Goal: Communication & Community: Answer question/provide support

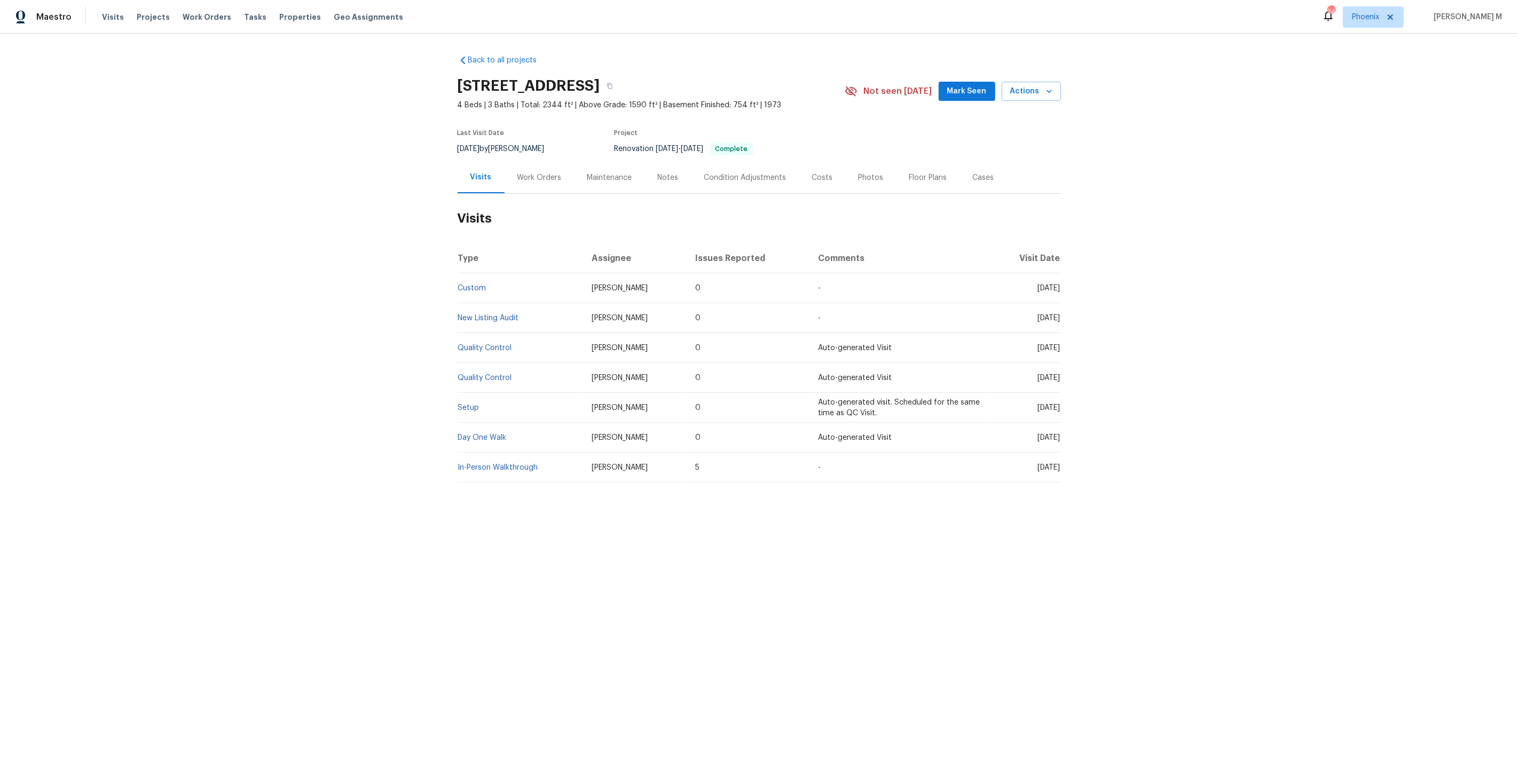
click at [534, 194] on h2 "Visits" at bounding box center [759, 219] width 603 height 50
click at [533, 186] on div "Work Orders" at bounding box center [540, 178] width 70 height 32
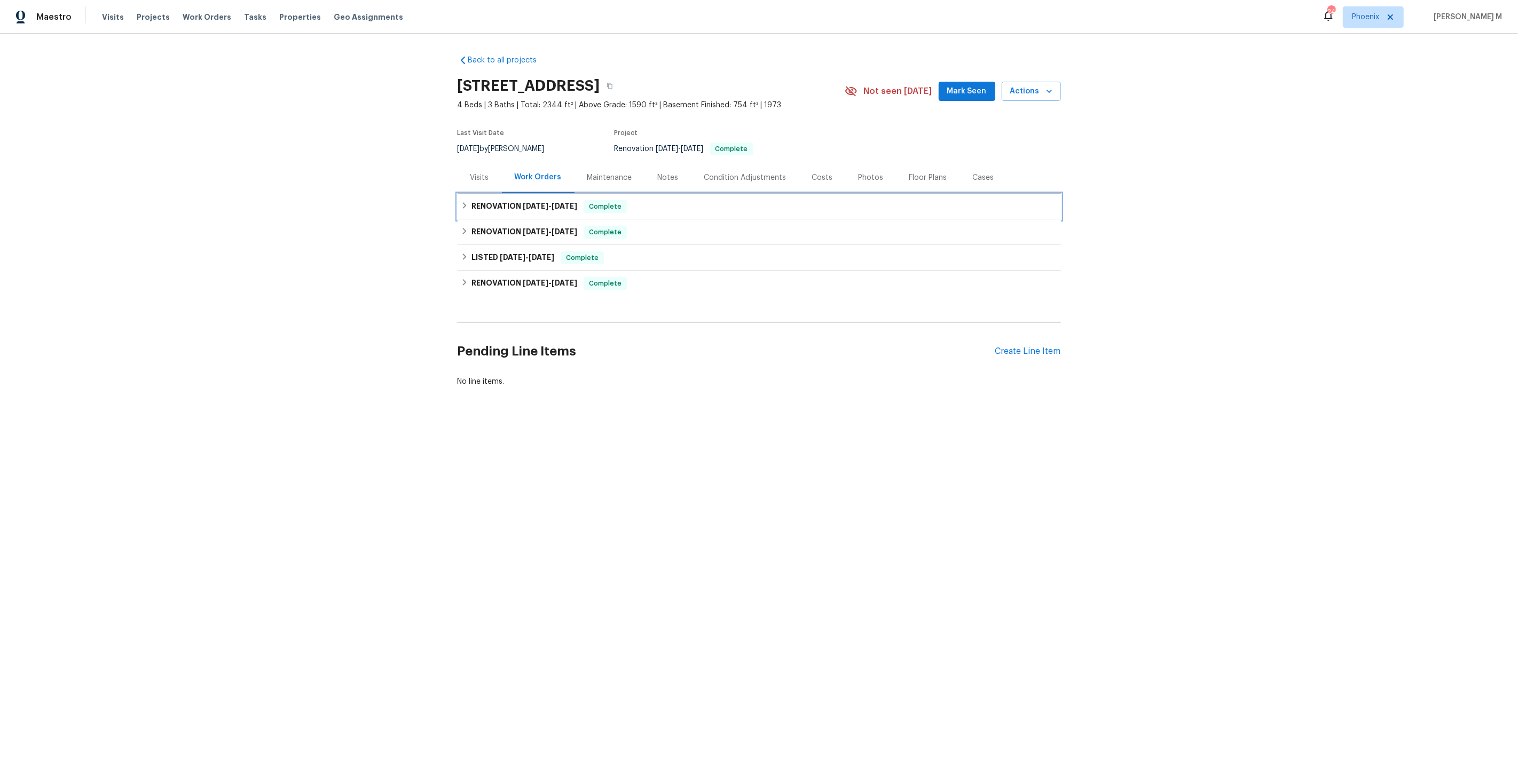
click at [523, 202] on span "[DATE]" at bounding box center [536, 205] width 26 height 7
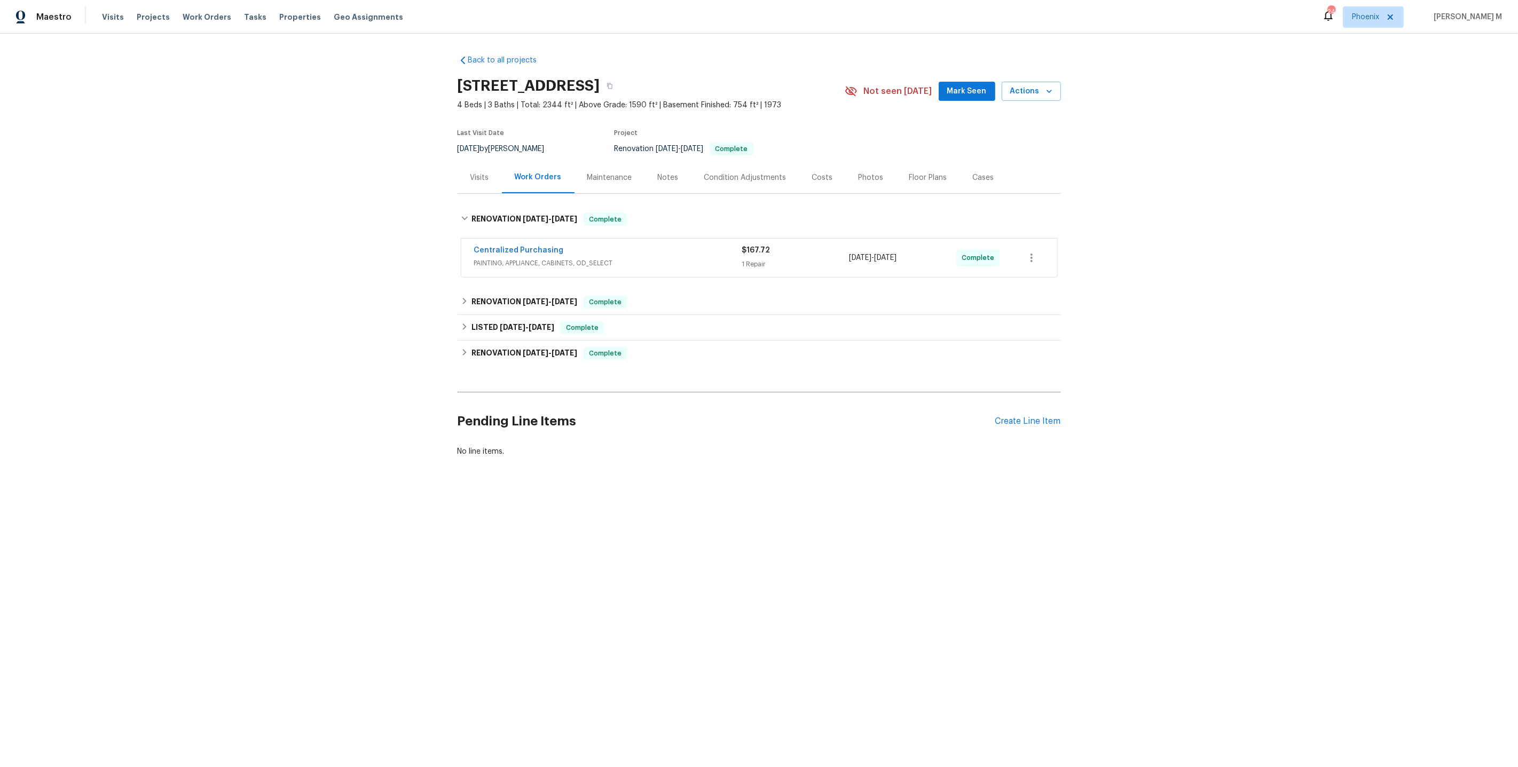
click at [510, 259] on span "PAINTING, APPLIANCE, CABINETS, OD_SELECT" at bounding box center [608, 263] width 268 height 11
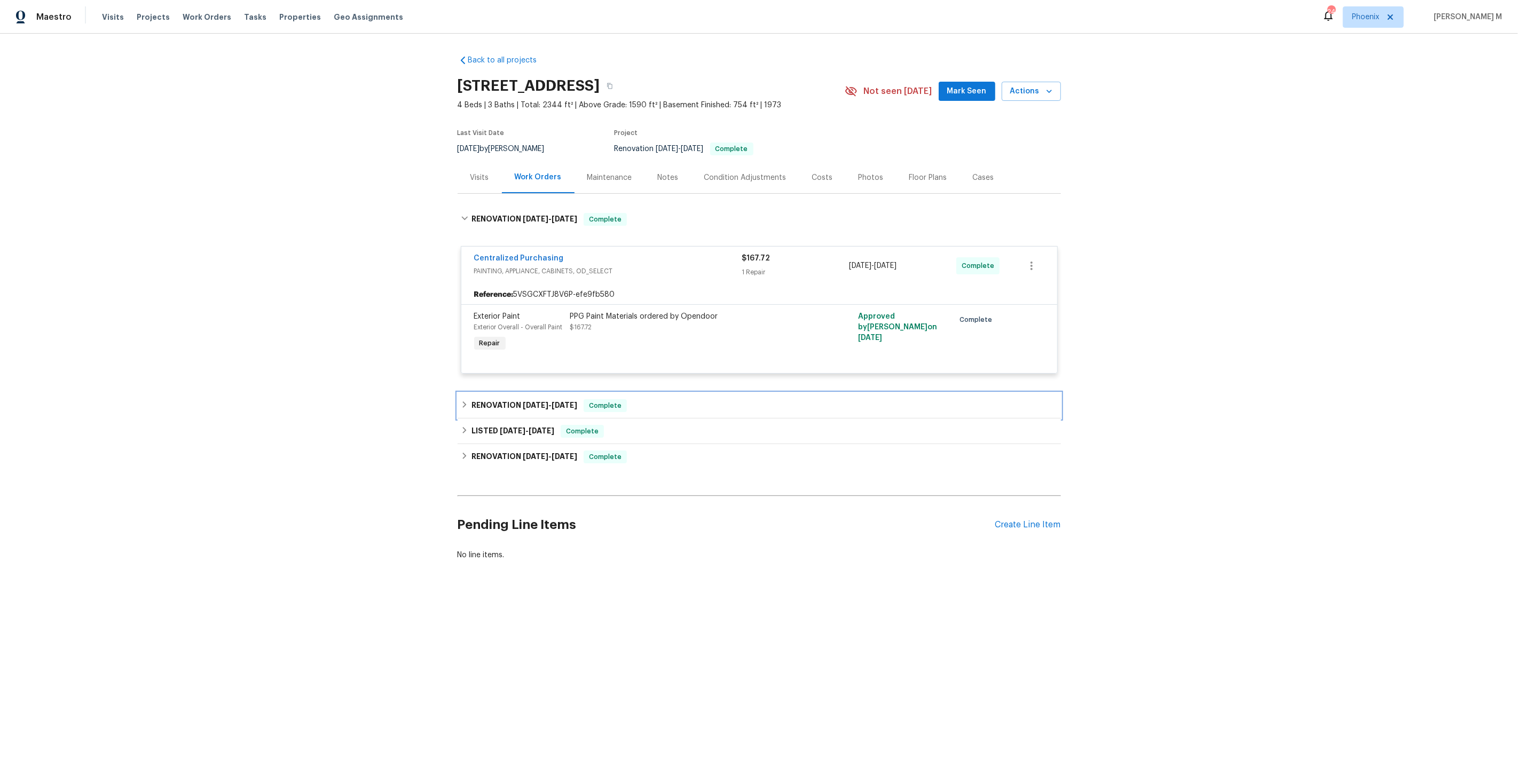
click at [559, 399] on h6 "RENOVATION [DATE] - [DATE]" at bounding box center [525, 405] width 106 height 13
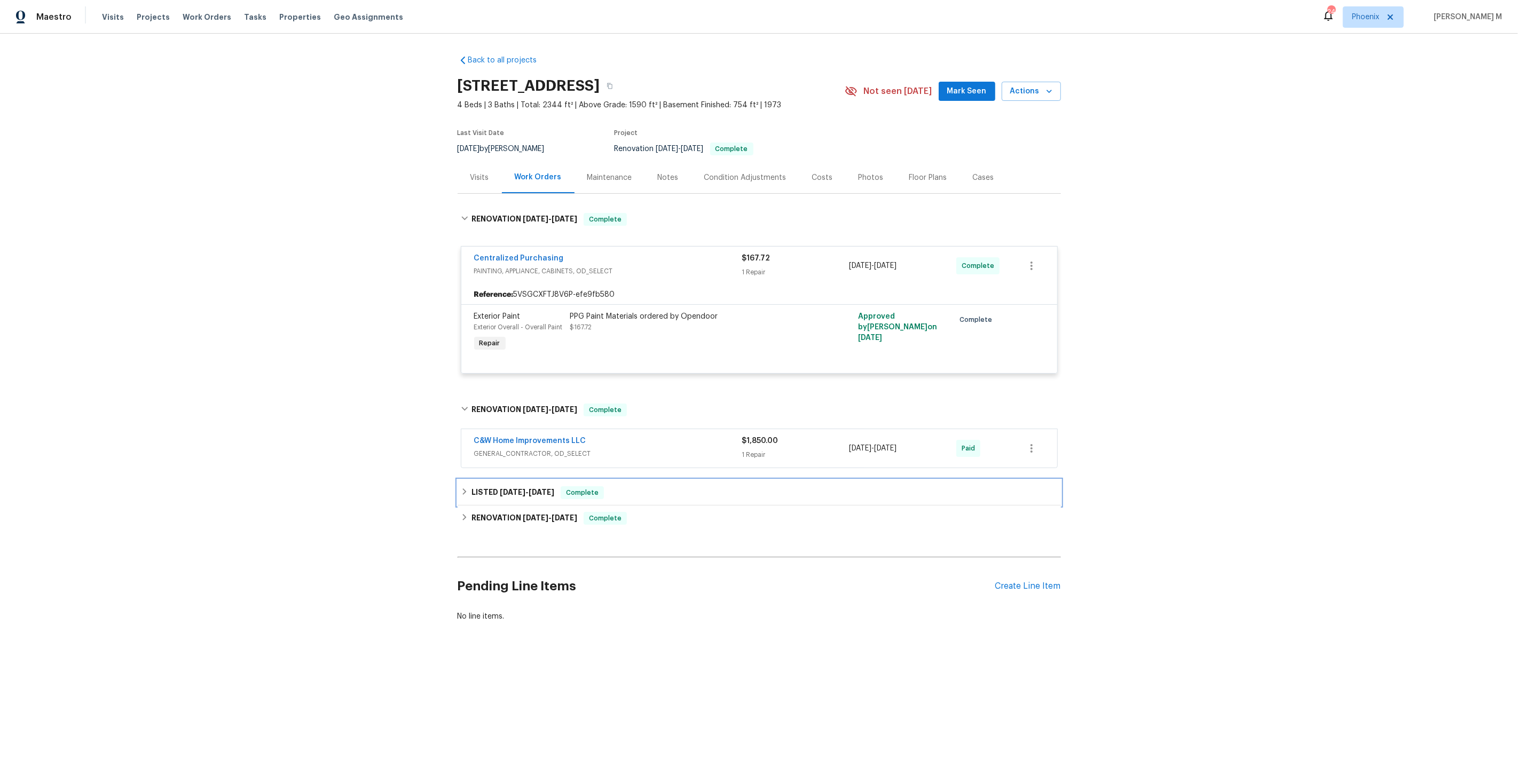
click at [509, 489] on span "[DATE]" at bounding box center [513, 492] width 26 height 7
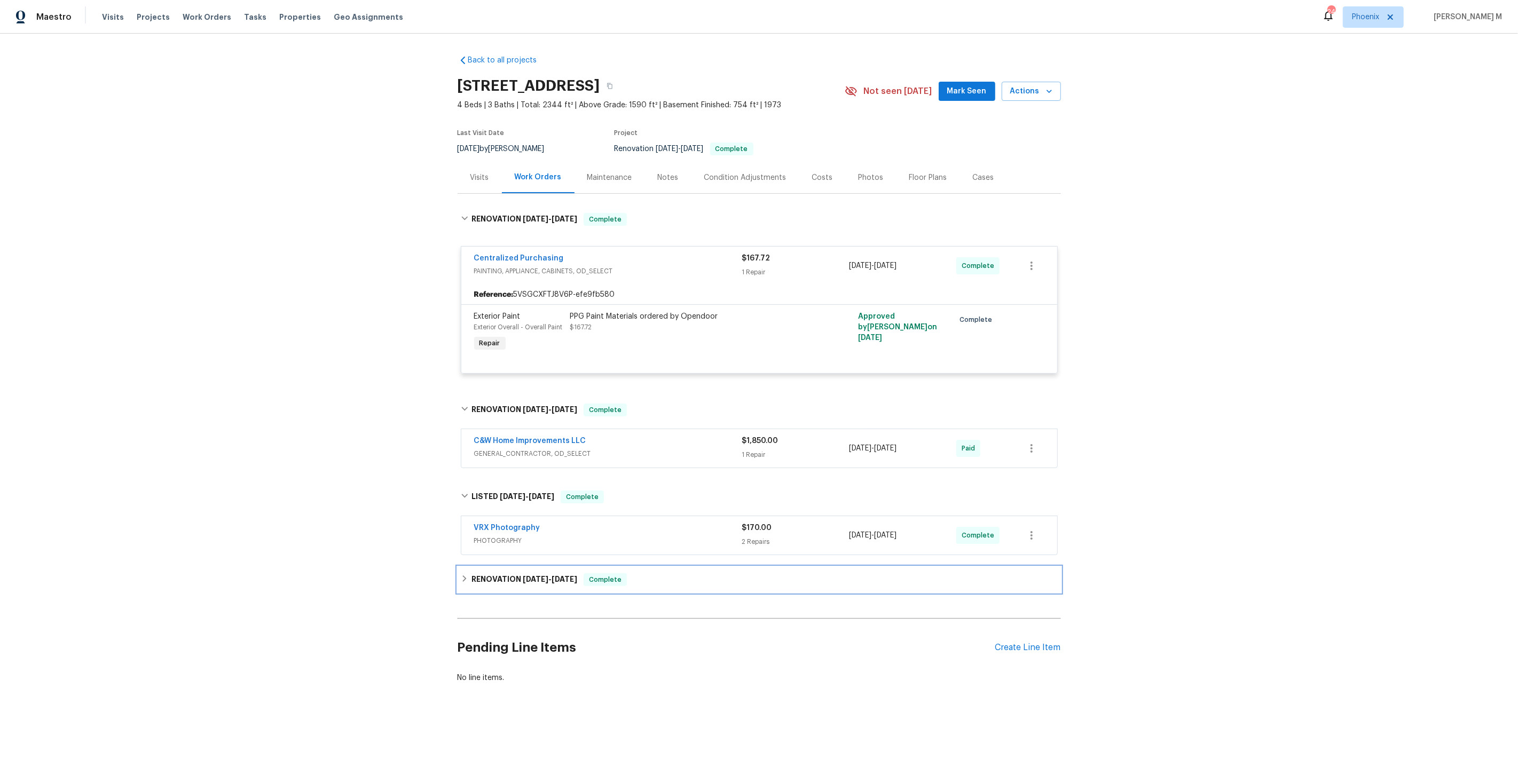
click at [493, 574] on h6 "RENOVATION [DATE] - [DATE]" at bounding box center [525, 580] width 106 height 13
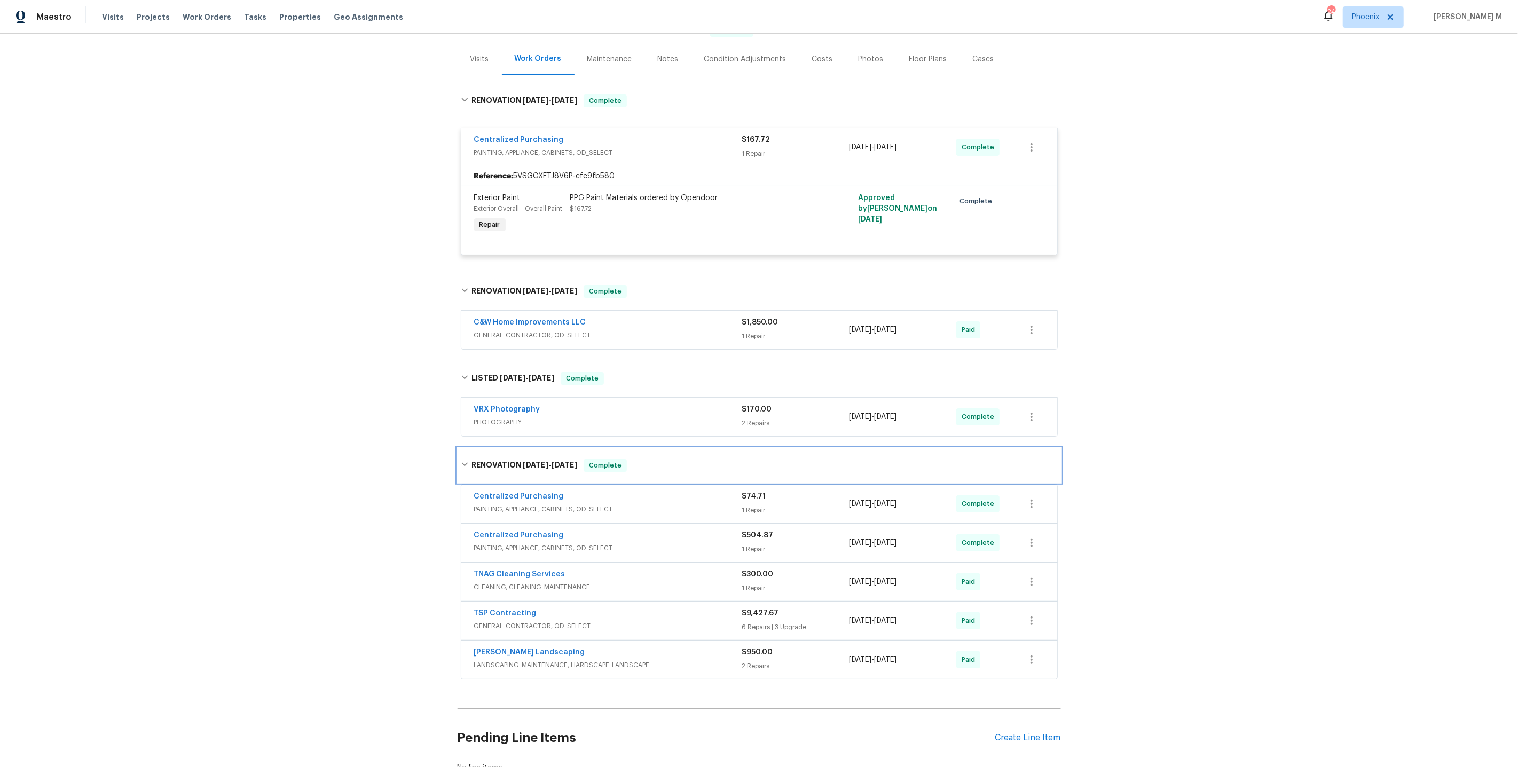
scroll to position [119, 0]
click at [483, 620] on span "GENERAL_CONTRACTOR, OD_SELECT" at bounding box center [608, 625] width 268 height 11
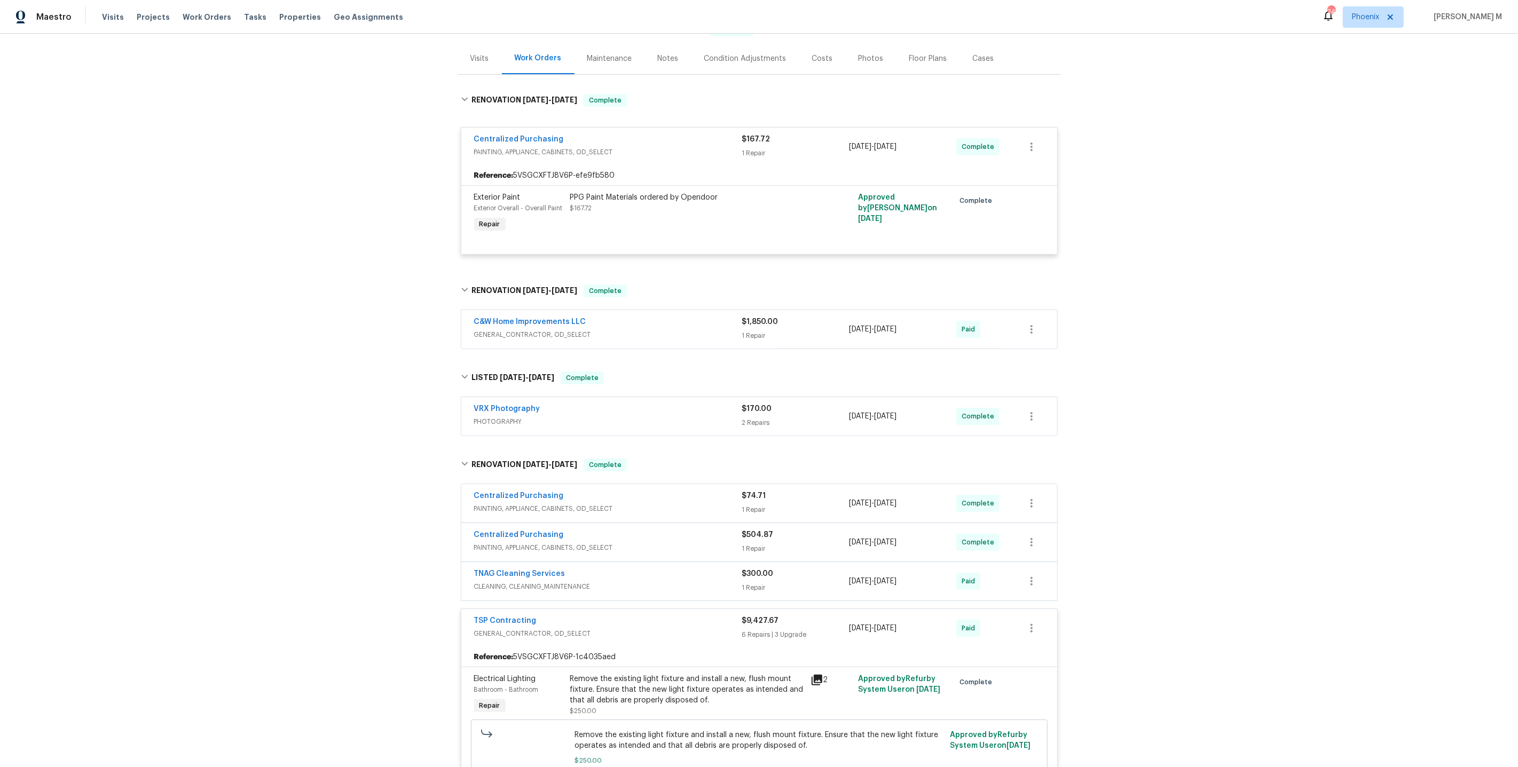
click at [570, 504] on span "PAINTING, APPLIANCE, CABINETS, OD_SELECT" at bounding box center [608, 509] width 268 height 11
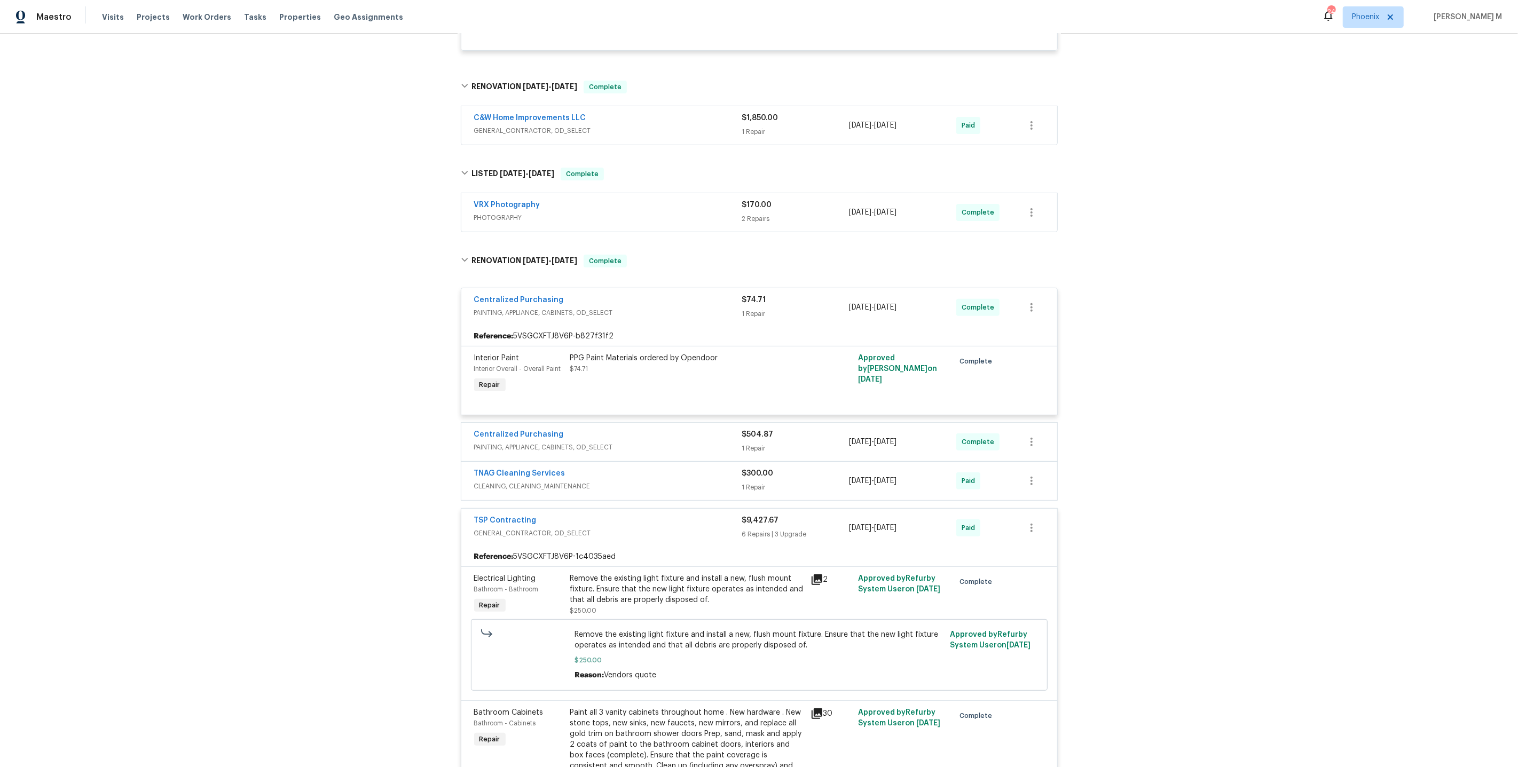
scroll to position [327, 0]
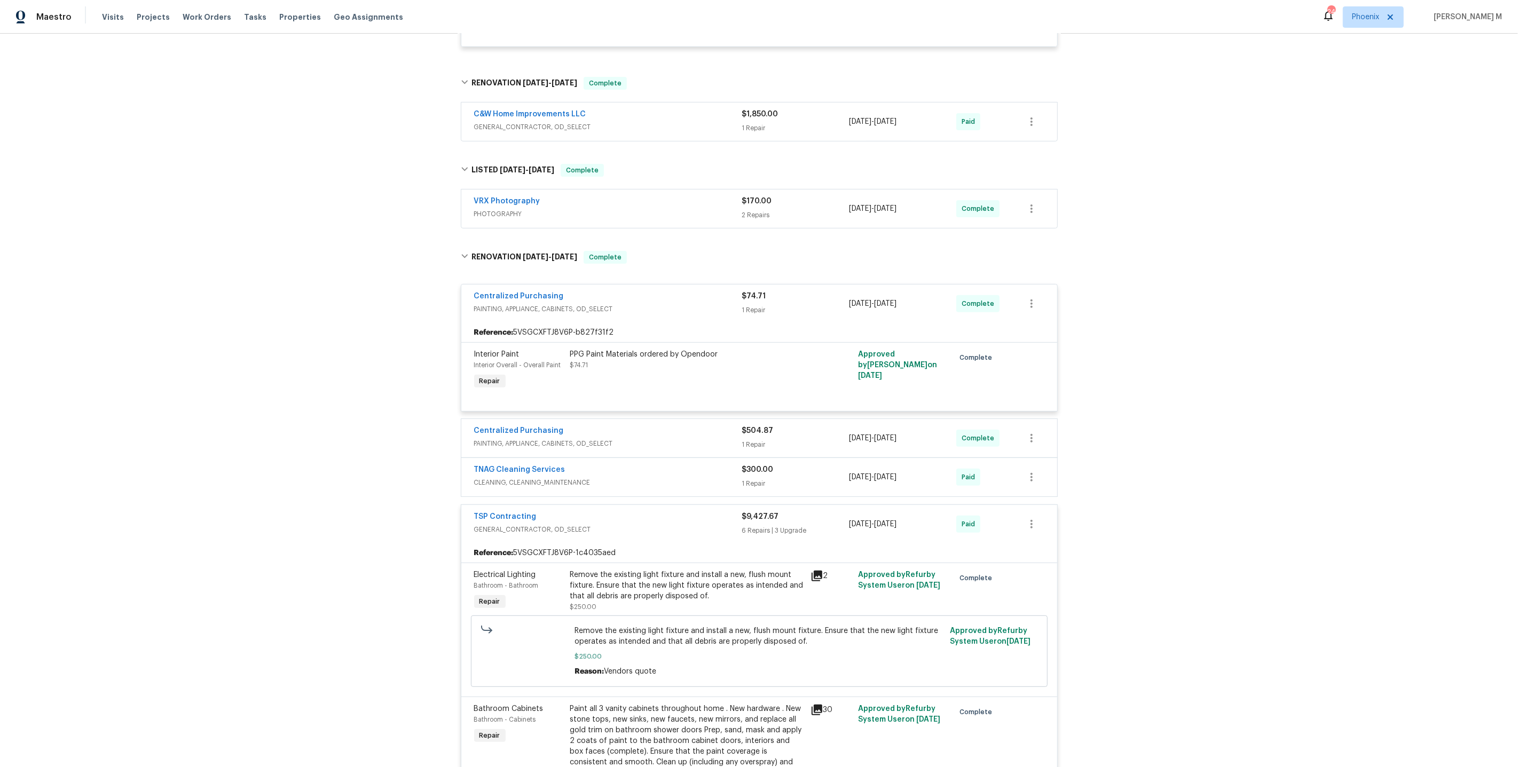
click at [557, 438] on span "PAINTING, APPLIANCE, CABINETS, OD_SELECT" at bounding box center [608, 443] width 268 height 11
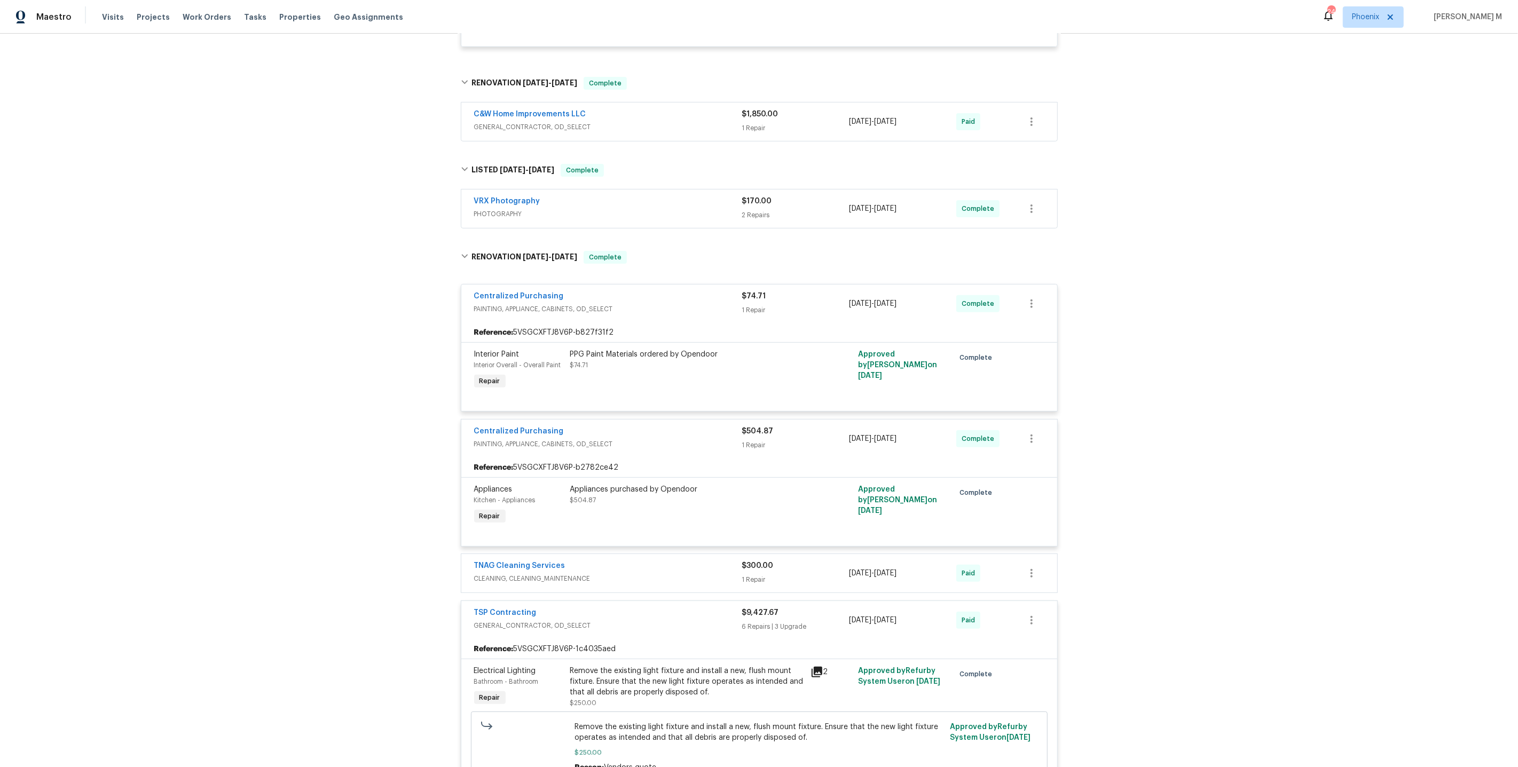
click at [538, 574] on span "CLEANING, CLEANING_MAINTENANCE" at bounding box center [608, 579] width 268 height 11
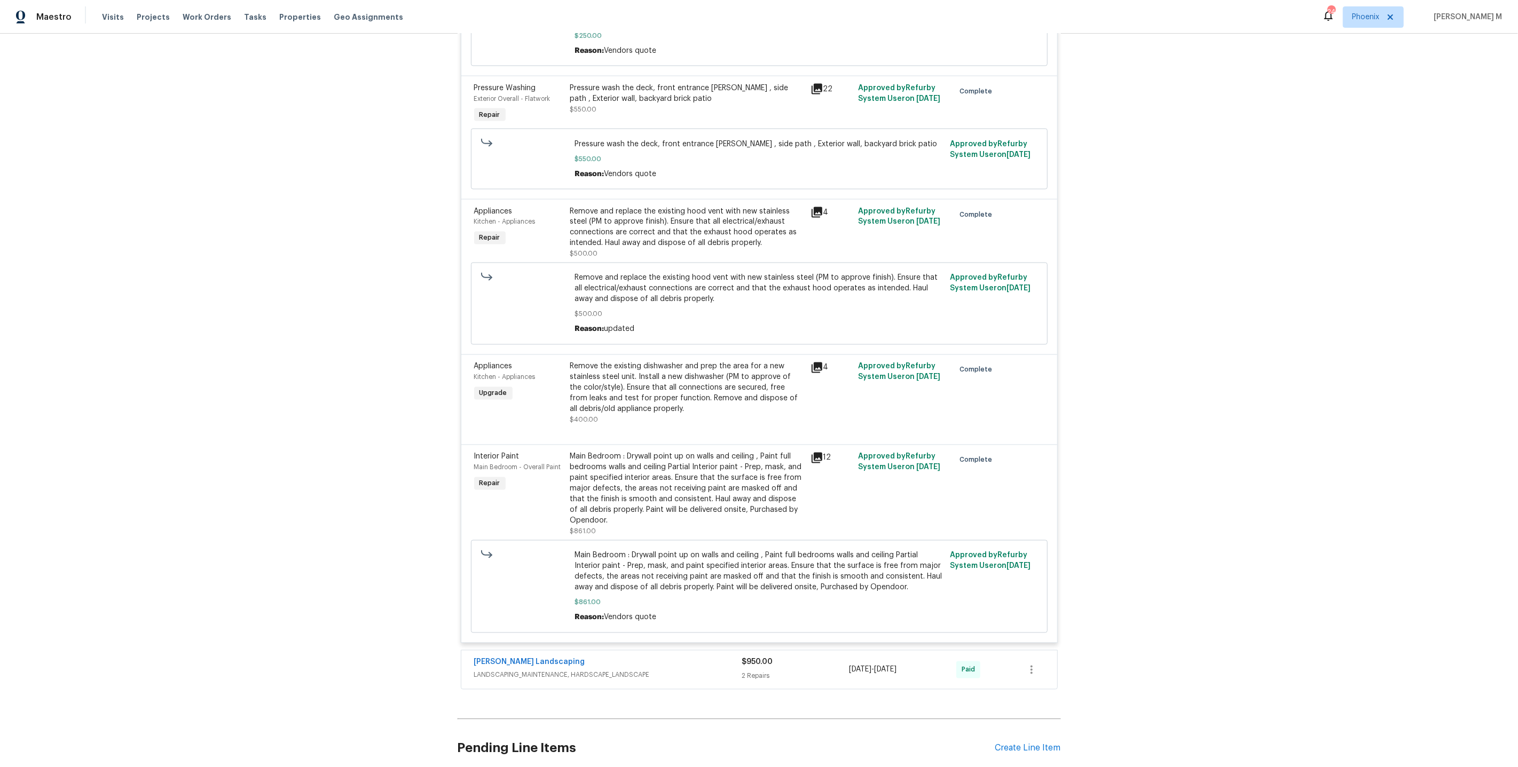
scroll to position [2093, 0]
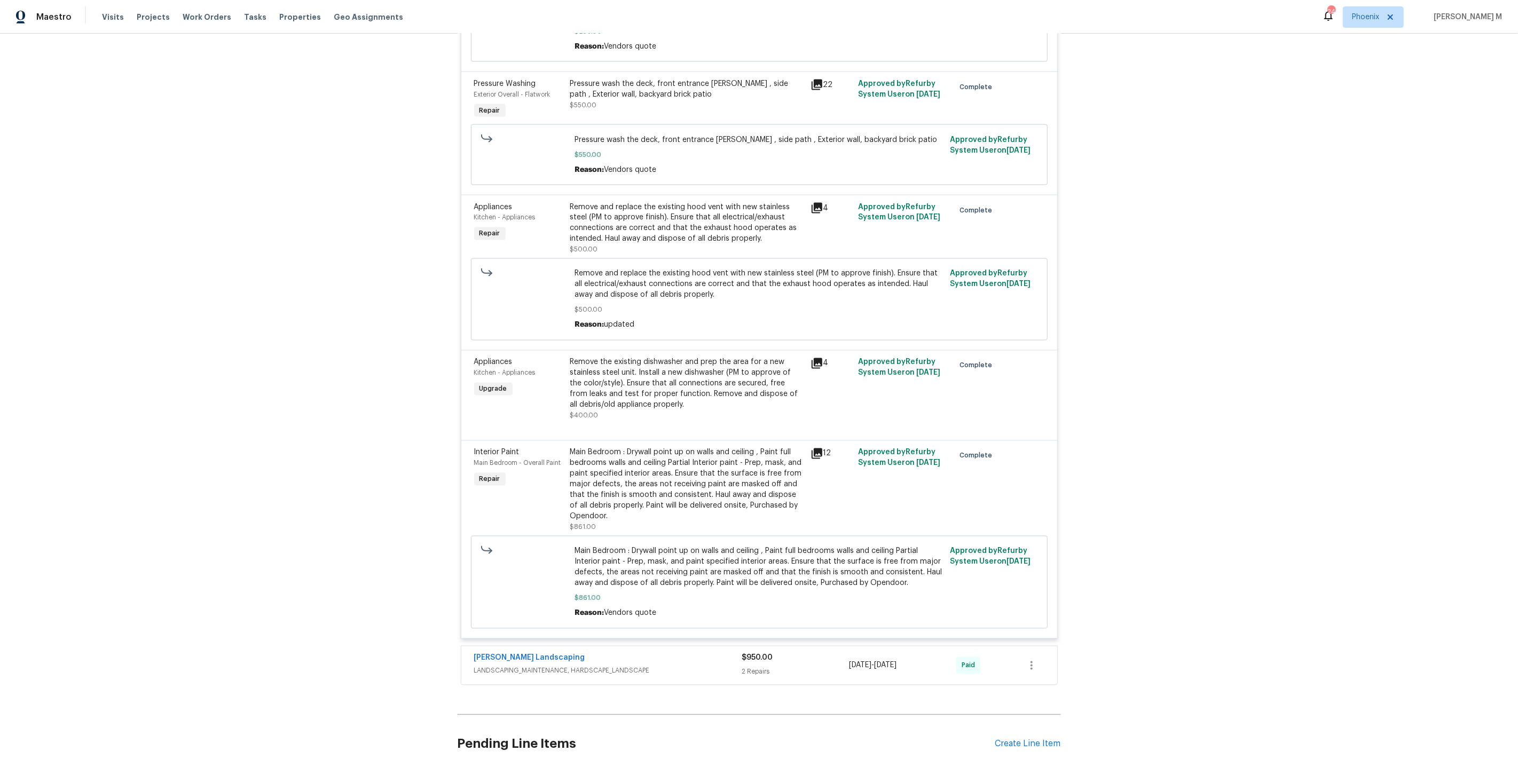
click at [506, 666] on span "LANDSCAPING_MAINTENANCE, HARDSCAPE_LANDSCAPE" at bounding box center [608, 671] width 268 height 11
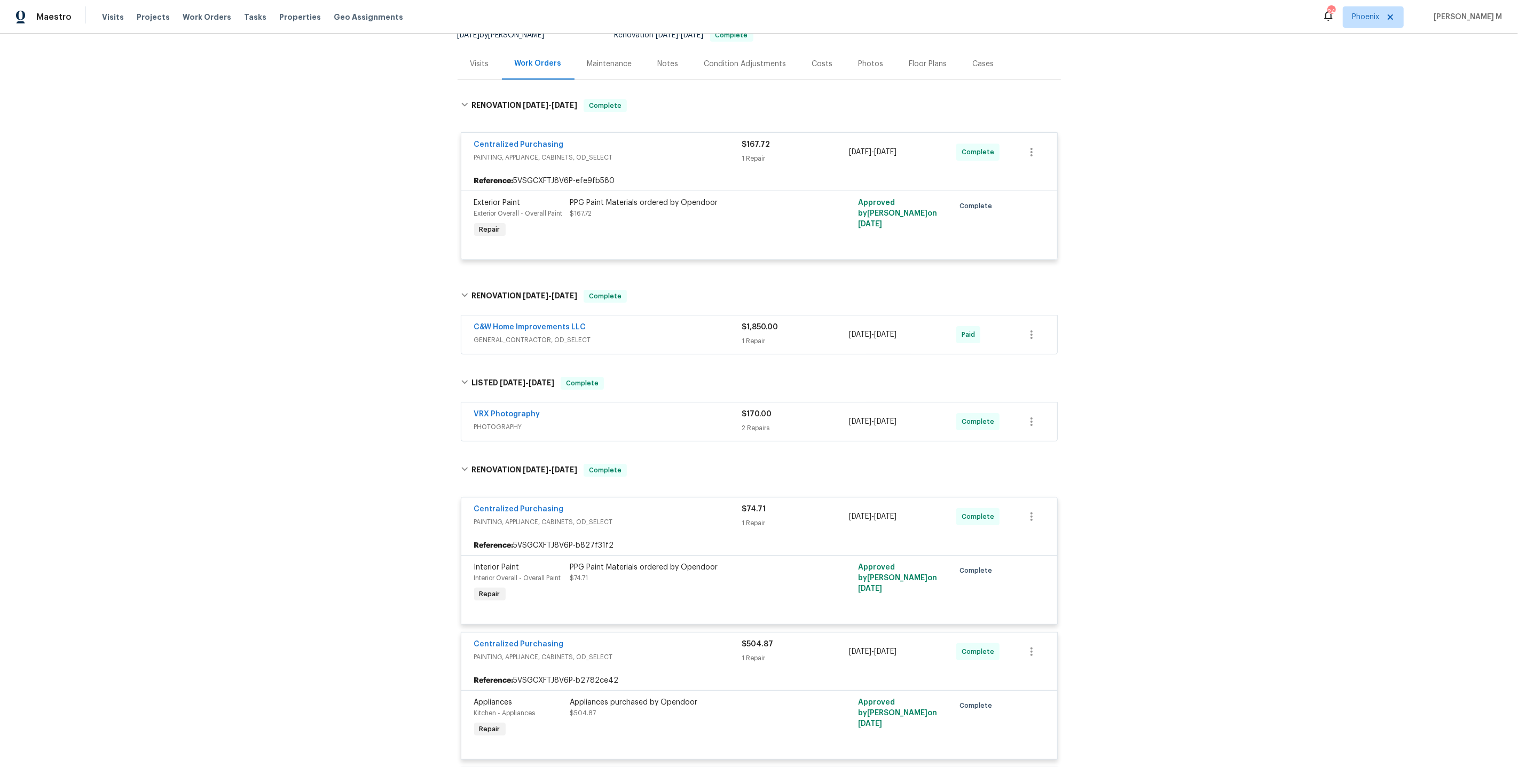
scroll to position [0, 0]
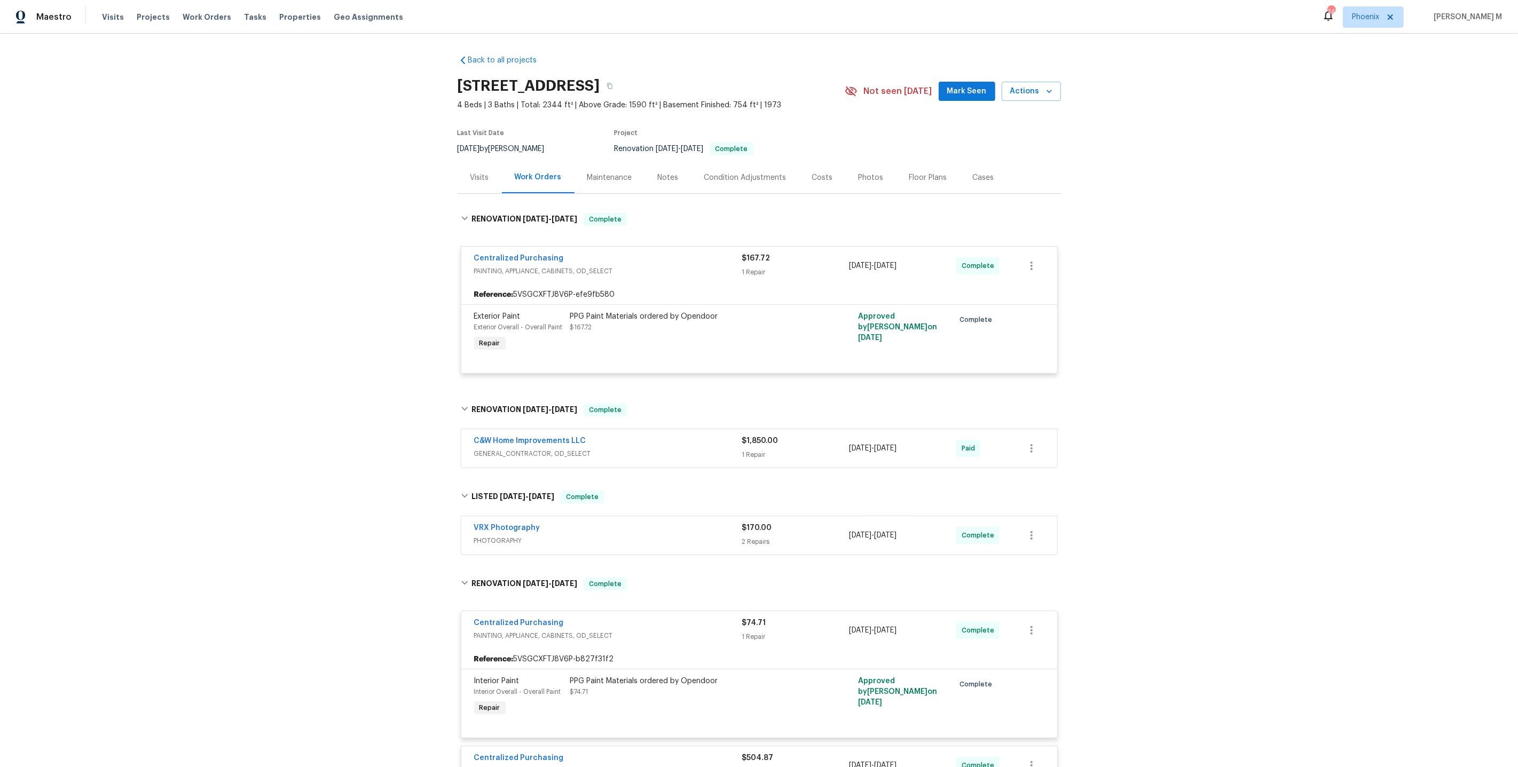
click at [577, 182] on div "Maintenance" at bounding box center [610, 178] width 70 height 32
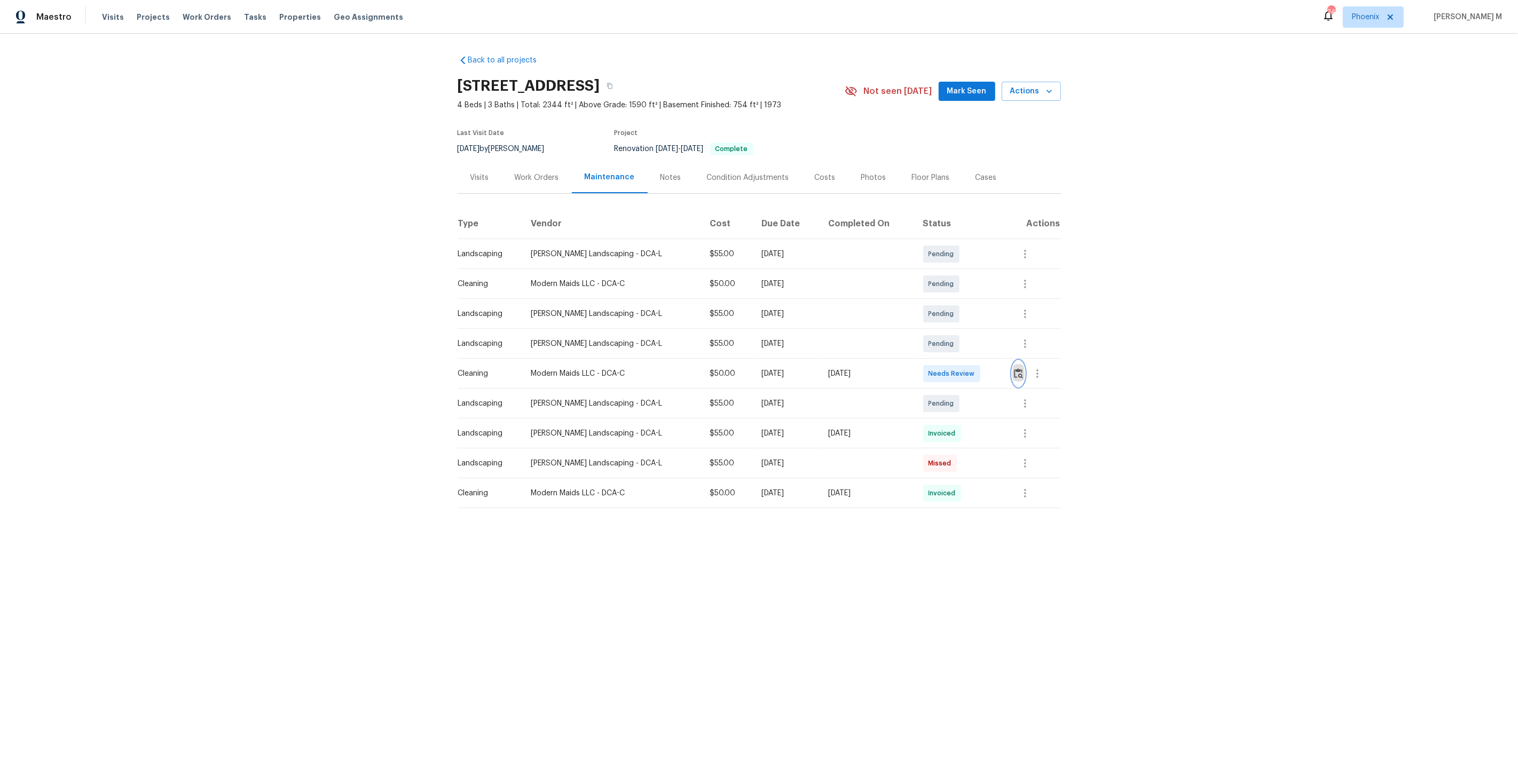
click at [1014, 368] on img "button" at bounding box center [1018, 373] width 9 height 10
click at [1033, 490] on button "button" at bounding box center [1025, 494] width 26 height 26
click at [1025, 500] on li "View details" at bounding box center [1050, 506] width 75 height 18
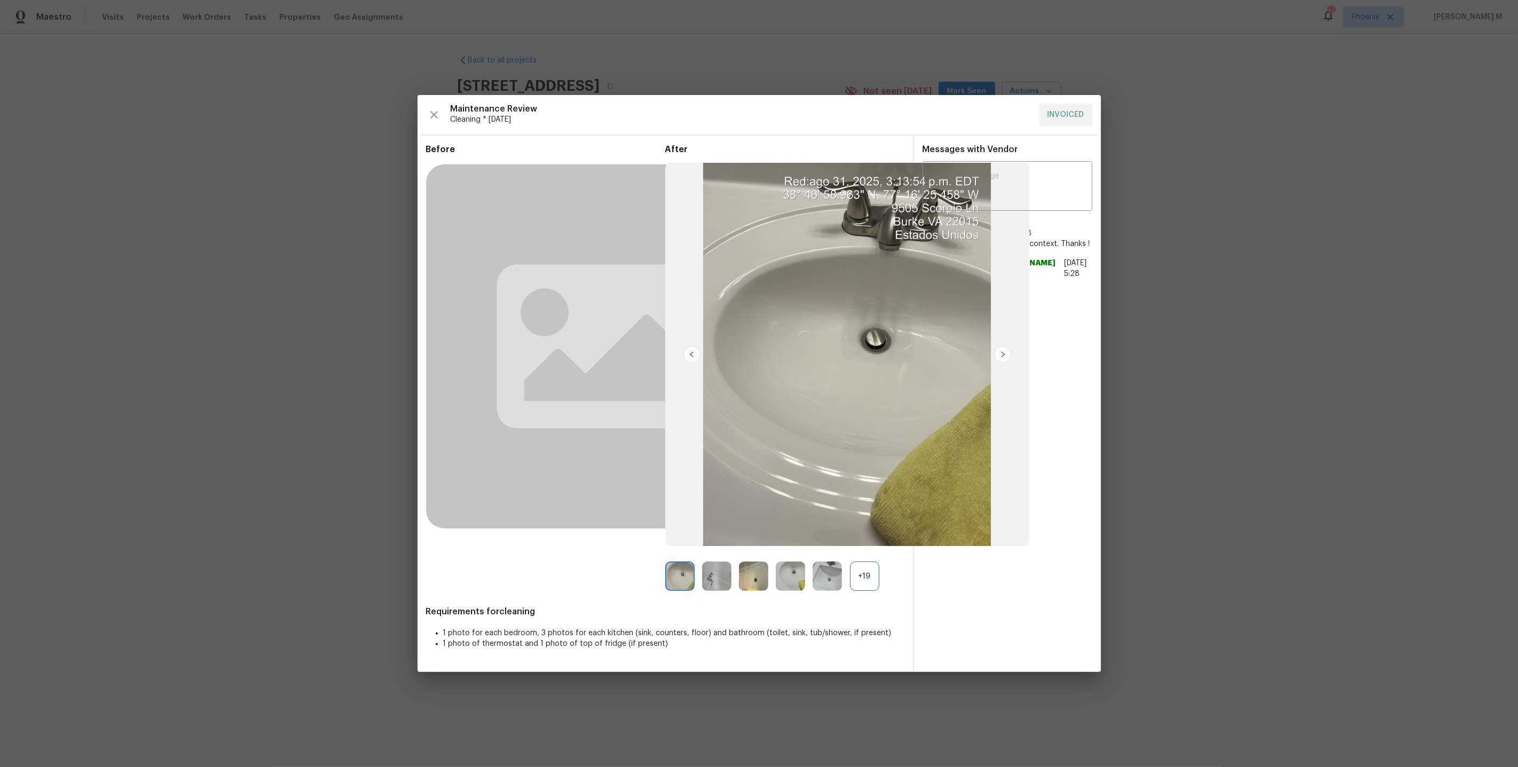
click at [881, 572] on div "+19" at bounding box center [784, 576] width 239 height 29
click at [861, 578] on div "+19" at bounding box center [864, 576] width 29 height 29
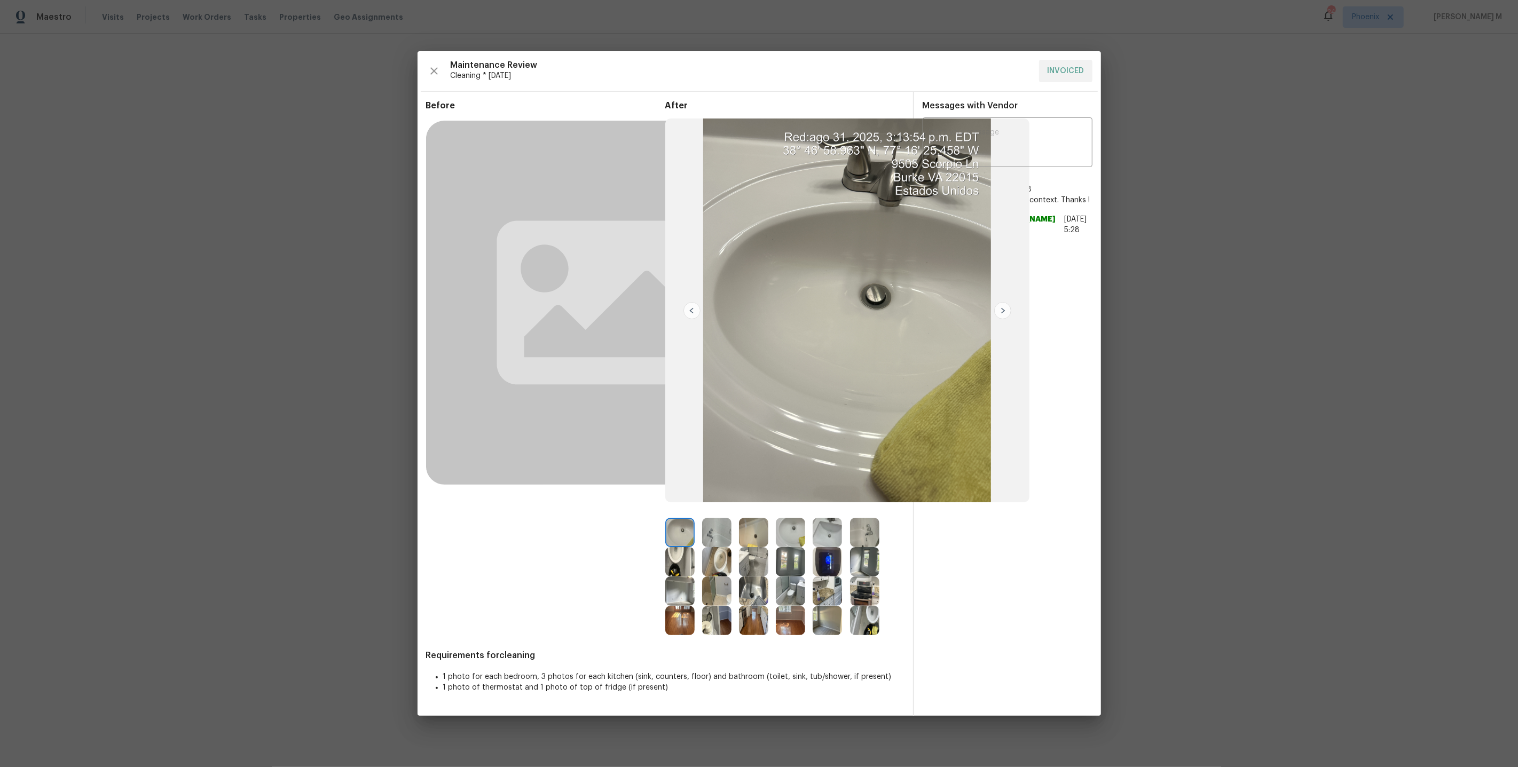
click at [795, 593] on img at bounding box center [790, 591] width 29 height 29
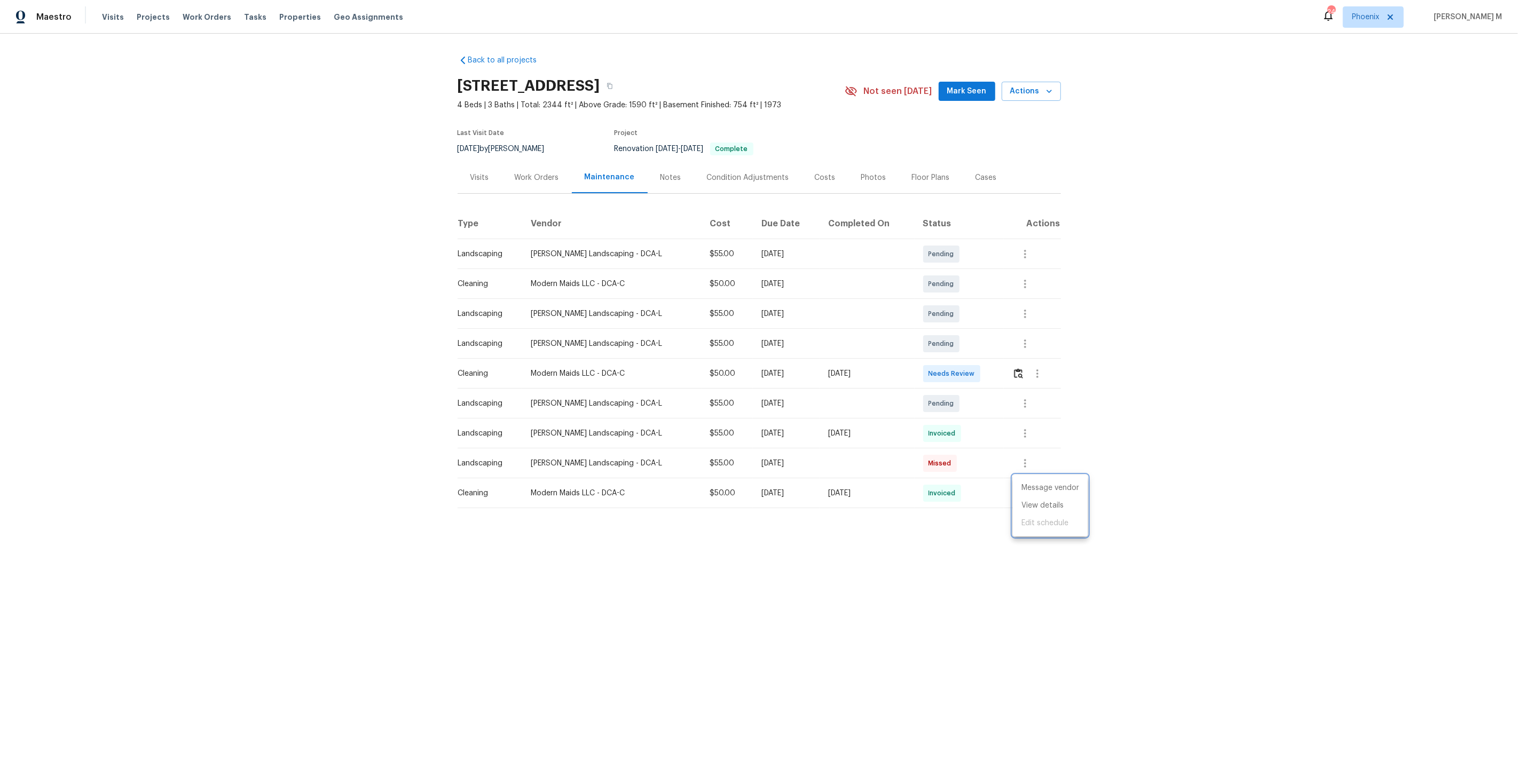
click at [772, 345] on div at bounding box center [759, 383] width 1518 height 767
click at [544, 187] on div "Work Orders" at bounding box center [537, 178] width 70 height 32
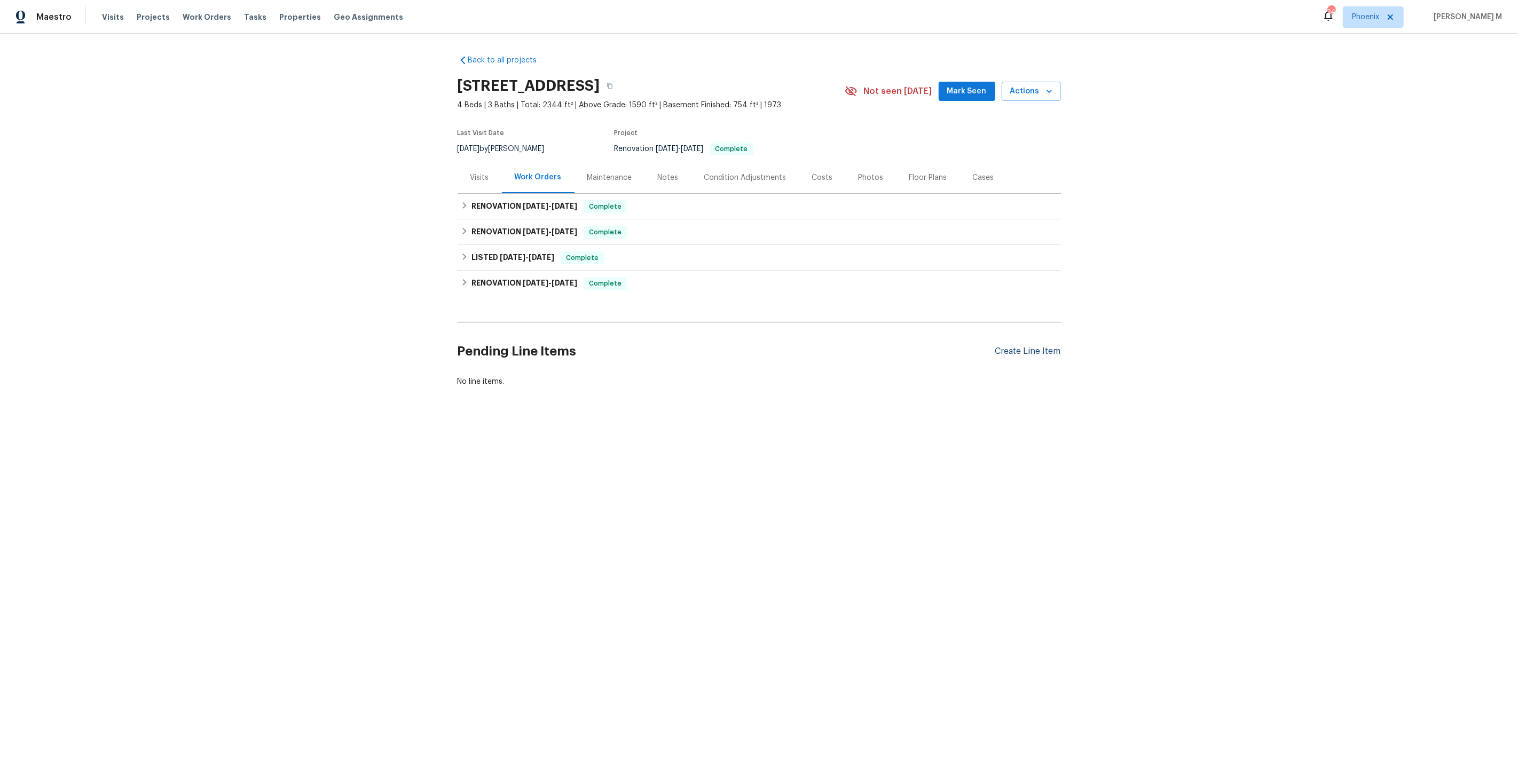
click at [1029, 347] on div "Create Line Item" at bounding box center [1028, 352] width 66 height 10
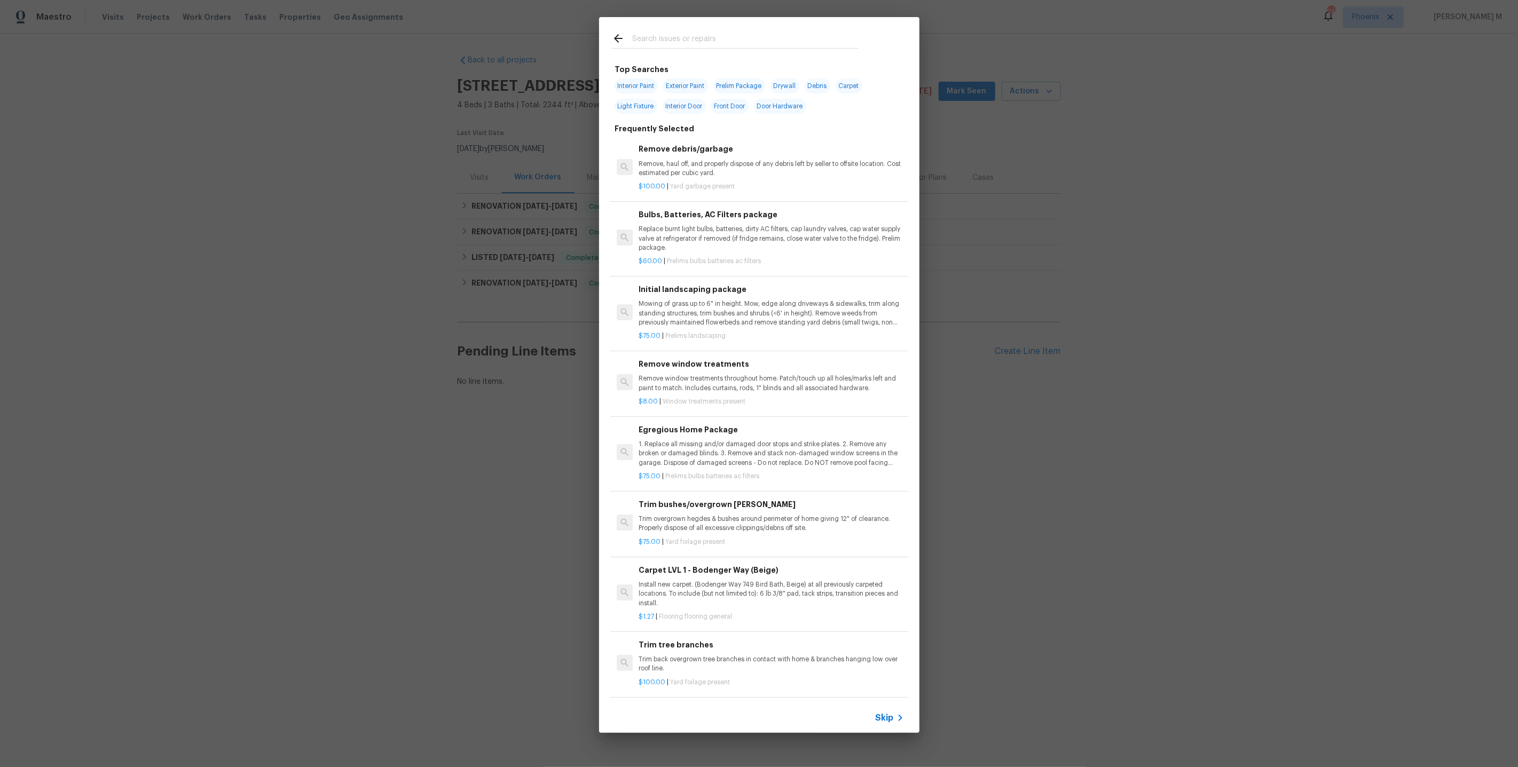
click at [882, 714] on span "Skip" at bounding box center [885, 718] width 18 height 11
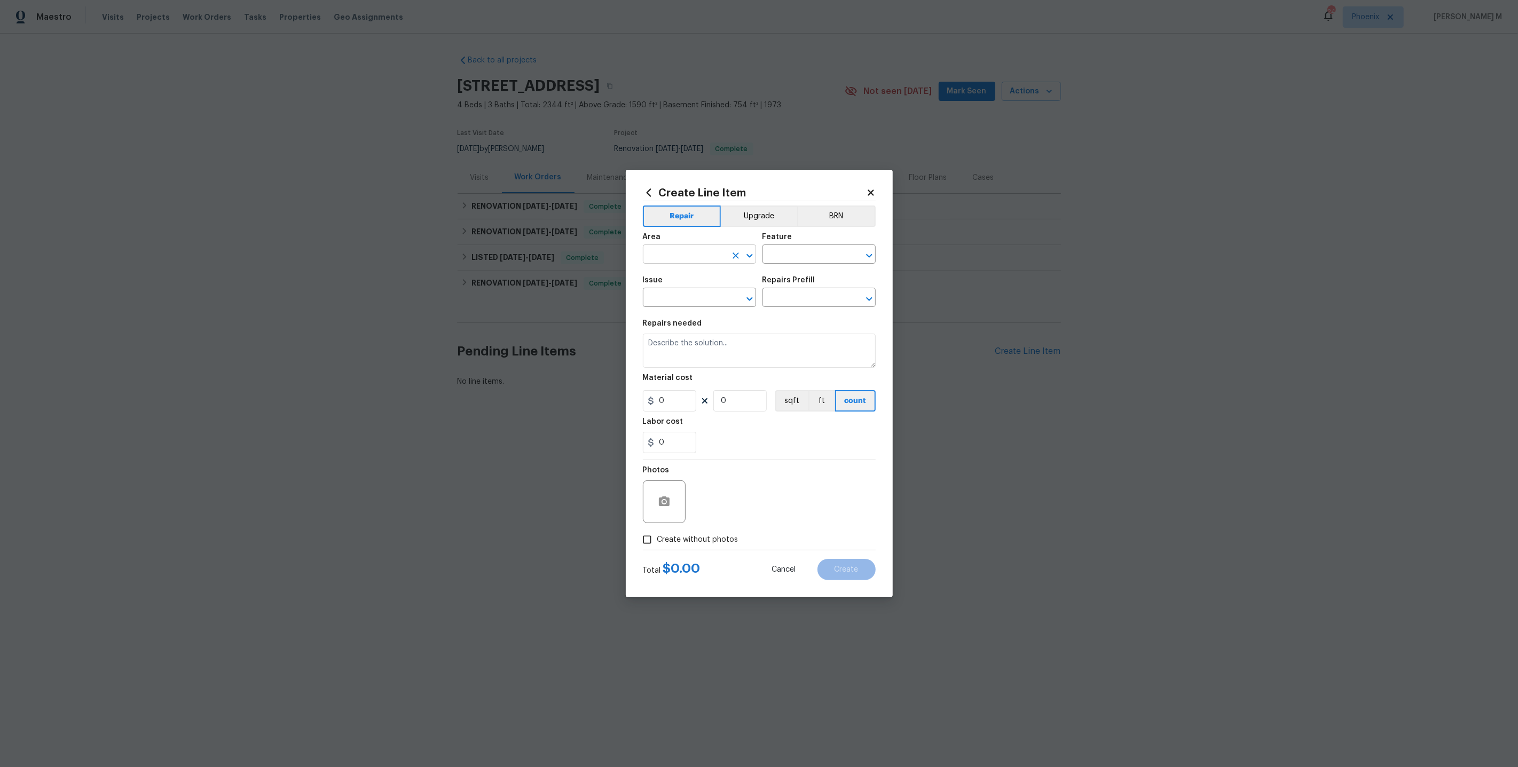
click at [659, 259] on input "text" at bounding box center [684, 255] width 83 height 17
type input "B"
click at [678, 279] on li "Bathroom" at bounding box center [699, 284] width 114 height 18
type input "Bathroom"
click at [776, 264] on input "text" at bounding box center [804, 255] width 83 height 17
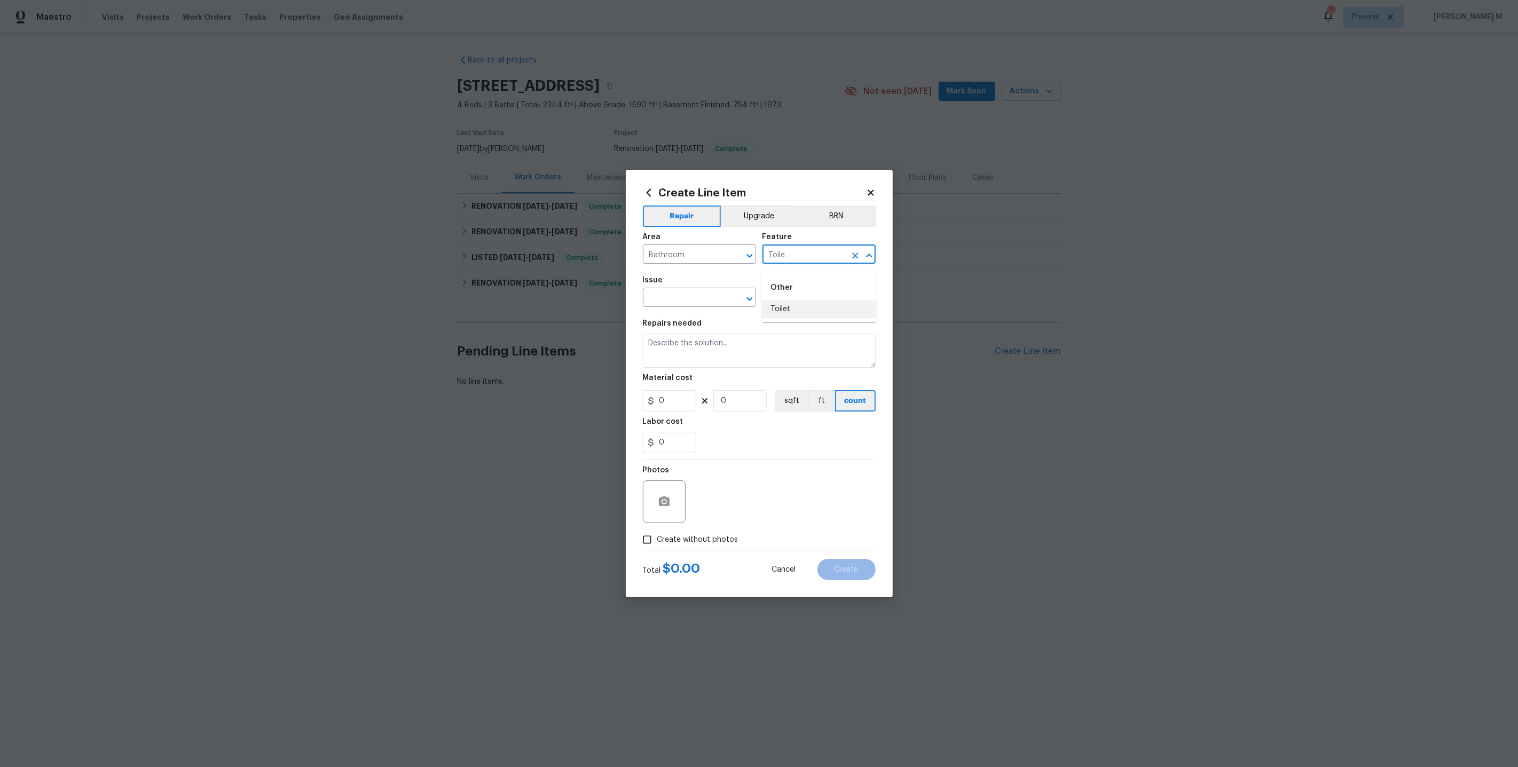
click at [786, 310] on li "Toilet" at bounding box center [819, 310] width 114 height 18
type input "Toilet"
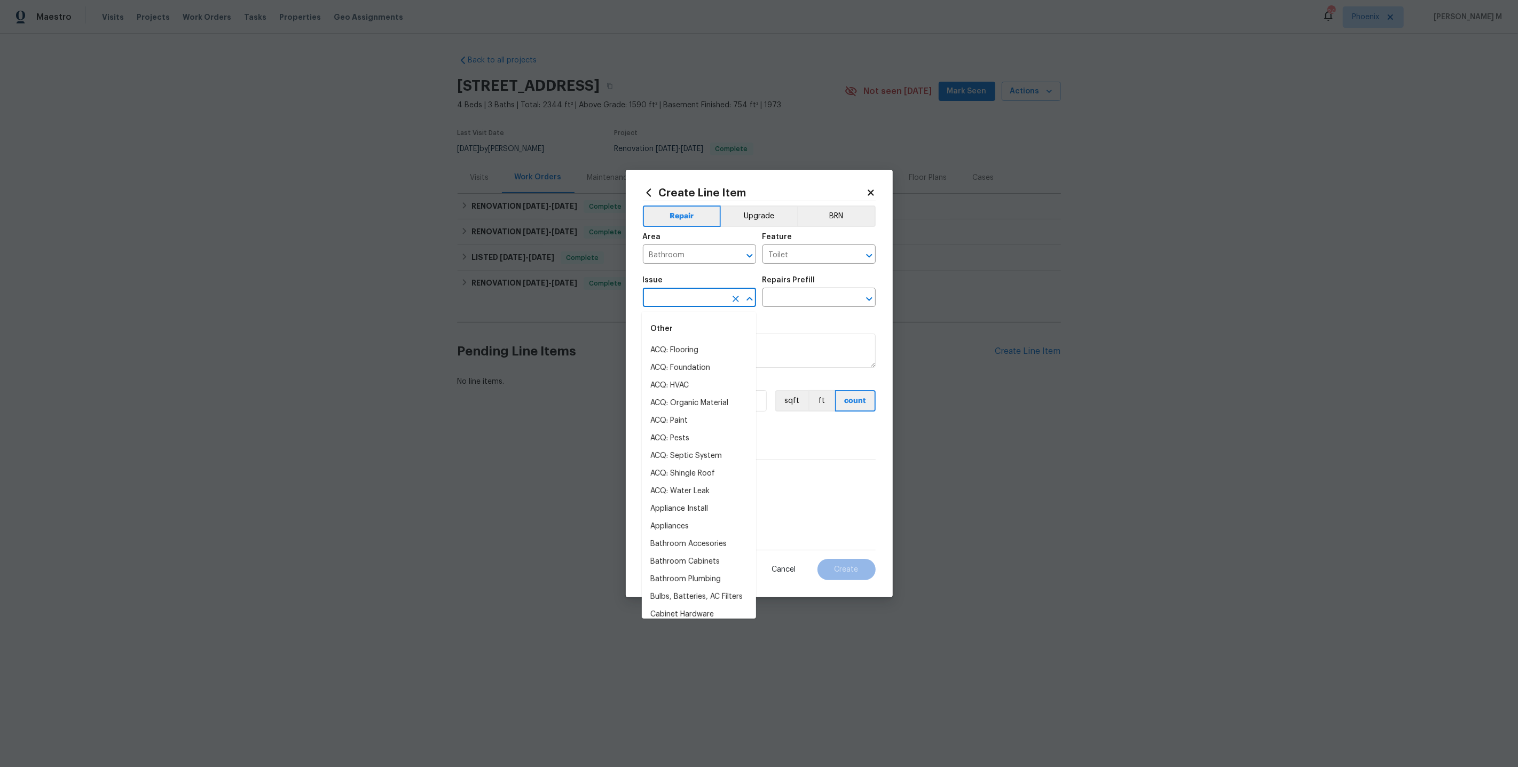
click at [673, 303] on input "text" at bounding box center [684, 298] width 83 height 17
type input "Toil"
click at [678, 384] on li "Bathroom Plumbing" at bounding box center [699, 386] width 114 height 18
type input "Bathroom Plumbing"
click at [802, 307] on input "text" at bounding box center [804, 298] width 83 height 17
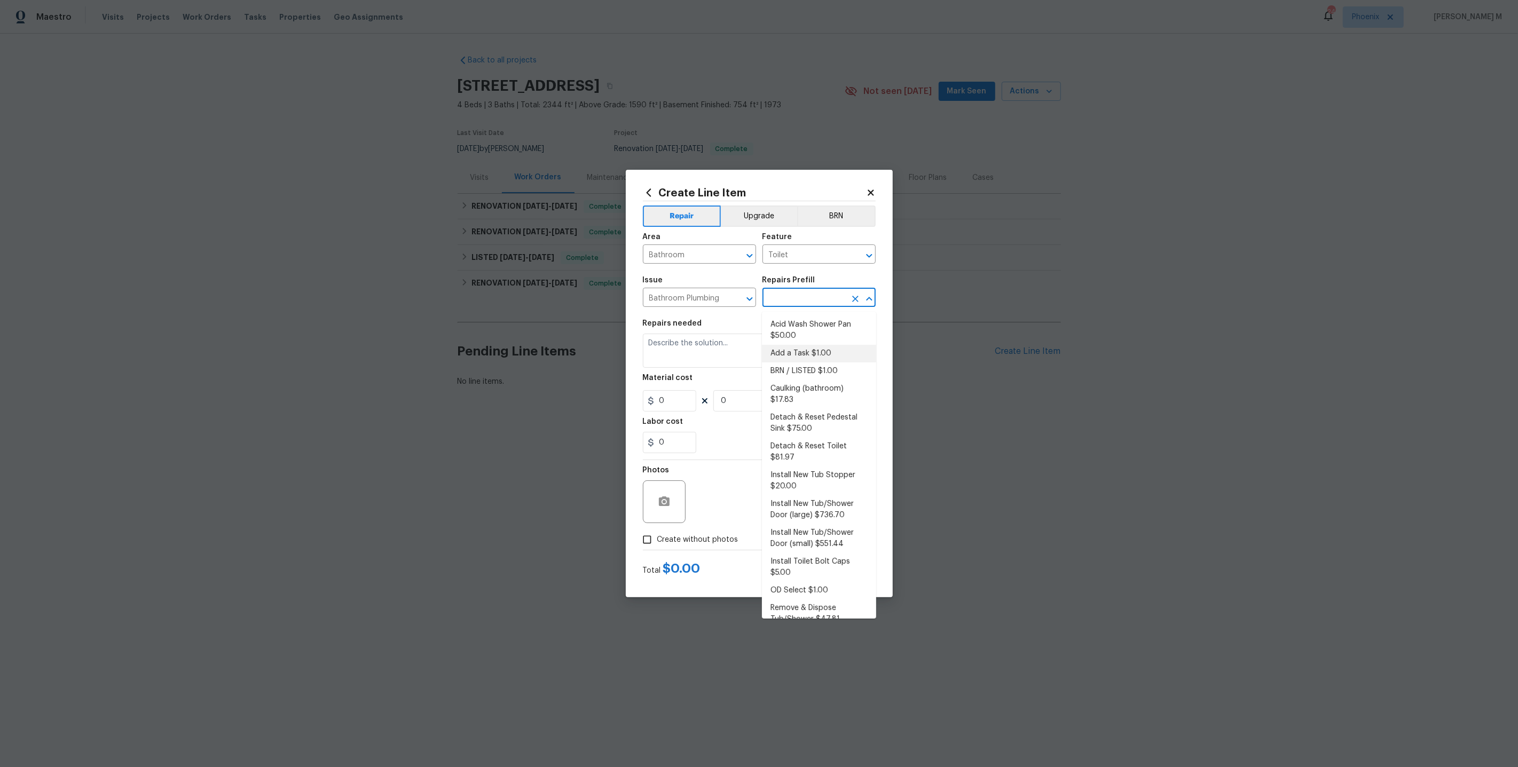
click at [797, 350] on li "Add a Task $1.00" at bounding box center [819, 354] width 114 height 18
type input "Plumbing"
type input "Add a Task $1.00"
type textarea "HPM to detail"
type input "1"
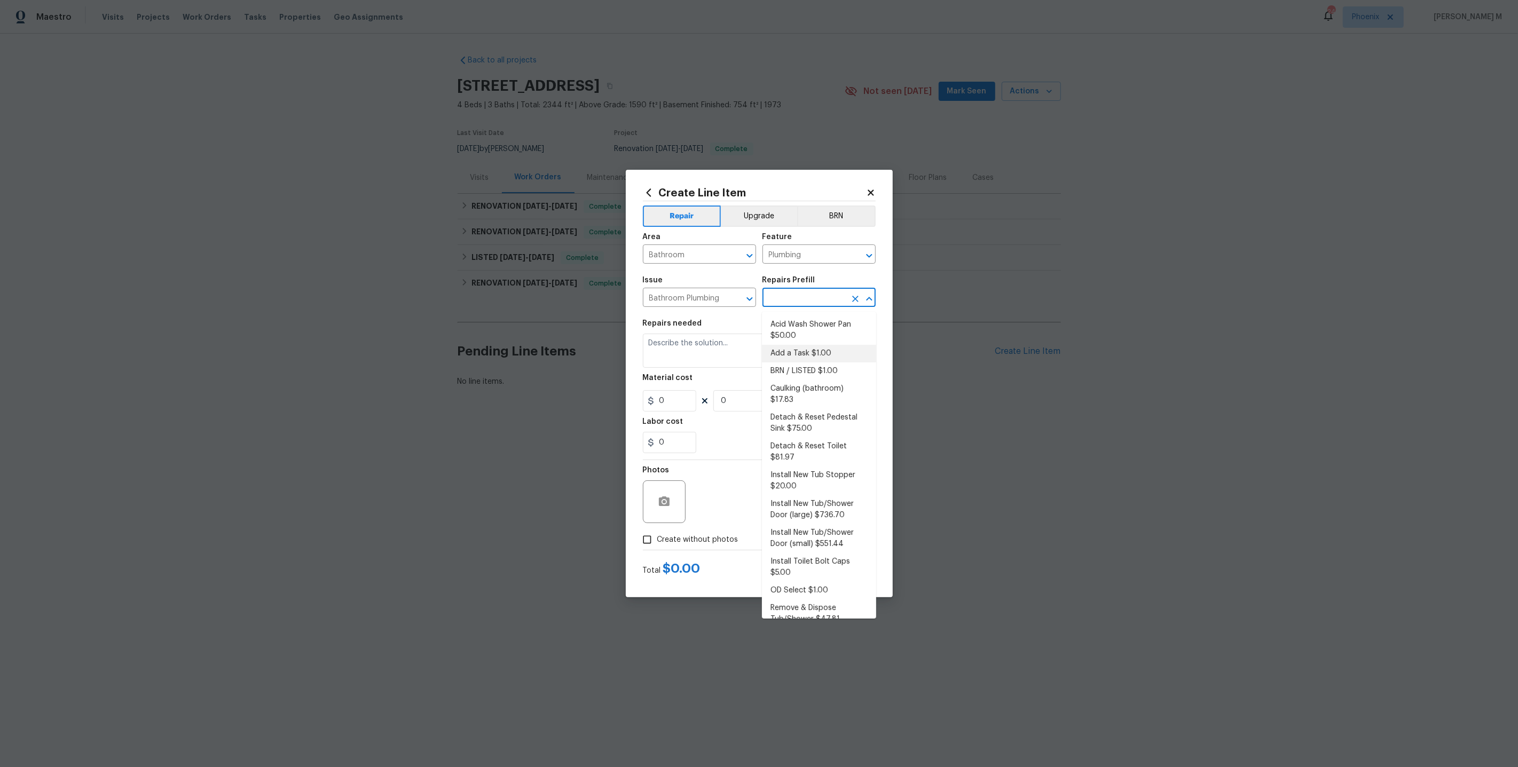
type input "1"
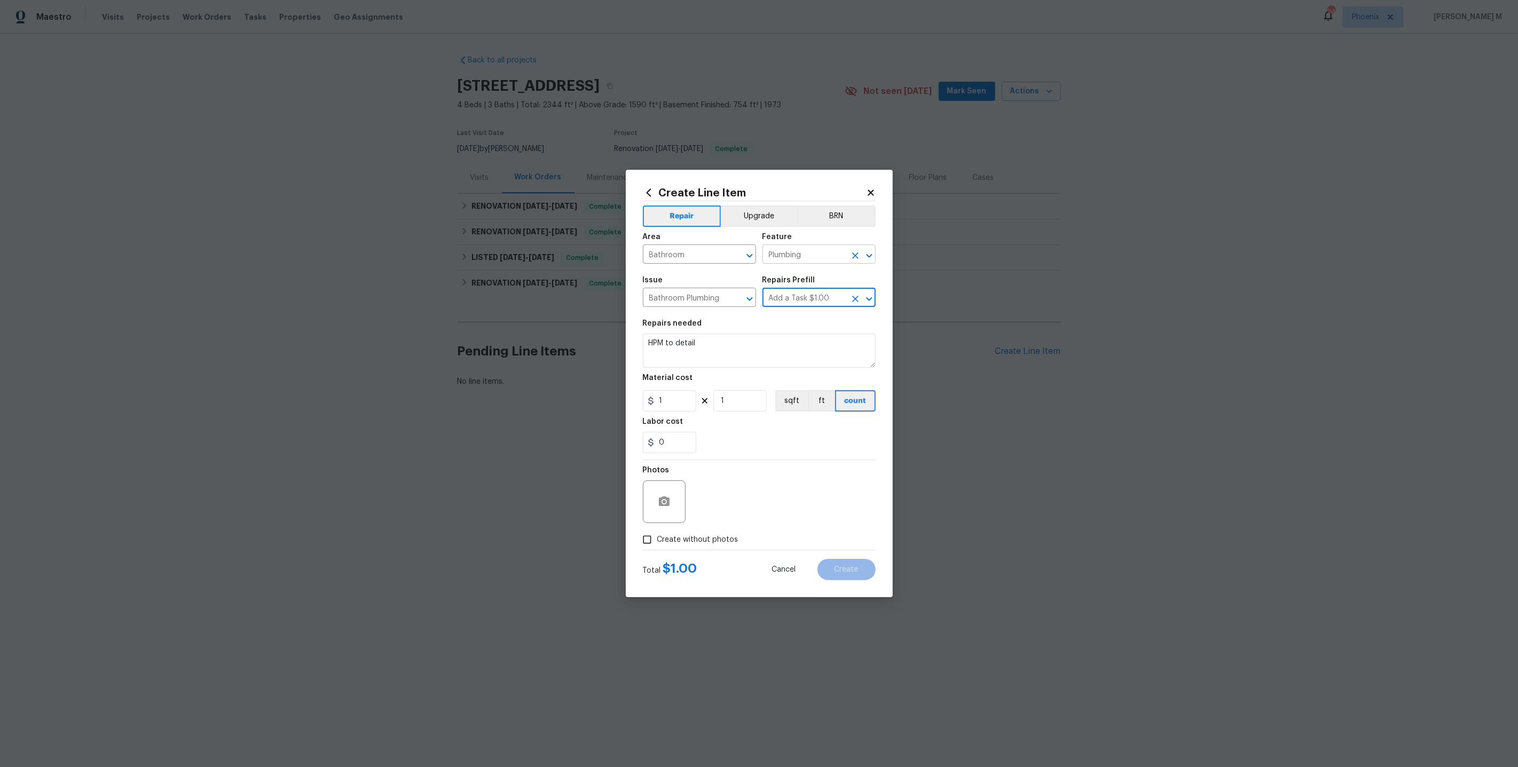
click at [816, 264] on input "Plumbing" at bounding box center [804, 255] width 83 height 17
click at [823, 314] on li "Toilet" at bounding box center [819, 310] width 114 height 18
type input "Toilet"
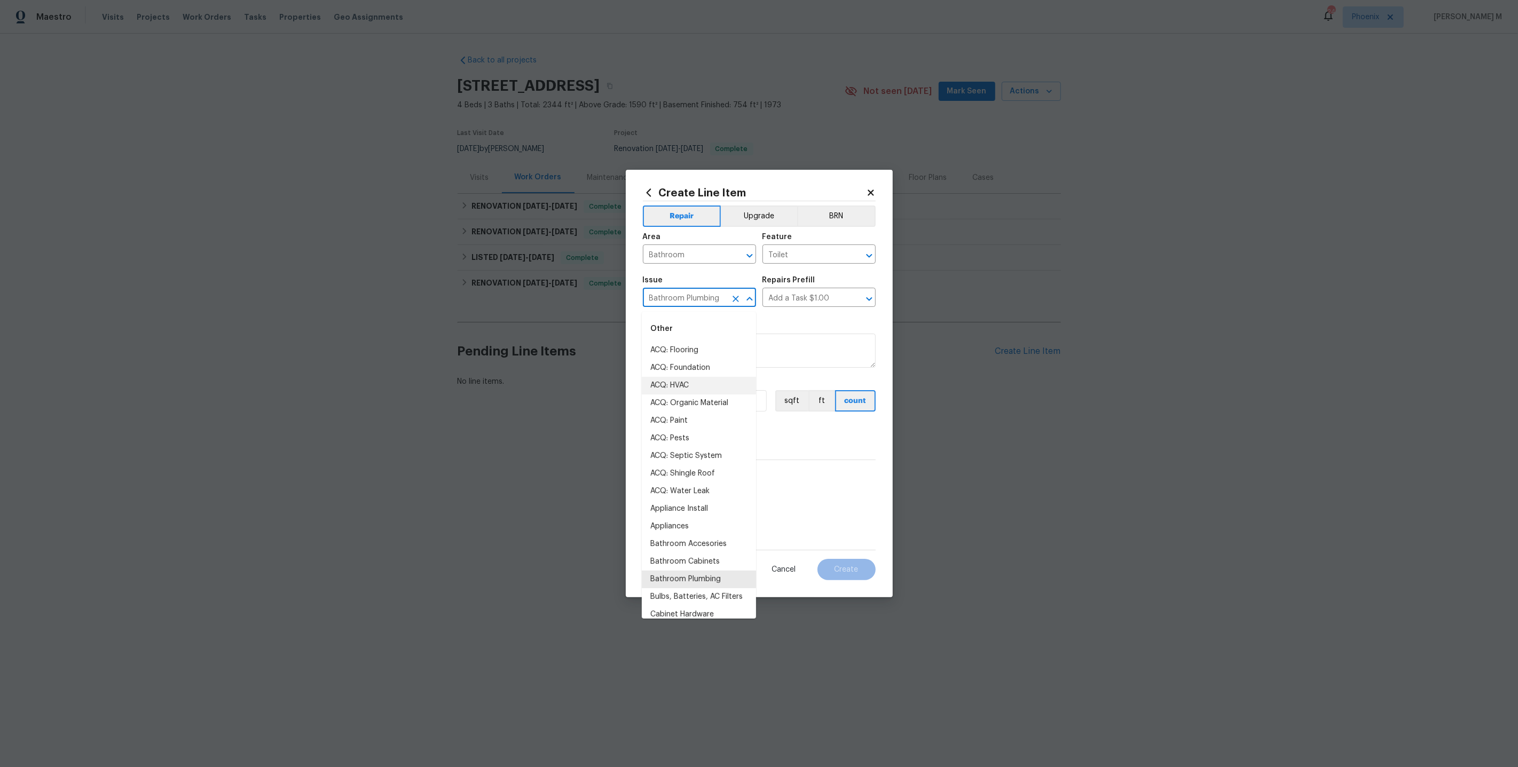
drag, startPoint x: 722, startPoint y: 302, endPoint x: 467, endPoint y: 302, distance: 255.2
click at [467, 302] on div "Create Line Item Repair Upgrade BRN Area Bathroom ​ Feature Toilet ​ Issue Bath…" at bounding box center [759, 383] width 1518 height 767
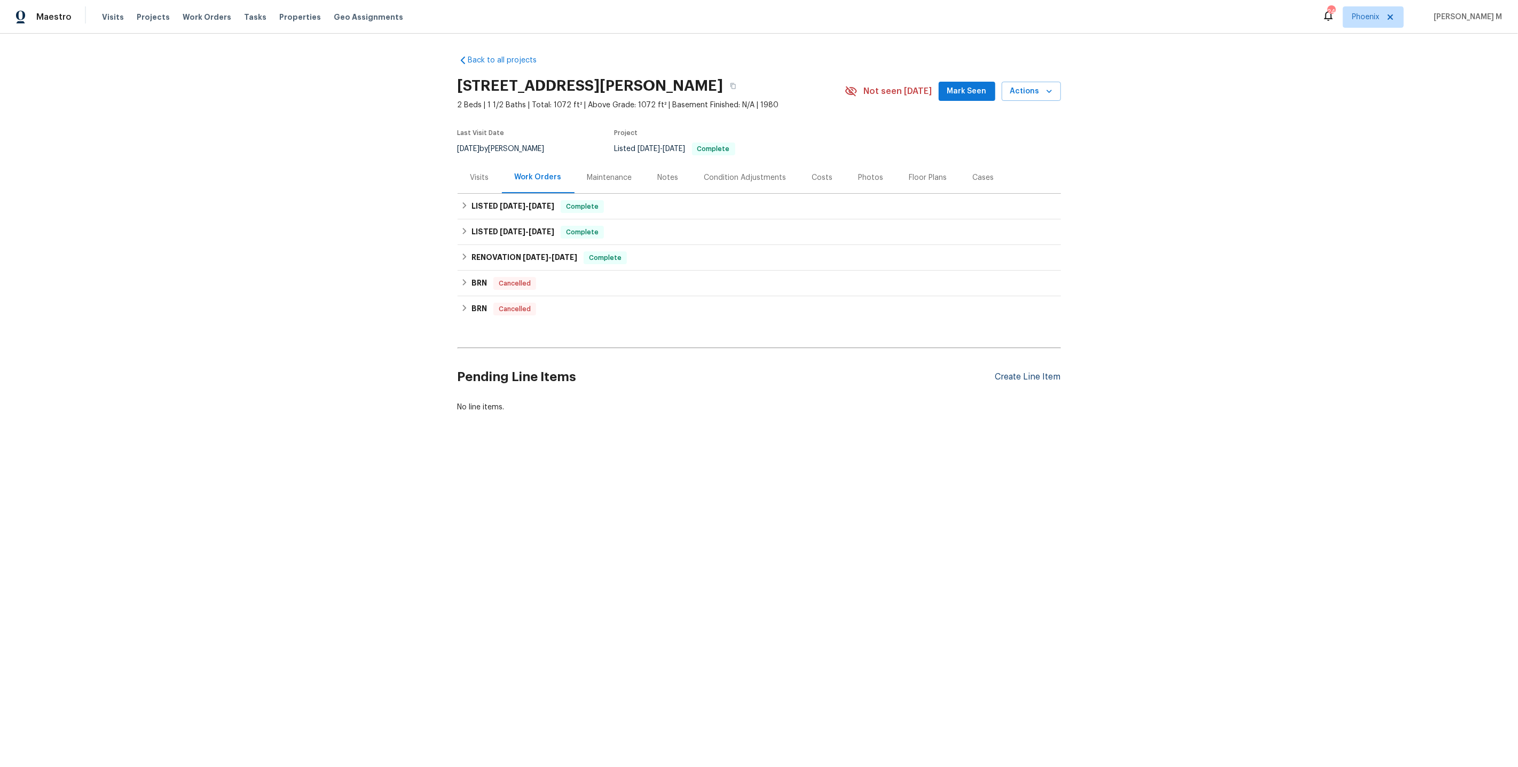
click at [1044, 372] on div "Create Line Item" at bounding box center [1028, 377] width 66 height 10
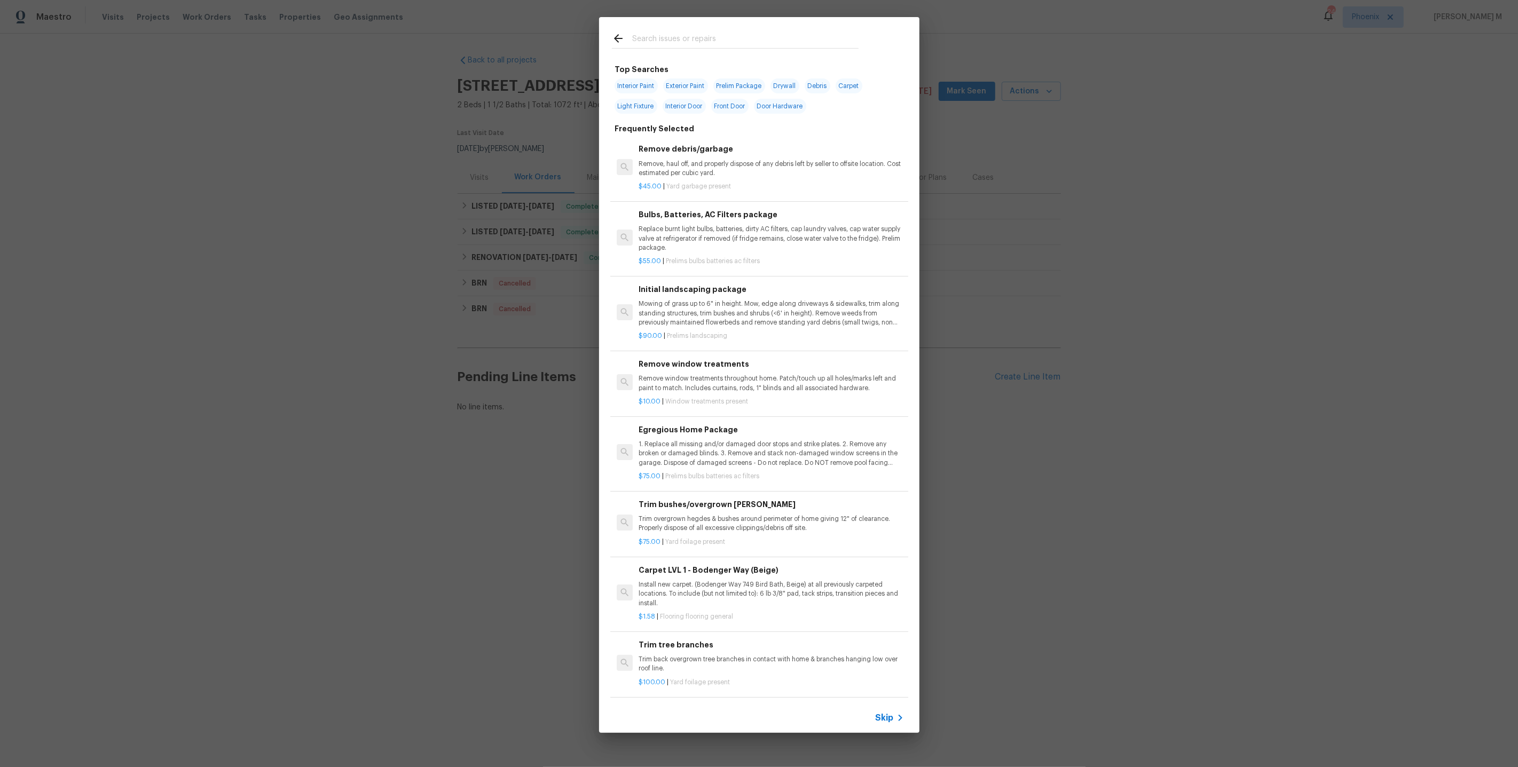
click at [888, 717] on span "Skip" at bounding box center [885, 718] width 18 height 11
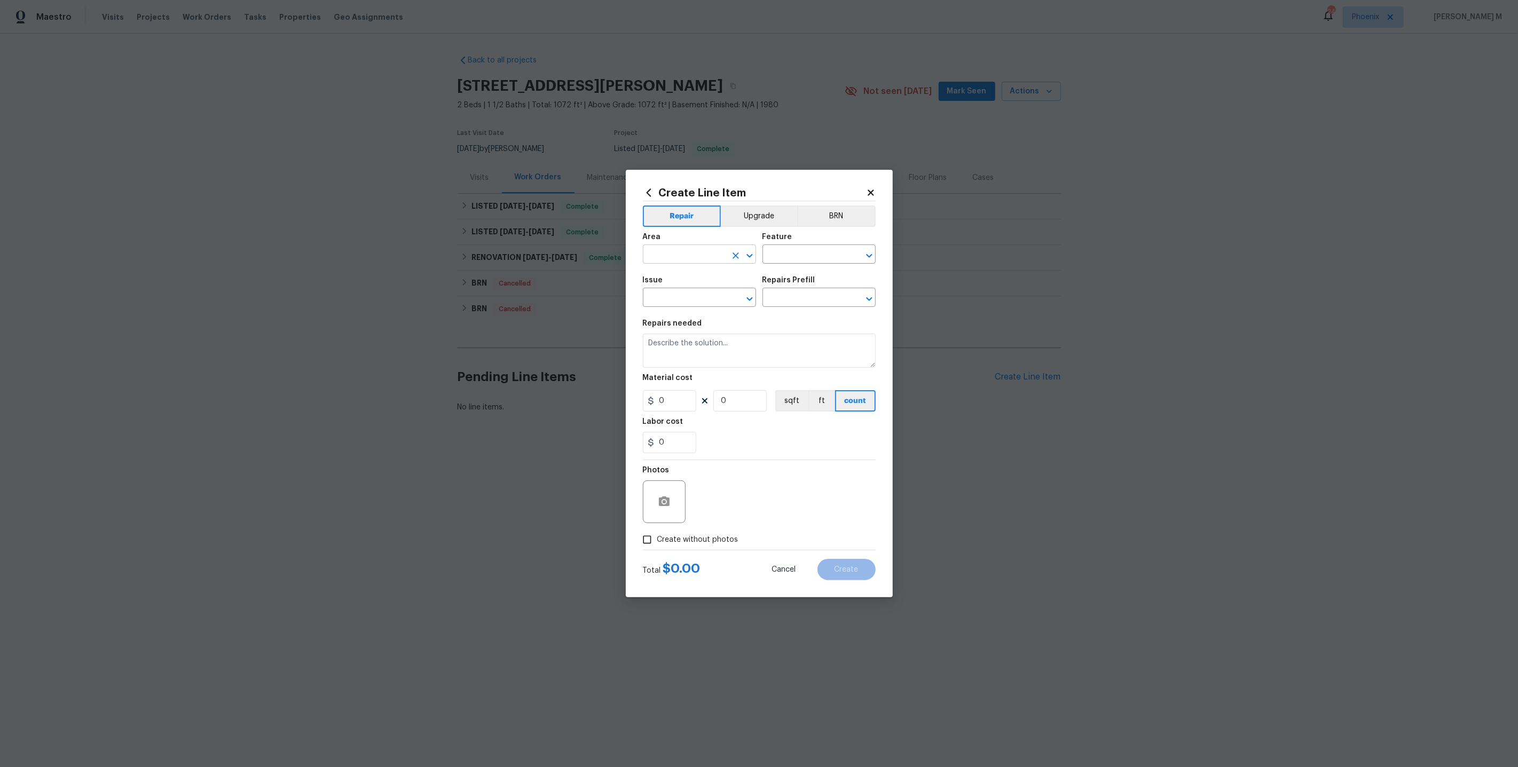
click at [685, 259] on input "text" at bounding box center [684, 255] width 83 height 17
type input "Door"
click at [692, 284] on li "Interior Addition" at bounding box center [699, 284] width 114 height 18
type input "Interior Addition"
click at [793, 264] on input "text" at bounding box center [804, 255] width 83 height 17
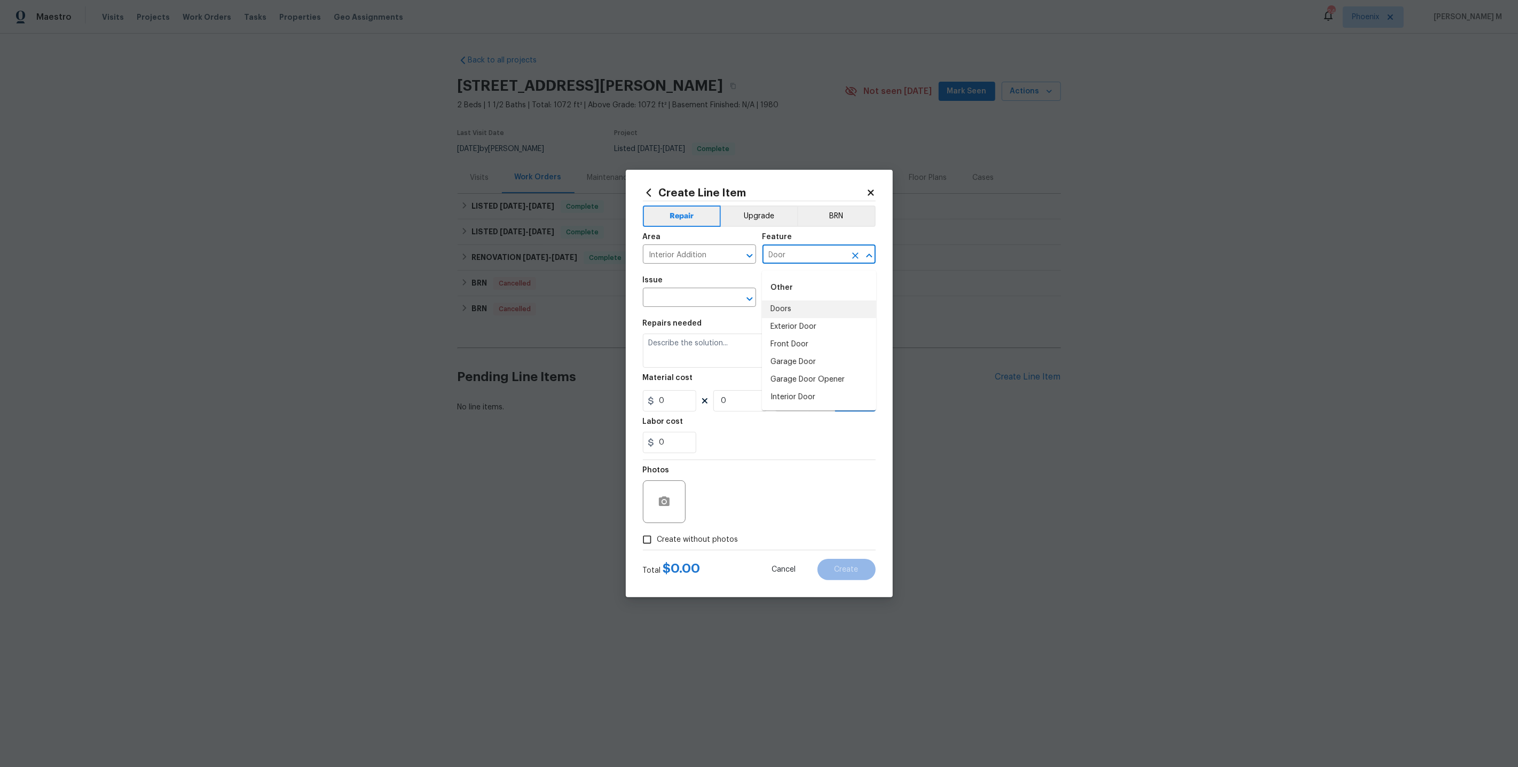
click at [795, 307] on li "Doors" at bounding box center [819, 310] width 114 height 18
type input "Doors"
click at [688, 302] on input "text" at bounding box center [684, 298] width 83 height 17
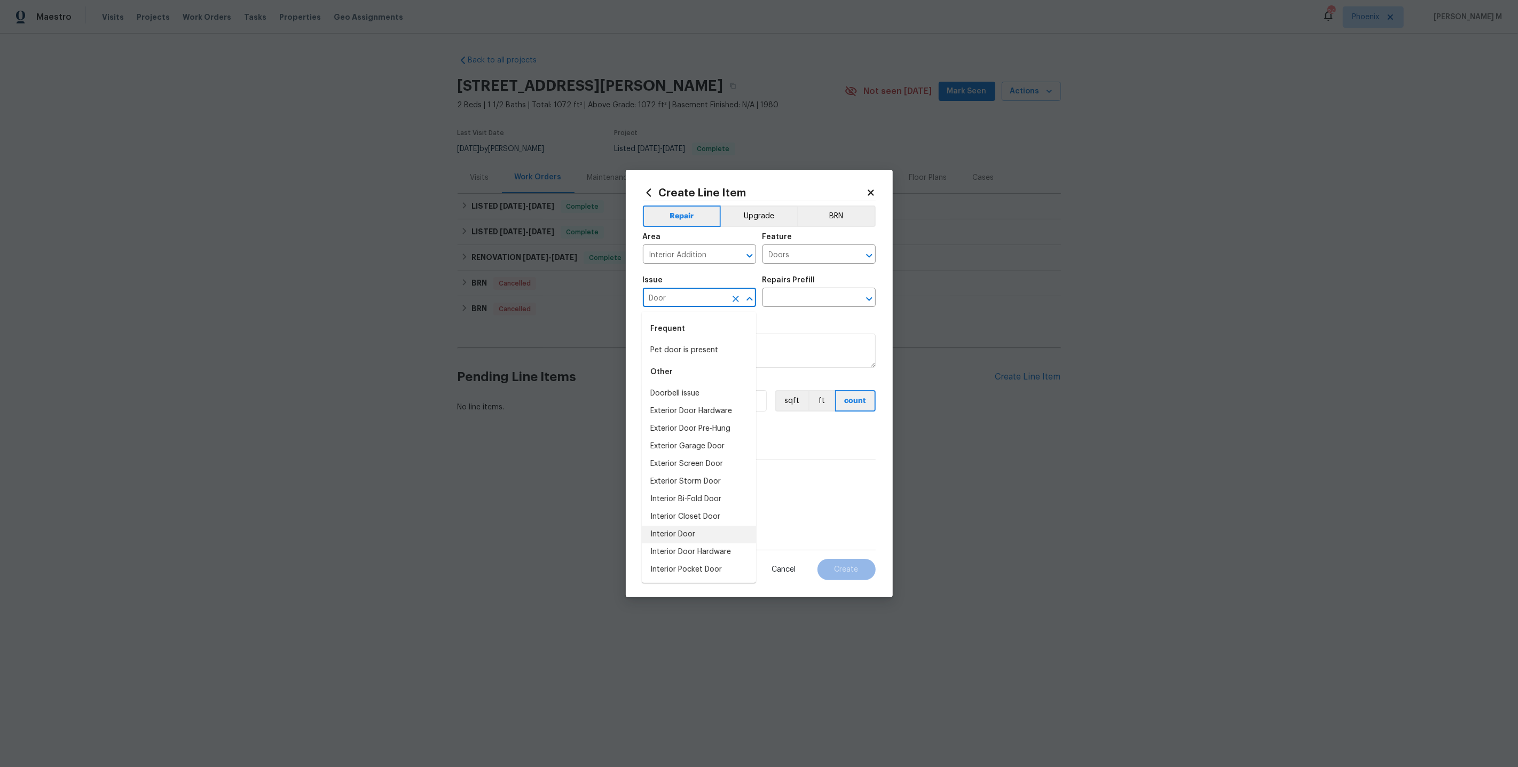
click at [684, 528] on li "Interior Door" at bounding box center [699, 535] width 114 height 18
type input "Interior Door"
click at [777, 300] on input "text" at bounding box center [804, 298] width 83 height 17
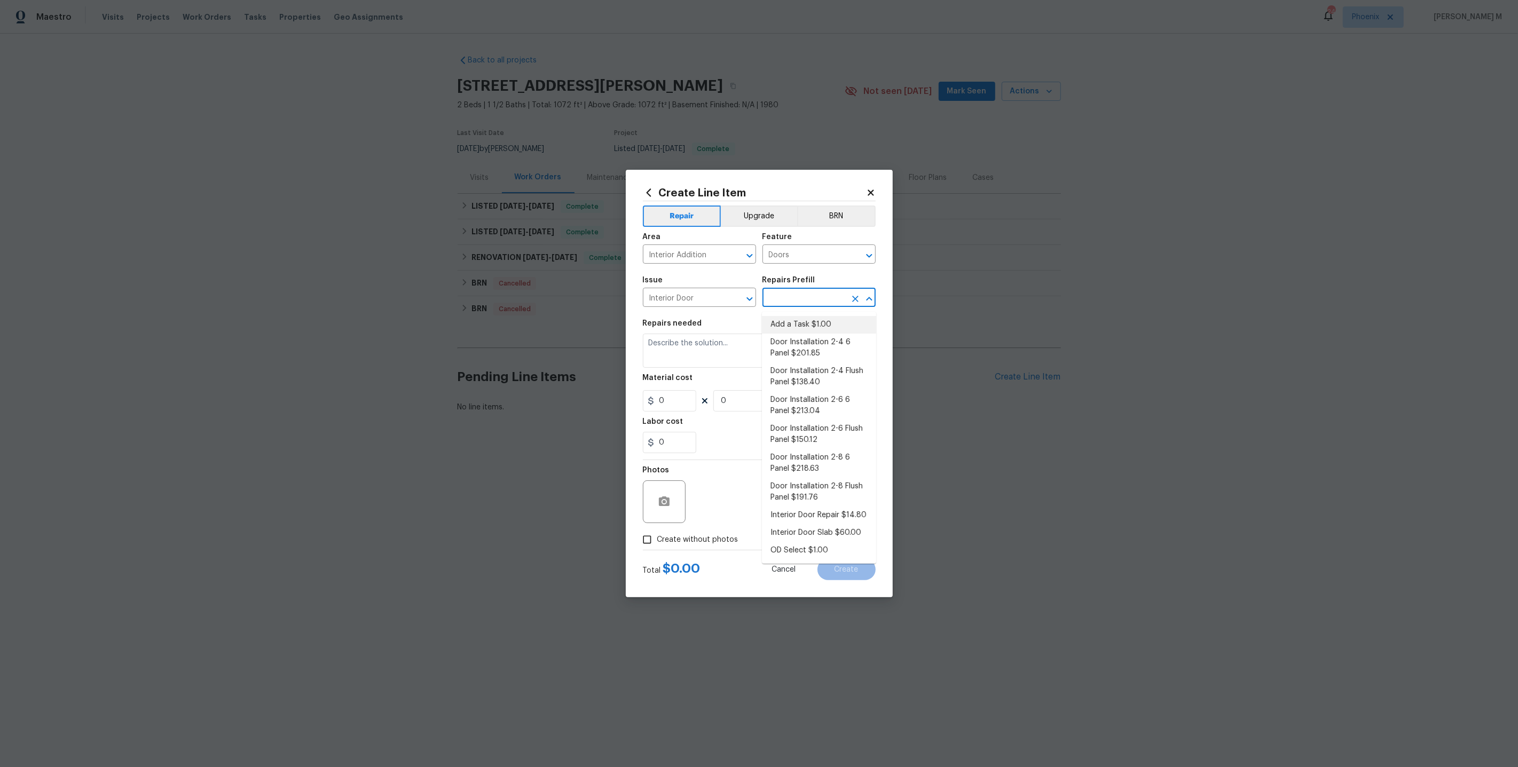
click at [805, 321] on li "Add a Task $1.00" at bounding box center [819, 325] width 114 height 18
type input "Interior Door"
type input "Add a Task $1.00"
type textarea "HPM to detail"
type input "1"
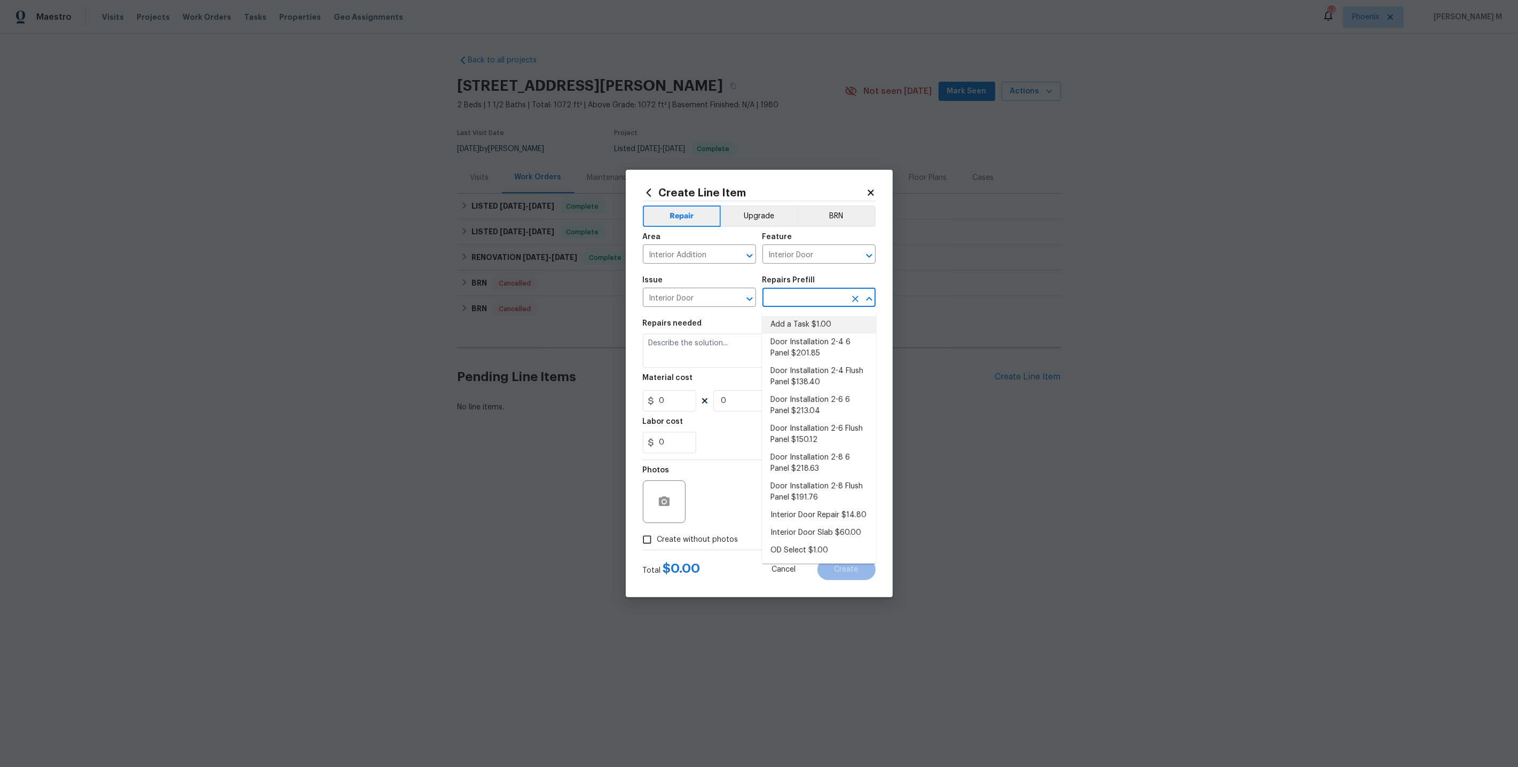
type input "1"
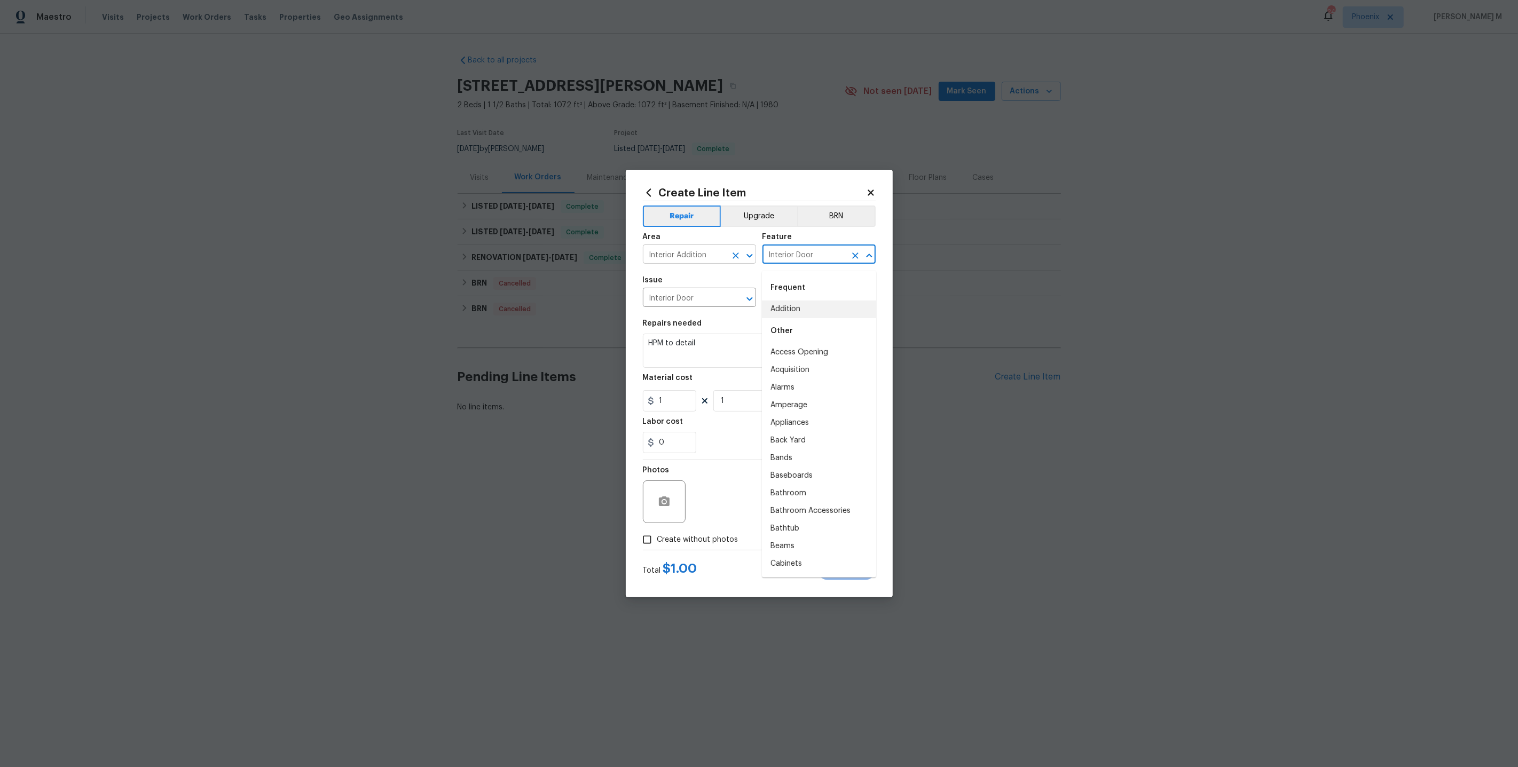
drag, startPoint x: 821, startPoint y: 258, endPoint x: 670, endPoint y: 258, distance: 150.6
click at [670, 258] on div "Area Interior Addition ​ Feature Interior Door ​" at bounding box center [759, 248] width 233 height 43
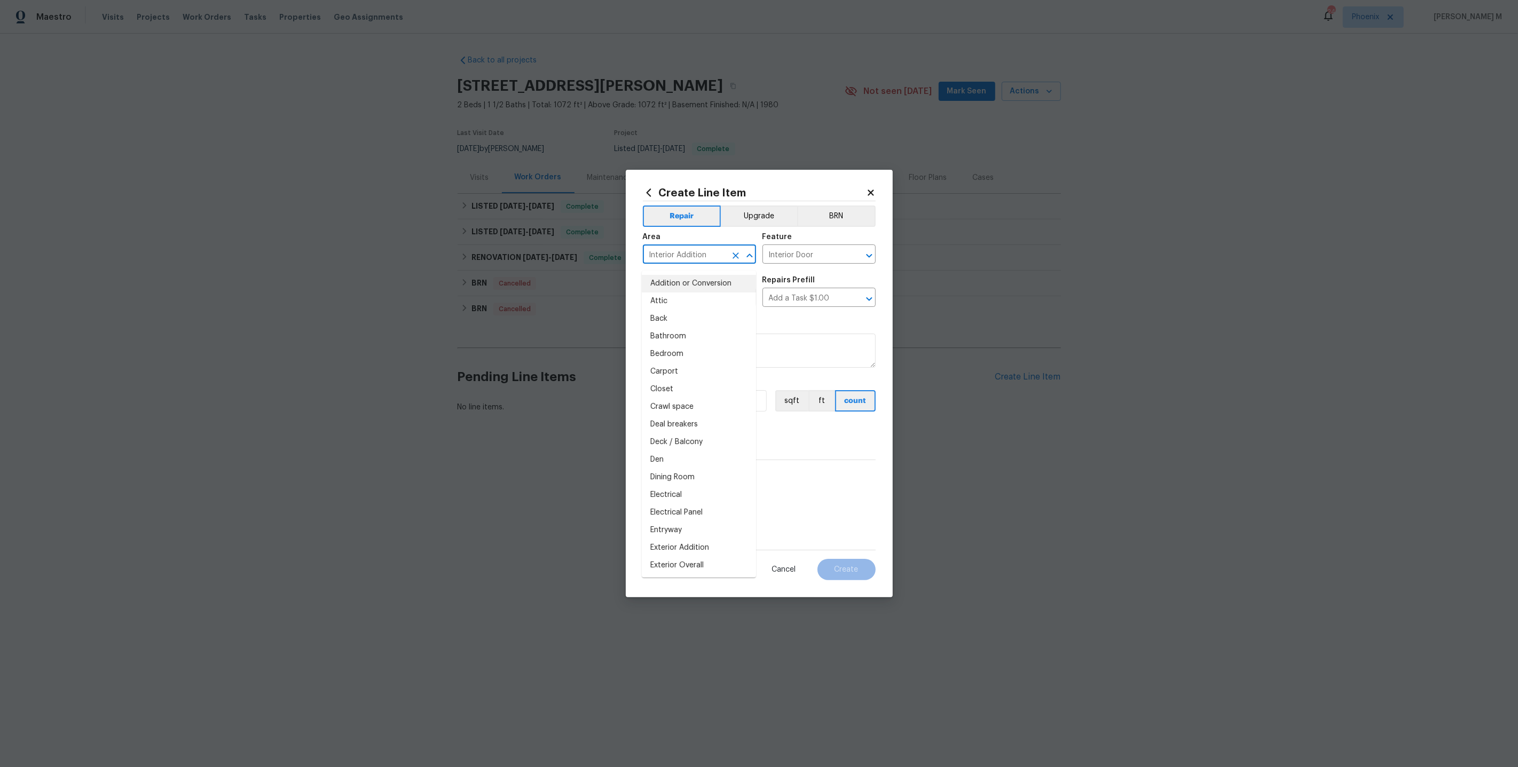
drag, startPoint x: 711, startPoint y: 261, endPoint x: 469, endPoint y: 261, distance: 242.4
click at [469, 261] on div "Create Line Item Repair Upgrade BRN Area Interior Addition ​ Feature Interior D…" at bounding box center [759, 383] width 1518 height 767
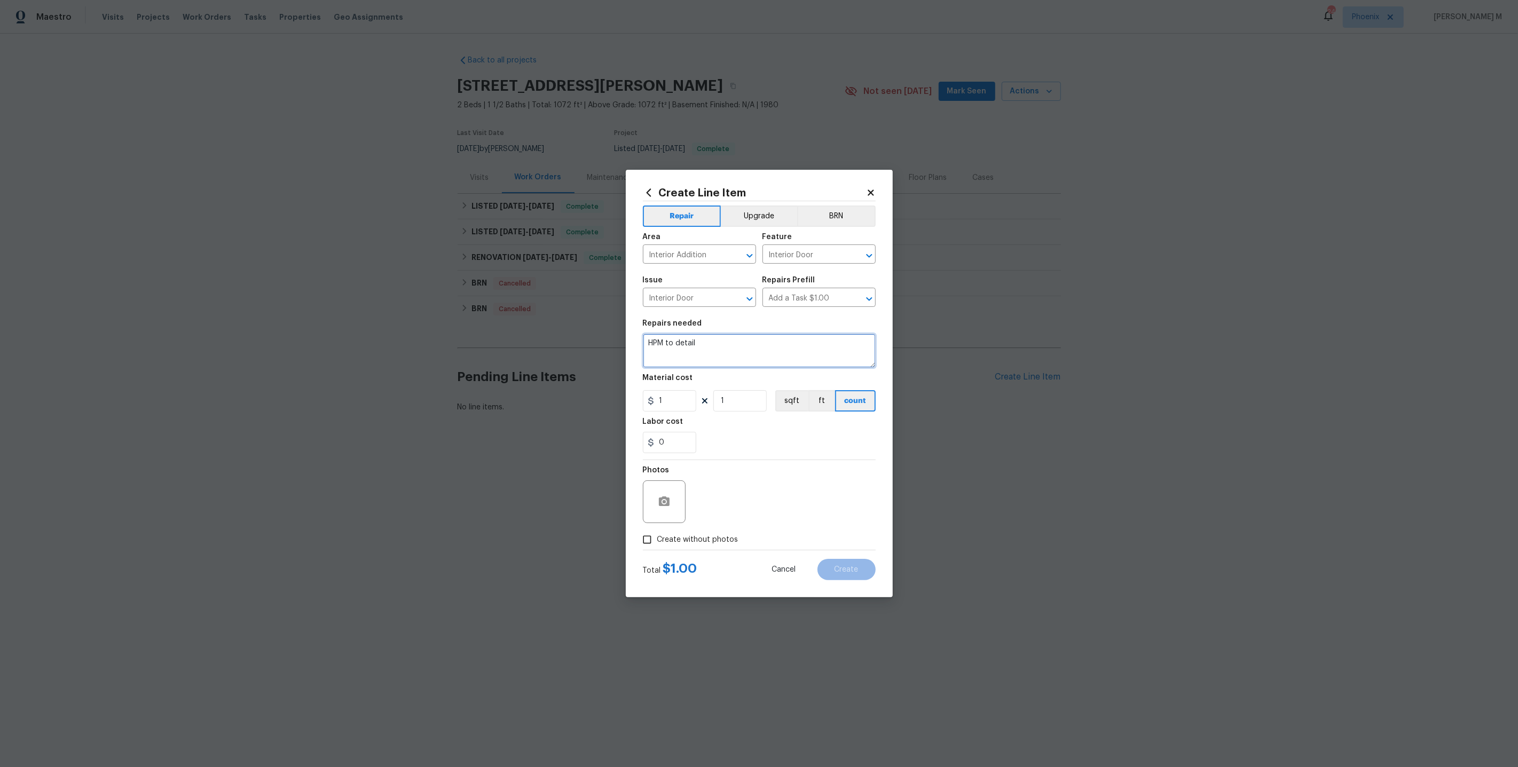
click at [786, 348] on textarea "HPM to detail" at bounding box center [759, 351] width 233 height 34
drag, startPoint x: 703, startPoint y: 302, endPoint x: 510, endPoint y: 300, distance: 193.3
click at [510, 300] on div "Create Line Item Repair Upgrade BRN Area Interior Addition ​ Feature Interior D…" at bounding box center [759, 383] width 1518 height 767
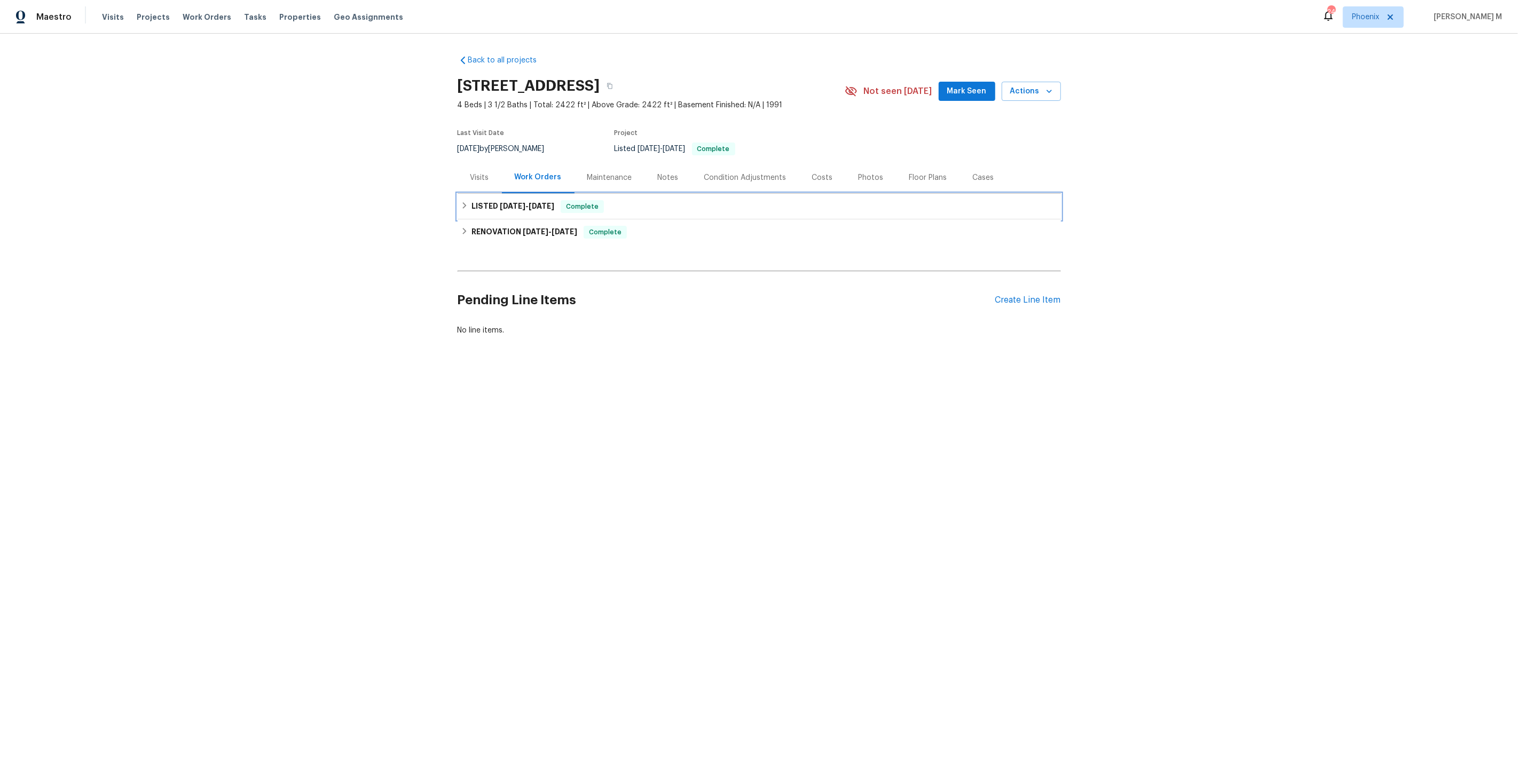
click at [497, 208] on div "LISTED 9/3/25 - 9/4/25 Complete" at bounding box center [759, 207] width 603 height 26
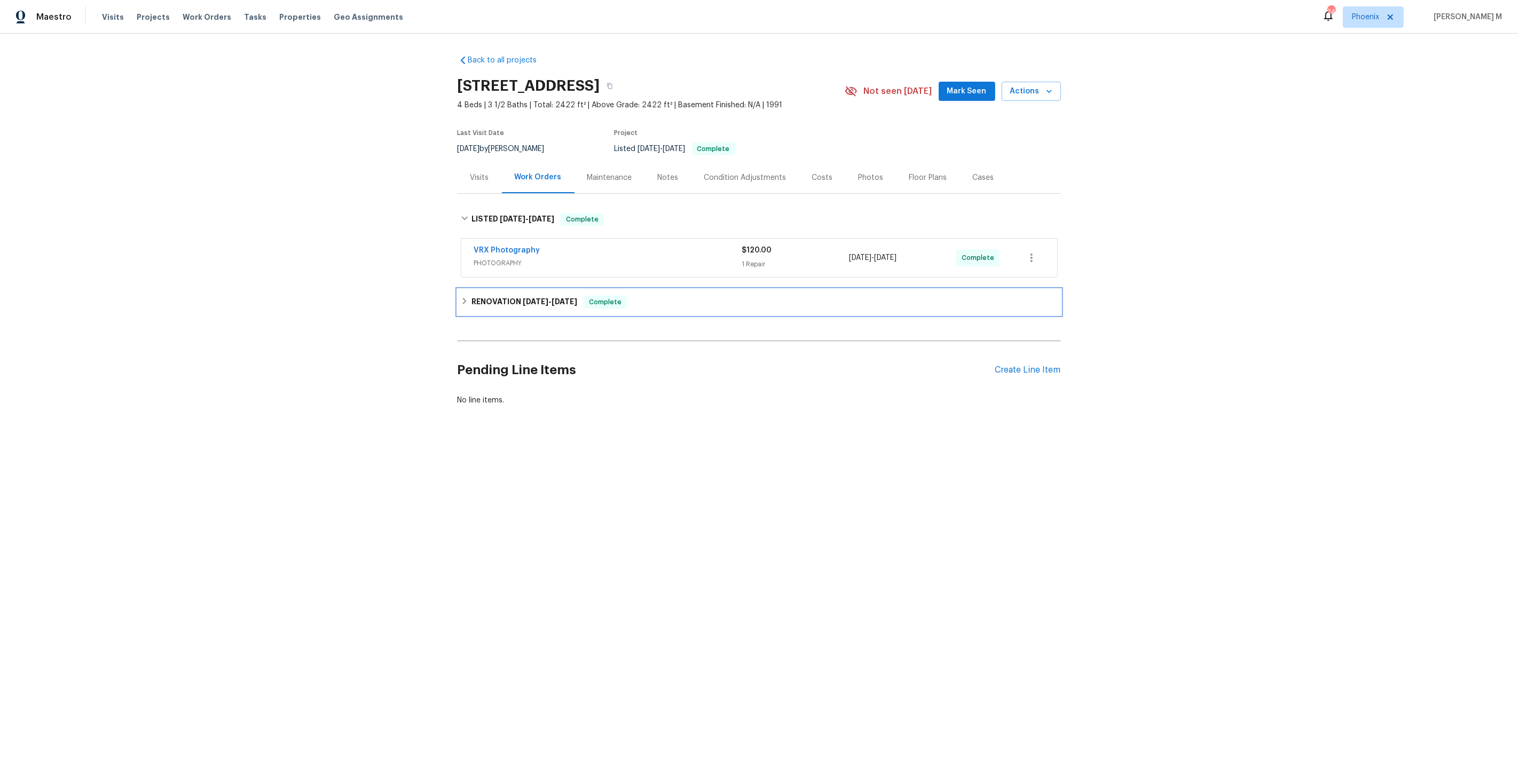
click at [496, 301] on h6 "RENOVATION 8/18/25 - 9/3/25" at bounding box center [525, 302] width 106 height 13
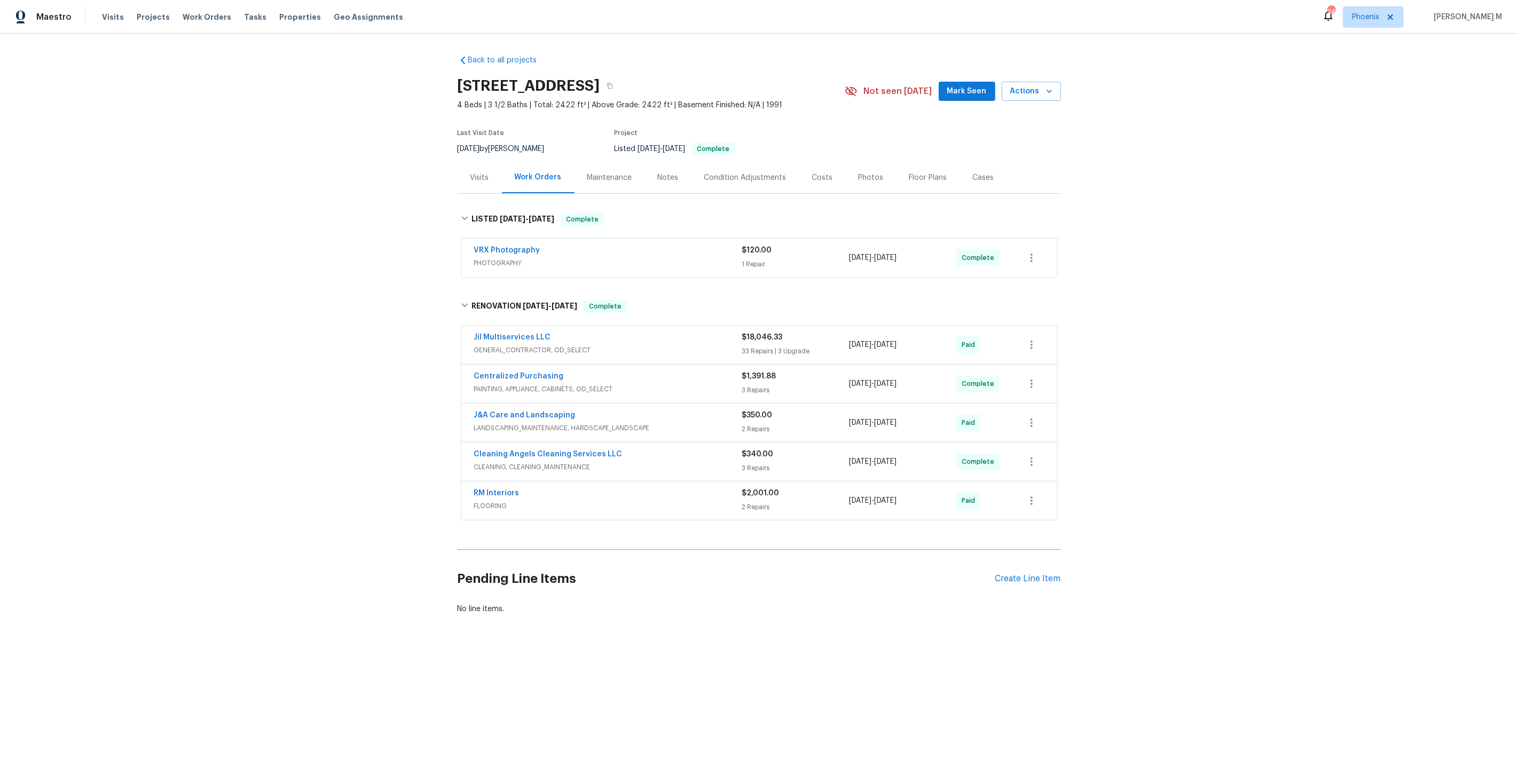
click at [551, 345] on span "GENERAL_CONTRACTOR, OD_SELECT" at bounding box center [608, 350] width 268 height 11
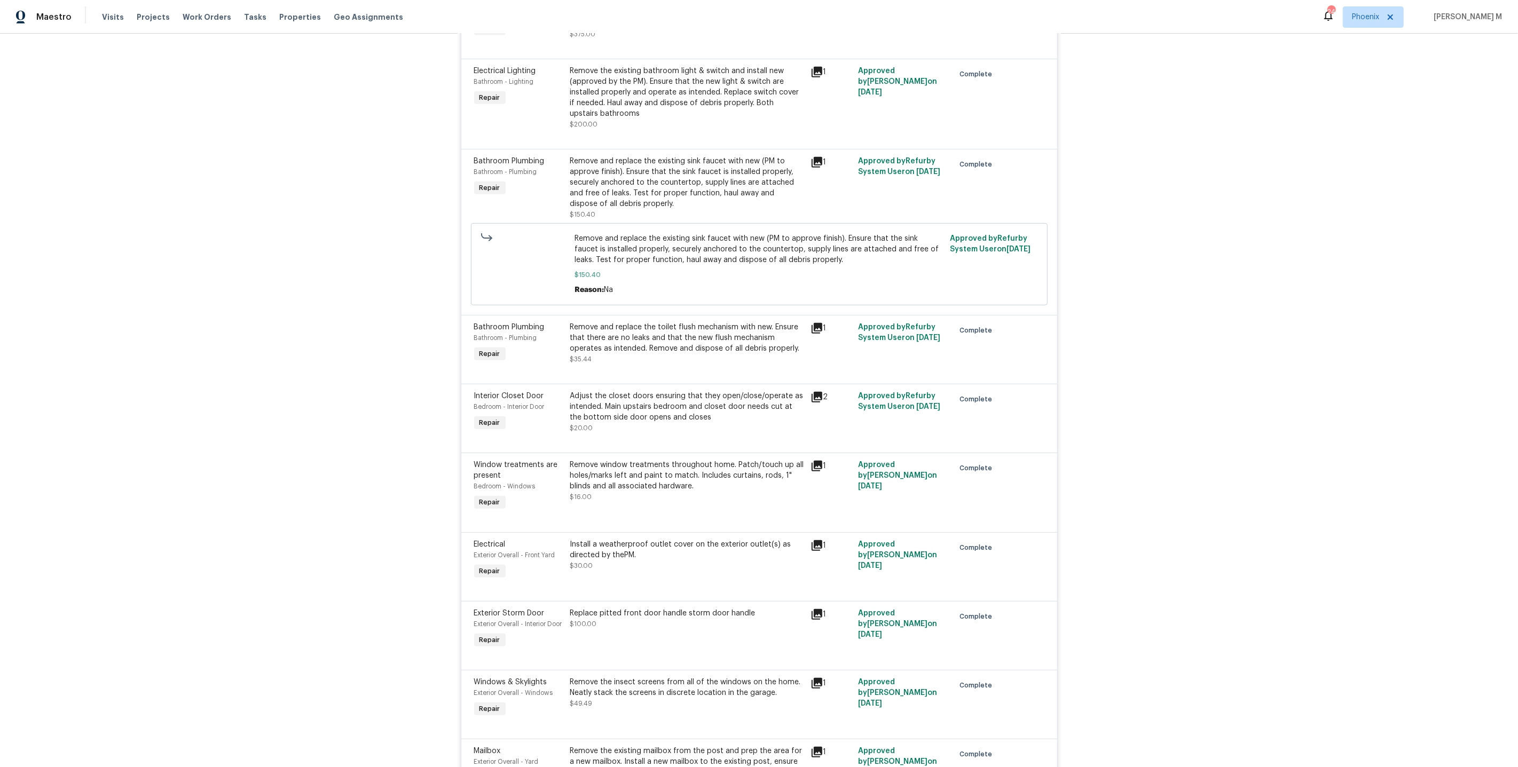
scroll to position [656, 0]
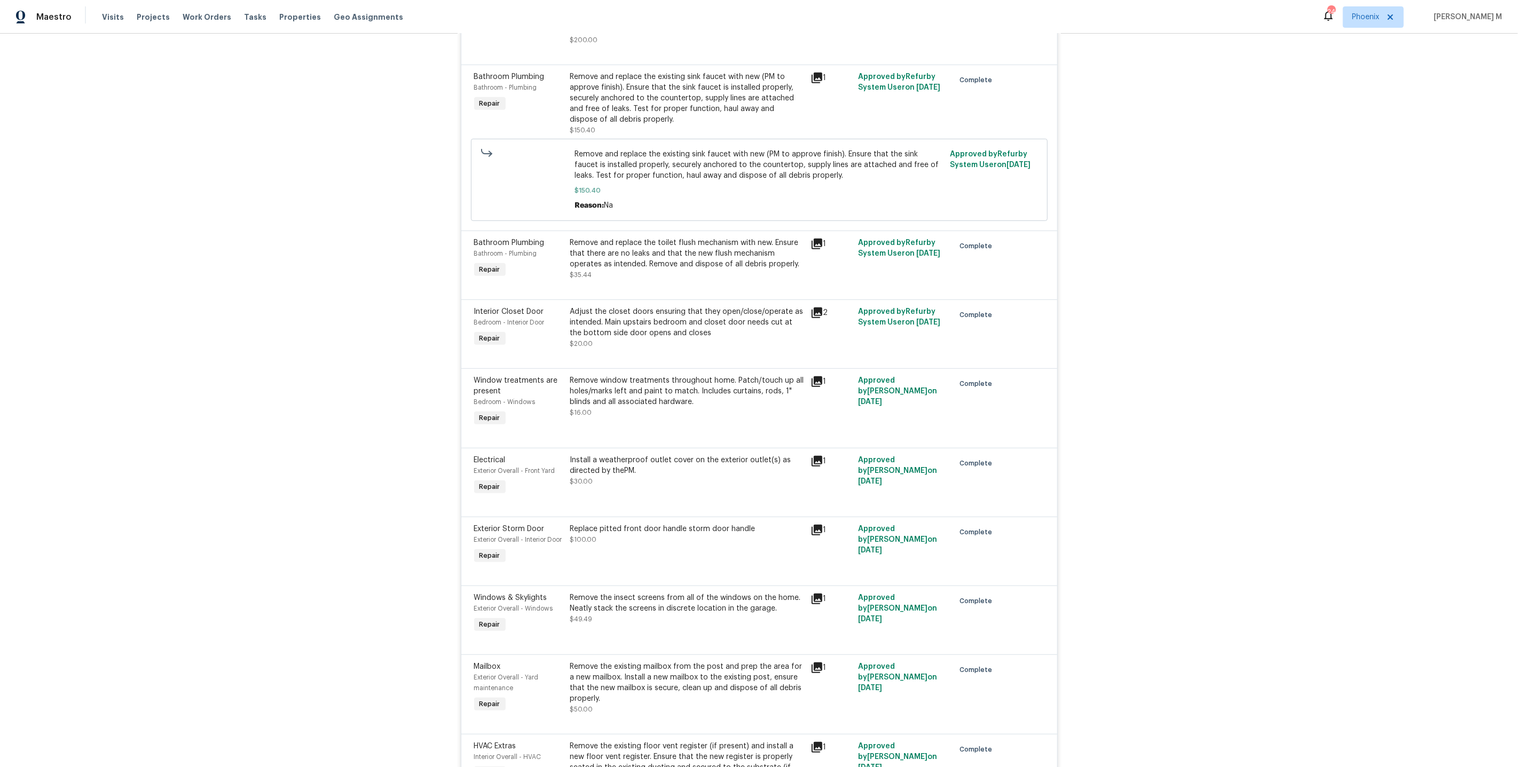
click at [644, 239] on div "Remove and replace the toilet flush mechanism with new. Ensure that there are n…" at bounding box center [687, 254] width 234 height 32
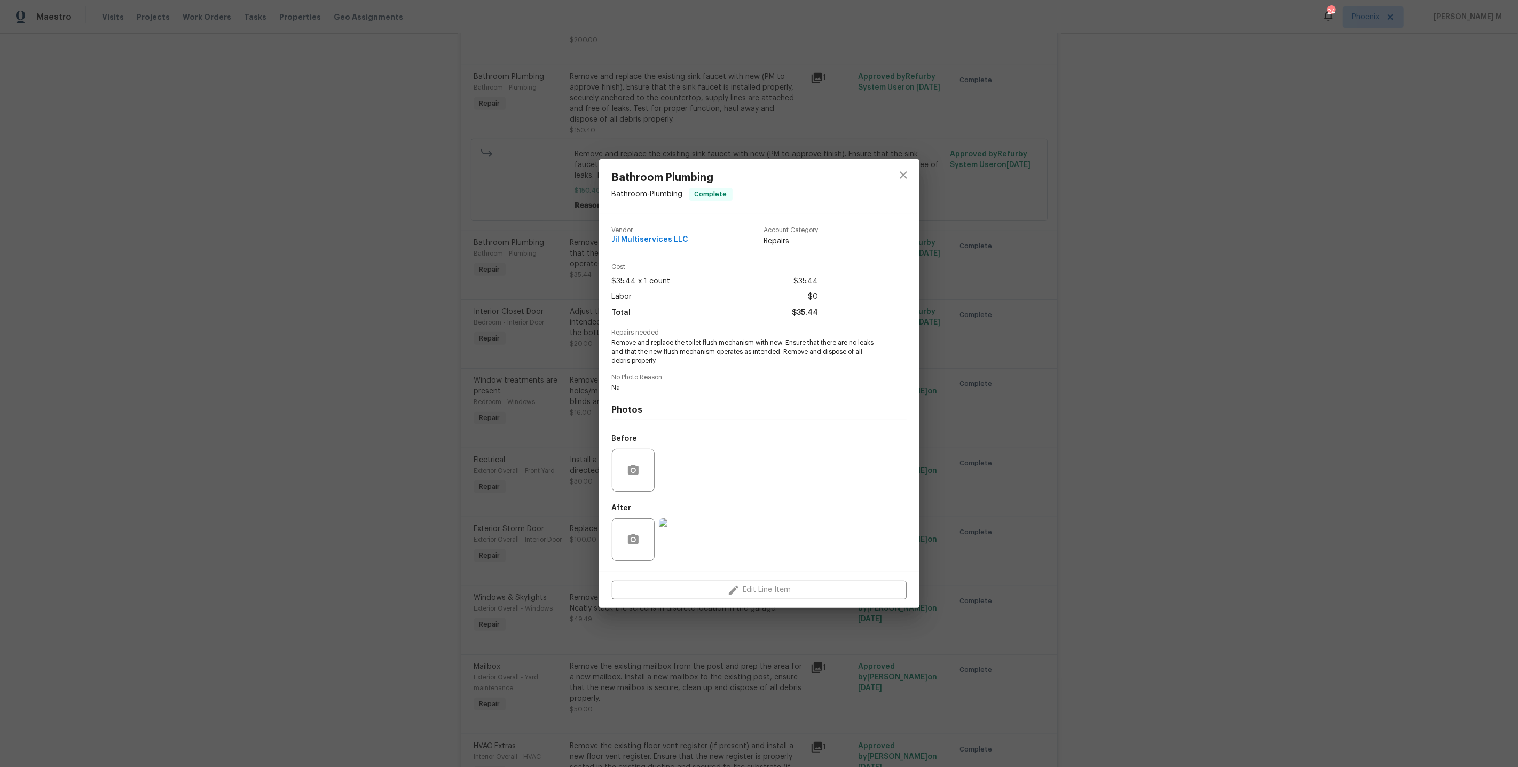
click at [552, 444] on div "Bathroom Plumbing Bathroom - Plumbing Complete Vendor Jil Multiservices LLC Acc…" at bounding box center [759, 383] width 1518 height 767
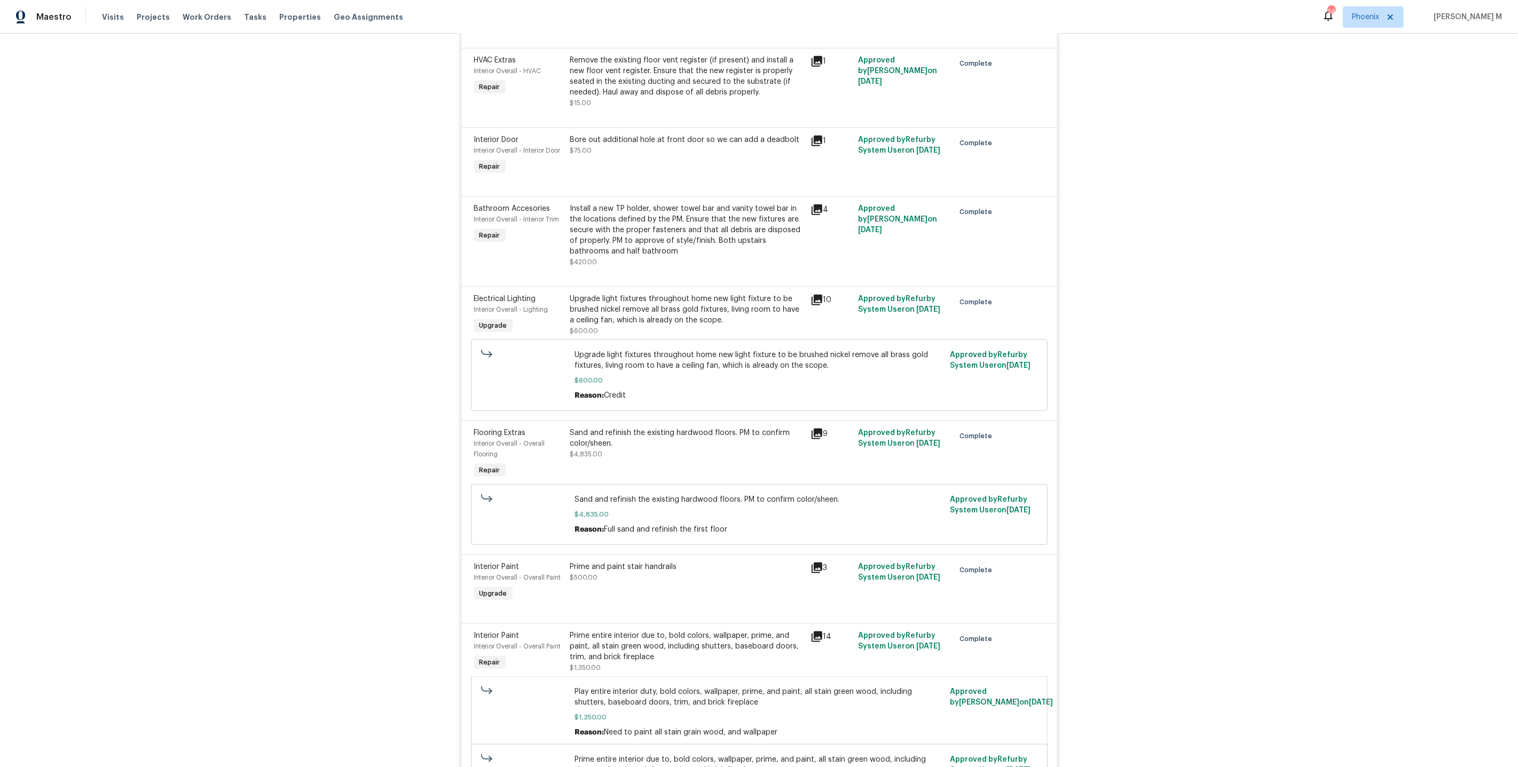
scroll to position [1343, 0]
click at [632, 202] on div "Install a new TP holder, shower towel bar and vanity towel bar in the locations…" at bounding box center [687, 228] width 234 height 53
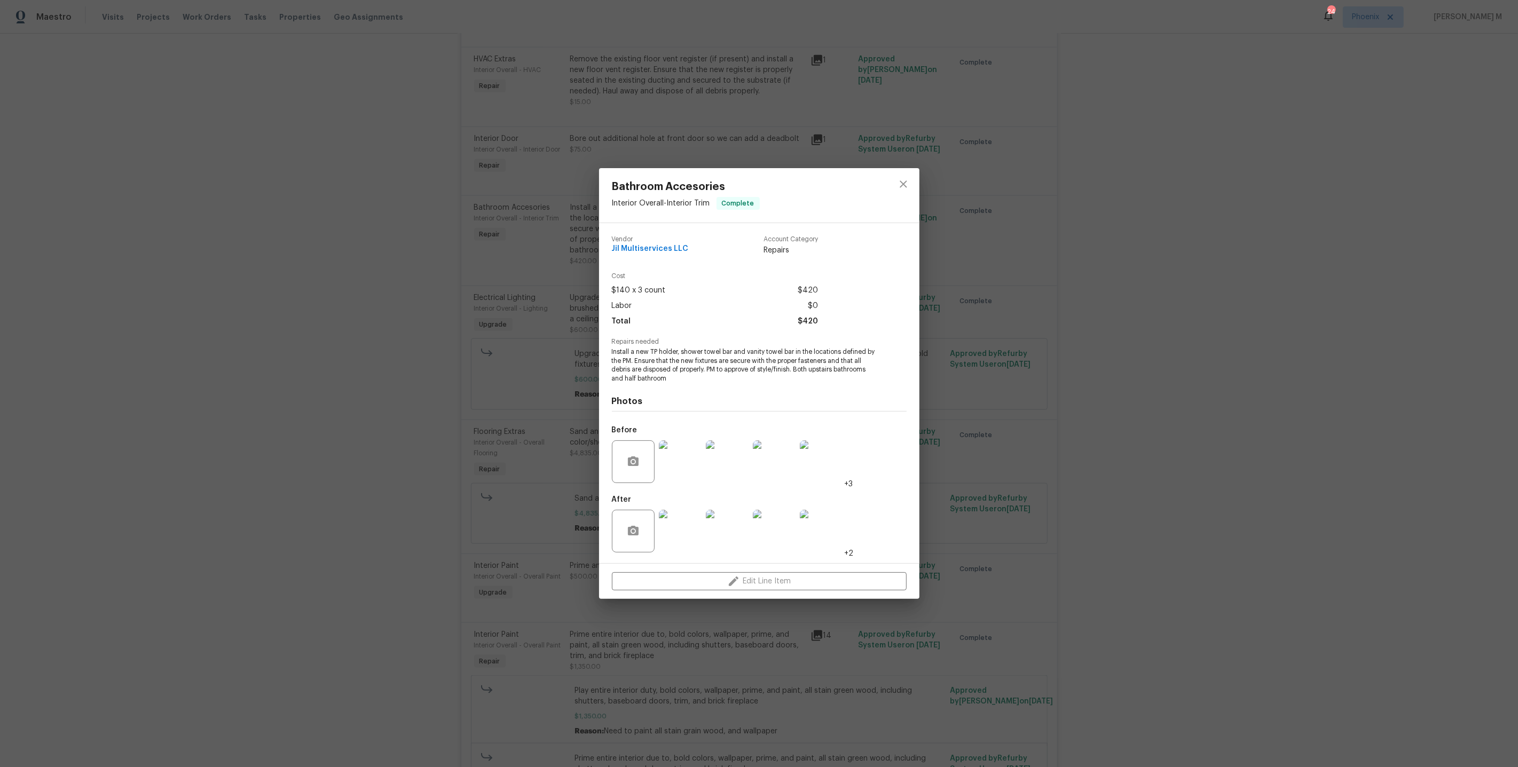
click at [686, 458] on img at bounding box center [680, 462] width 43 height 43
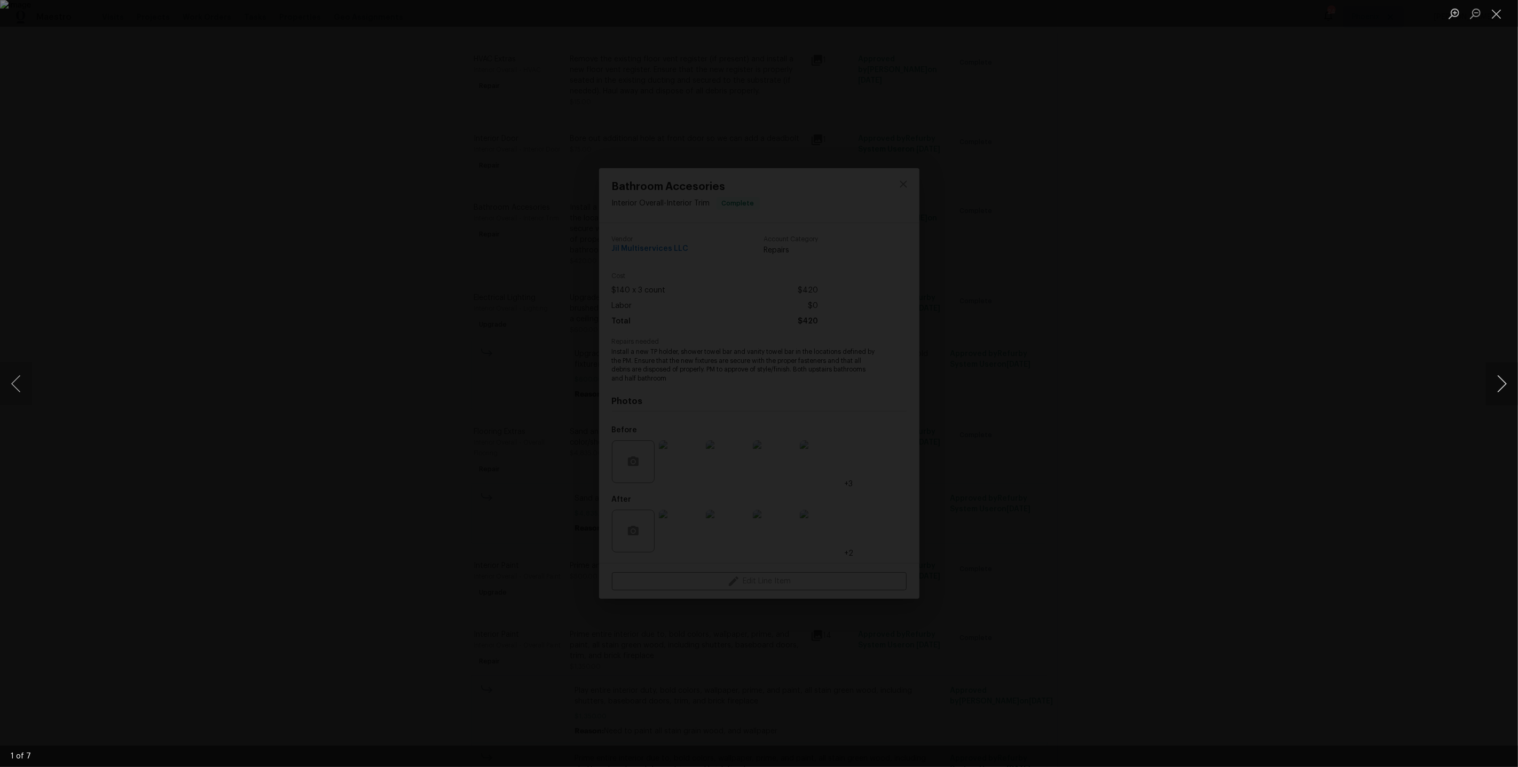
click at [1499, 384] on button "Next image" at bounding box center [1502, 384] width 32 height 43
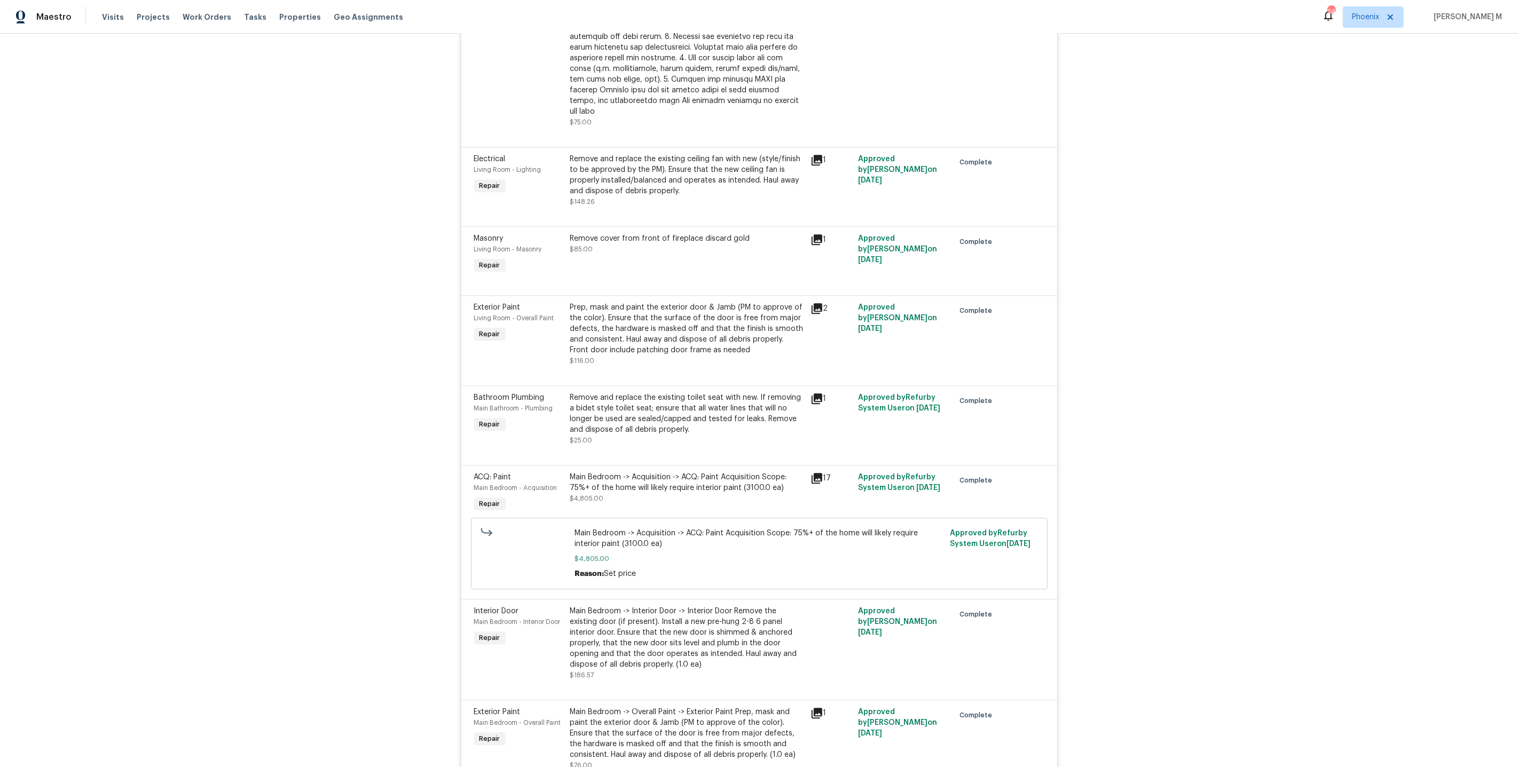
scroll to position [3010, 0]
click at [654, 392] on div "Remove and replace the existing toilet seat with new. If removing a bidet style…" at bounding box center [687, 413] width 234 height 43
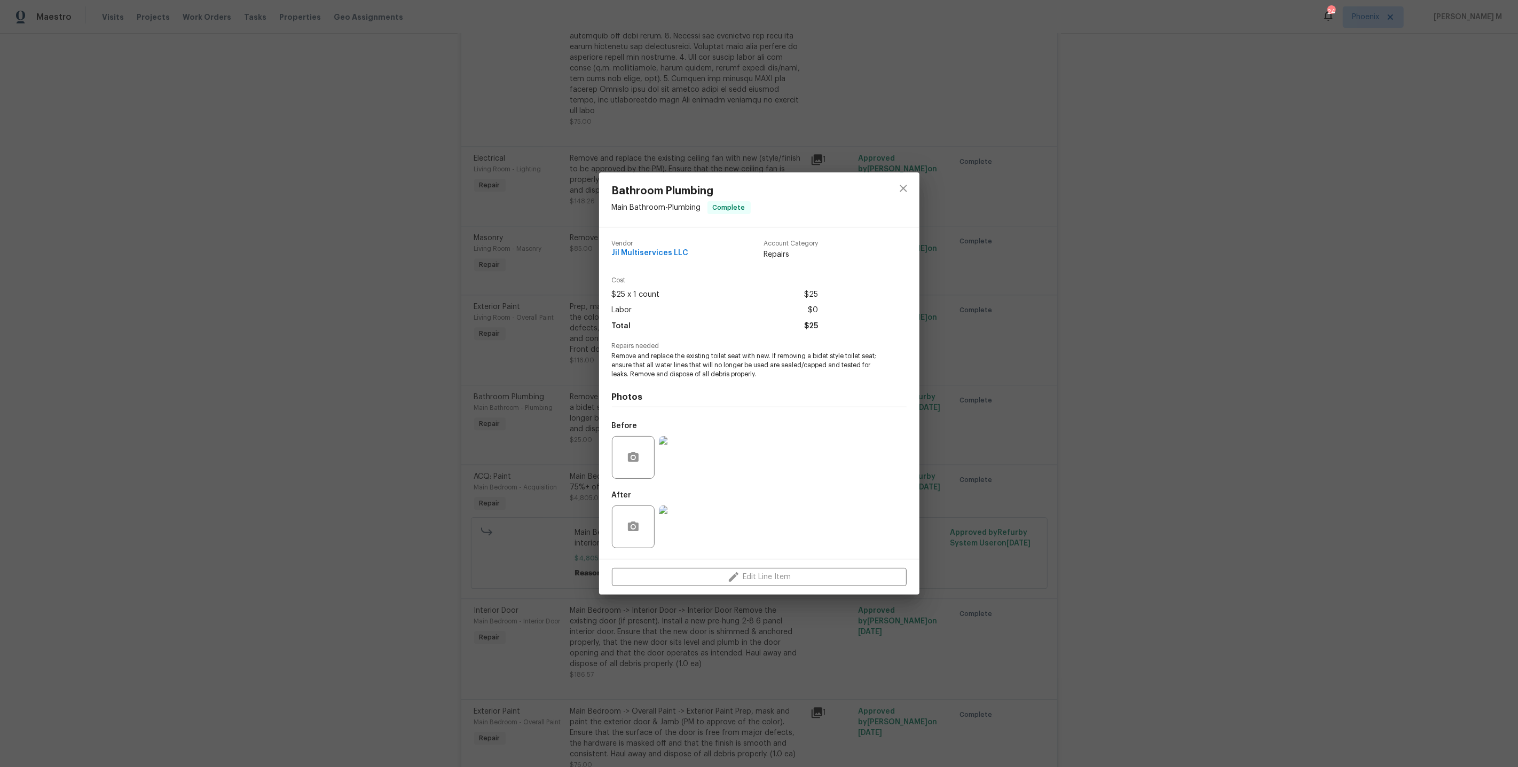
click at [685, 461] on img at bounding box center [680, 457] width 43 height 43
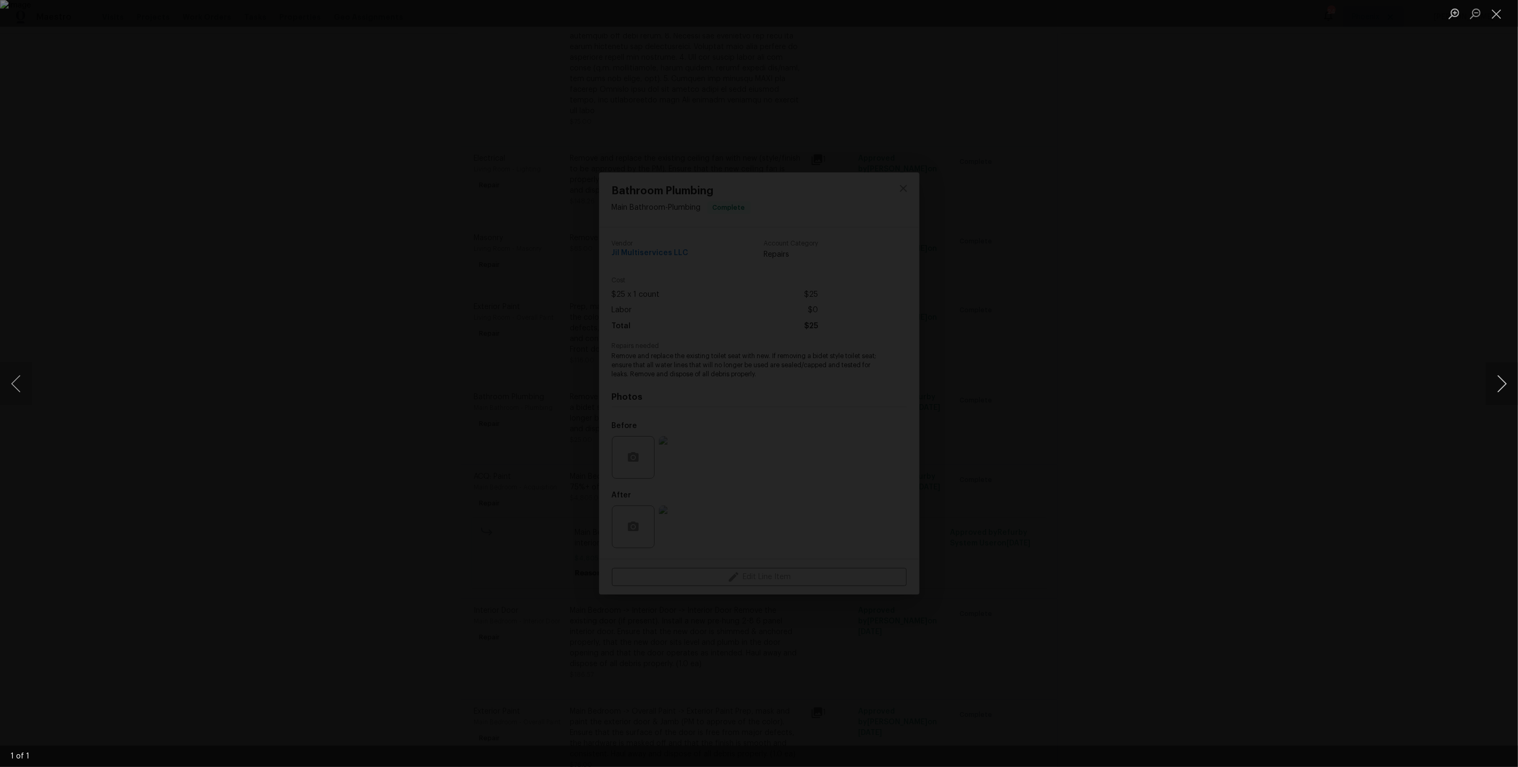
click at [1492, 383] on button "Next image" at bounding box center [1502, 384] width 32 height 43
click at [1369, 355] on div "Lightbox" at bounding box center [759, 383] width 1518 height 767
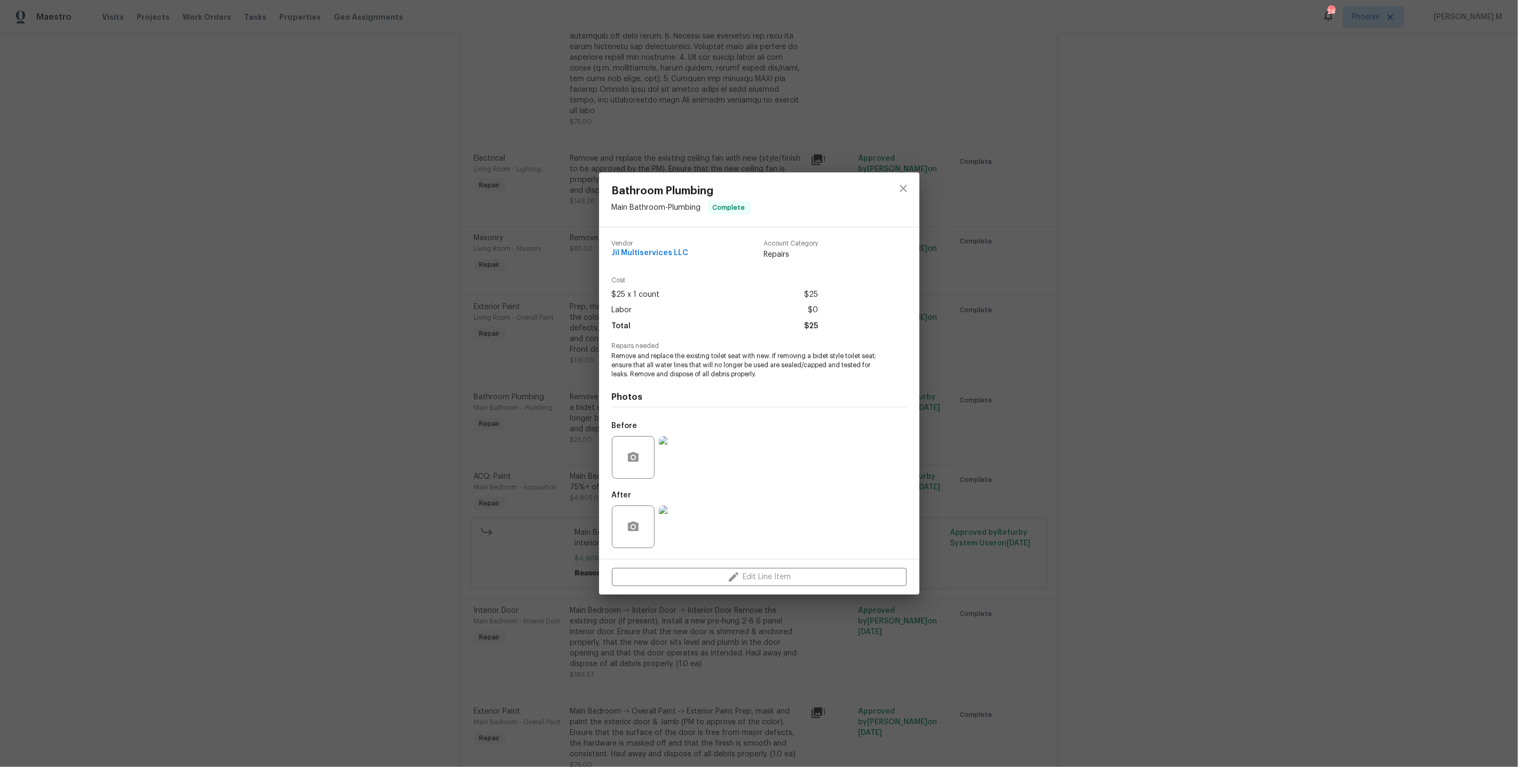
click at [680, 529] on img at bounding box center [680, 527] width 43 height 43
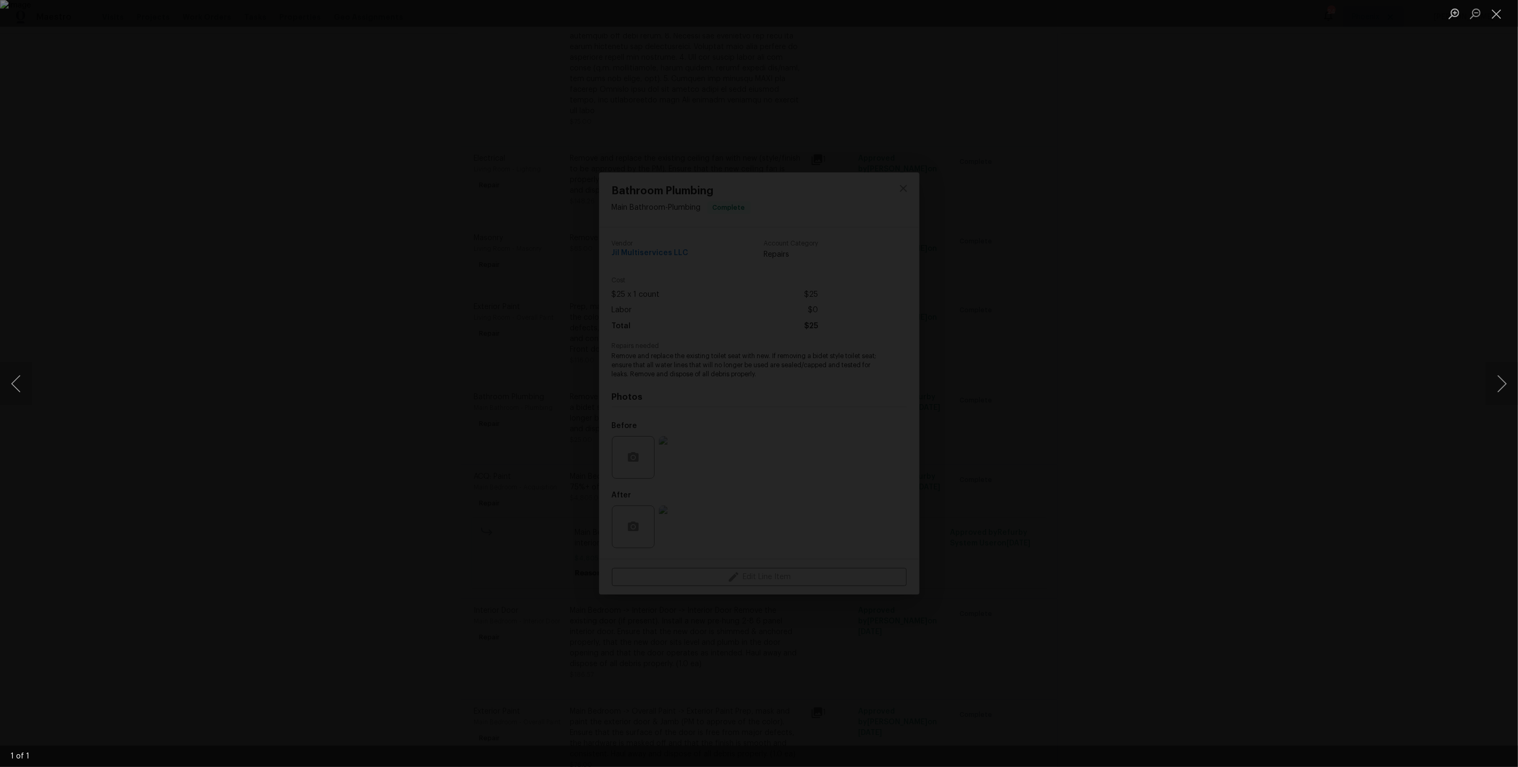
click at [1294, 344] on div "Lightbox" at bounding box center [759, 383] width 1518 height 767
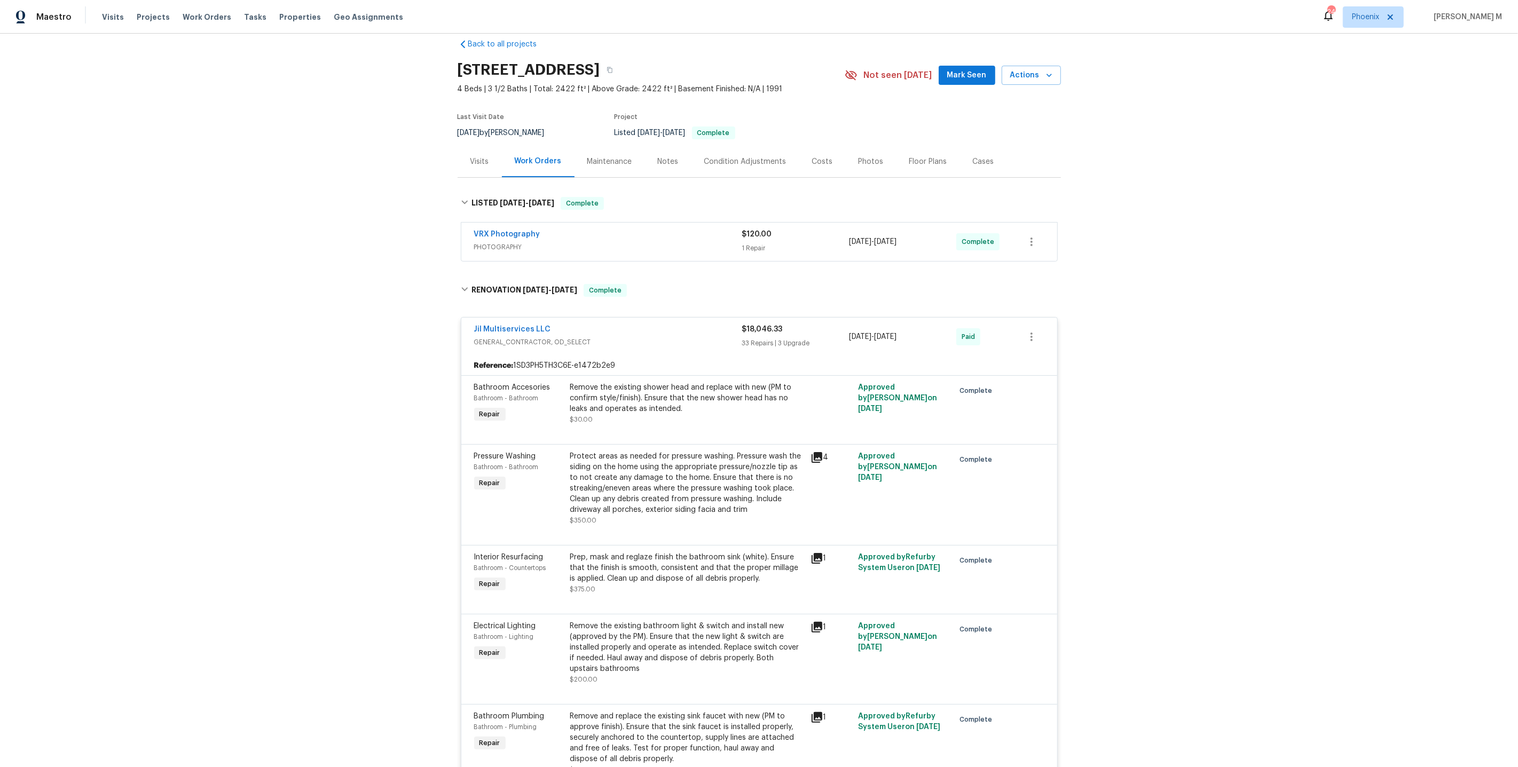
scroll to position [0, 0]
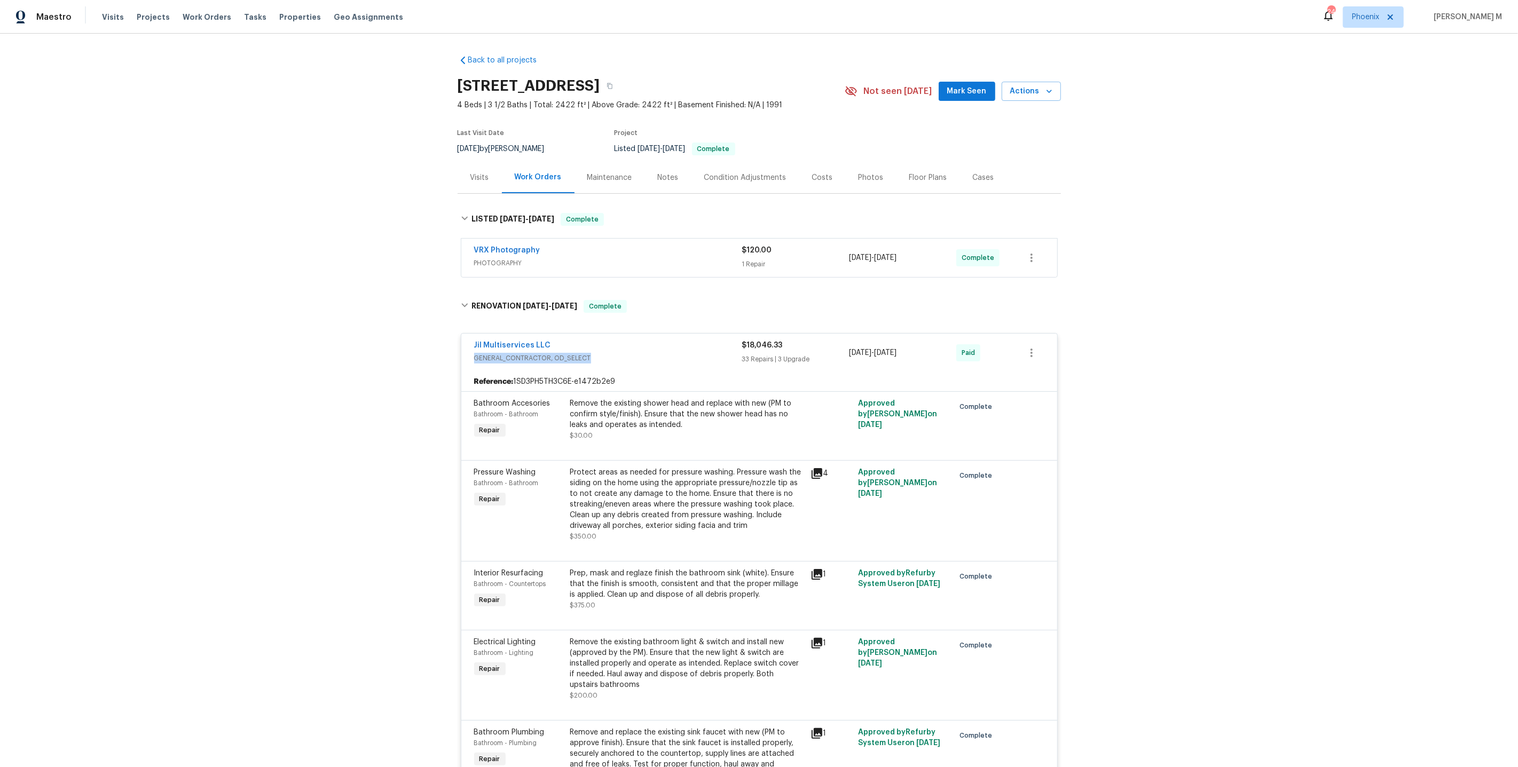
drag, startPoint x: 562, startPoint y: 338, endPoint x: 263, endPoint y: 364, distance: 299.6
click at [263, 364] on div "Back to all projects 7001 Oakridge Dr, Lexington, NC 27295 4 Beds | 3 1/2 Baths…" at bounding box center [759, 401] width 1518 height 734
copy div "GENERAL_CONTRACTOR, OD_SELECT $18,046.33 33 Repairs | 3 Upgrade 8/18/2025 - 8/3…"
click at [674, 441] on div at bounding box center [759, 447] width 570 height 13
drag, startPoint x: 547, startPoint y: 337, endPoint x: 428, endPoint y: 337, distance: 118.5
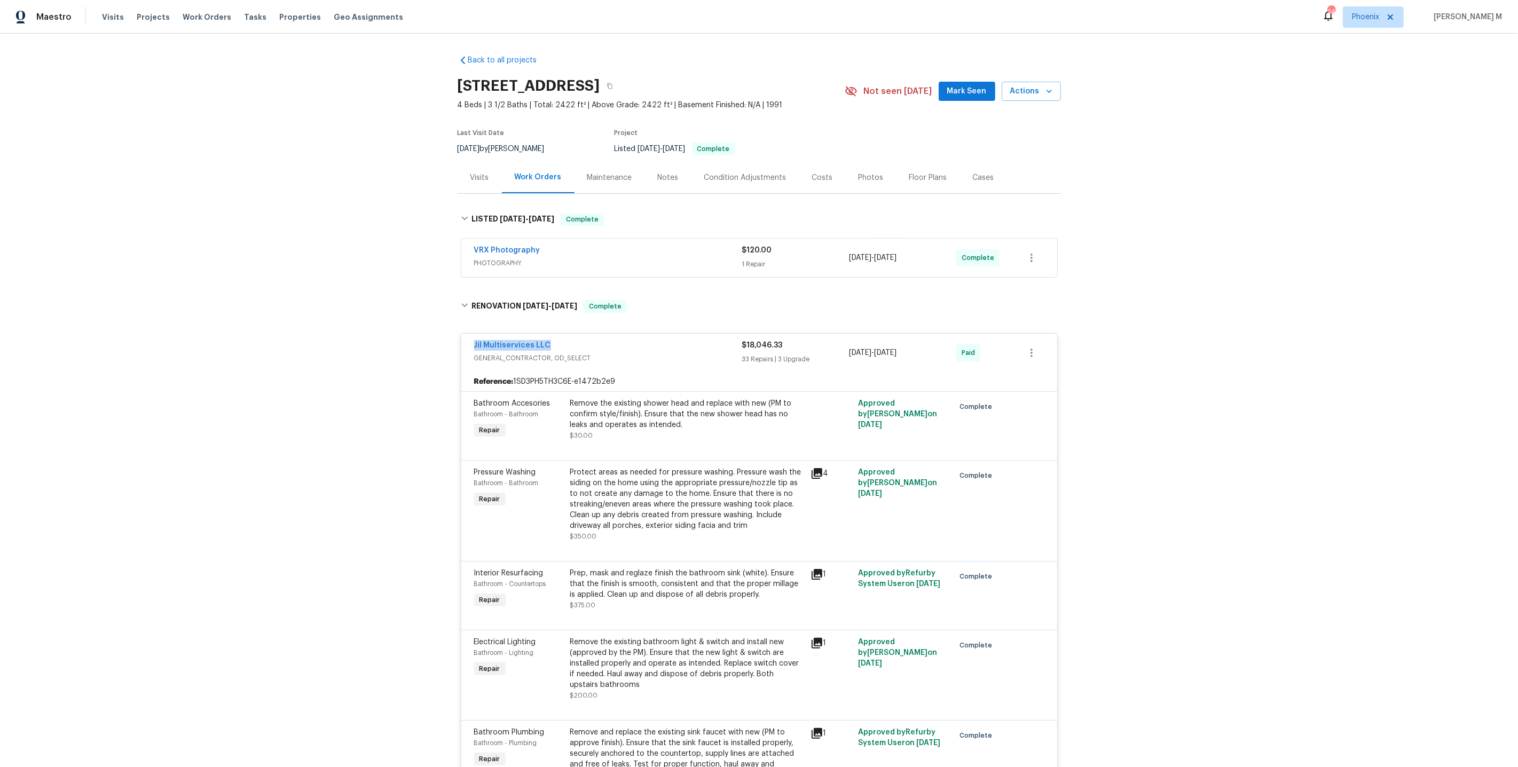
click at [428, 337] on div "Back to all projects 7001 Oakridge Dr, Lexington, NC 27295 4 Beds | 3 1/2 Baths…" at bounding box center [759, 401] width 1518 height 734
copy link "Jil Multiservices LLC"
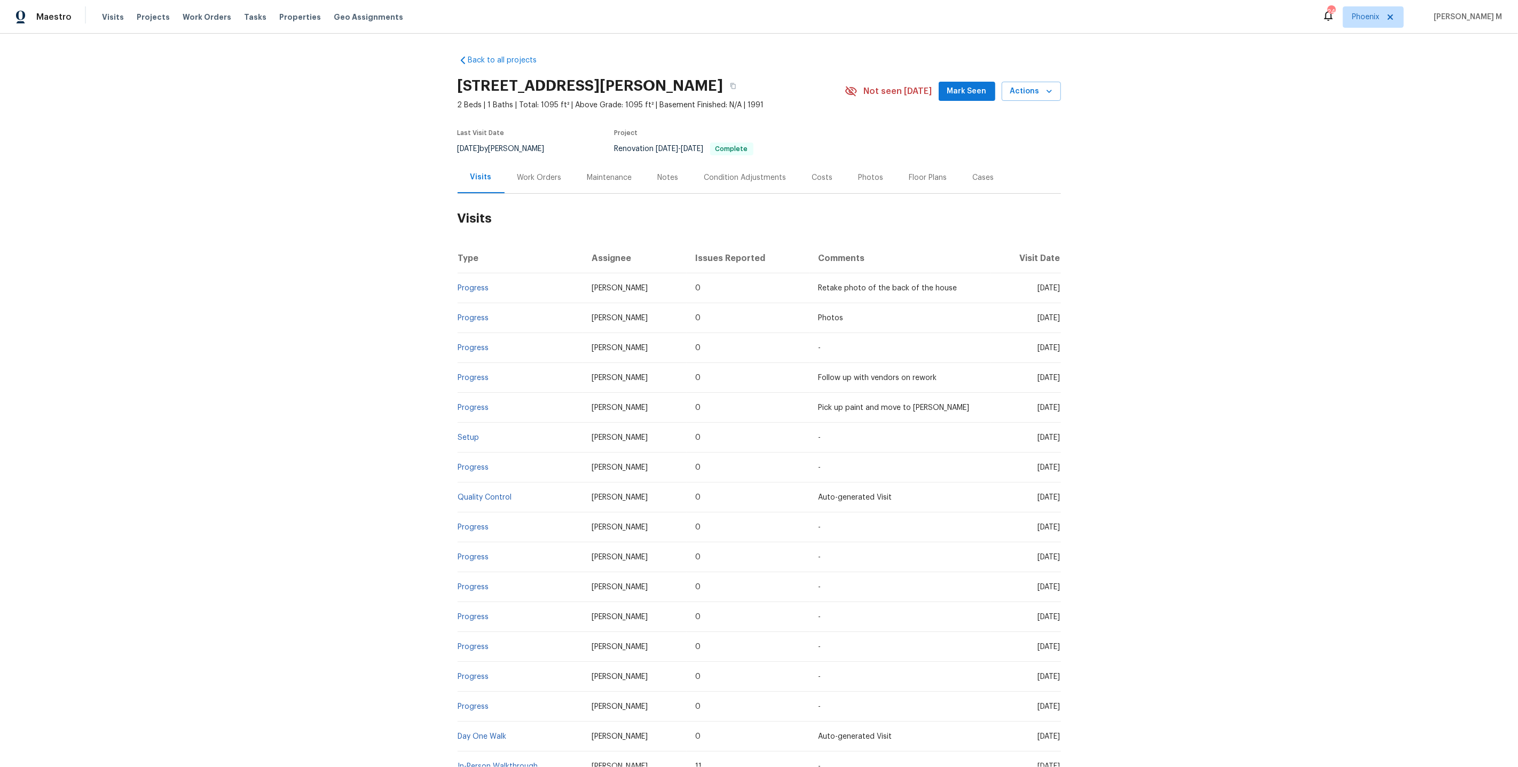
click at [533, 162] on div "Work Orders" at bounding box center [540, 178] width 70 height 32
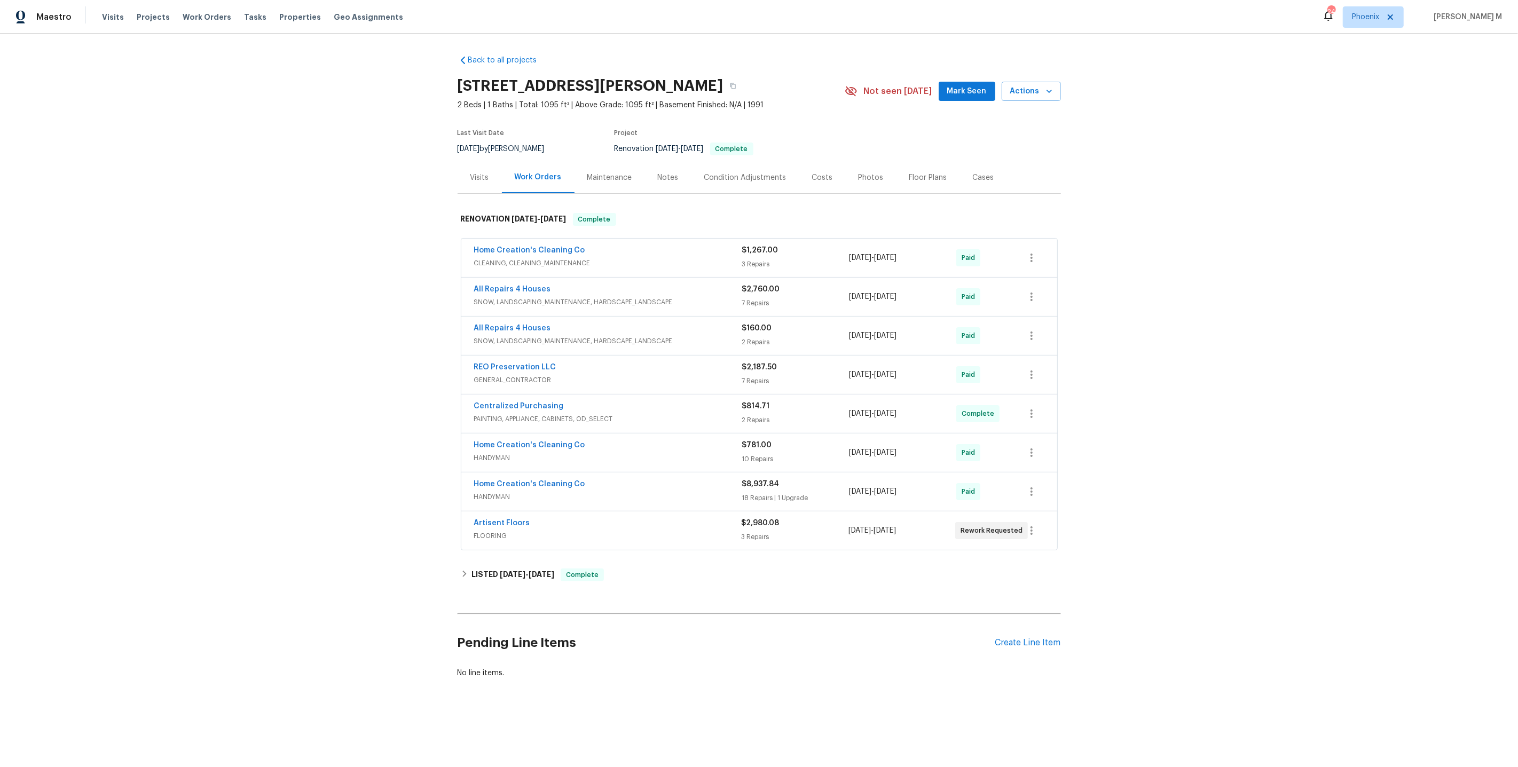
click at [1026, 618] on div "Pending Line Items Create Line Item" at bounding box center [759, 643] width 603 height 50
click at [1026, 638] on div "Create Line Item" at bounding box center [1028, 643] width 66 height 10
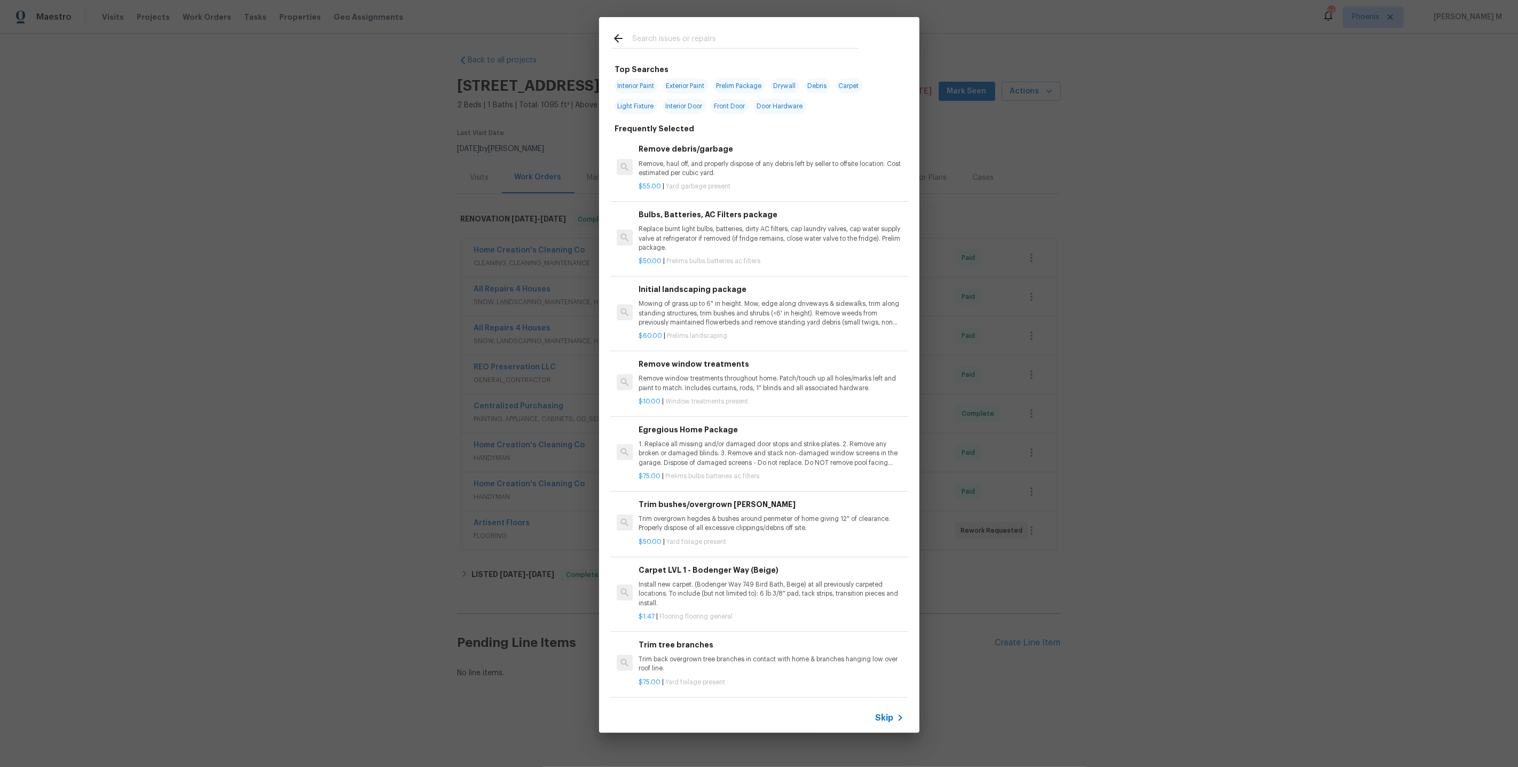
click at [868, 721] on div "Skip" at bounding box center [759, 718] width 320 height 30
click at [896, 719] on icon at bounding box center [900, 718] width 13 height 13
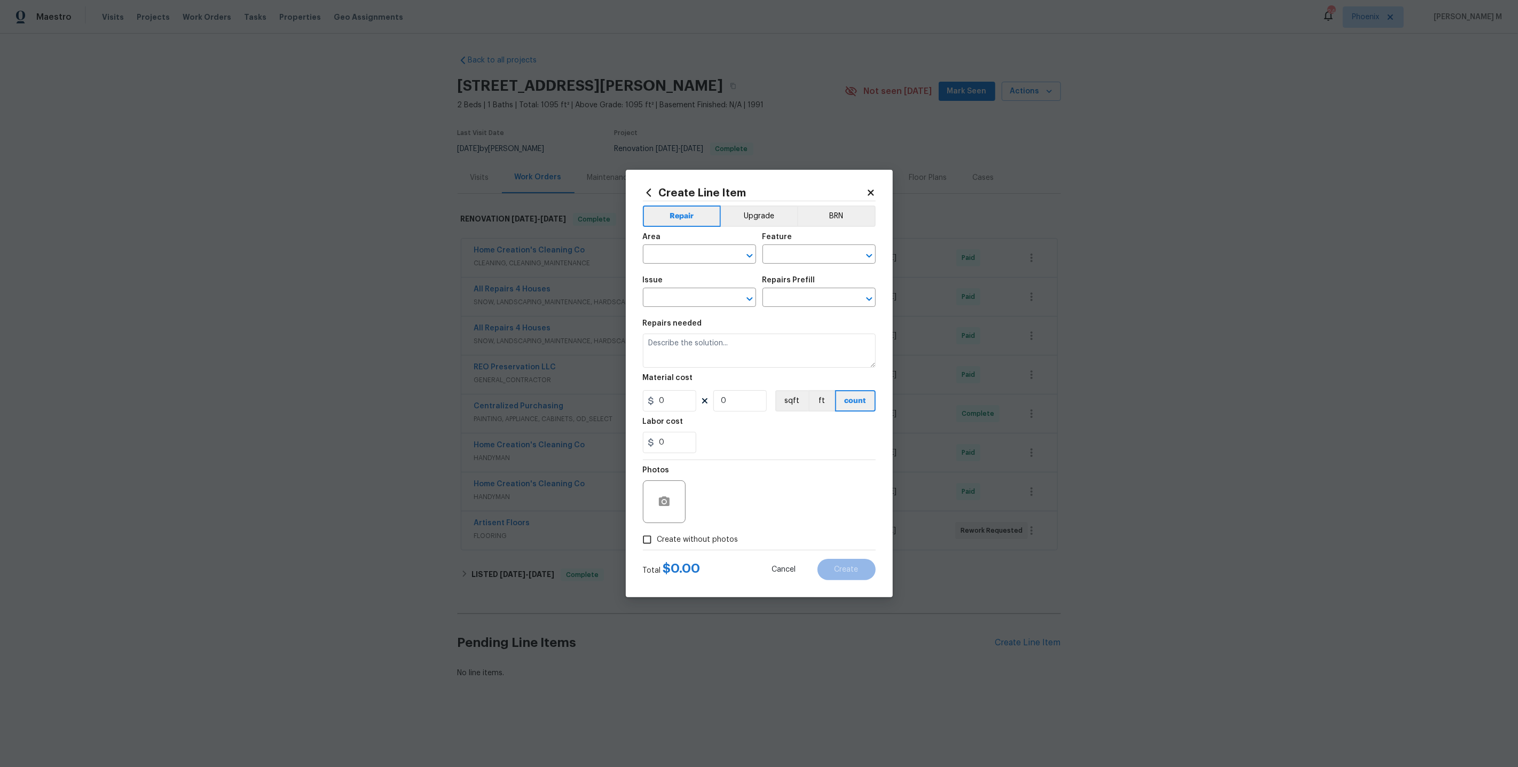
click at [680, 269] on span "Area ​" at bounding box center [699, 248] width 113 height 43
click at [680, 264] on input "text" at bounding box center [684, 255] width 83 height 17
click at [675, 293] on ul "Kitchen" at bounding box center [699, 284] width 114 height 26
click at [680, 281] on li "Kitchen" at bounding box center [699, 284] width 114 height 18
type input "Kitchen"
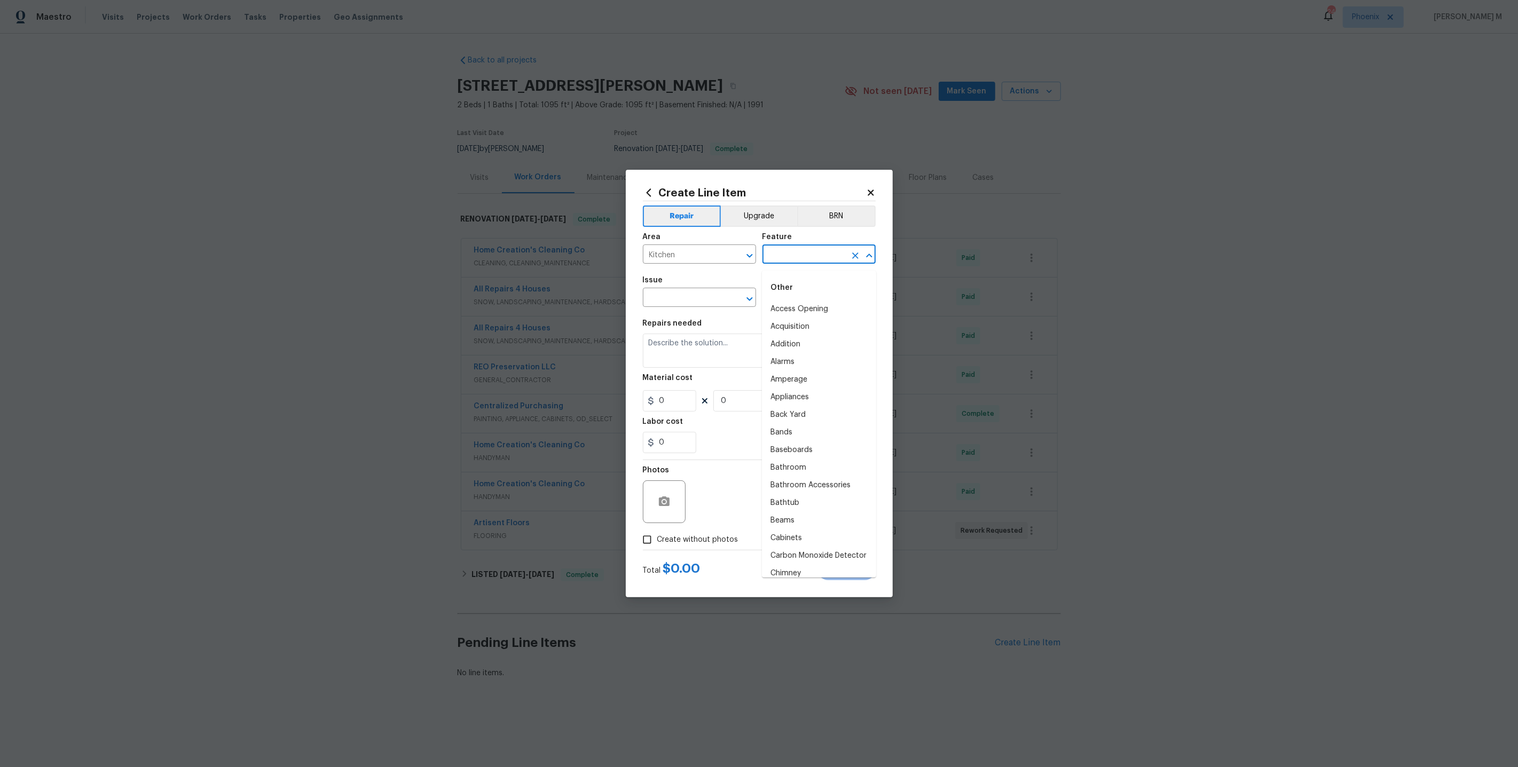
click at [818, 261] on input "text" at bounding box center [804, 255] width 83 height 17
click at [814, 310] on li "Countertops" at bounding box center [819, 310] width 114 height 18
type input "Countertops"
click at [685, 306] on input "text" at bounding box center [684, 298] width 83 height 17
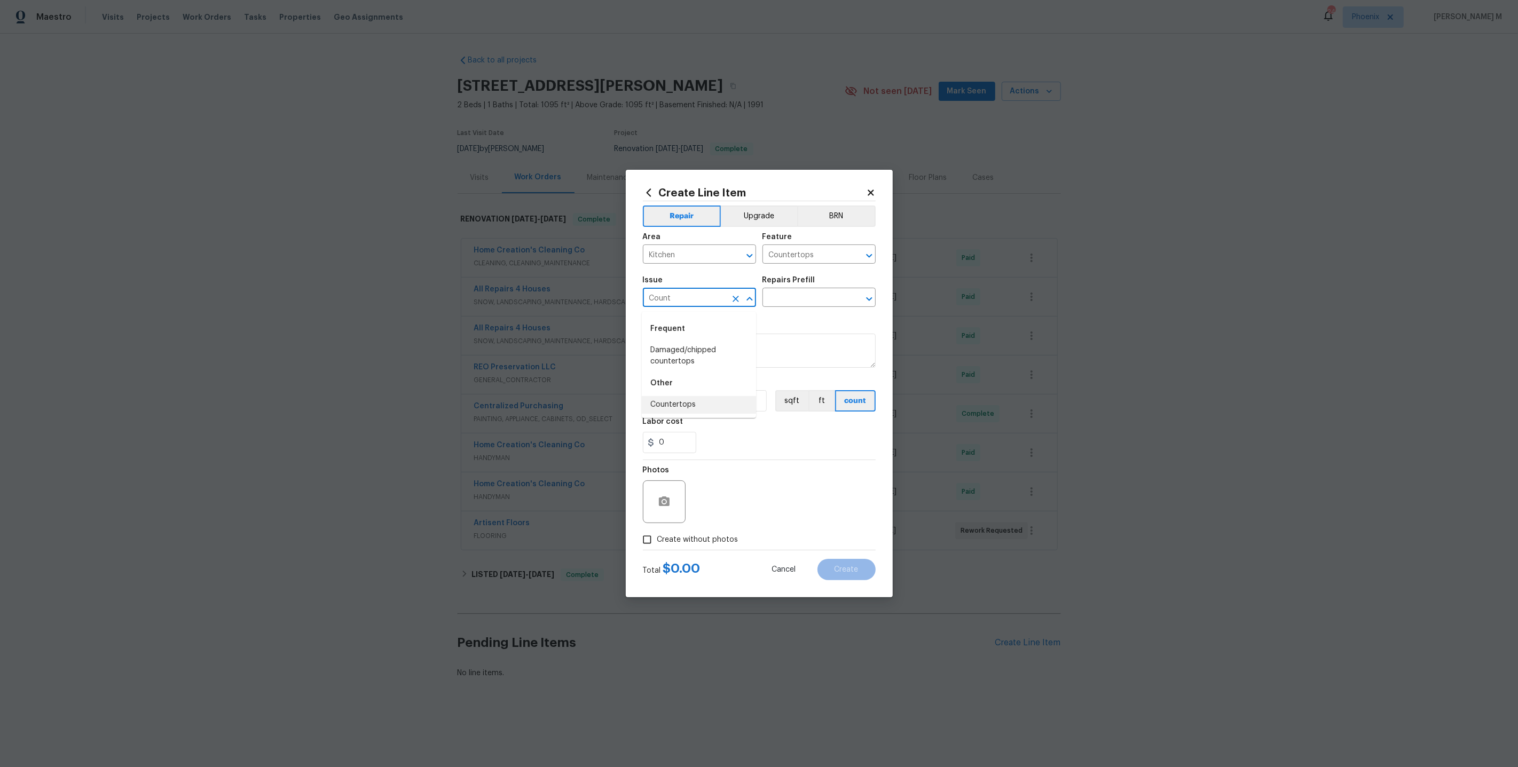
click at [665, 398] on li "Countertops" at bounding box center [699, 405] width 114 height 18
type input "Countertops"
click at [769, 300] on input "text" at bounding box center [804, 298] width 83 height 17
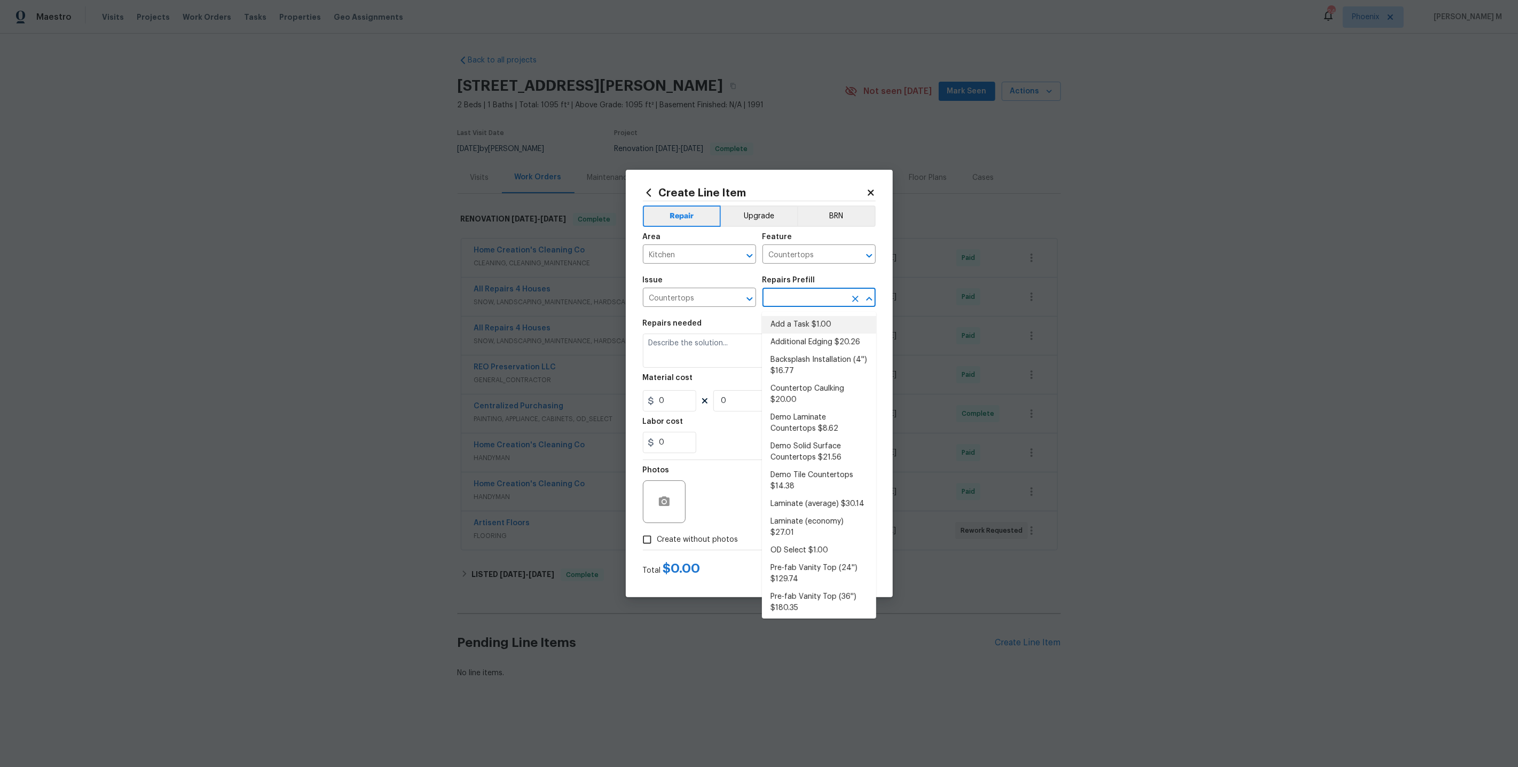
click at [783, 322] on li "Add a Task $1.00" at bounding box center [819, 325] width 114 height 18
type input "Add a Task $1.00"
type textarea "HPM to detail"
type input "1"
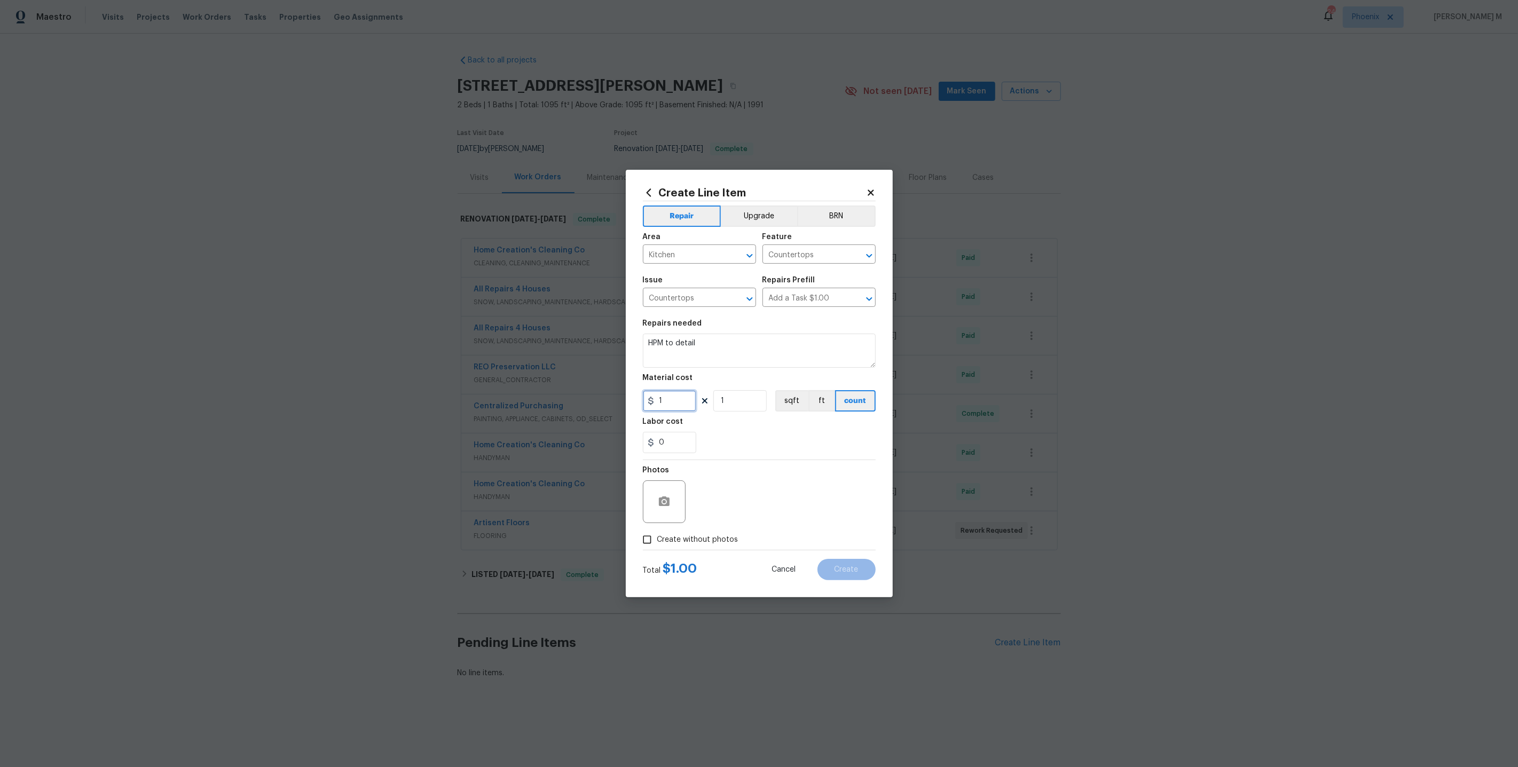
click at [687, 395] on input "1" at bounding box center [669, 400] width 53 height 21
type input "75"
click at [698, 357] on textarea "HPM to detail" at bounding box center [759, 351] width 233 height 34
paste textarea "Received feedback that the countertop by the fridge is not attached. Please ins…"
type textarea "Received feedback that the countertop by the fridge is not attached. Please ins…"
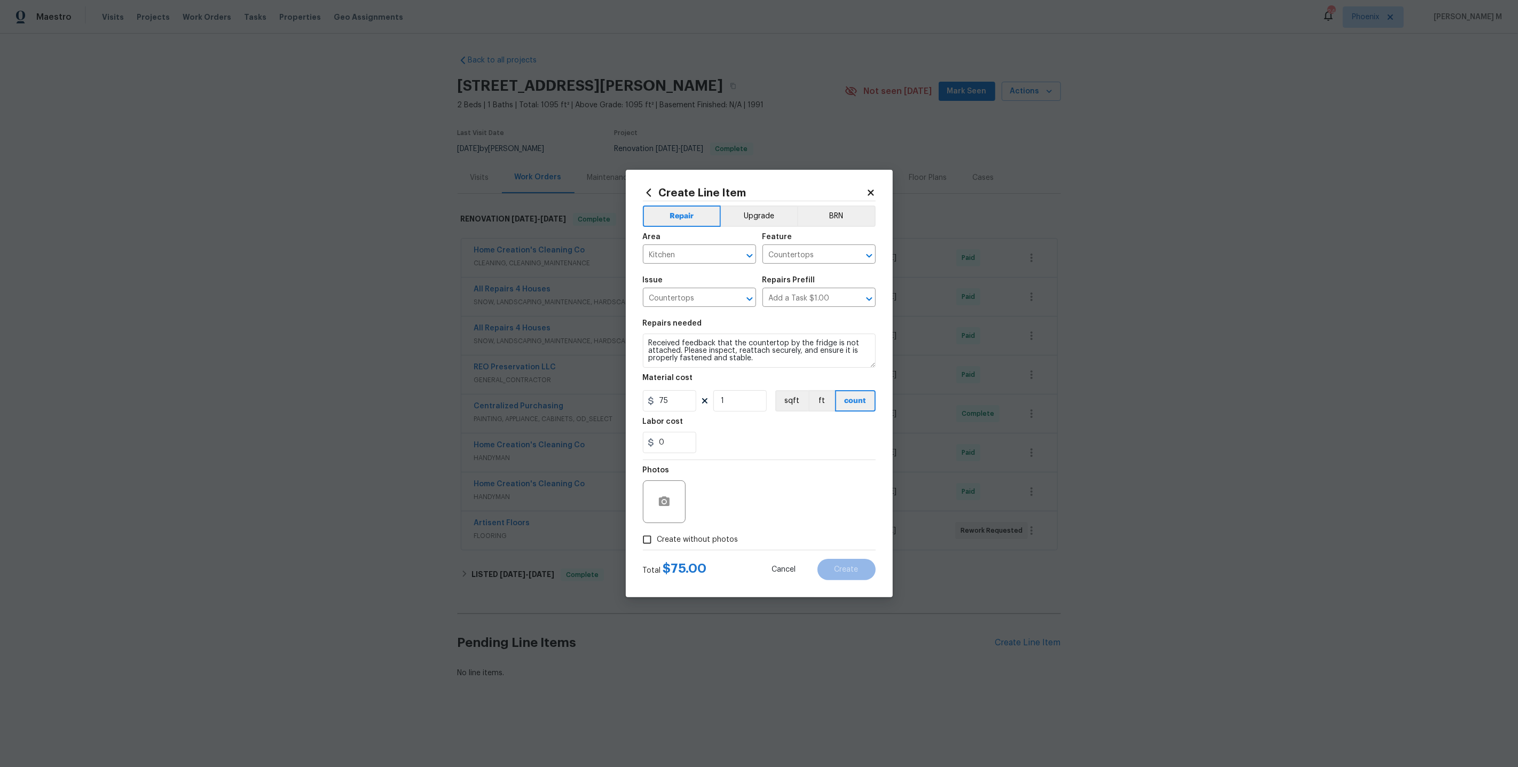
click at [665, 536] on span "Create without photos" at bounding box center [697, 540] width 81 height 11
click at [657, 536] on input "Create without photos" at bounding box center [647, 540] width 20 height 20
checkbox input "true"
click at [760, 485] on textarea at bounding box center [785, 502] width 182 height 43
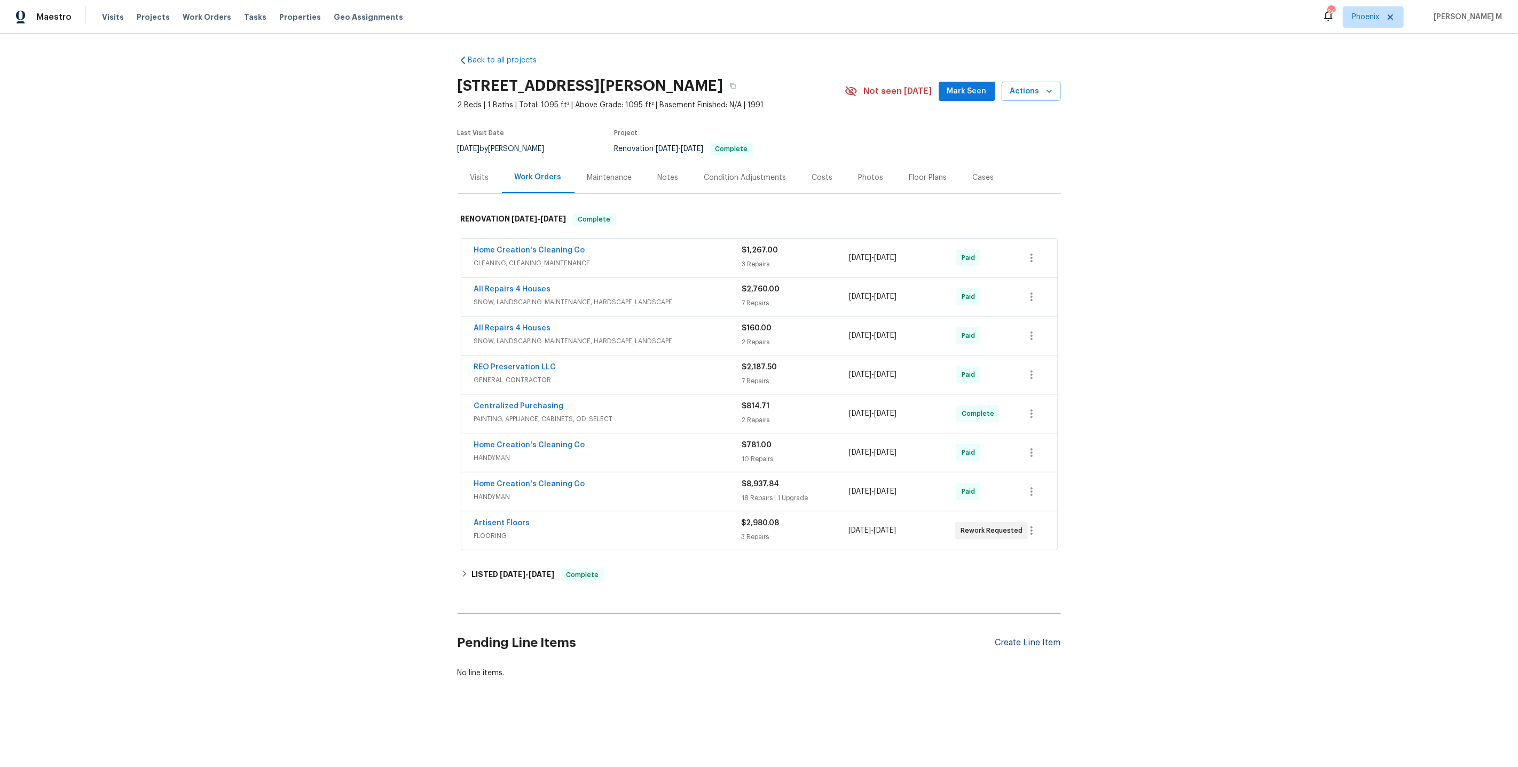
click at [1005, 638] on div "Create Line Item" at bounding box center [1028, 643] width 66 height 10
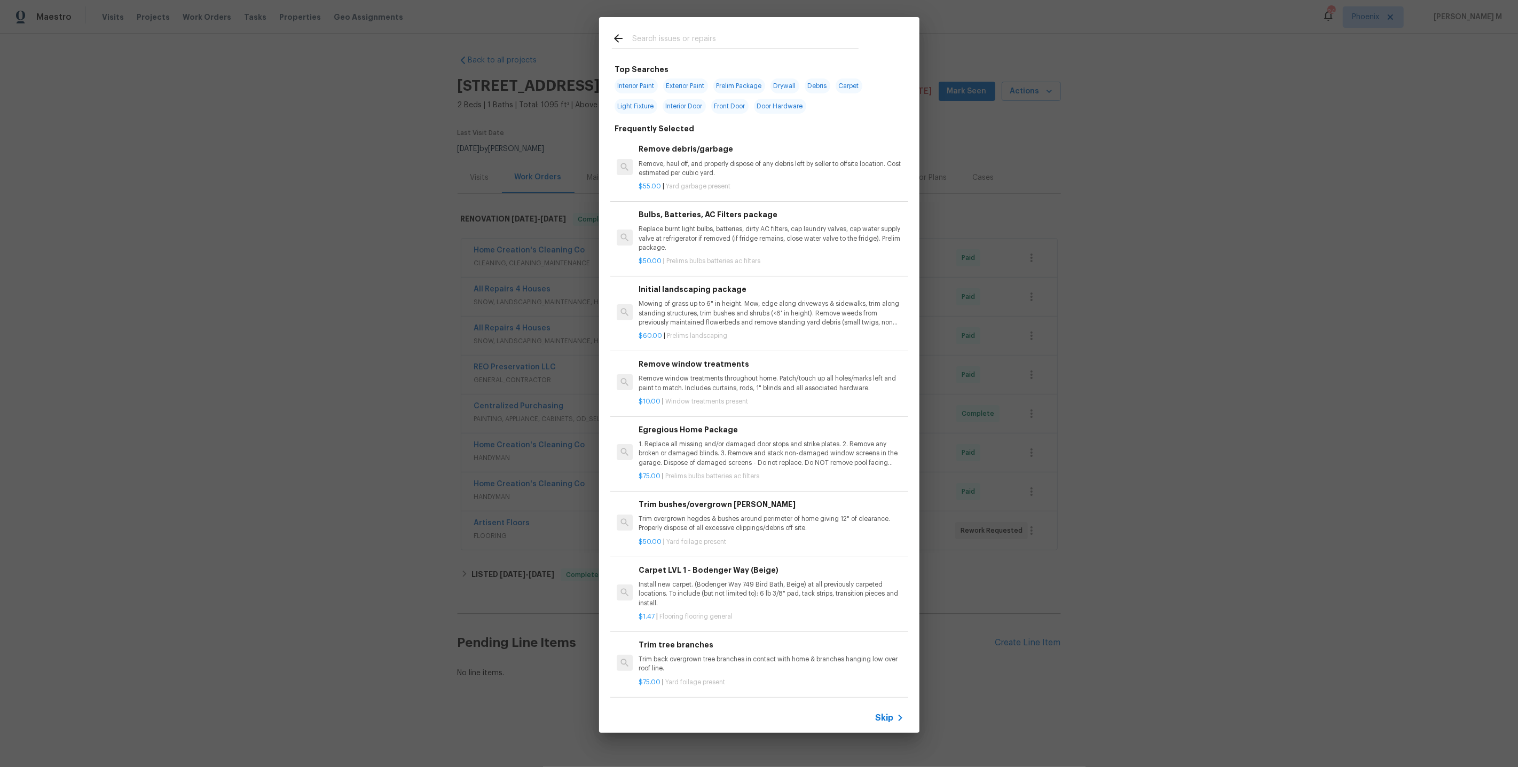
click at [890, 725] on div "Skip" at bounding box center [891, 718] width 31 height 13
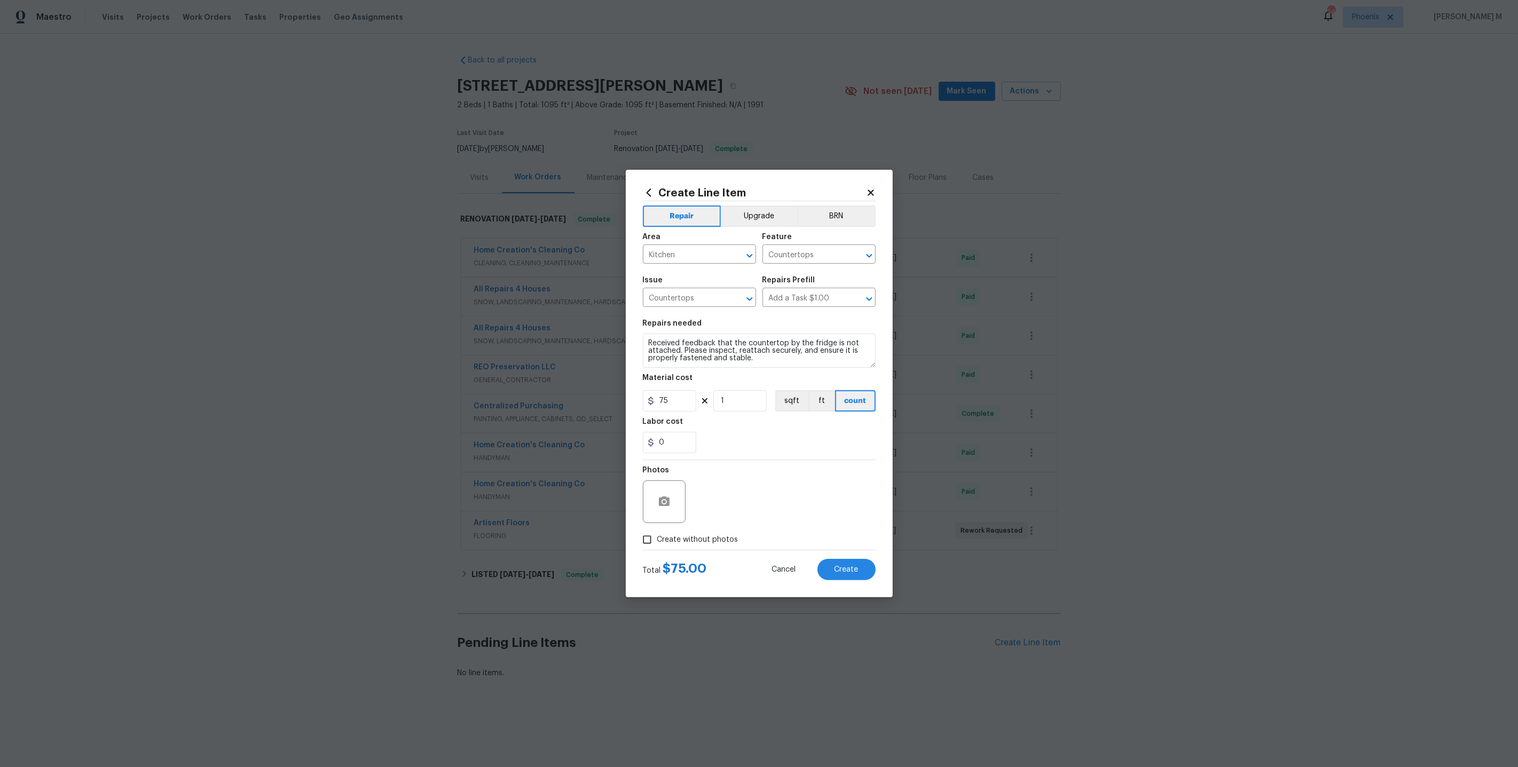
click at [719, 535] on span "Create without photos" at bounding box center [697, 540] width 81 height 11
click at [657, 533] on input "Create without photos" at bounding box center [647, 540] width 20 height 20
checkbox input "true"
click at [751, 482] on textarea at bounding box center [785, 502] width 182 height 43
click at [871, 570] on button "Create" at bounding box center [847, 569] width 58 height 21
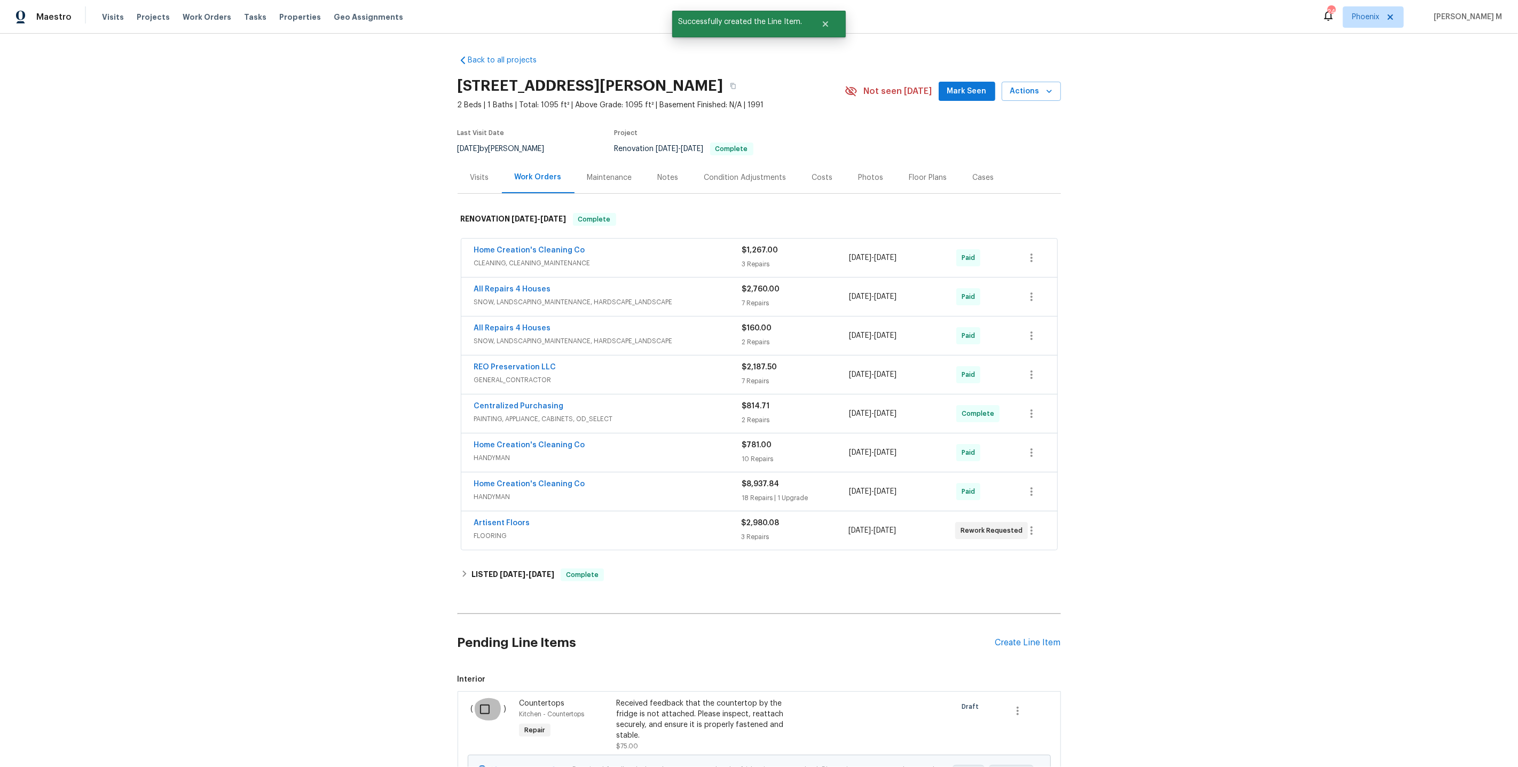
click at [479, 698] on input "checkbox" at bounding box center [489, 709] width 30 height 22
checkbox input "true"
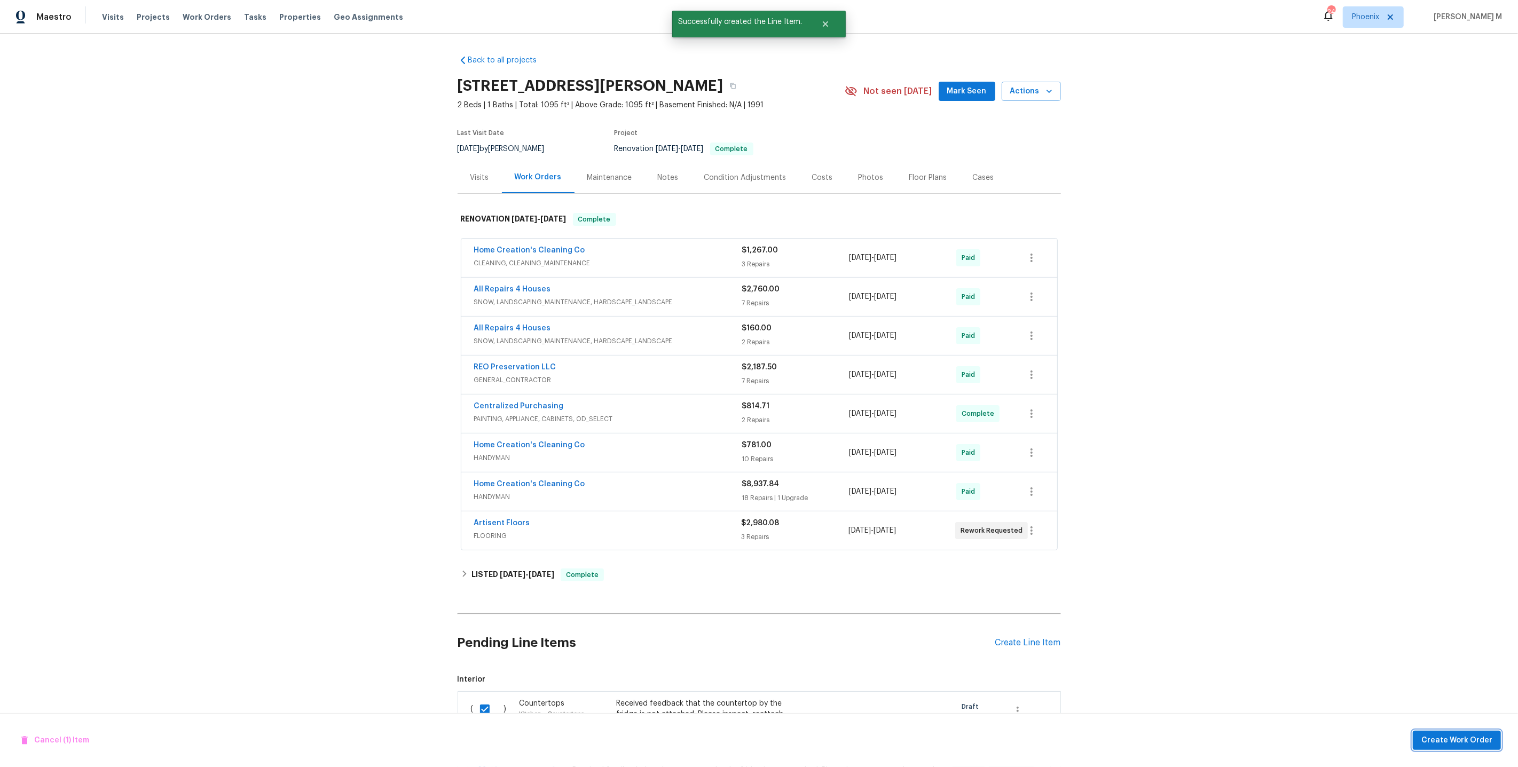
click at [1441, 751] on button "Create Work Order" at bounding box center [1457, 741] width 88 height 20
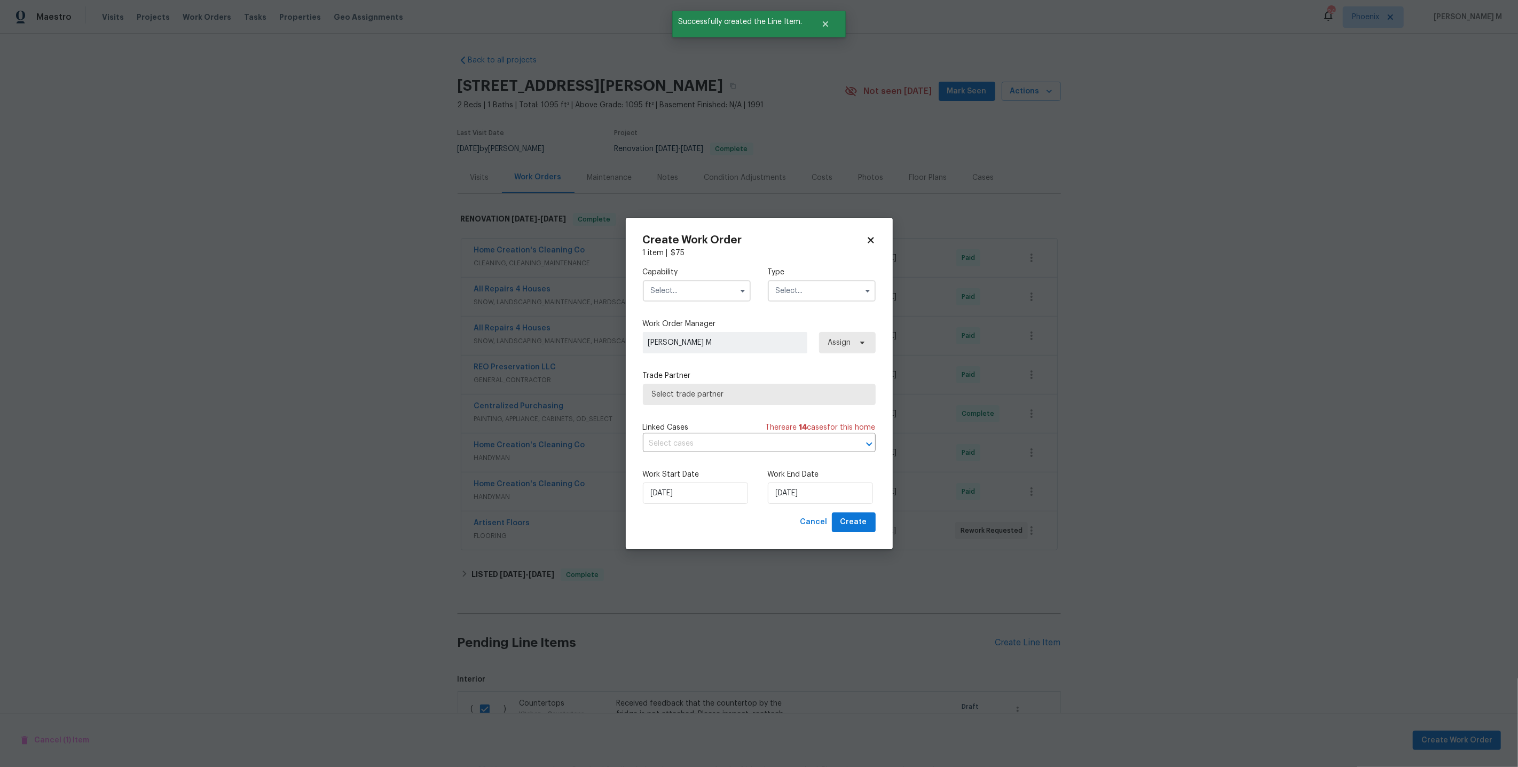
click at [689, 300] on input "text" at bounding box center [697, 290] width 108 height 21
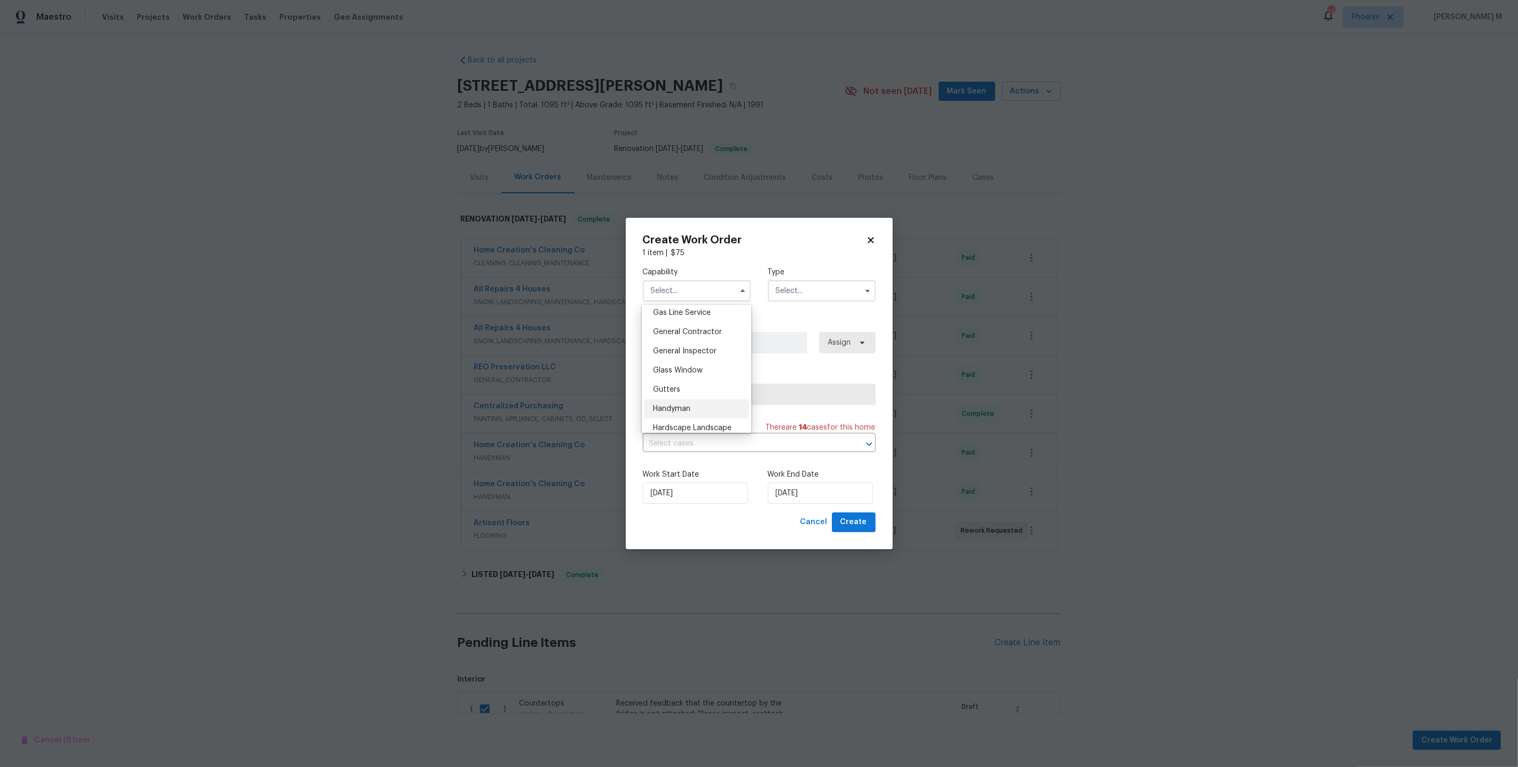
click at [684, 405] on span "Handyman" at bounding box center [671, 408] width 37 height 7
type input "Handyman"
click at [796, 296] on input "text" at bounding box center [822, 290] width 108 height 21
click at [795, 316] on span "Feedback" at bounding box center [796, 316] width 34 height 7
type input "Feedback"
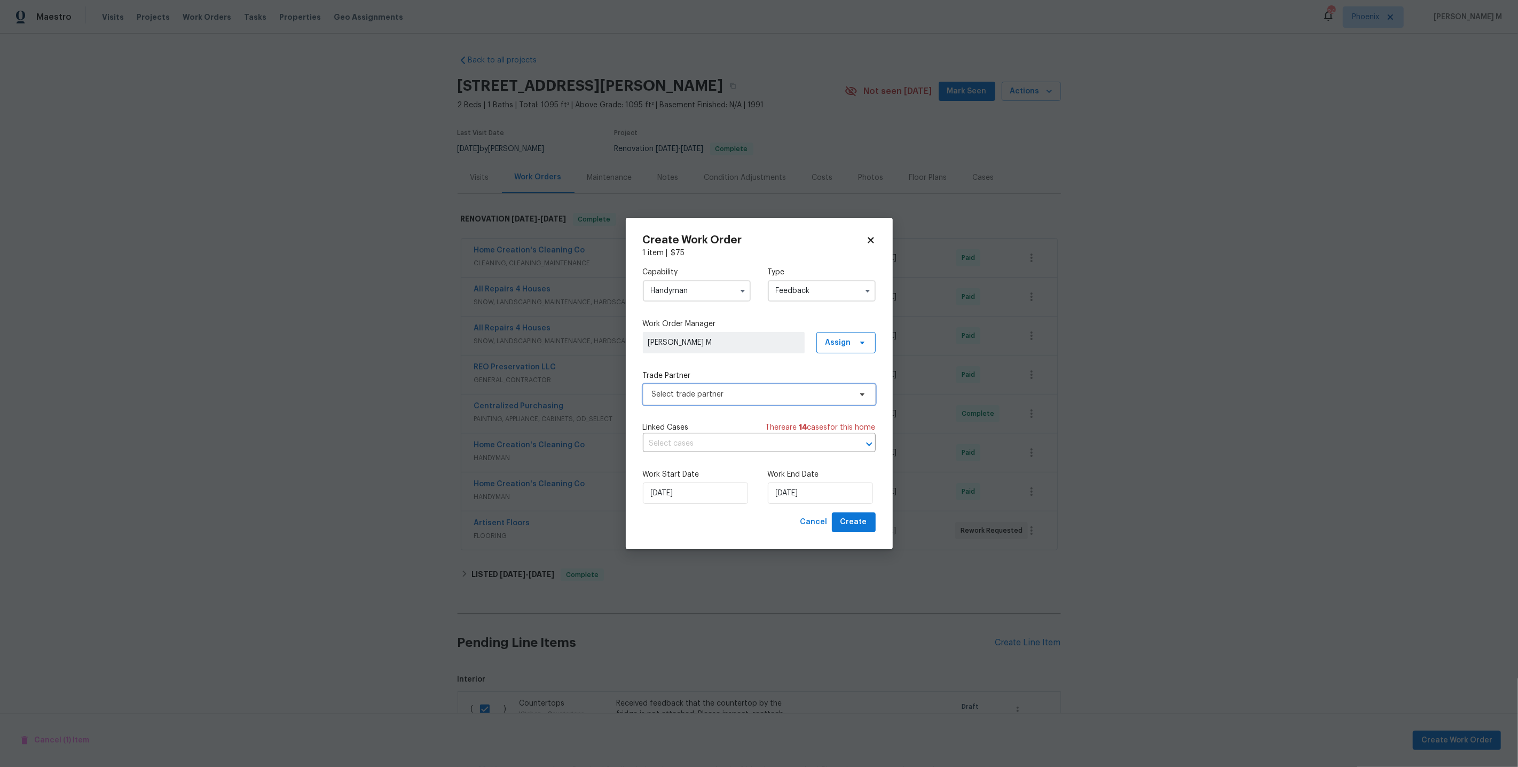
click at [697, 399] on span "Select trade partner" at bounding box center [751, 394] width 199 height 11
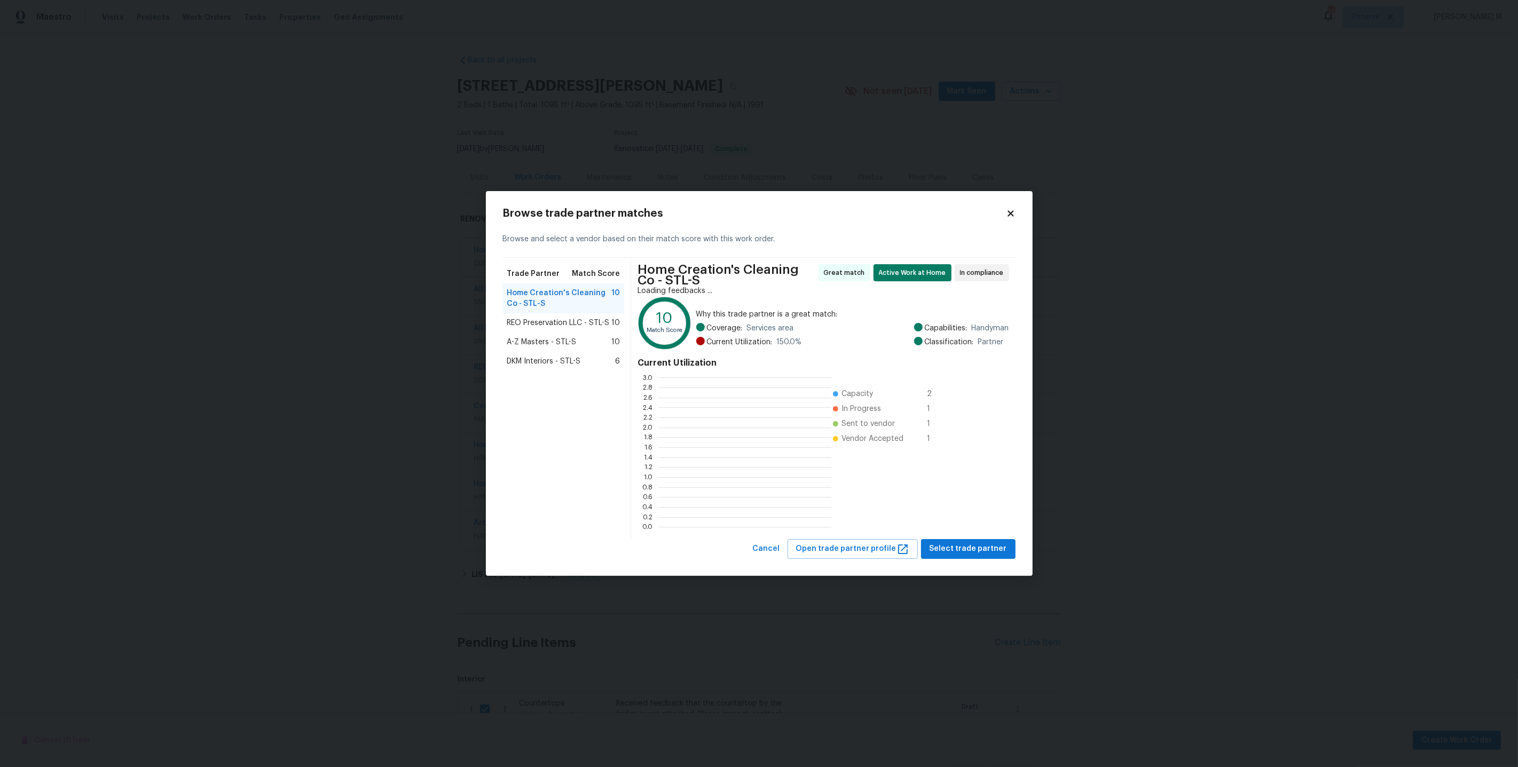
scroll to position [150, 173]
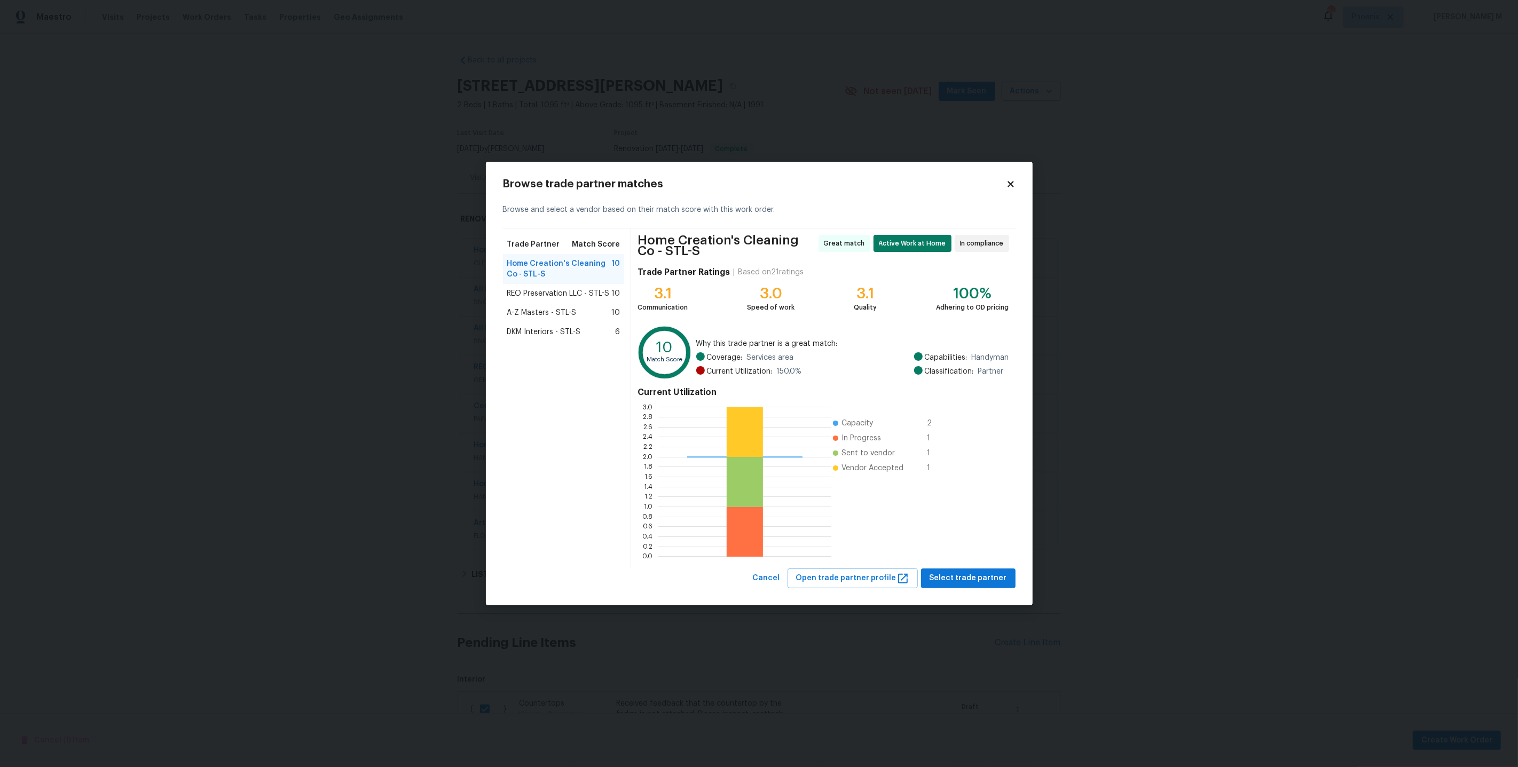
click at [579, 299] on span "REO Preservation LLC - STL-S" at bounding box center [558, 293] width 103 height 11
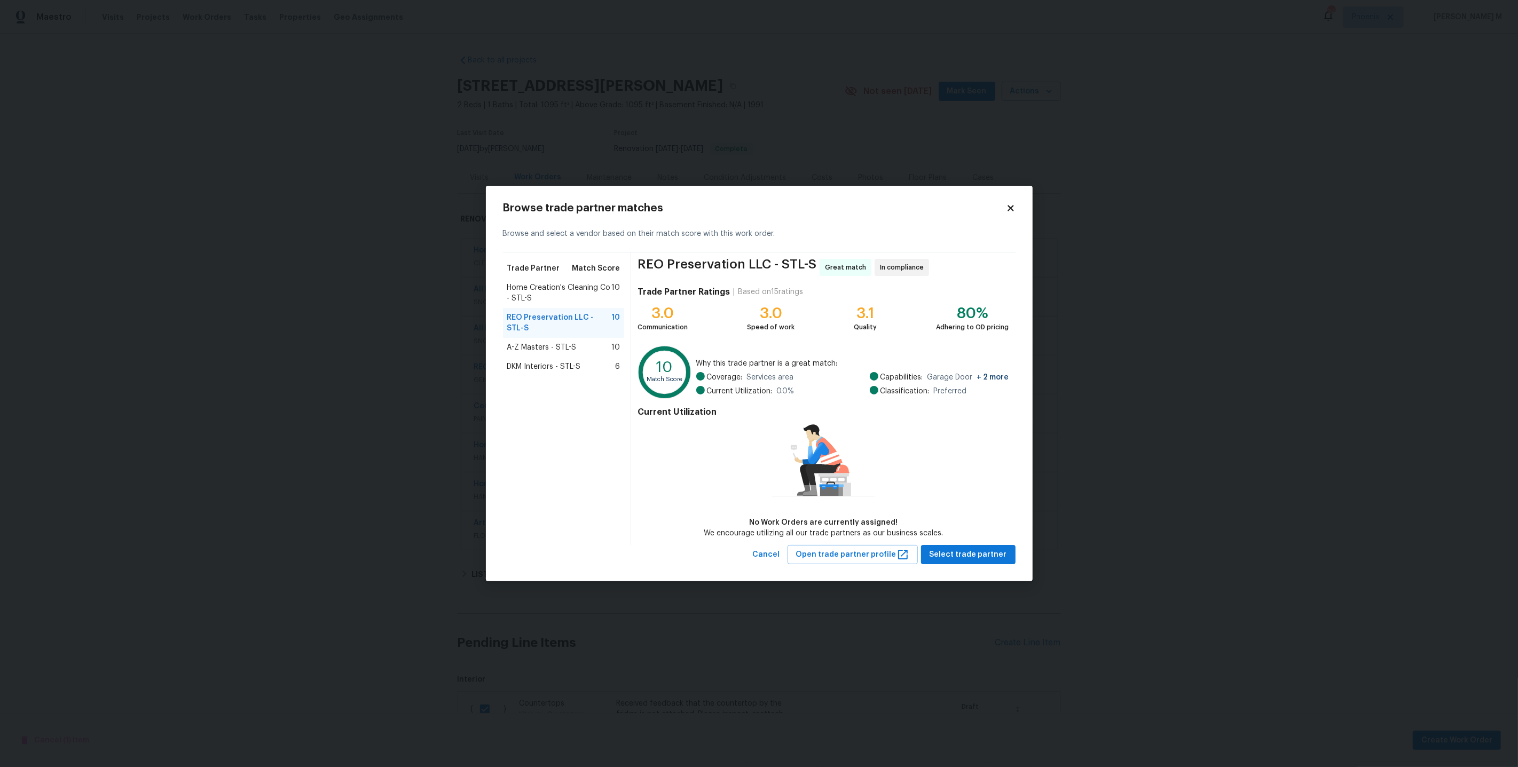
click at [591, 297] on span "Home Creation's Cleaning Co - STL-S" at bounding box center [559, 292] width 105 height 21
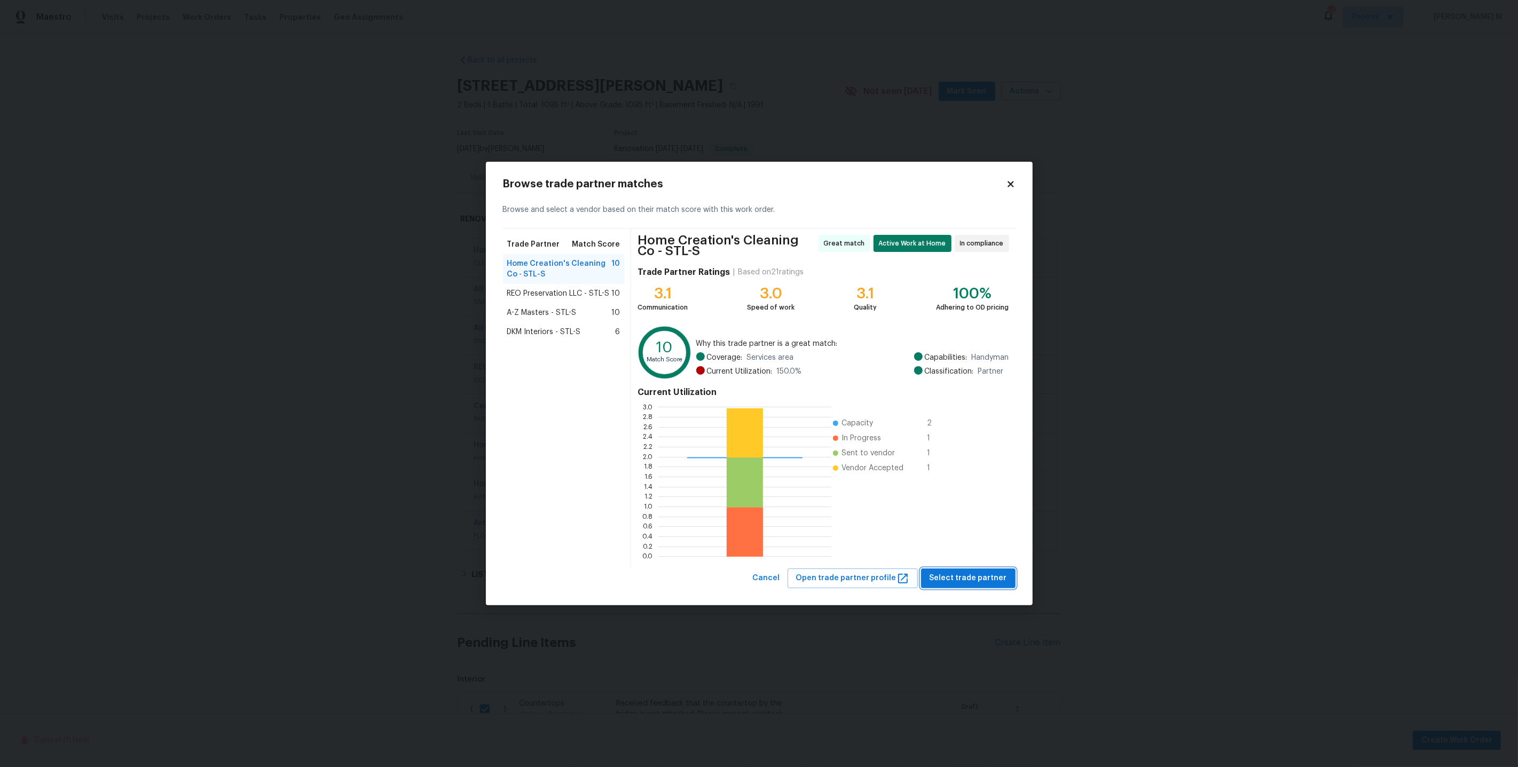
click at [961, 572] on span "Select trade partner" at bounding box center [968, 578] width 77 height 13
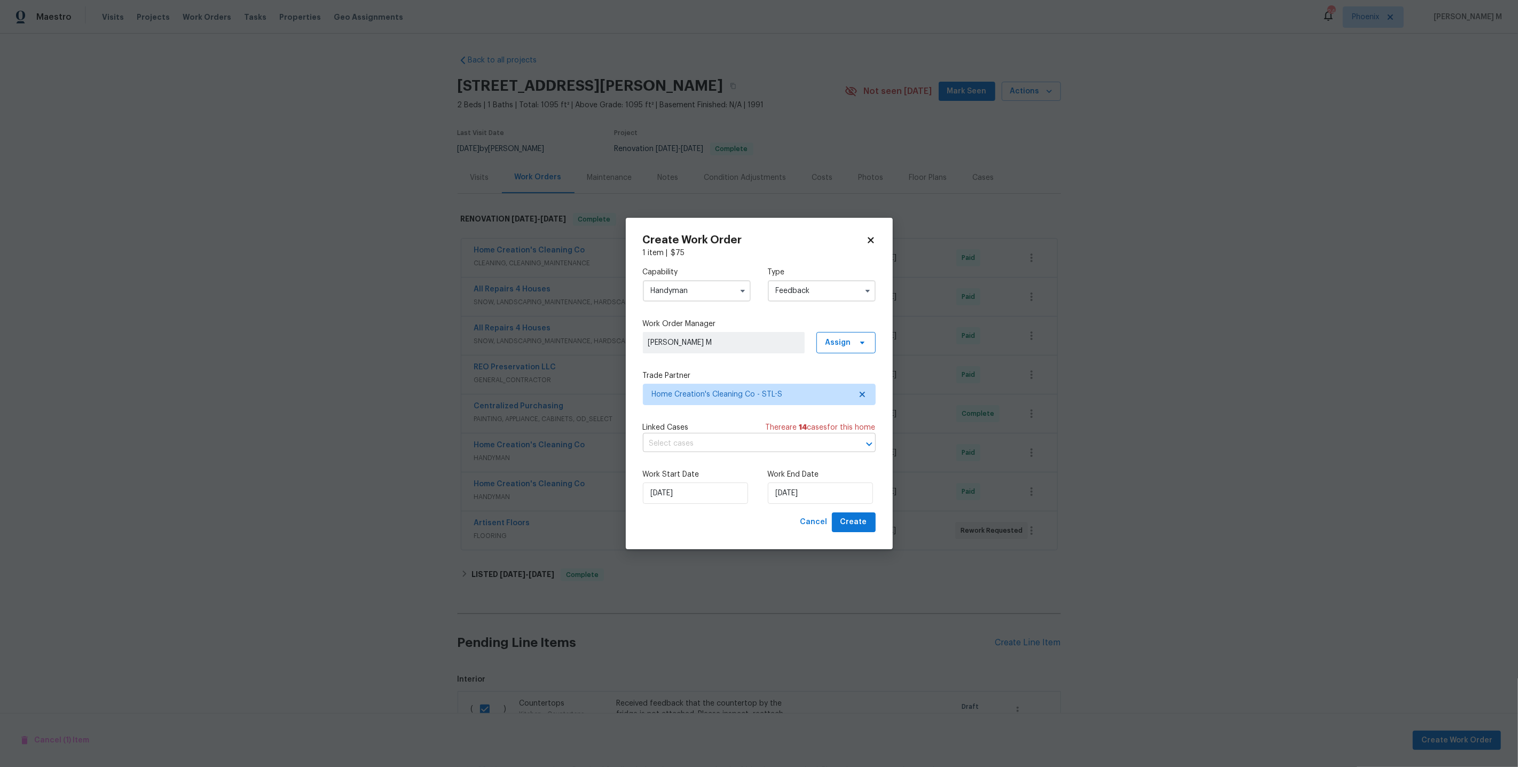
click at [677, 442] on input "text" at bounding box center [744, 444] width 203 height 17
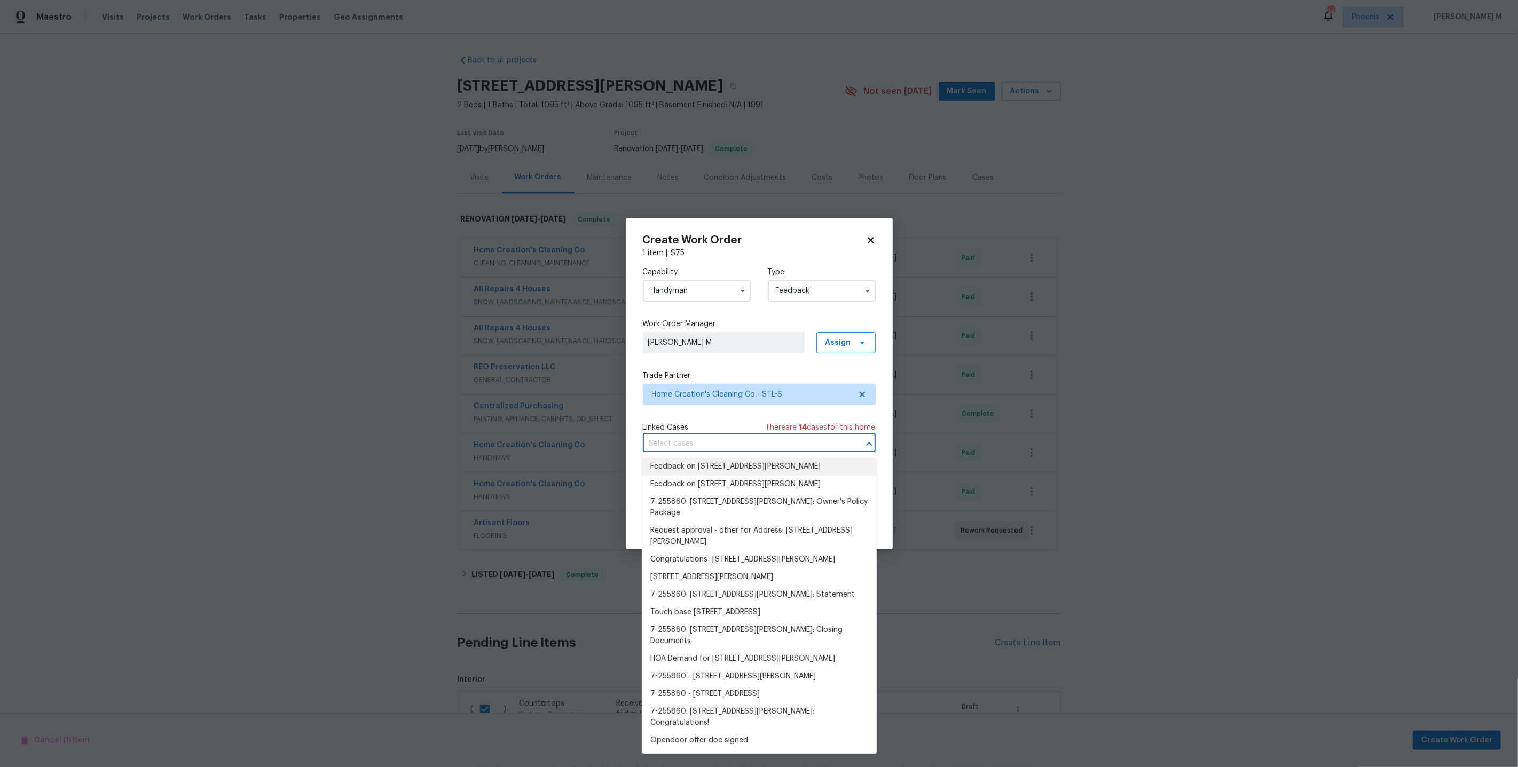
click at [695, 473] on li "Feedback on 1004 Cobbler Ln, Saint Peters, MO 63303" at bounding box center [759, 467] width 235 height 18
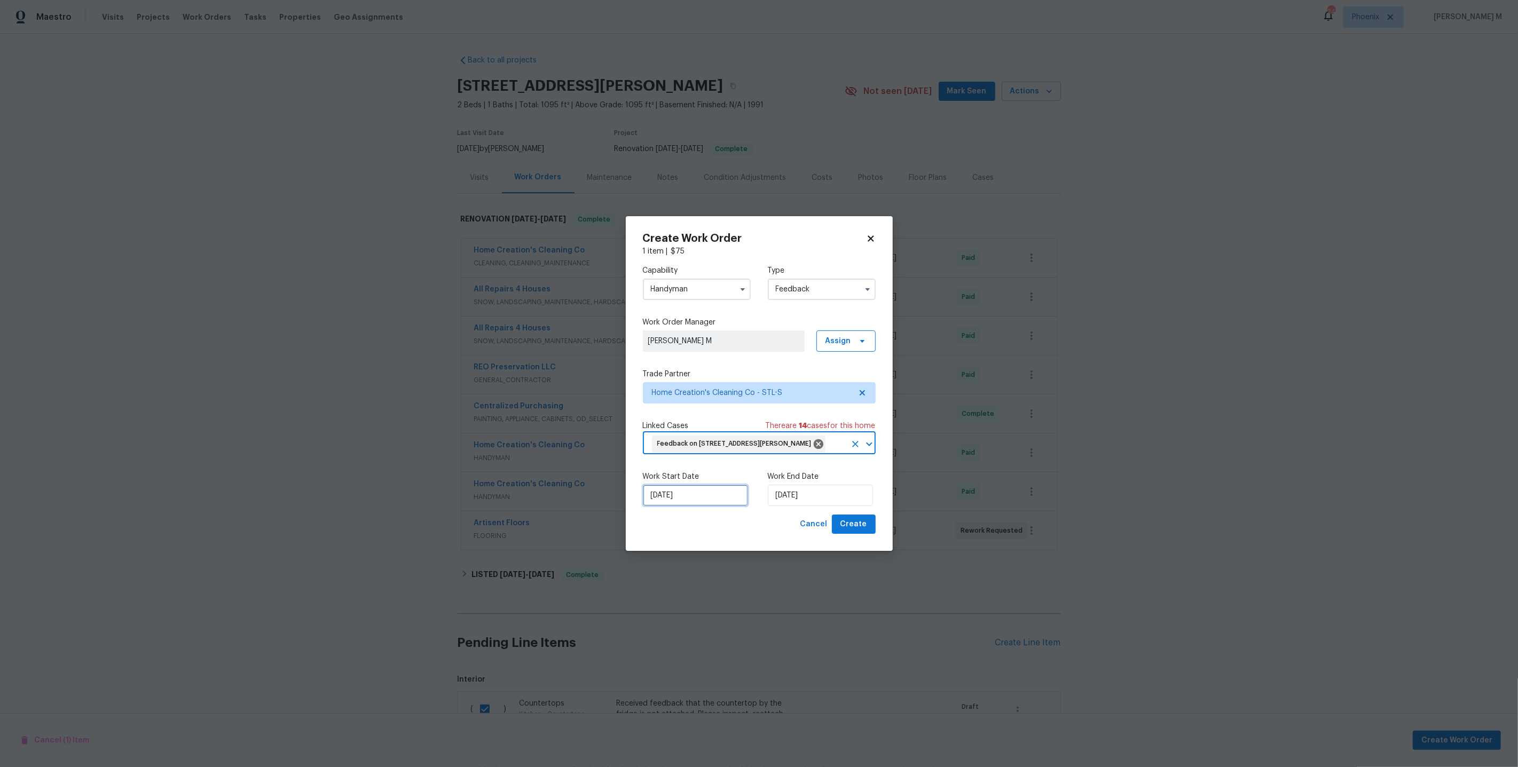
click at [695, 498] on input "15/09/2025" at bounding box center [695, 495] width 105 height 21
click at [786, 502] on input "15/09/2025" at bounding box center [820, 495] width 105 height 21
click at [828, 441] on div "25" at bounding box center [836, 449] width 17 height 16
click at [796, 497] on input "25/09/2025" at bounding box center [820, 495] width 105 height 21
click at [819, 429] on div "17" at bounding box center [820, 432] width 18 height 15
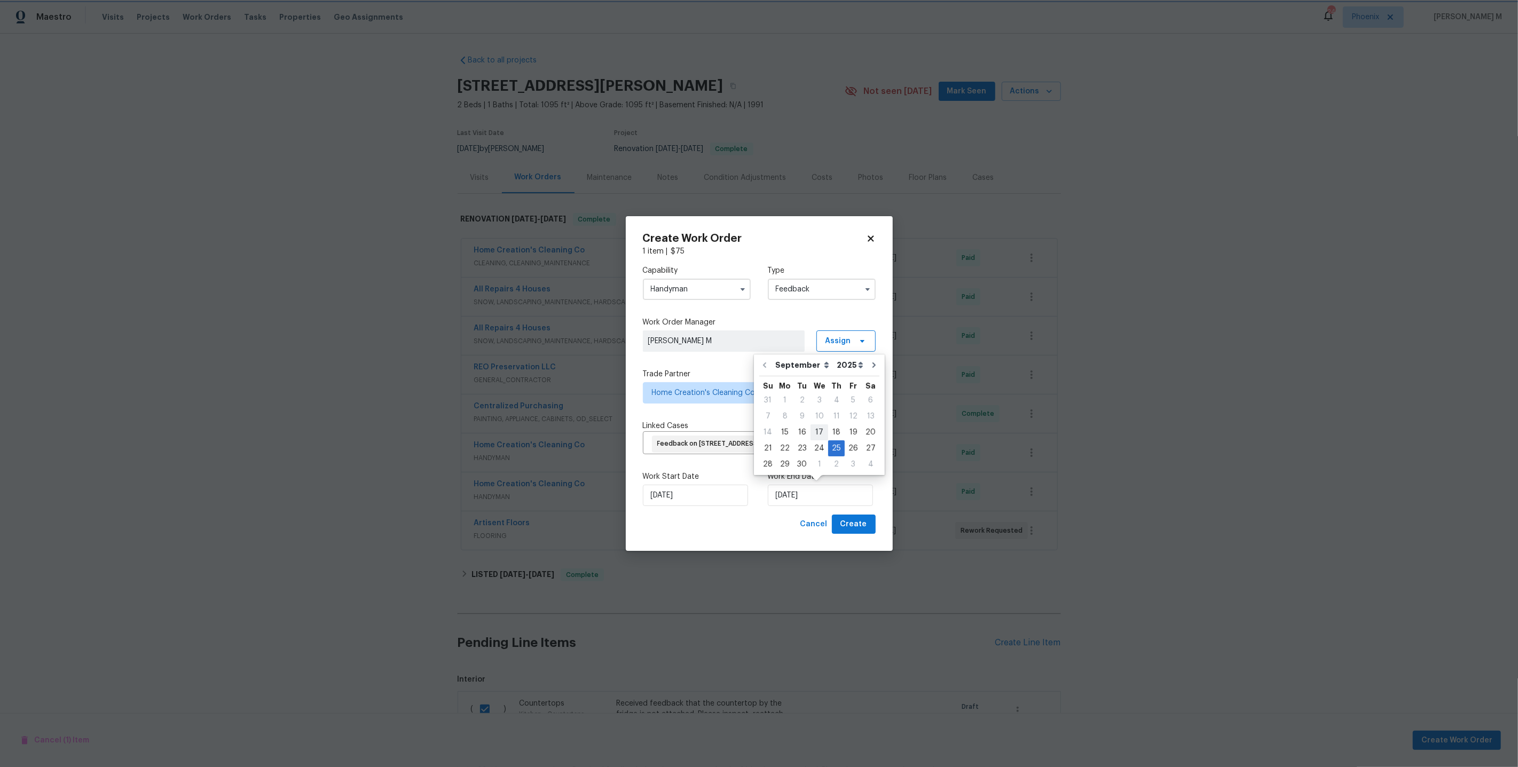
type input "17/09/2025"
click at [853, 518] on span "Create" at bounding box center [854, 524] width 27 height 13
checkbox input "false"
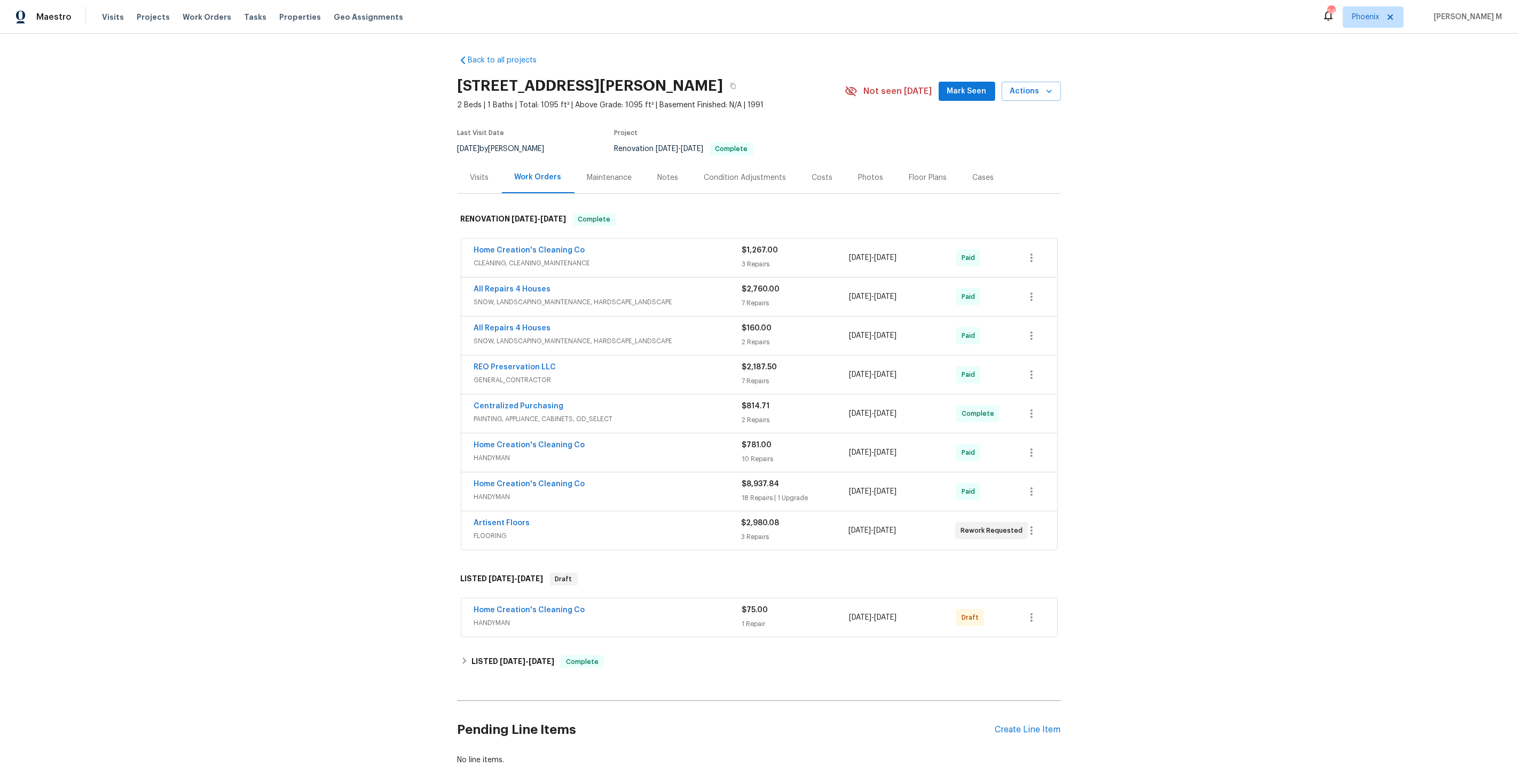
click at [494, 605] on div "Home Creation's Cleaning Co" at bounding box center [608, 611] width 268 height 13
click at [506, 645] on div at bounding box center [759, 654] width 596 height 19
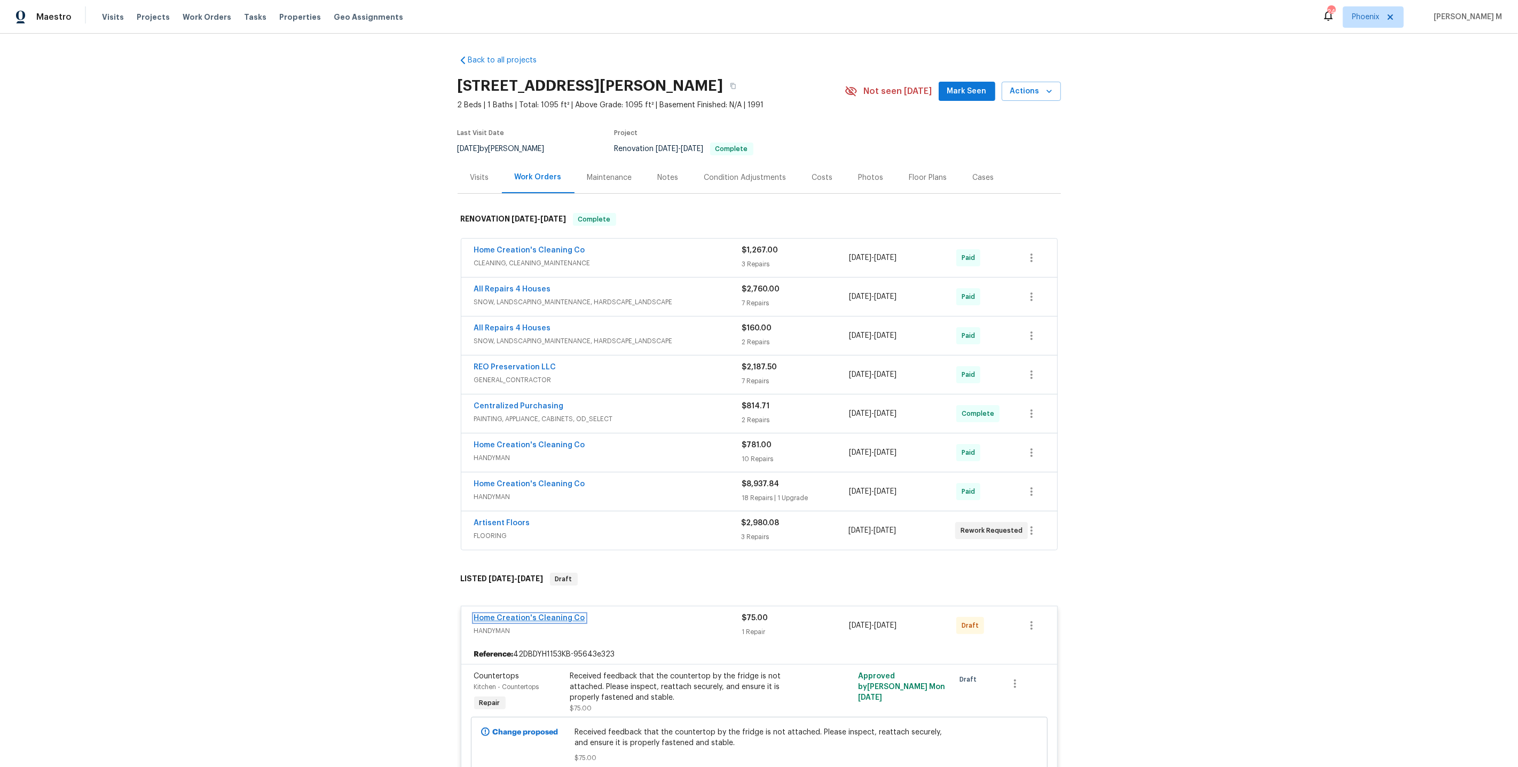
click at [506, 615] on link "Home Creation's Cleaning Co" at bounding box center [529, 618] width 111 height 7
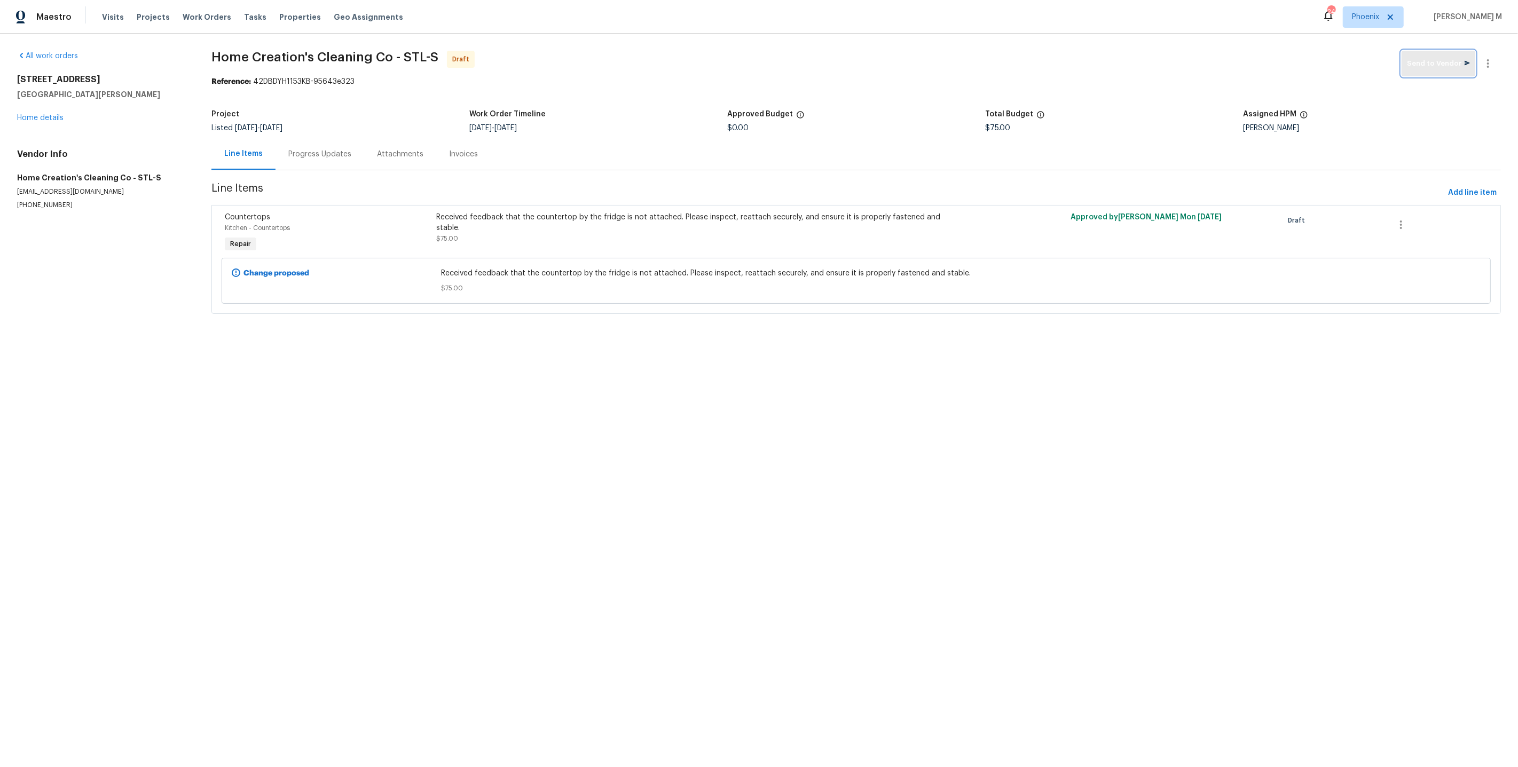
click at [1460, 70] on button "Send to Vendor" at bounding box center [1439, 64] width 74 height 26
click at [296, 149] on div "Progress Updates" at bounding box center [319, 154] width 63 height 11
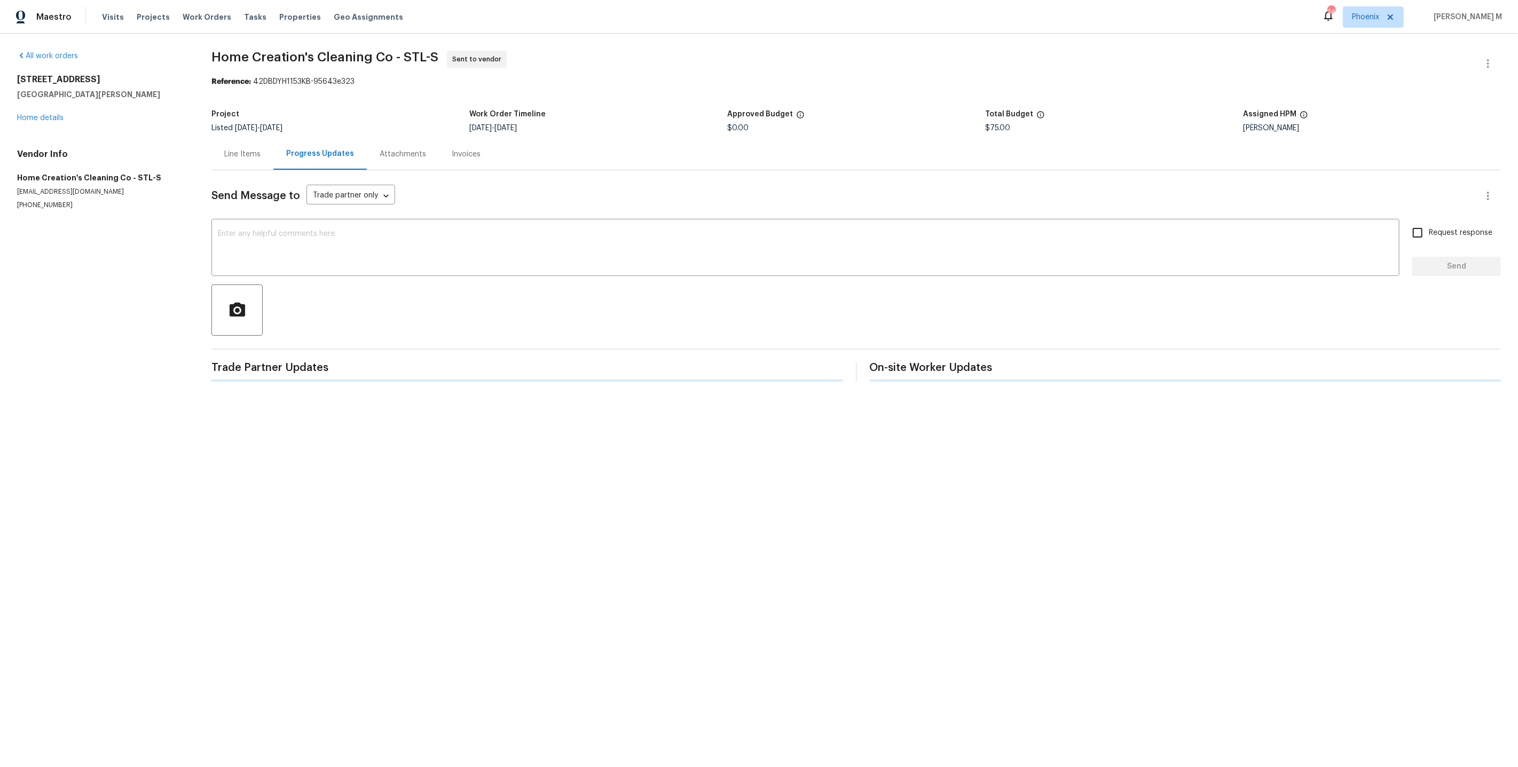
click at [319, 285] on div at bounding box center [856, 310] width 1290 height 51
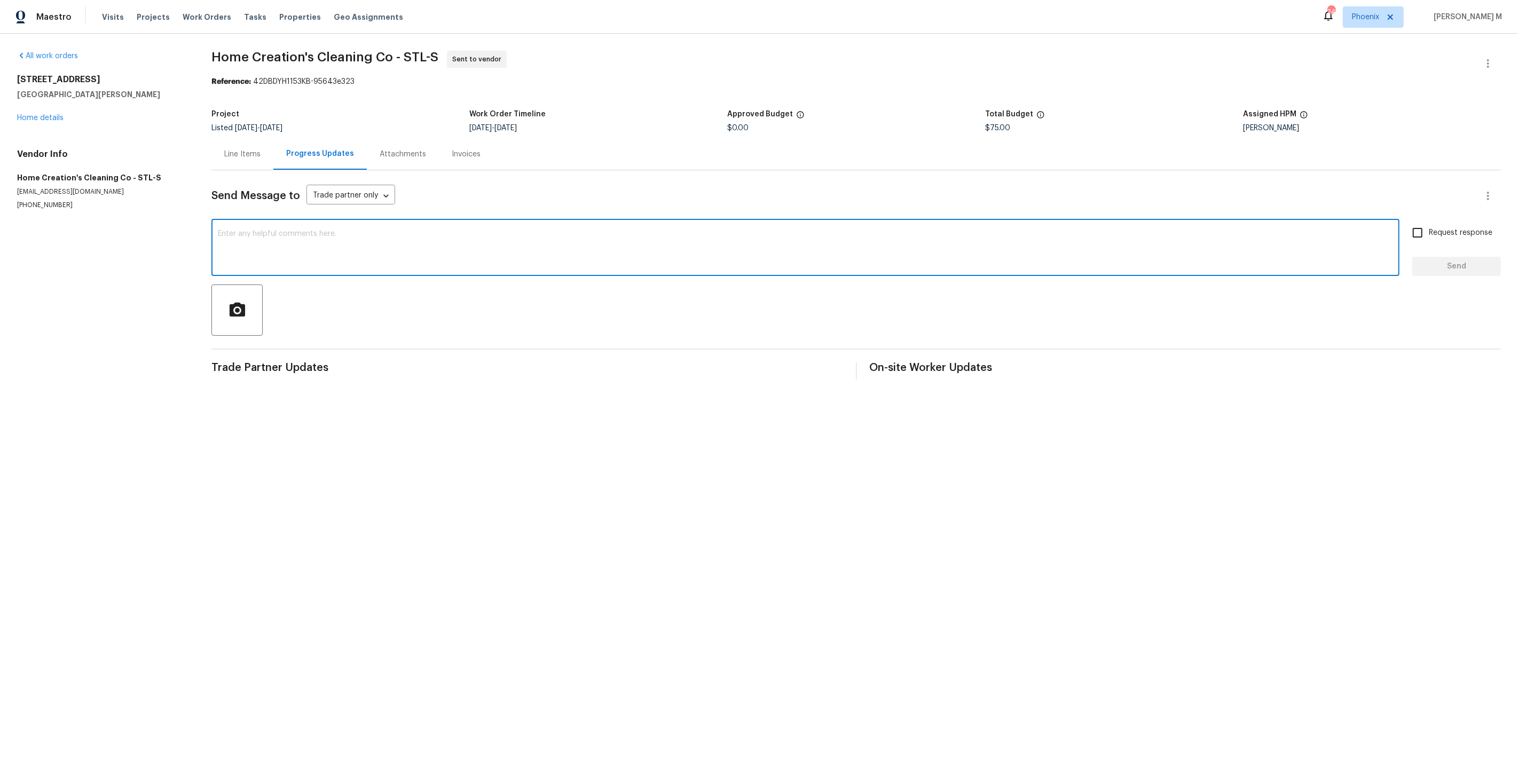
click at [341, 250] on textarea at bounding box center [805, 248] width 1175 height 37
paste textarea "Hi this is Vicky with Opendoor. I’m confirming you received the WO for the prop…"
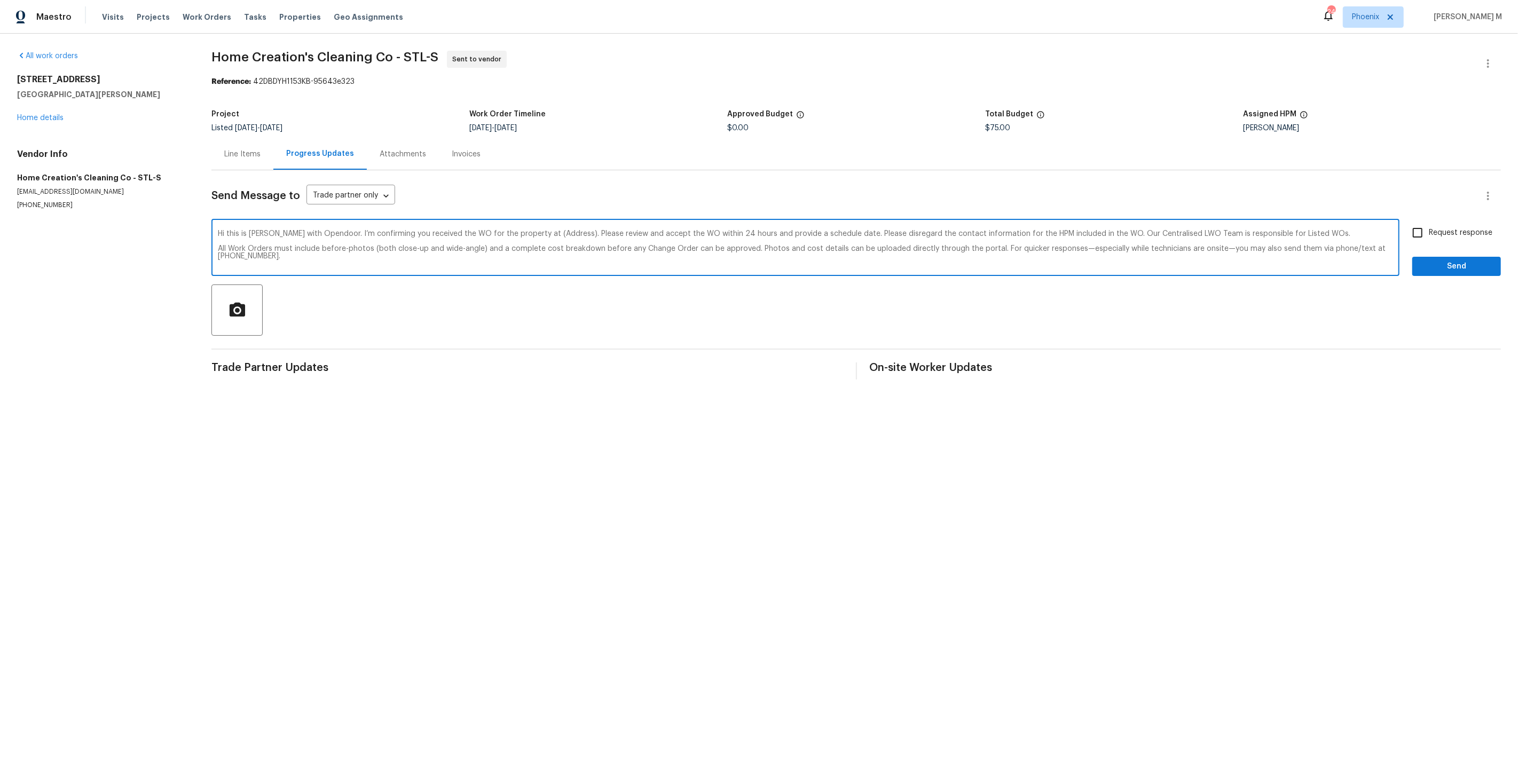
click at [525, 222] on div "Hi this is Vicky with Opendoor. I’m confirming you received the WO for the prop…" at bounding box center [805, 249] width 1188 height 54
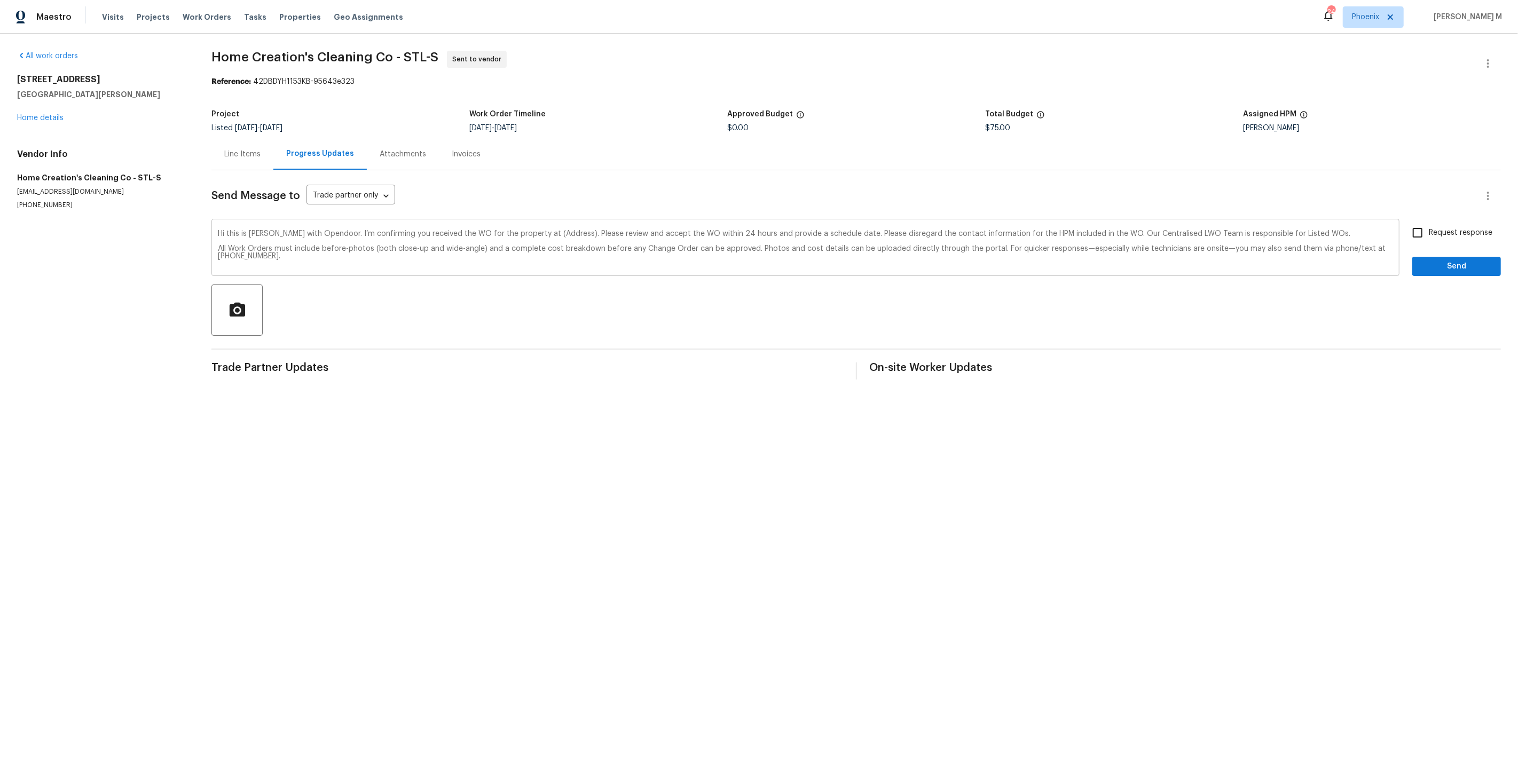
click at [525, 222] on div "Hi this is Vicky with Opendoor. I’m confirming you received the WO for the prop…" at bounding box center [805, 249] width 1188 height 54
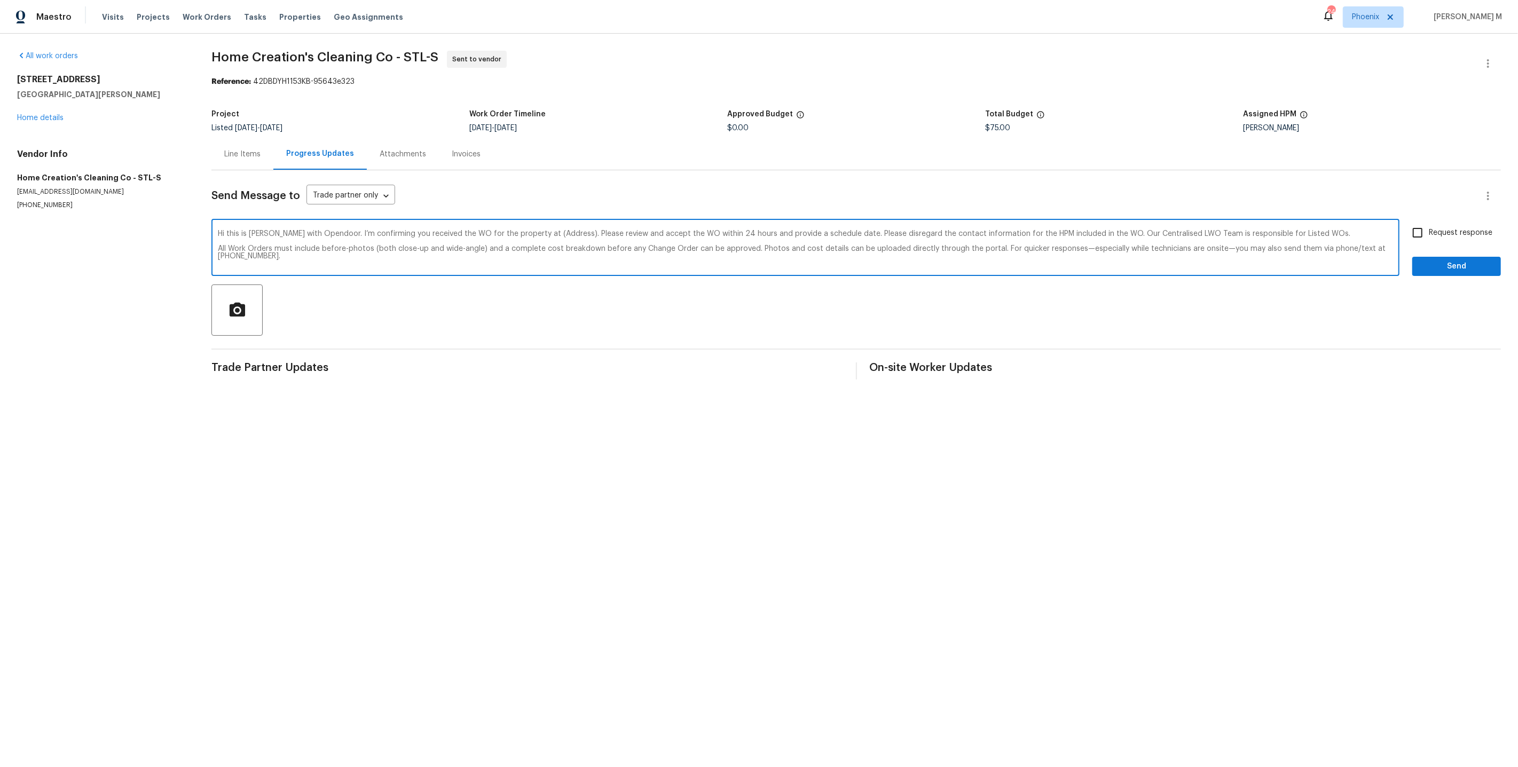
click at [525, 230] on textarea "Hi this is Vicky with Opendoor. I’m confirming you received the WO for the prop…" at bounding box center [805, 248] width 1175 height 37
paste textarea "1004 Cobbler Ln, Saint Peters, MO 63303"
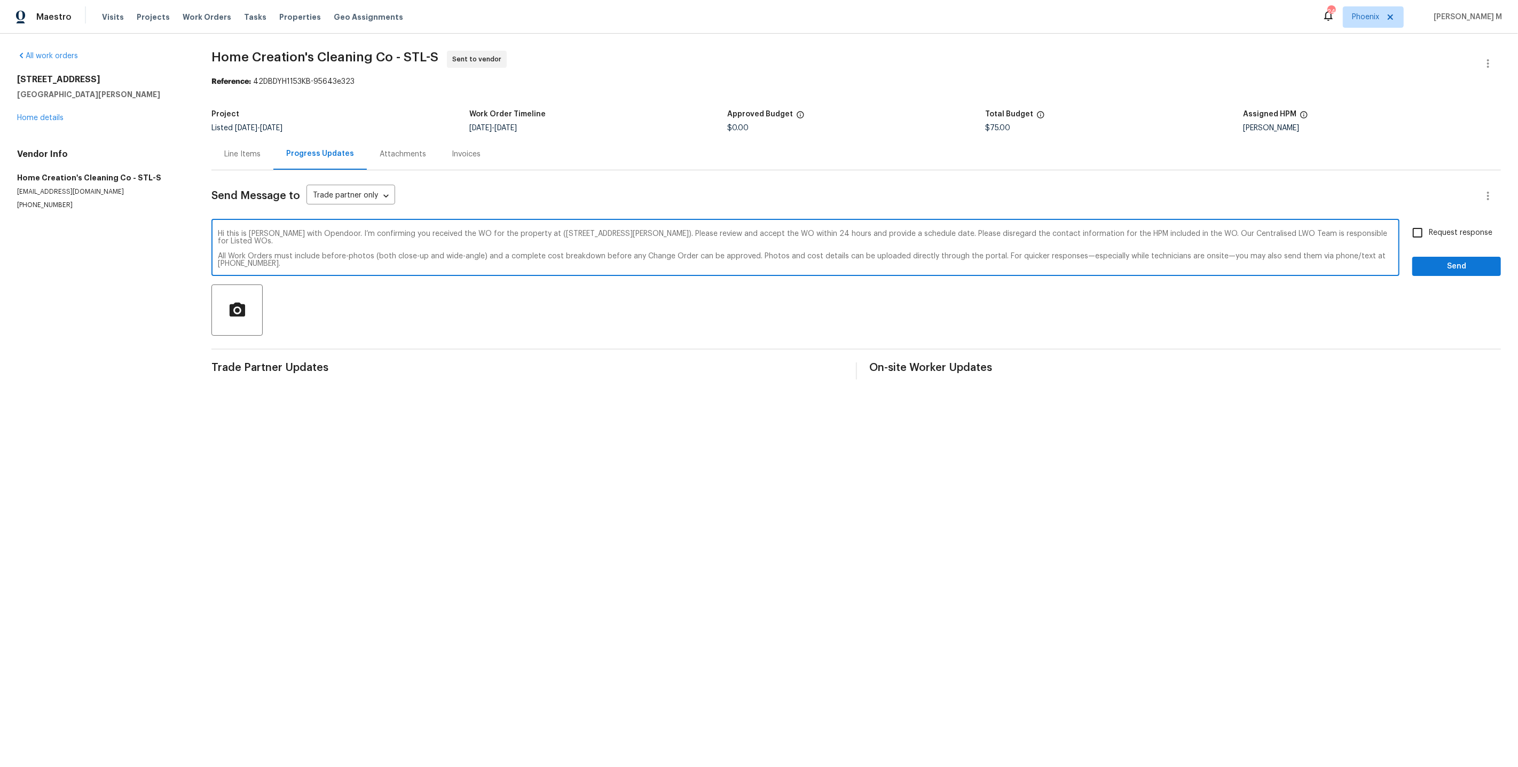
type textarea "Hi this is Vicky with Opendoor. I’m confirming you received the WO for the prop…"
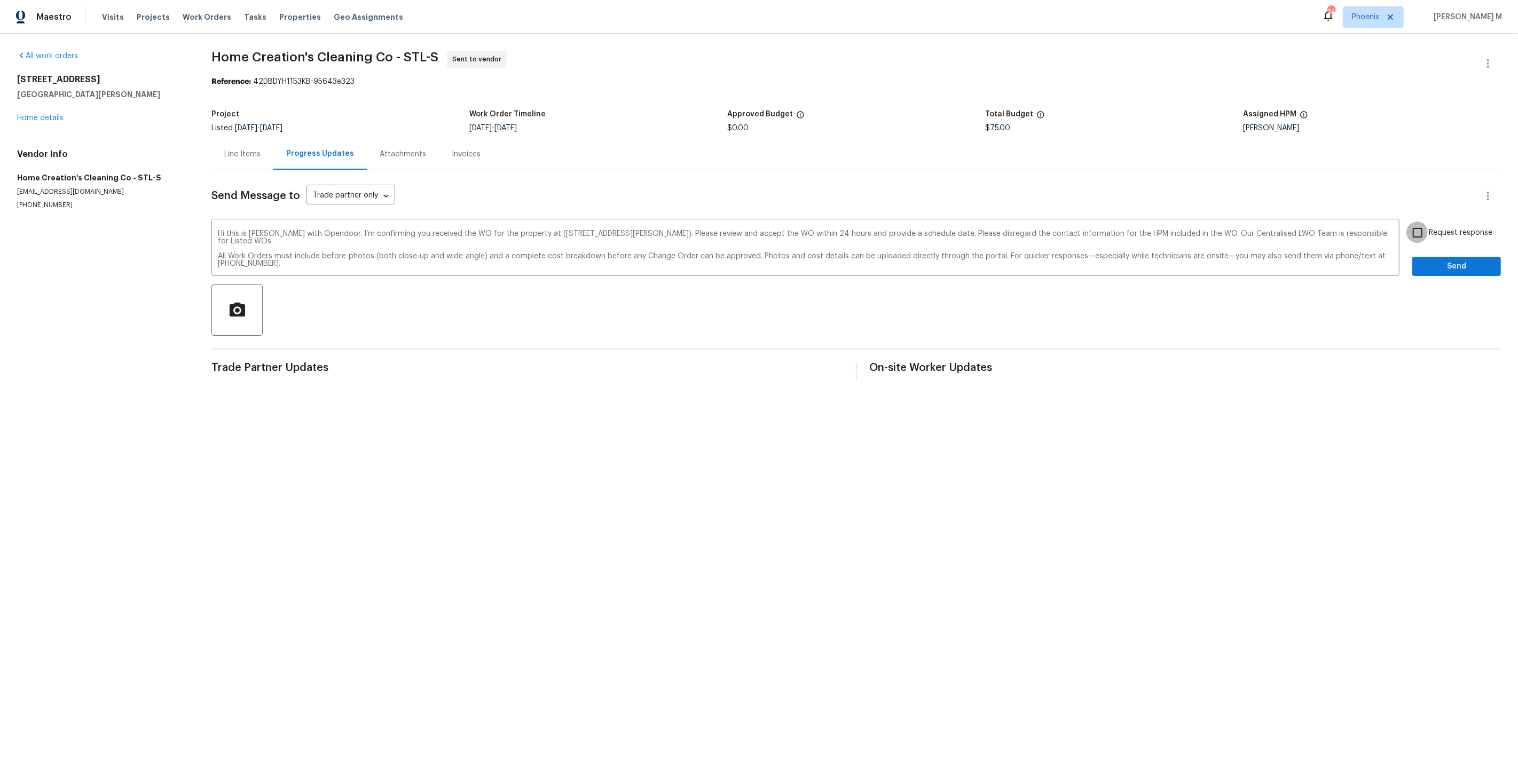
click at [1426, 222] on input "Request response" at bounding box center [1418, 233] width 22 height 22
checkbox input "true"
click at [1434, 261] on span "Send" at bounding box center [1457, 266] width 72 height 13
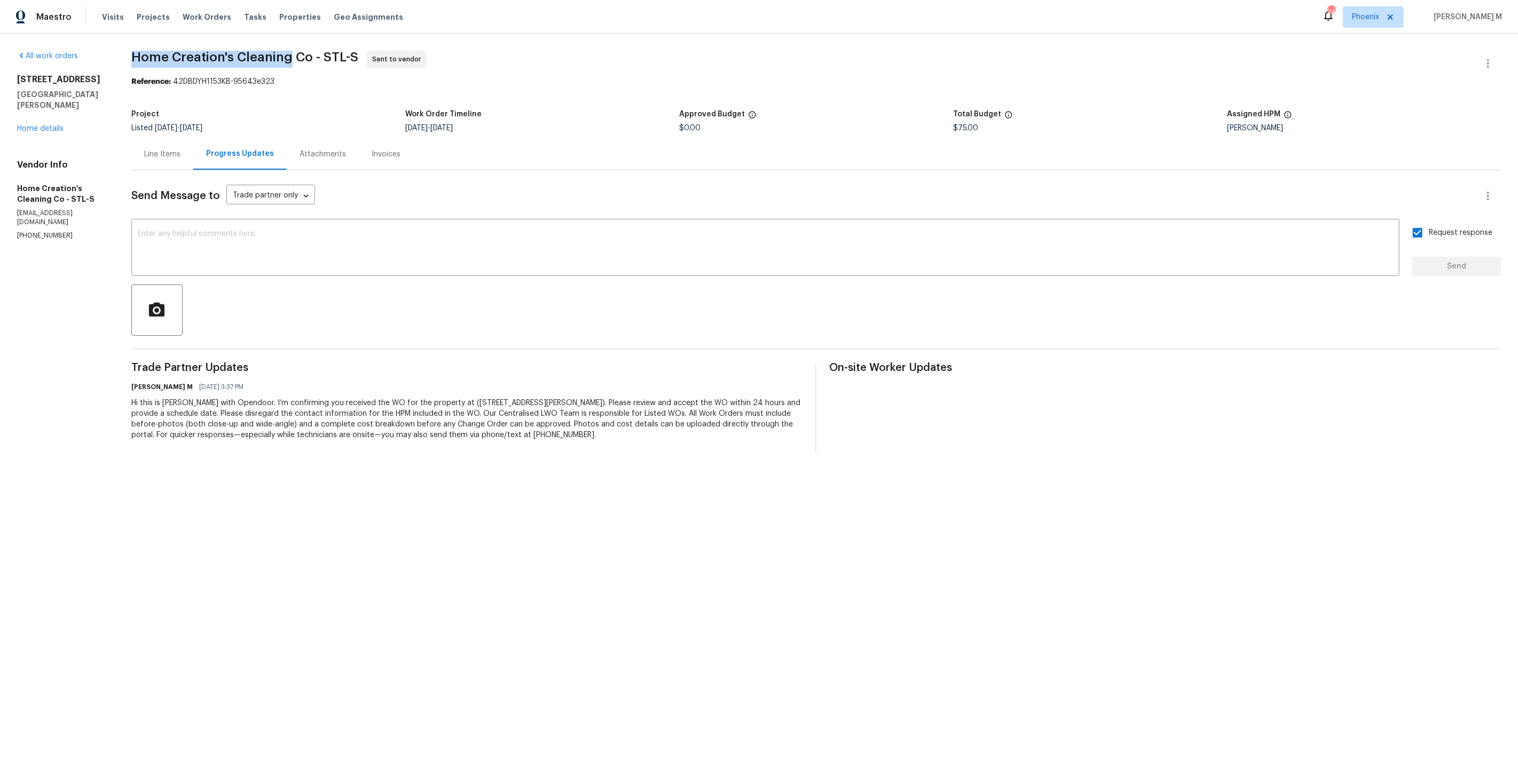
drag, startPoint x: 127, startPoint y: 60, endPoint x: 279, endPoint y: 57, distance: 152.2
click at [279, 57] on div "All work orders 1004 Cobbler Ln Saint Peters, MO 63303 Home details Vendor Info…" at bounding box center [759, 252] width 1518 height 437
copy span "Home Creation's Cleaning"
drag, startPoint x: 483, startPoint y: 127, endPoint x: 444, endPoint y: 127, distance: 39.0
click at [444, 127] on div "9/15/2025 - 9/17/2025" at bounding box center [542, 127] width 274 height 7
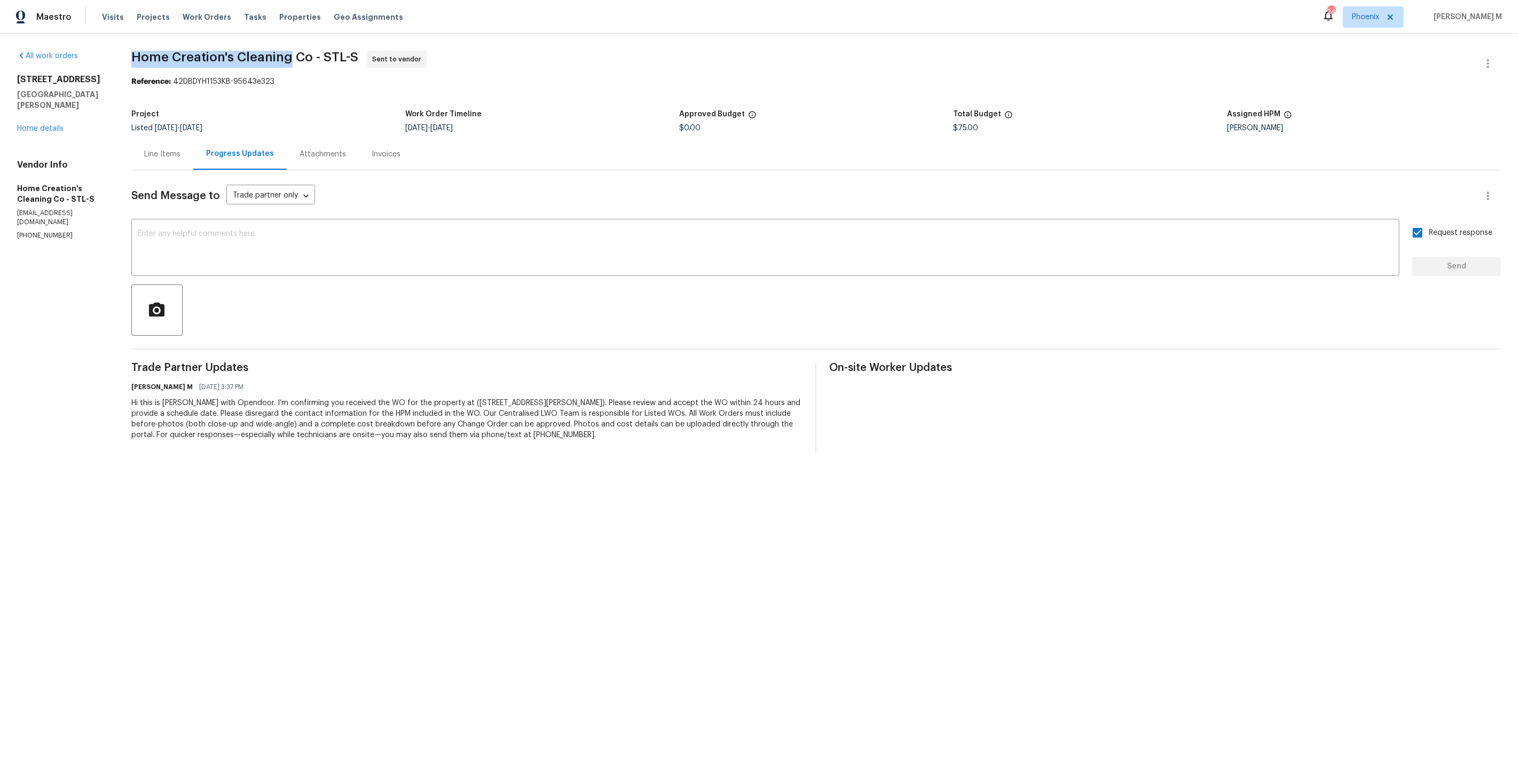
copy span "9/17/2025"
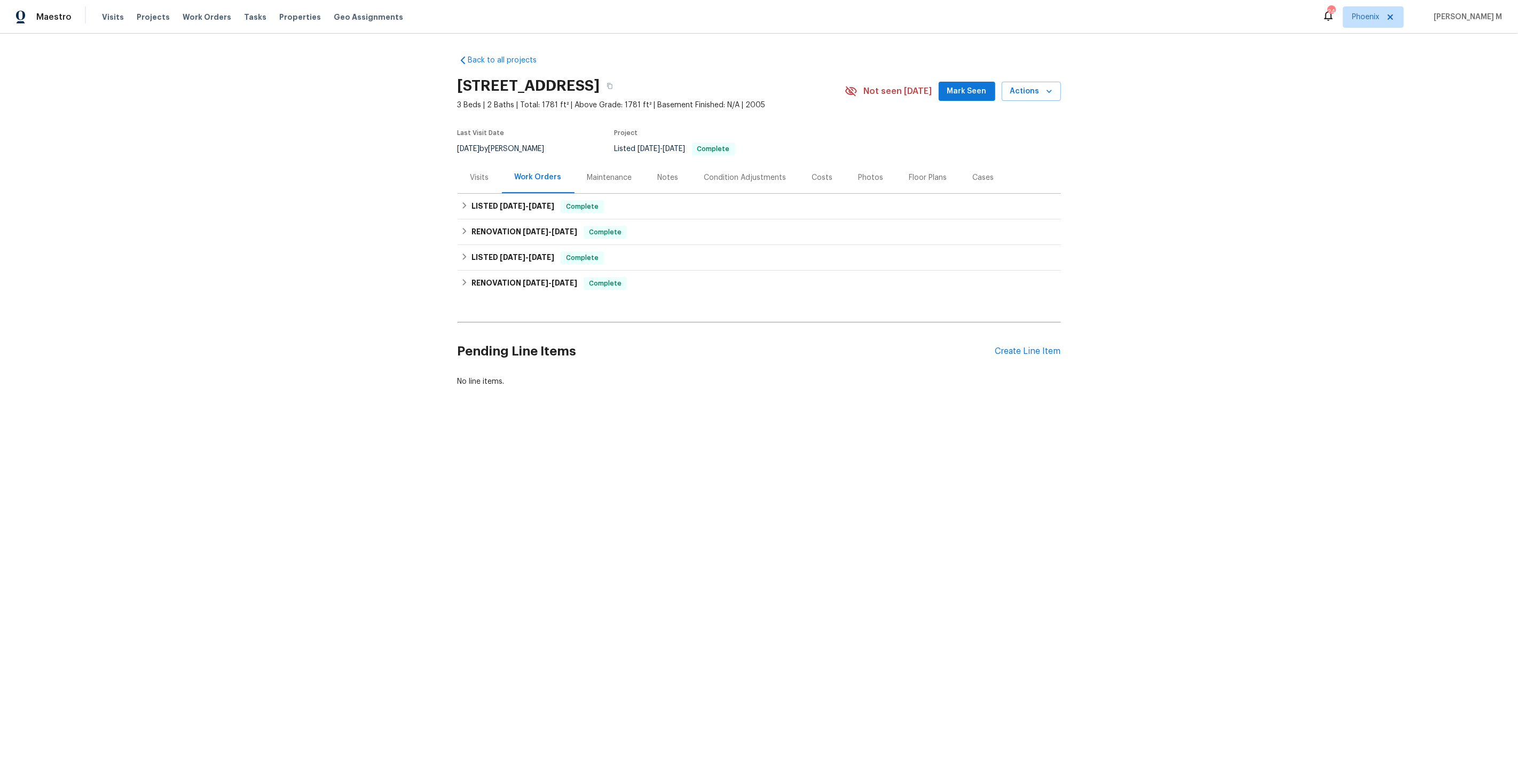
click at [607, 172] on div "Maintenance" at bounding box center [609, 177] width 45 height 11
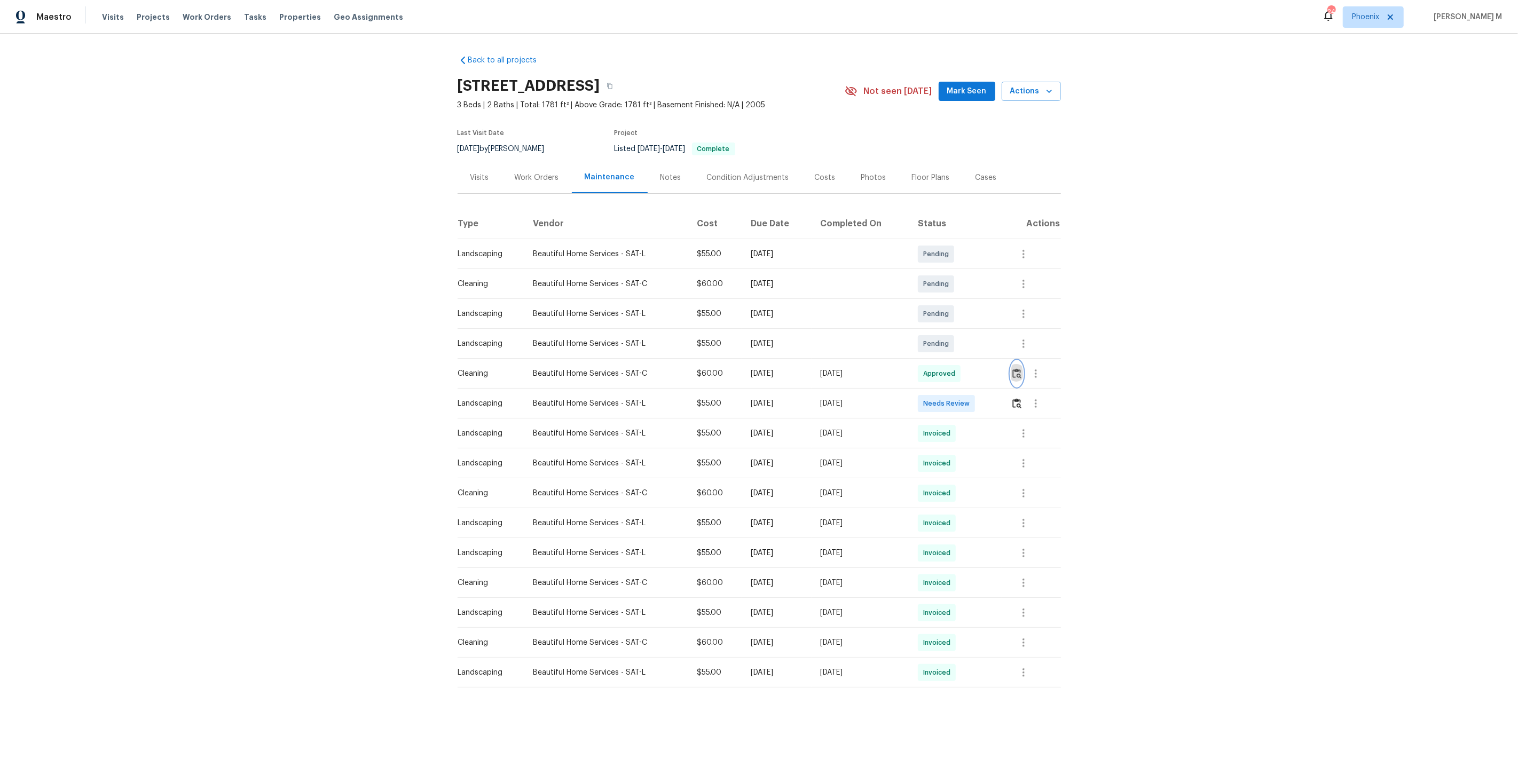
click at [1018, 368] on img "button" at bounding box center [1016, 373] width 9 height 10
click at [1031, 378] on button "button" at bounding box center [1036, 374] width 26 height 26
click at [1040, 375] on li "Message vendor" at bounding box center [1063, 369] width 75 height 18
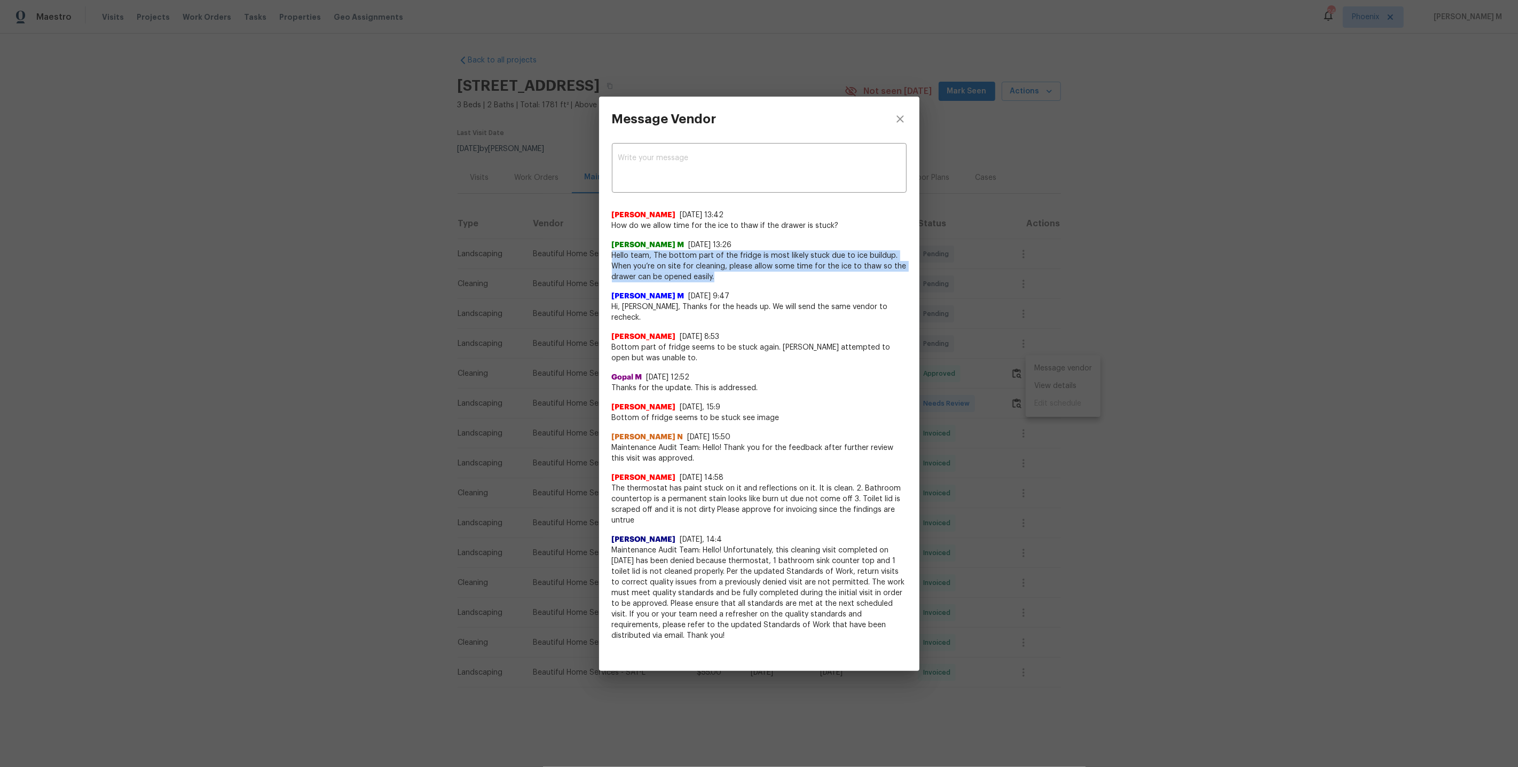
drag, startPoint x: 612, startPoint y: 262, endPoint x: 754, endPoint y: 277, distance: 142.3
click at [754, 277] on span "Hello team, The bottom part of the fridge is most likely stuck due to ice build…" at bounding box center [759, 266] width 295 height 32
click at [743, 229] on span "How do we allow time for the ice to thaw if the drawer is stuck?" at bounding box center [759, 226] width 295 height 11
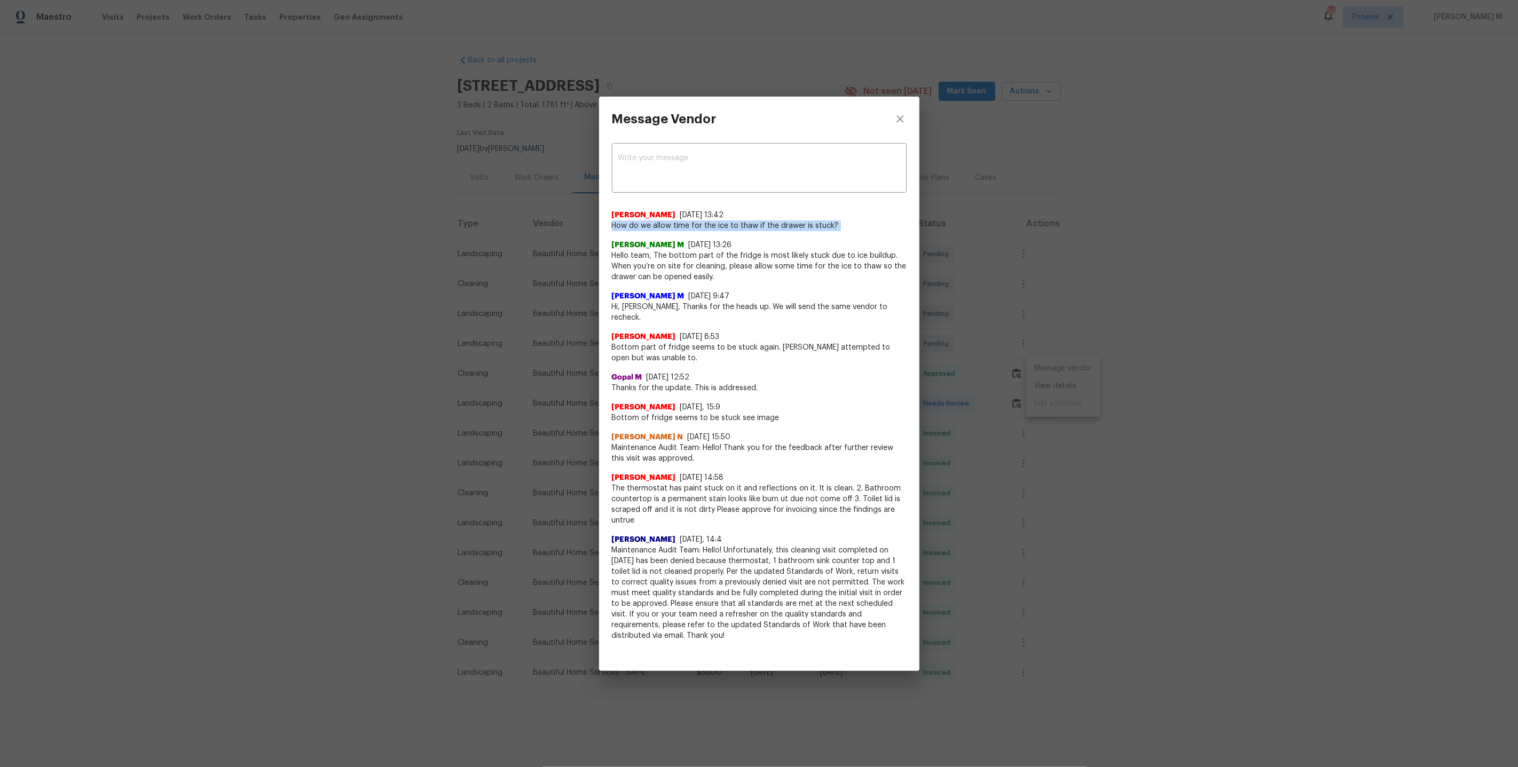
copy span "How do we allow time for the ice to thaw if the drawer is stuck?"
click at [670, 262] on span "Hello team, The bottom part of the fridge is most likely stuck due to ice build…" at bounding box center [759, 266] width 295 height 32
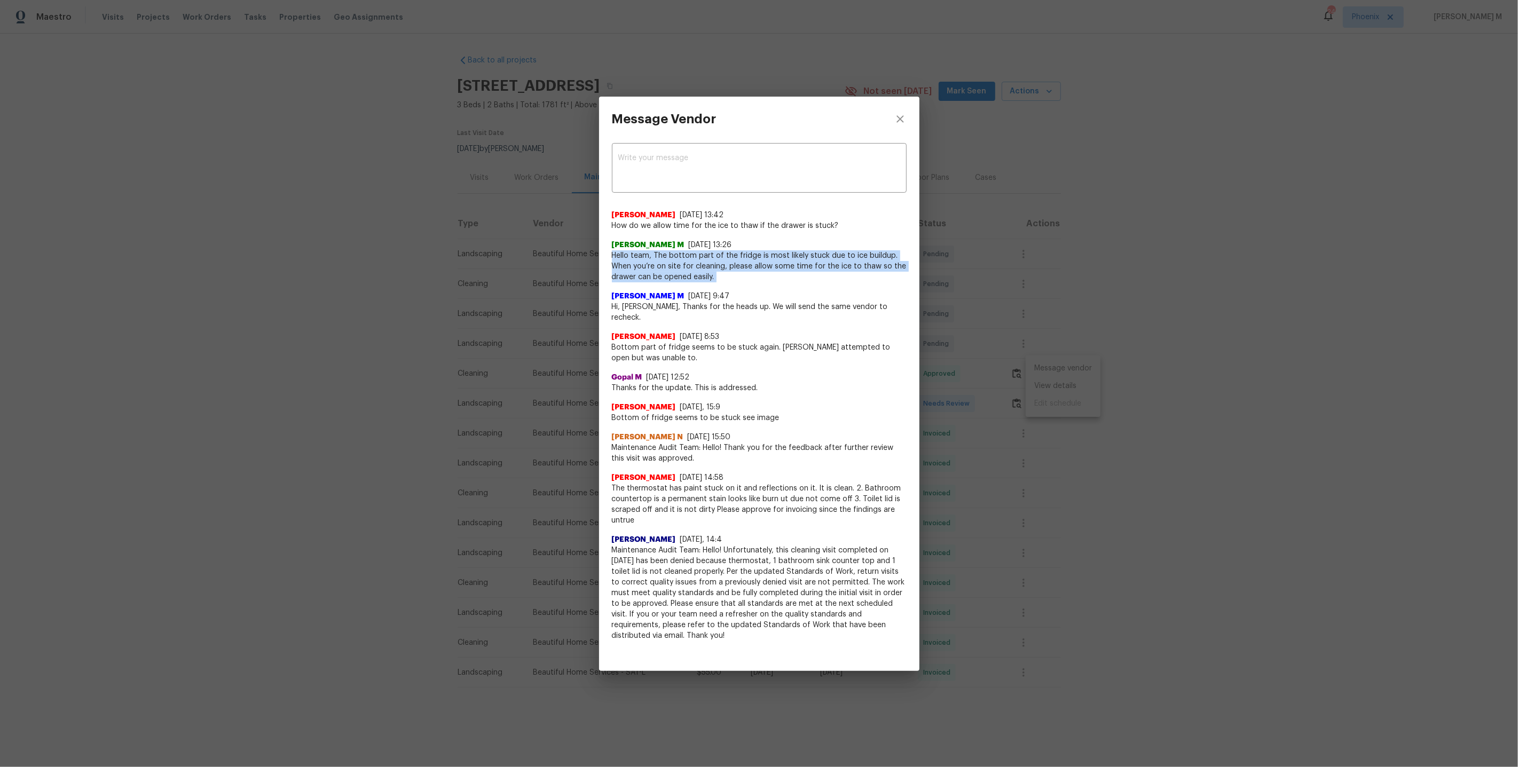
click at [670, 262] on span "Hello team, The bottom part of the fridge is most likely stuck due to ice build…" at bounding box center [759, 266] width 295 height 32
copy span "Hello team, The bottom part of the fridge is most likely stuck due to ice build…"
click at [655, 231] on span "How do we allow time for the ice to thaw if the drawer is stuck?" at bounding box center [759, 226] width 295 height 11
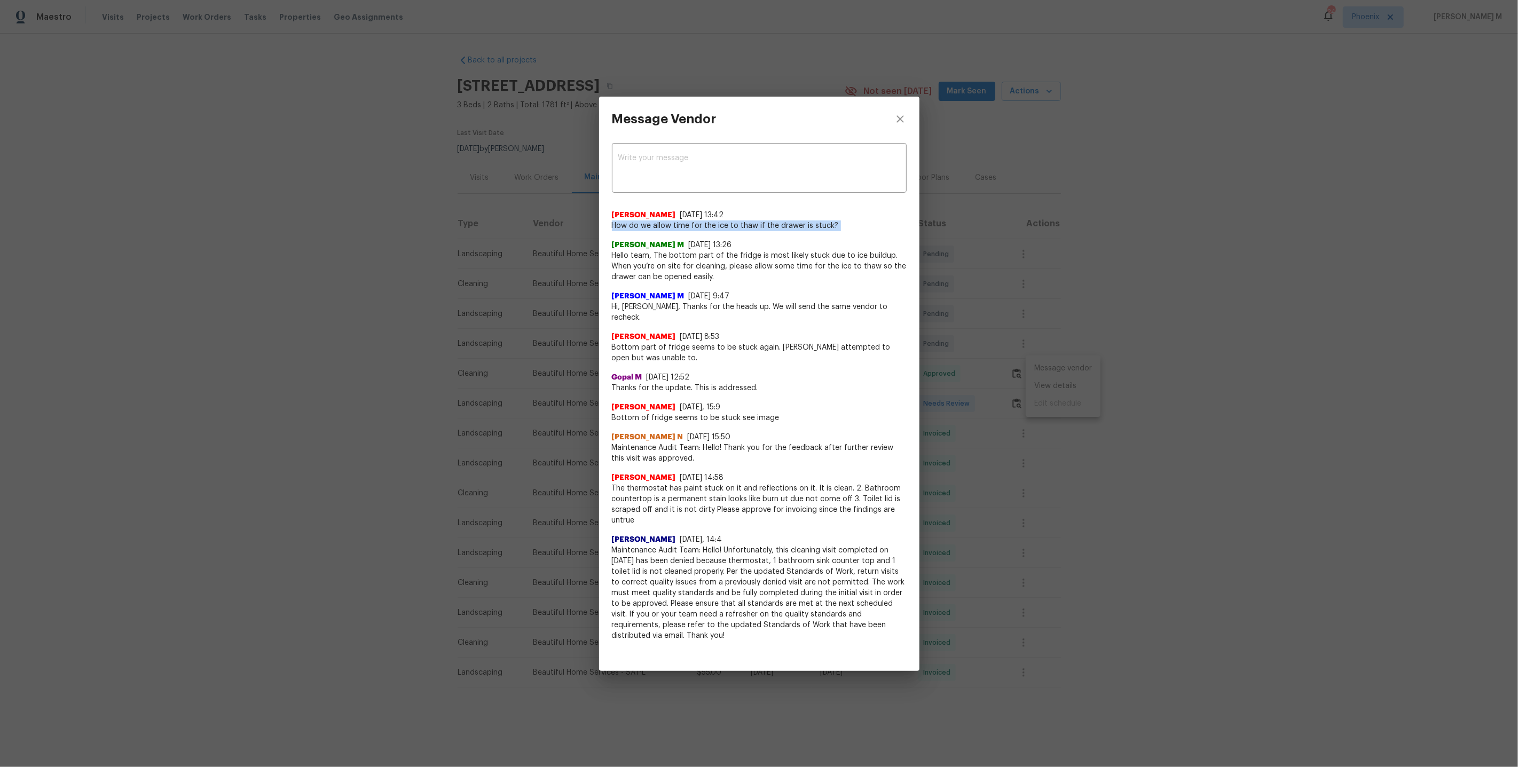
copy span "How do we allow time for the ice to thaw if the drawer is stuck?"
click at [766, 229] on span "How do we allow time for the ice to thaw if the drawer is stuck?" at bounding box center [759, 226] width 295 height 11
copy span "How do we allow time for the ice to thaw if the drawer is stuck?"
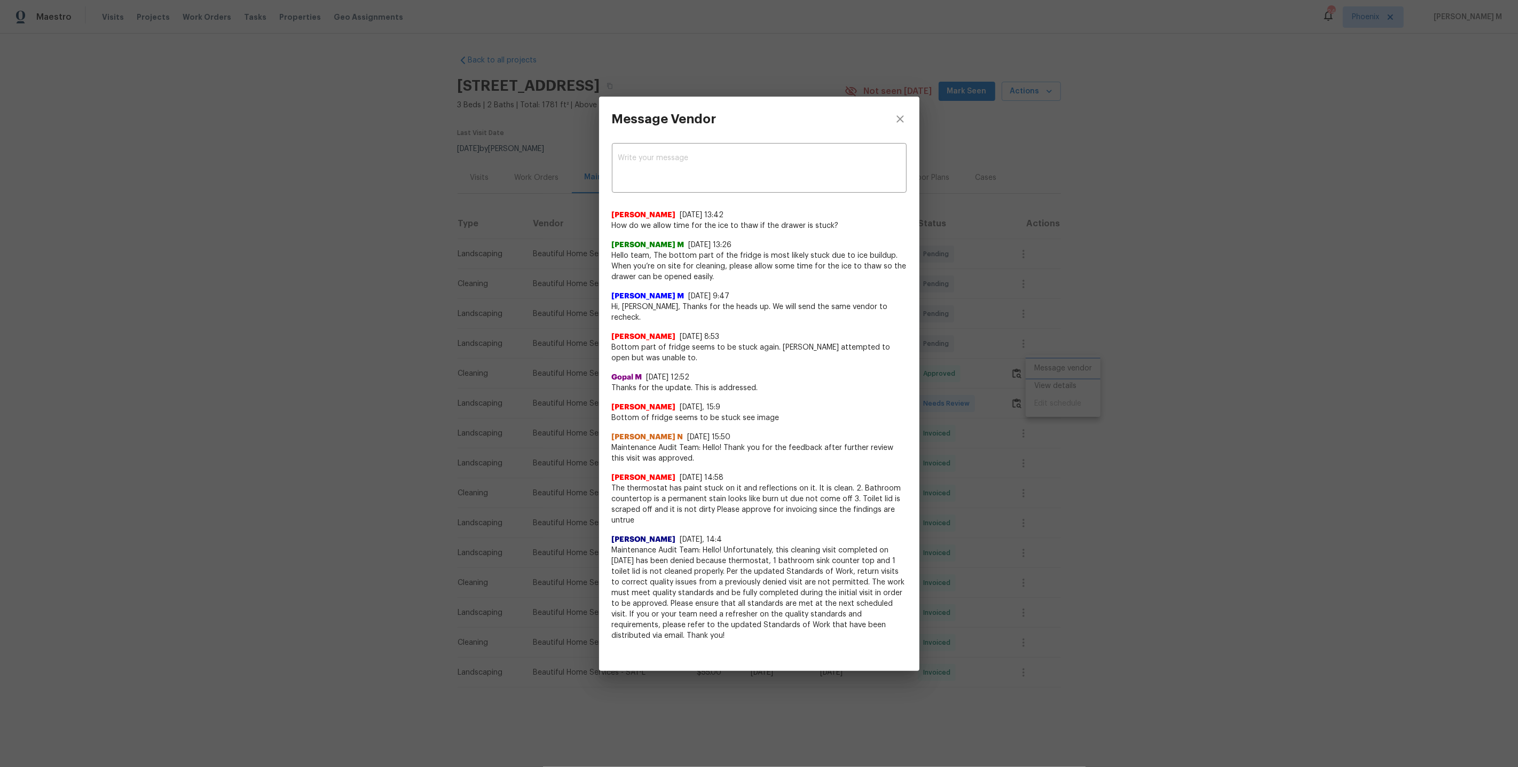
click at [980, 387] on div "Message Vendor x ​ [PERSON_NAME] [DATE] 13:42 How do we allow time for the ice …" at bounding box center [759, 383] width 1518 height 767
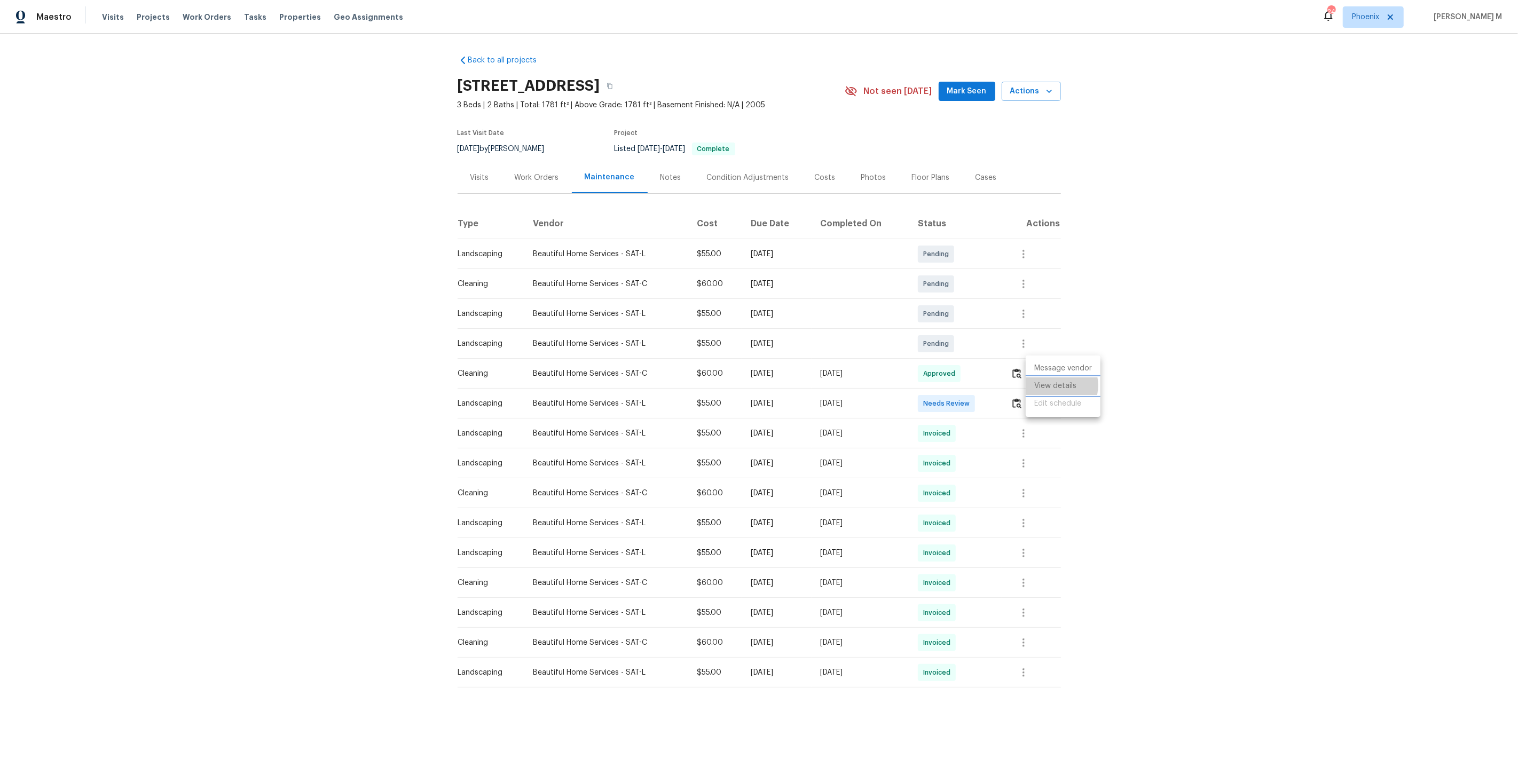
click at [1056, 385] on li "View details" at bounding box center [1063, 387] width 75 height 18
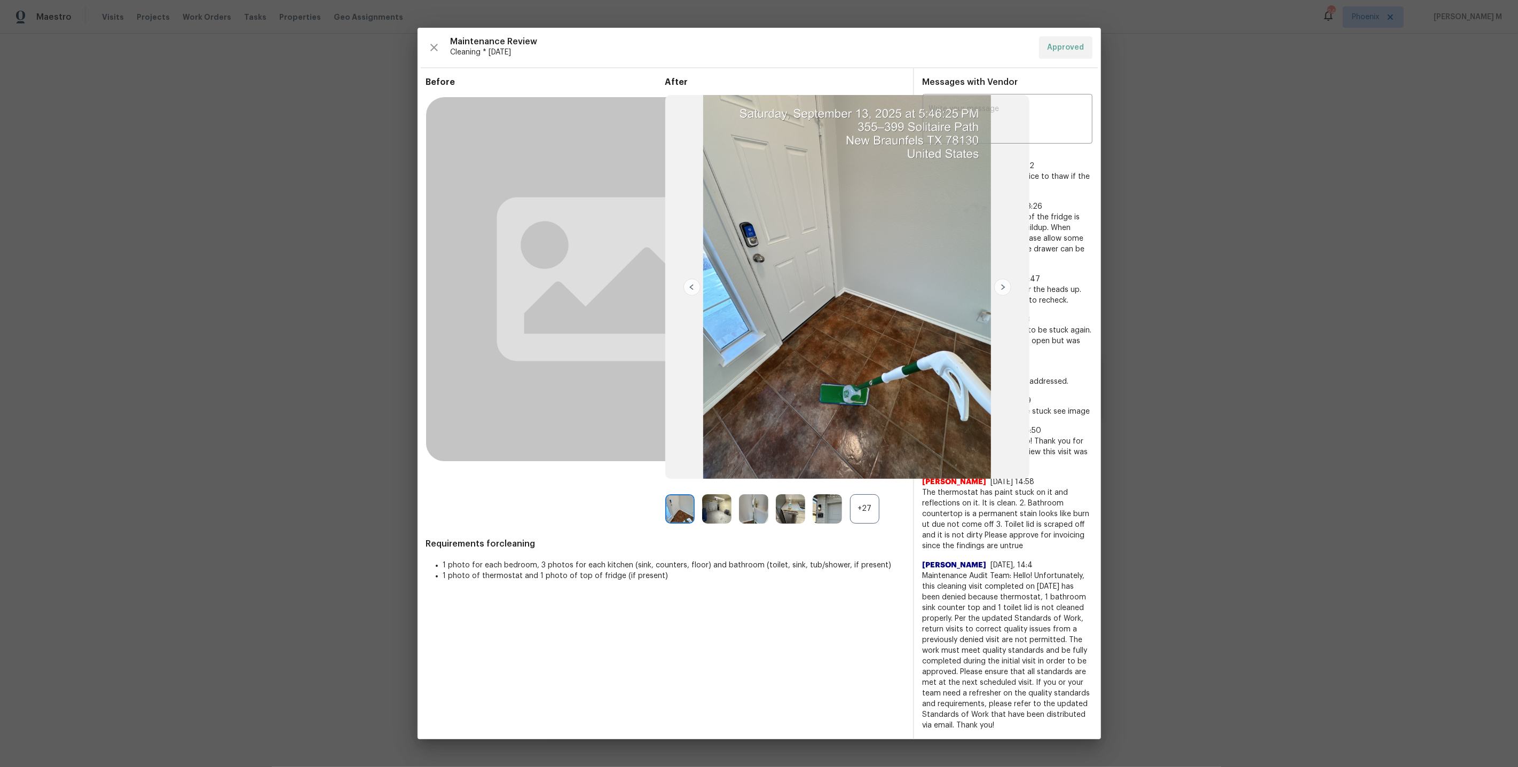
click at [870, 524] on div "+27" at bounding box center [864, 508] width 29 height 29
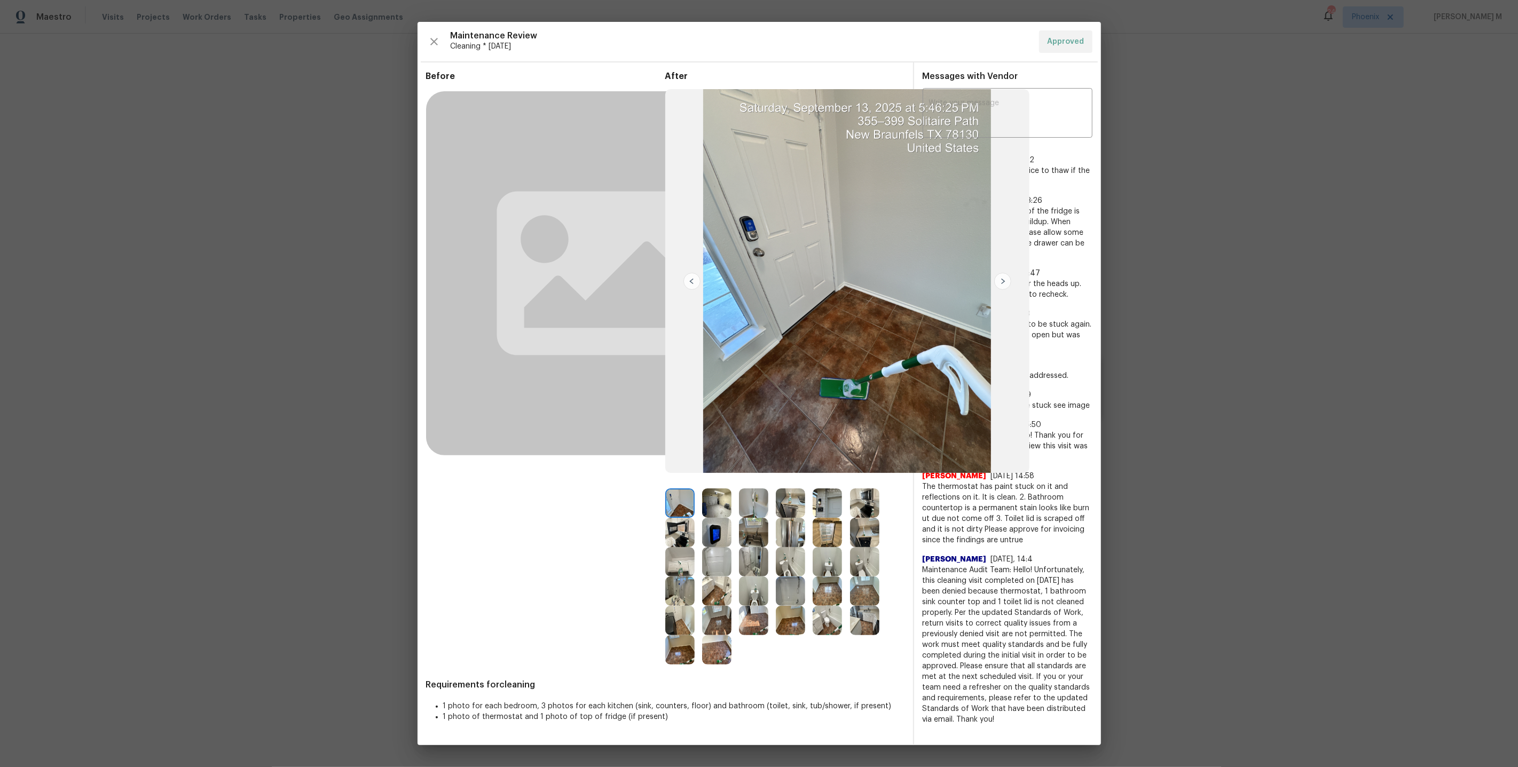
click at [823, 541] on img at bounding box center [827, 532] width 29 height 29
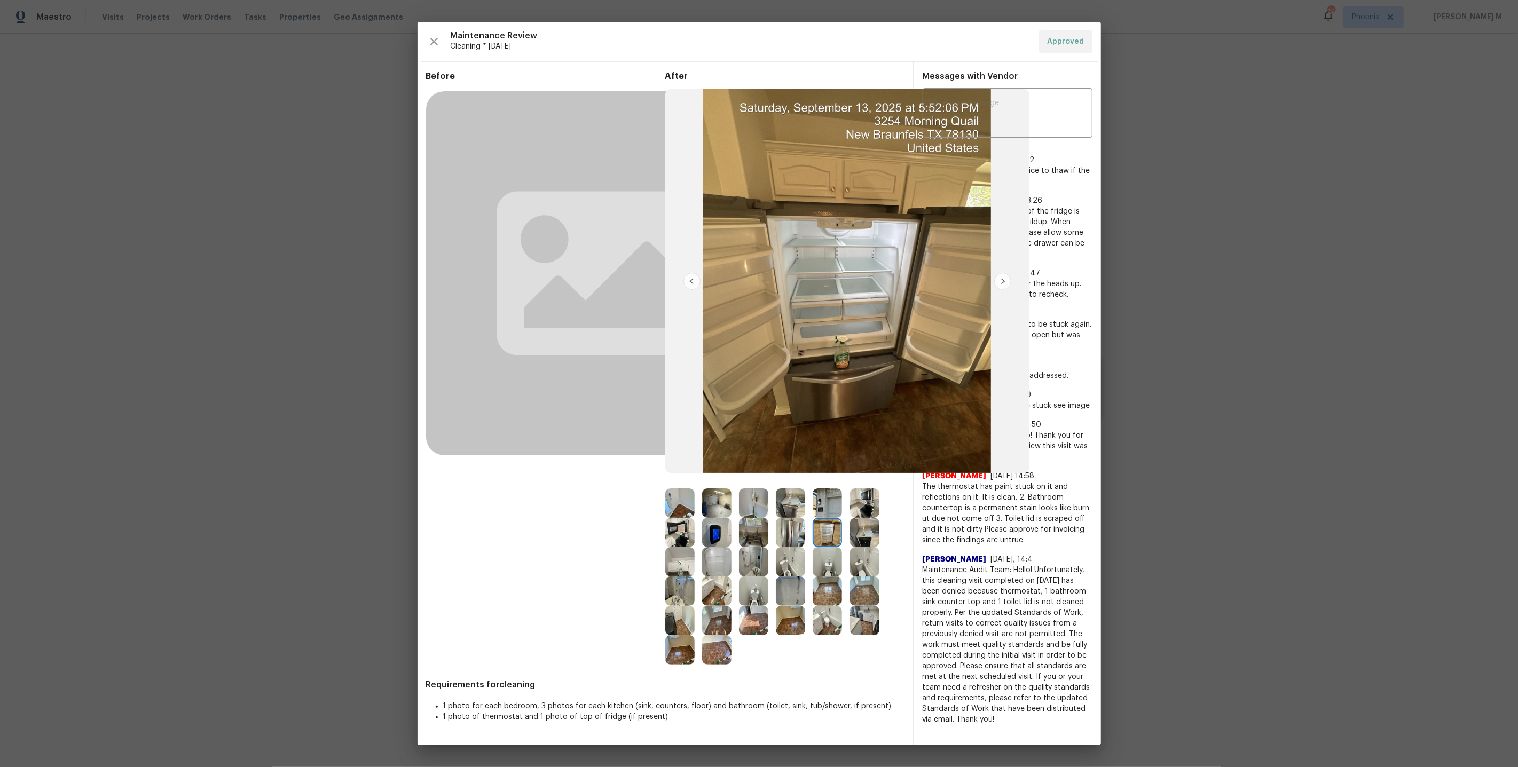
click at [835, 531] on img at bounding box center [827, 532] width 29 height 29
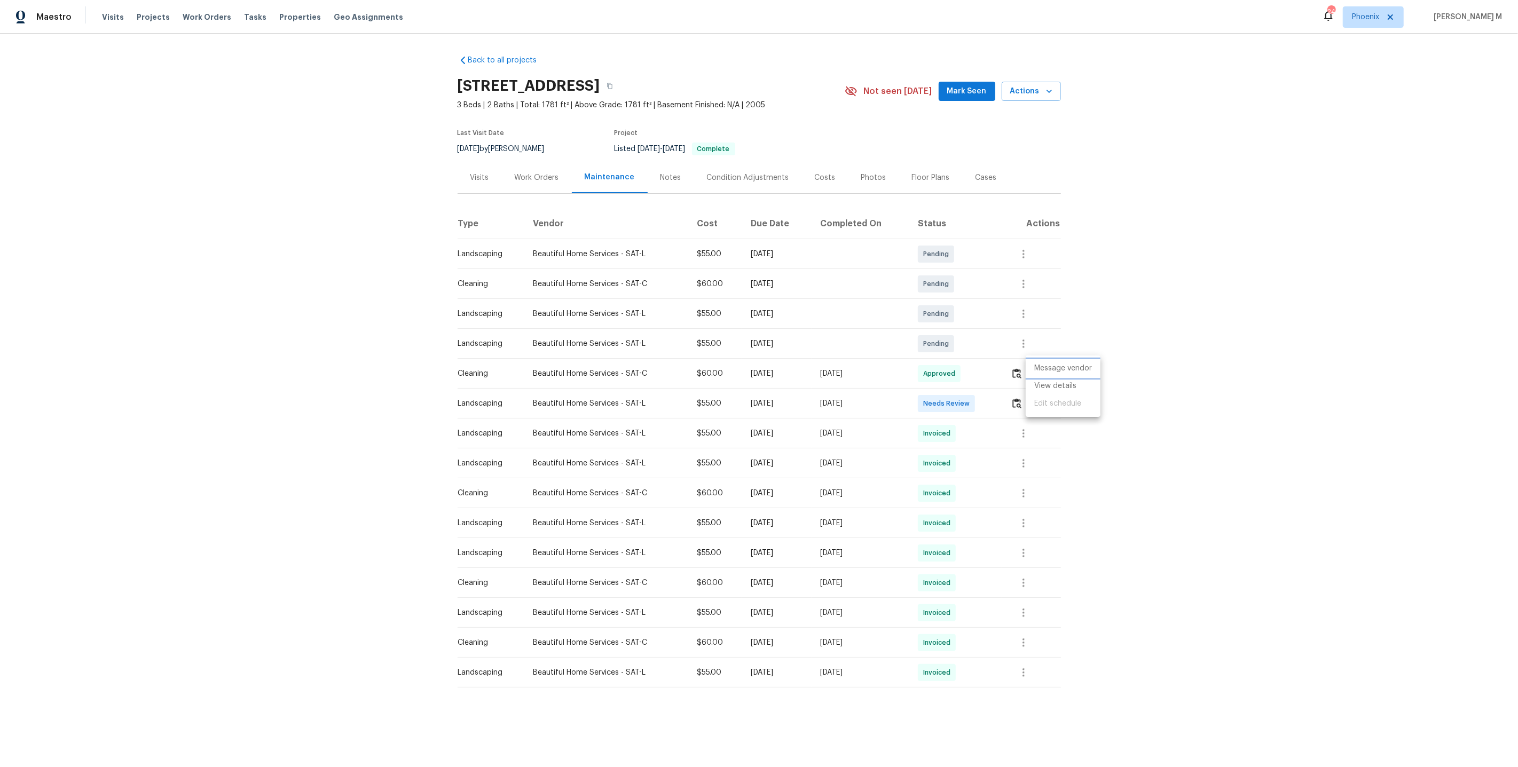
click at [1053, 370] on li "Message vendor" at bounding box center [1063, 369] width 75 height 18
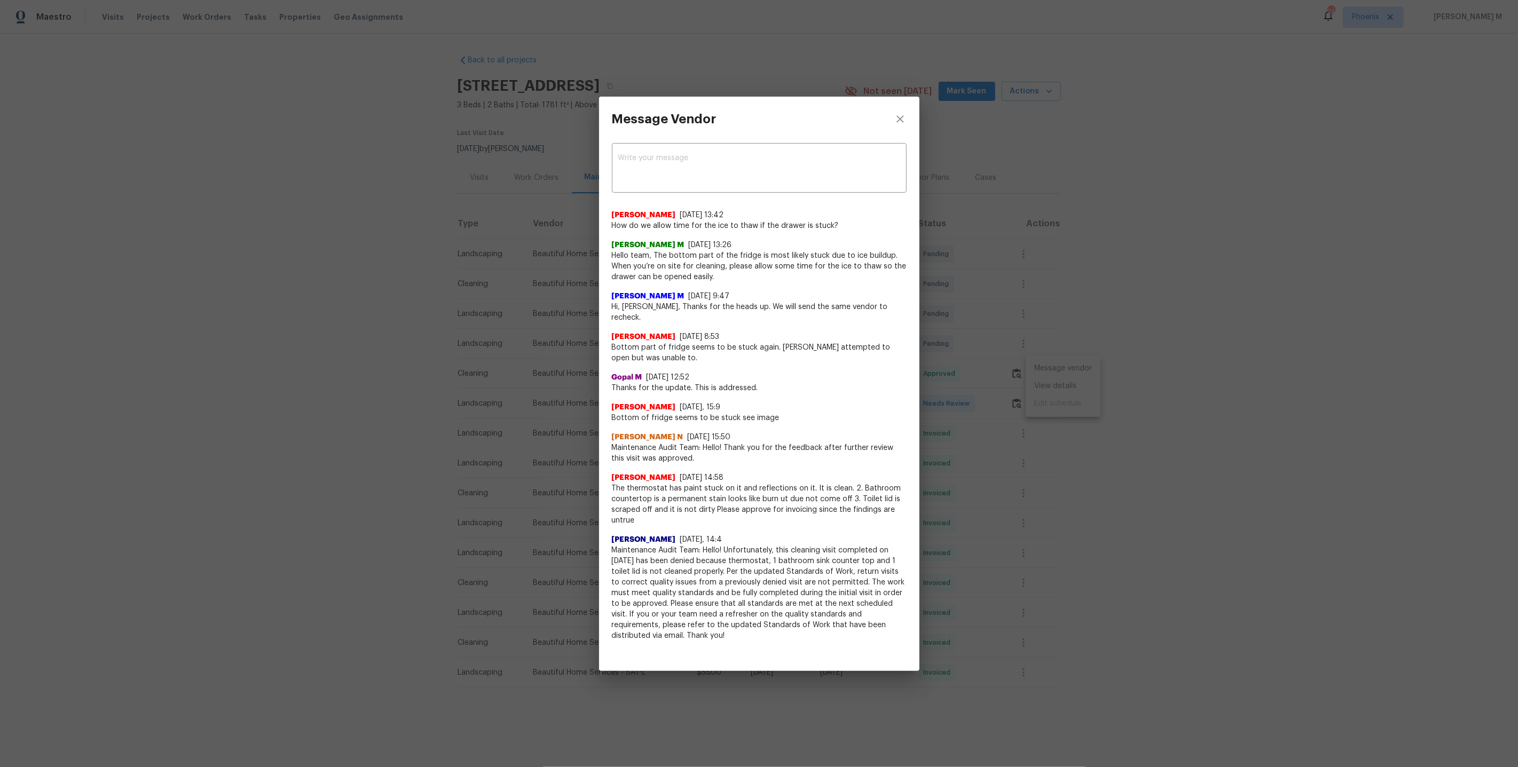
click at [722, 310] on span "Hi, [PERSON_NAME], Thanks for the heads up. We will send the same vendor to rec…" at bounding box center [759, 312] width 295 height 21
click at [1063, 392] on div "Message Vendor x ​ [PERSON_NAME] [DATE] 13:42 How do we allow time for the ice …" at bounding box center [759, 383] width 1518 height 767
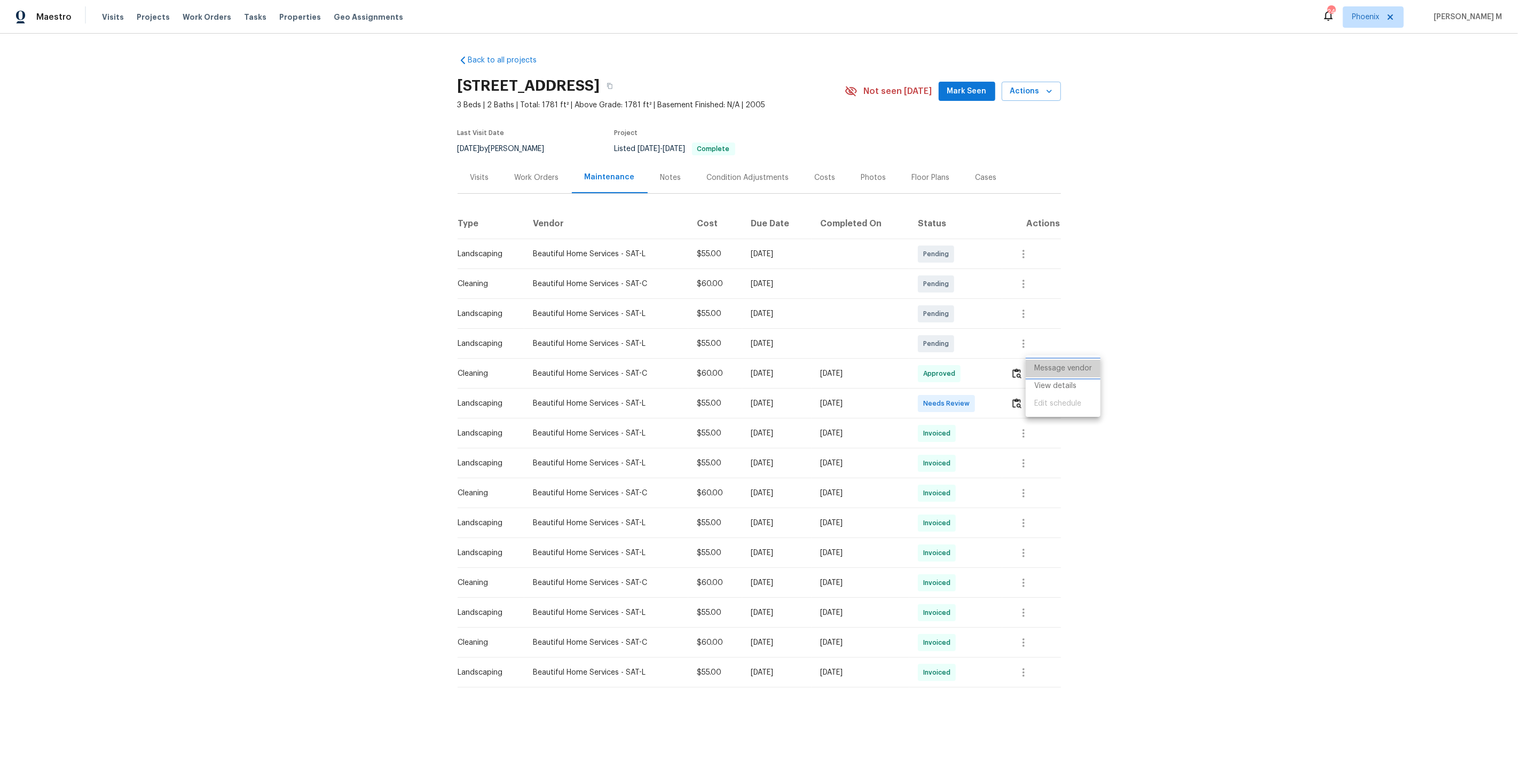
click at [1064, 370] on li "Message vendor" at bounding box center [1063, 369] width 75 height 18
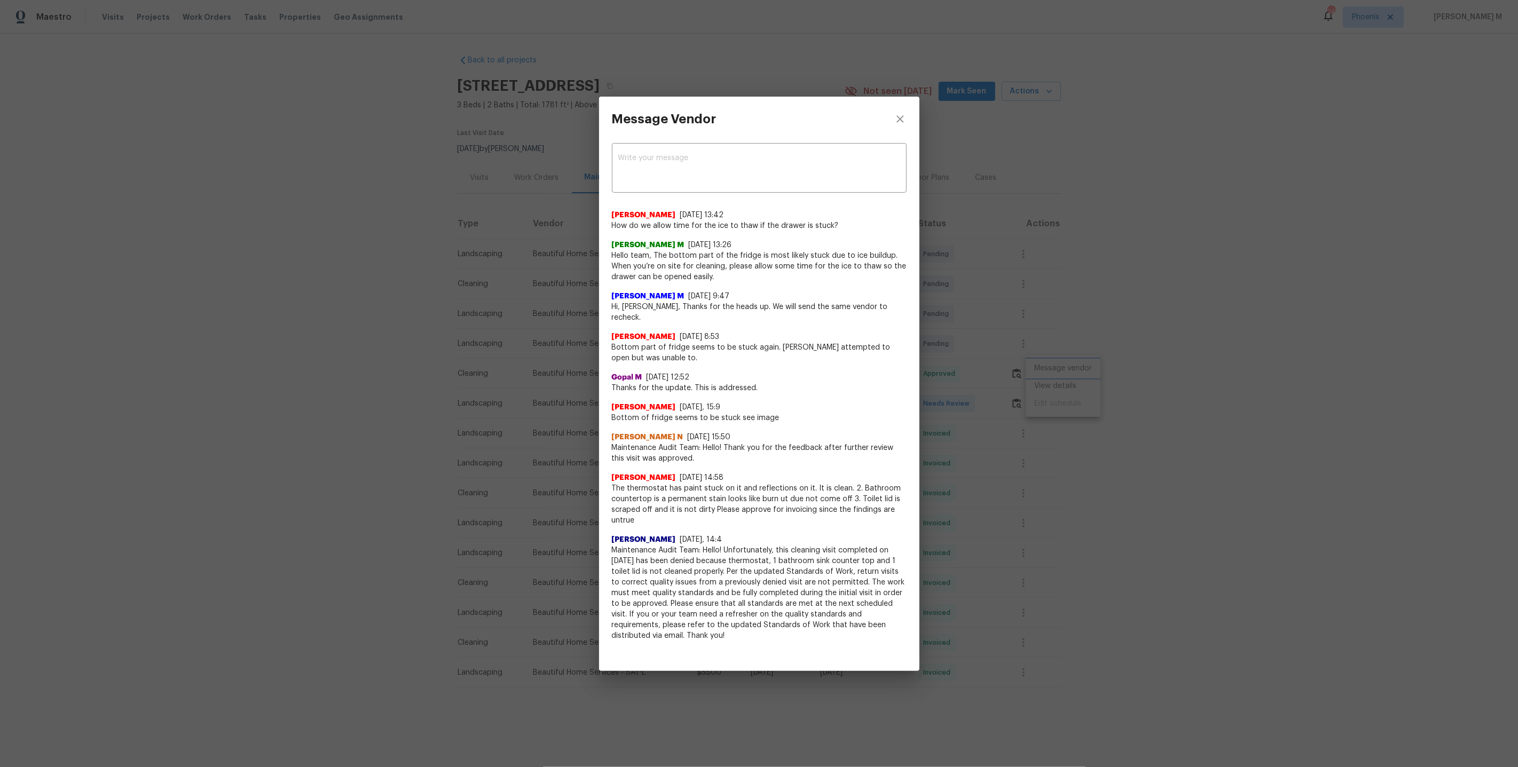
click at [968, 329] on div "Message Vendor x ​ [PERSON_NAME] [DATE] 13:42 How do we allow time for the ice …" at bounding box center [759, 383] width 1518 height 767
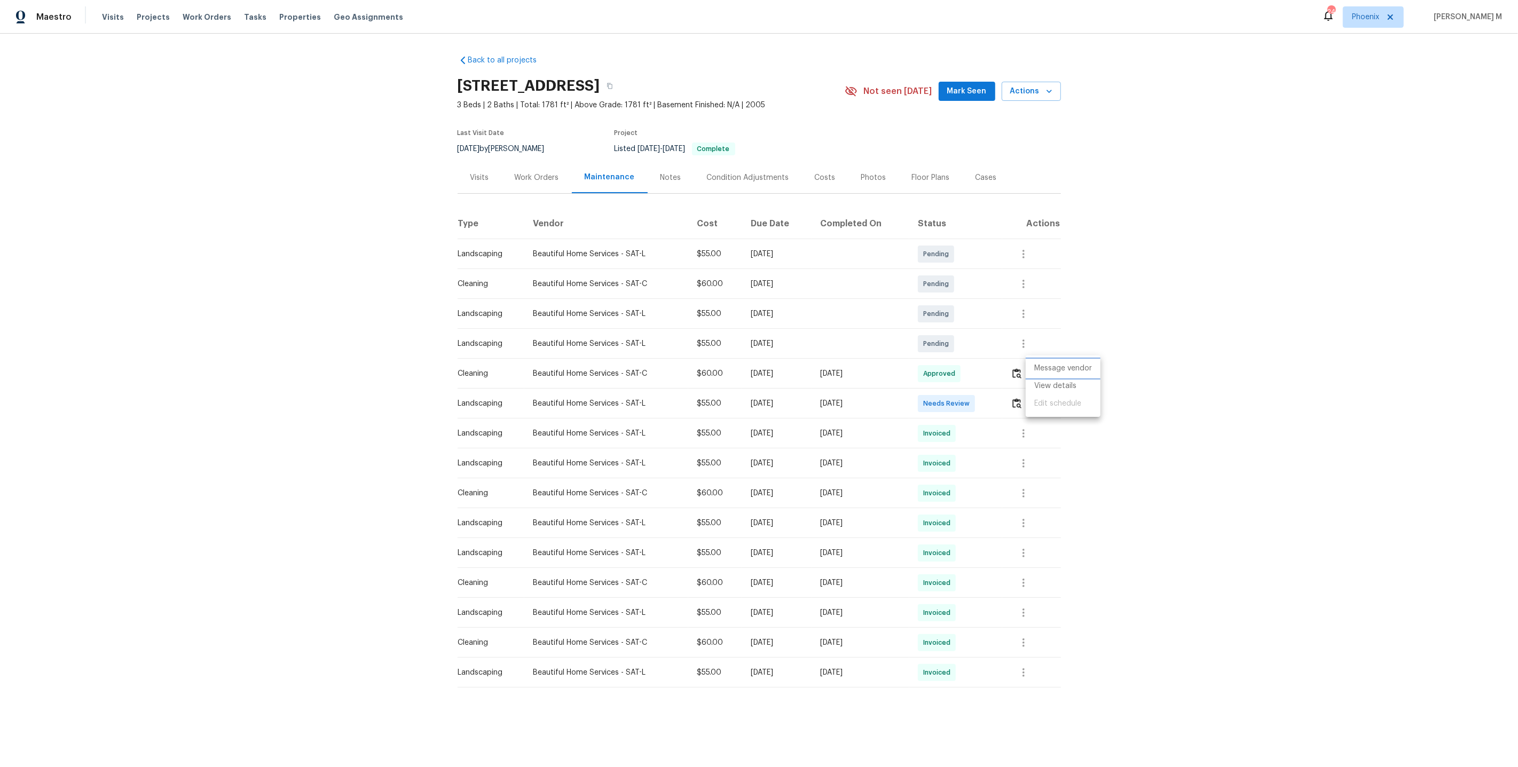
click at [1069, 374] on li "Message vendor" at bounding box center [1063, 369] width 75 height 18
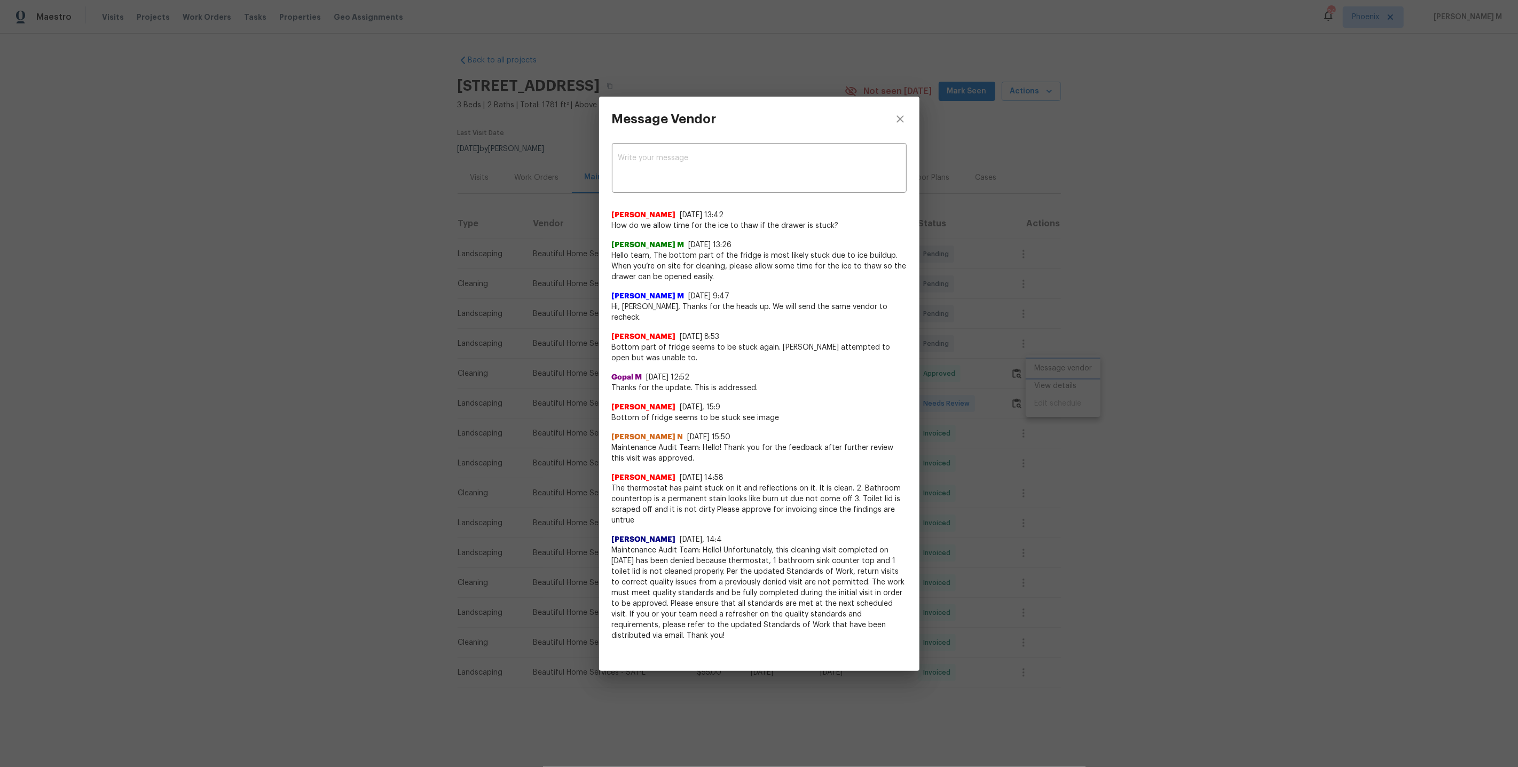
click at [931, 343] on div "Message Vendor x ​ [PERSON_NAME] [DATE] 13:42 How do we allow time for the ice …" at bounding box center [759, 383] width 1518 height 767
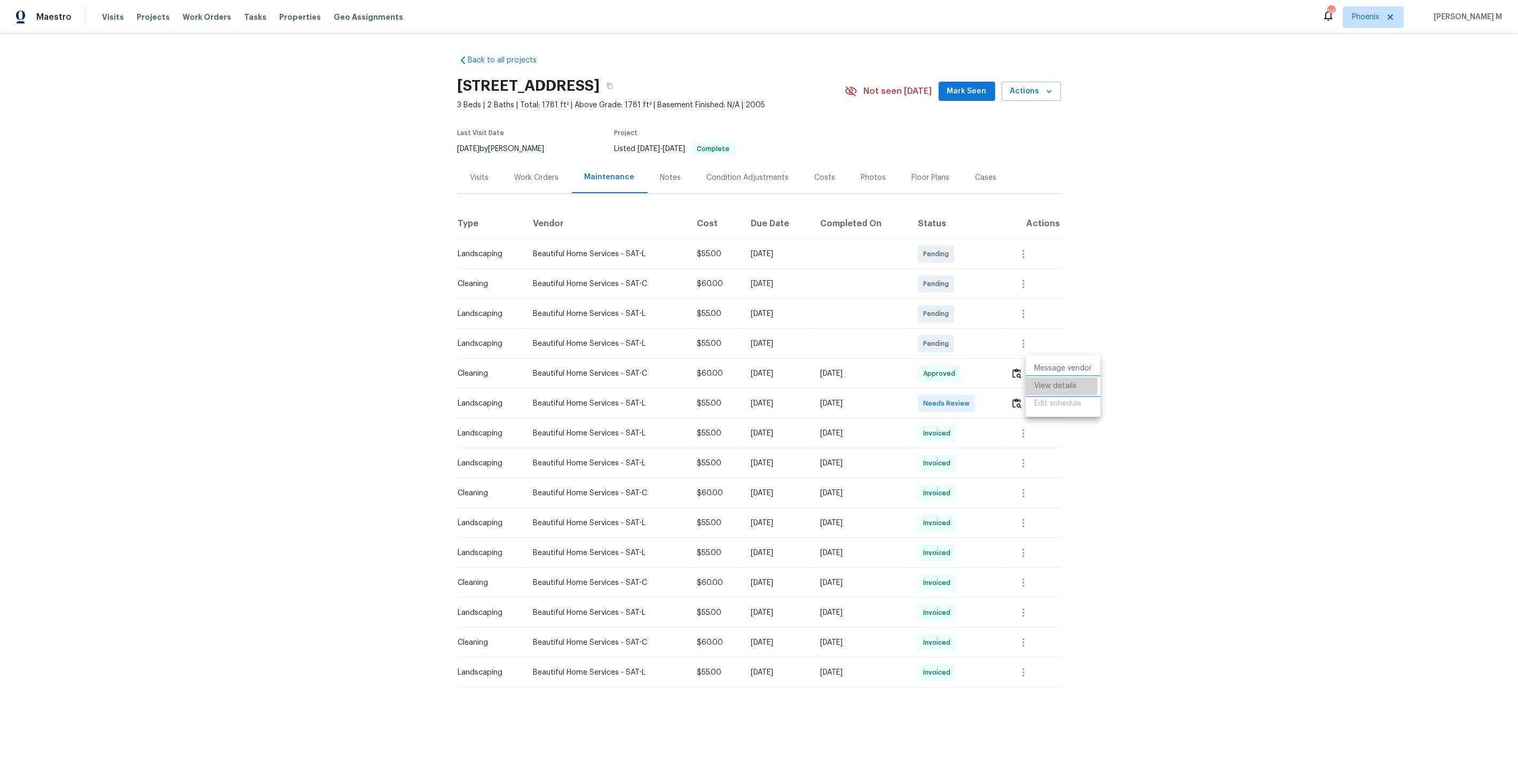
click at [1037, 385] on li "View details" at bounding box center [1063, 387] width 75 height 18
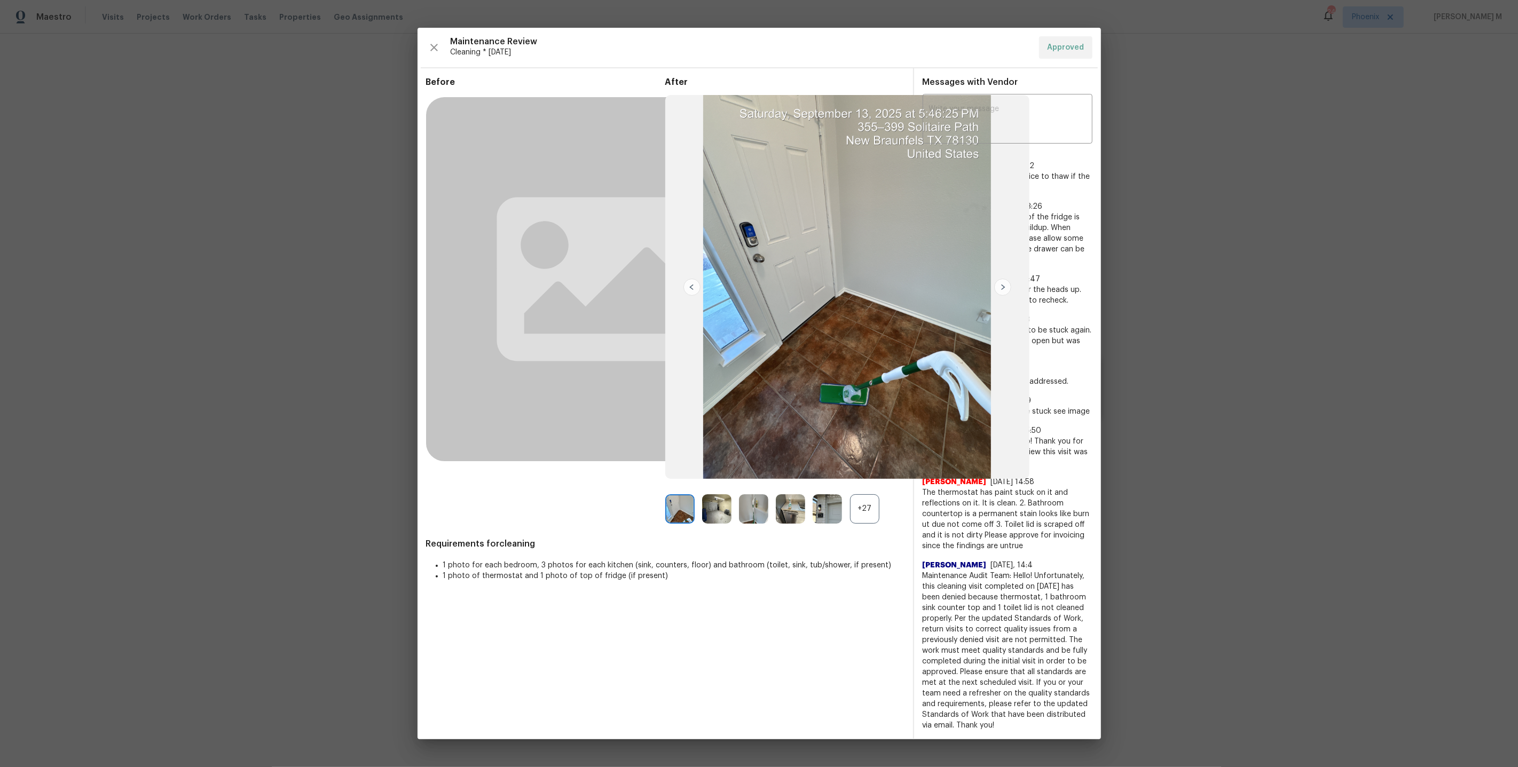
click at [842, 524] on div at bounding box center [831, 508] width 37 height 29
click at [848, 524] on div at bounding box center [831, 508] width 37 height 29
click at [849, 524] on div at bounding box center [831, 508] width 37 height 29
click at [855, 524] on div "+27" at bounding box center [864, 508] width 29 height 29
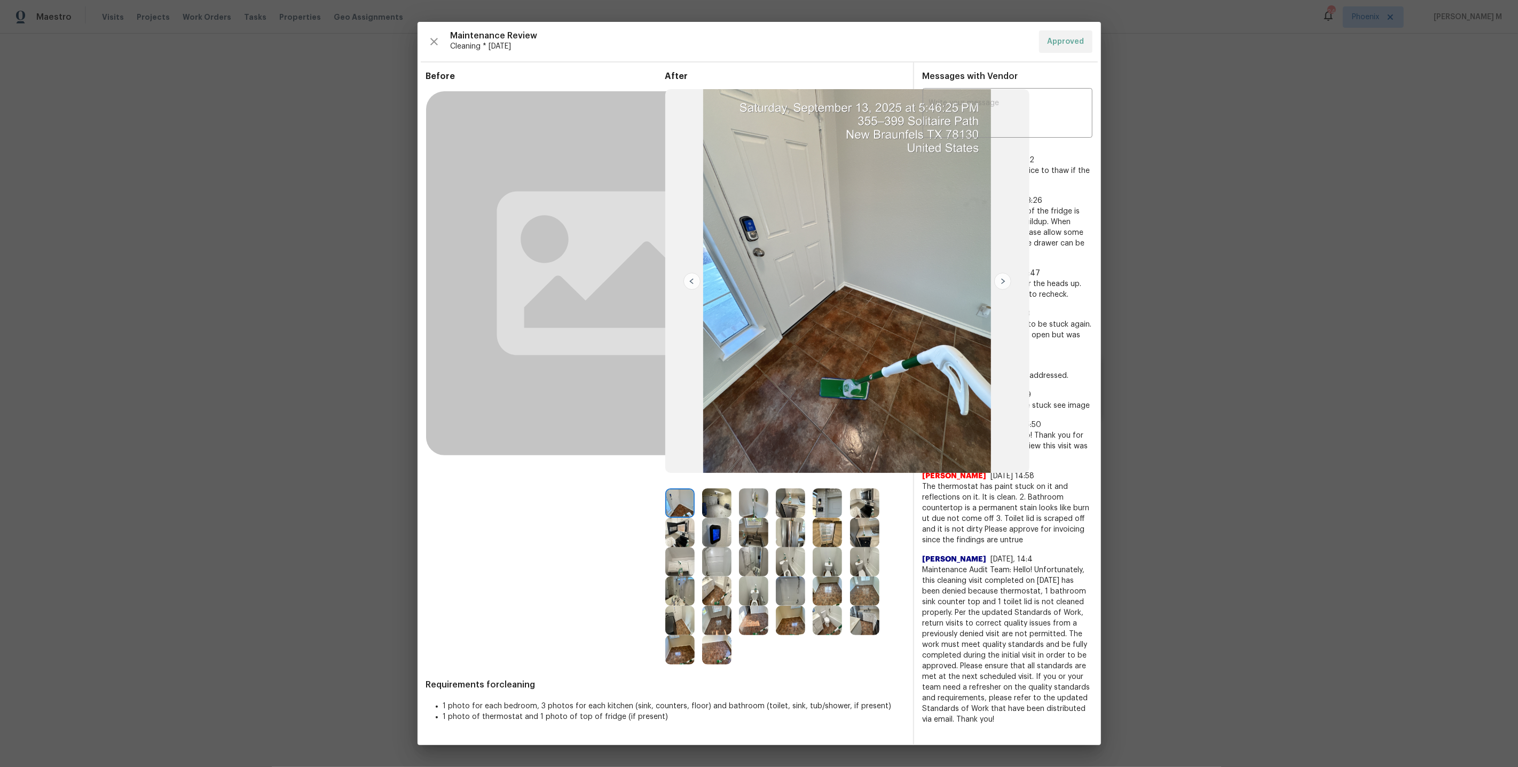
click at [826, 530] on img at bounding box center [827, 532] width 29 height 29
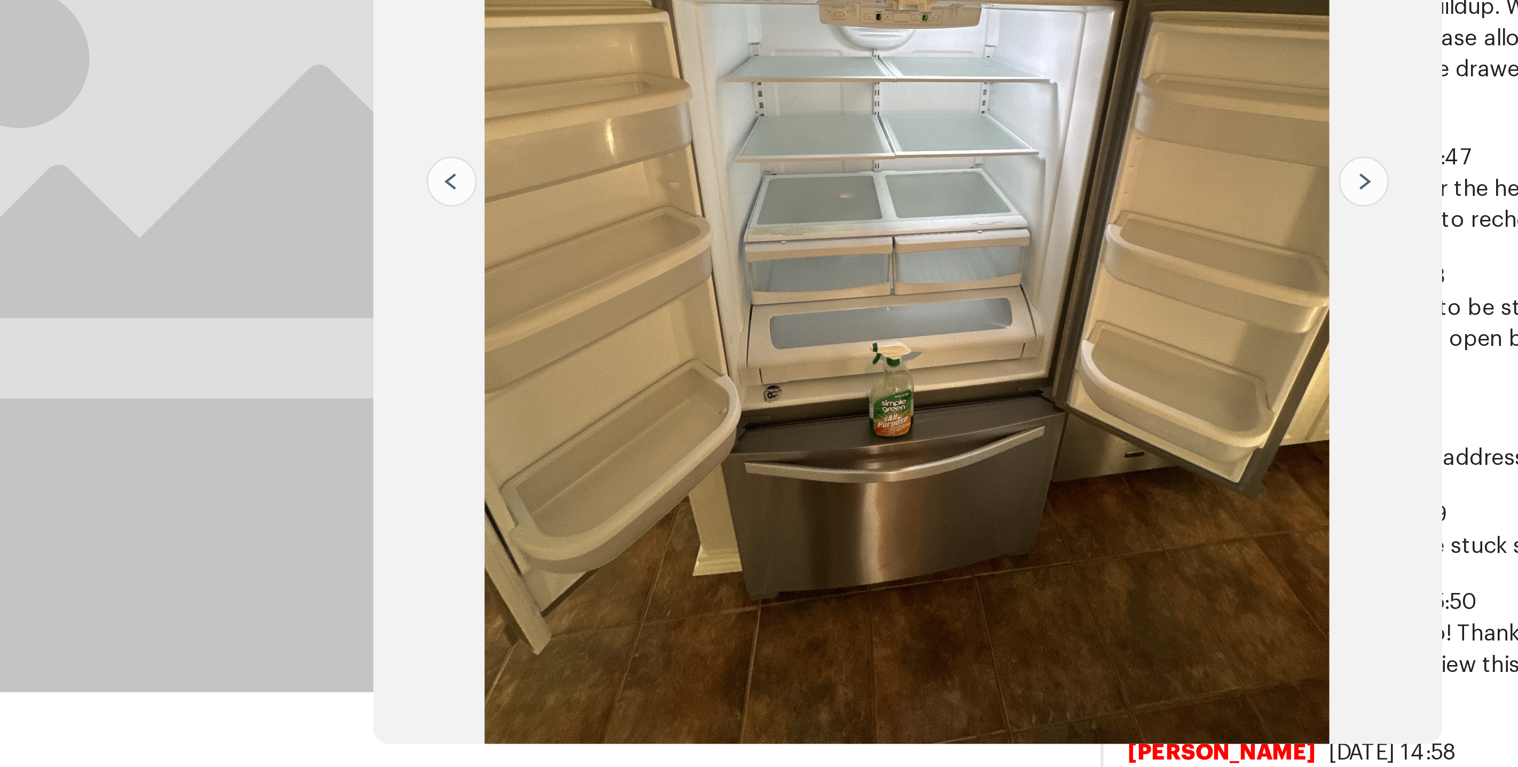
click at [816, 333] on img at bounding box center [847, 281] width 364 height 384
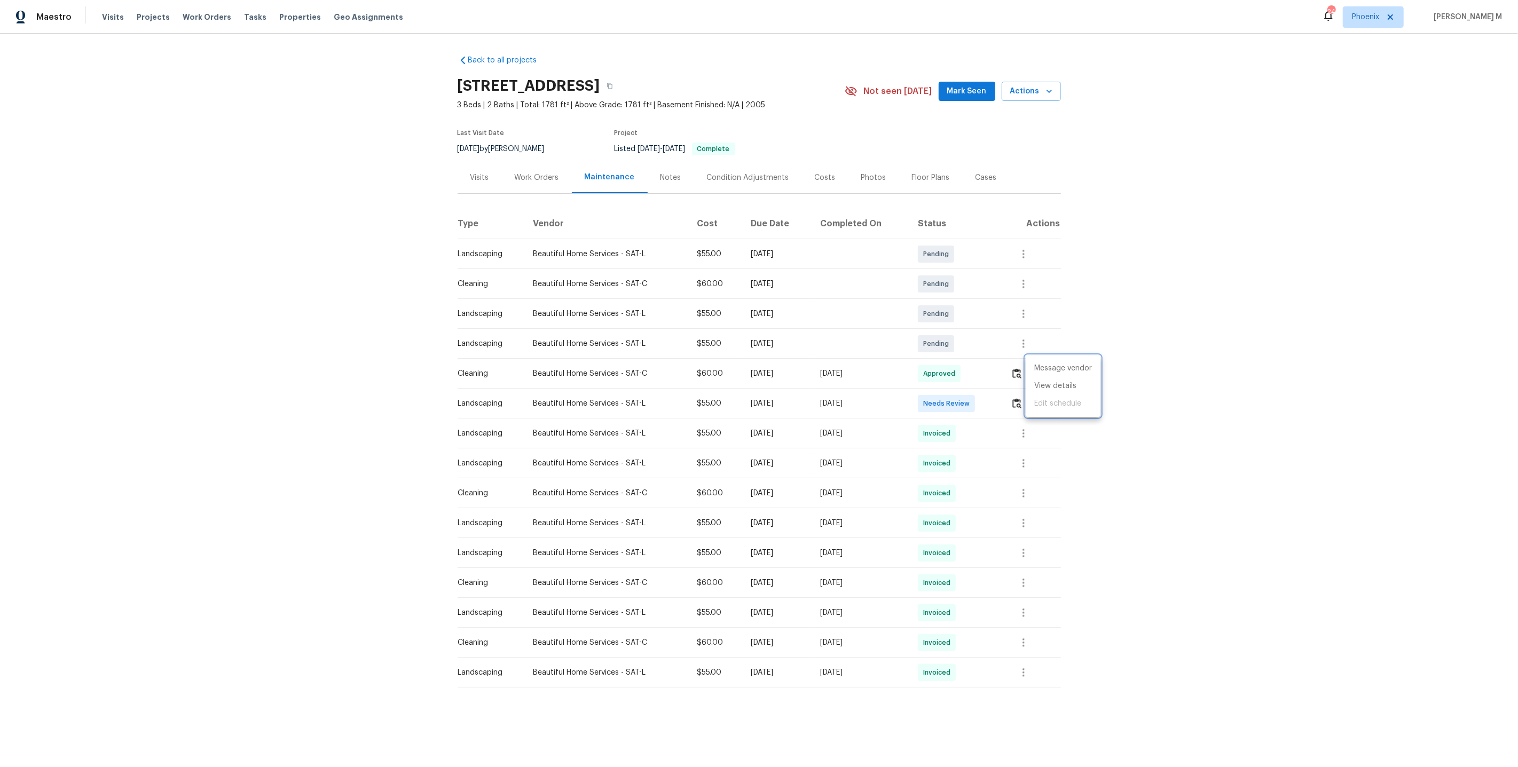
click at [966, 397] on div at bounding box center [759, 383] width 1518 height 767
click at [1042, 371] on icon "button" at bounding box center [1036, 373] width 13 height 13
click at [1047, 383] on li "View details" at bounding box center [1063, 387] width 75 height 18
click at [1070, 363] on li "Message vendor" at bounding box center [1063, 369] width 75 height 18
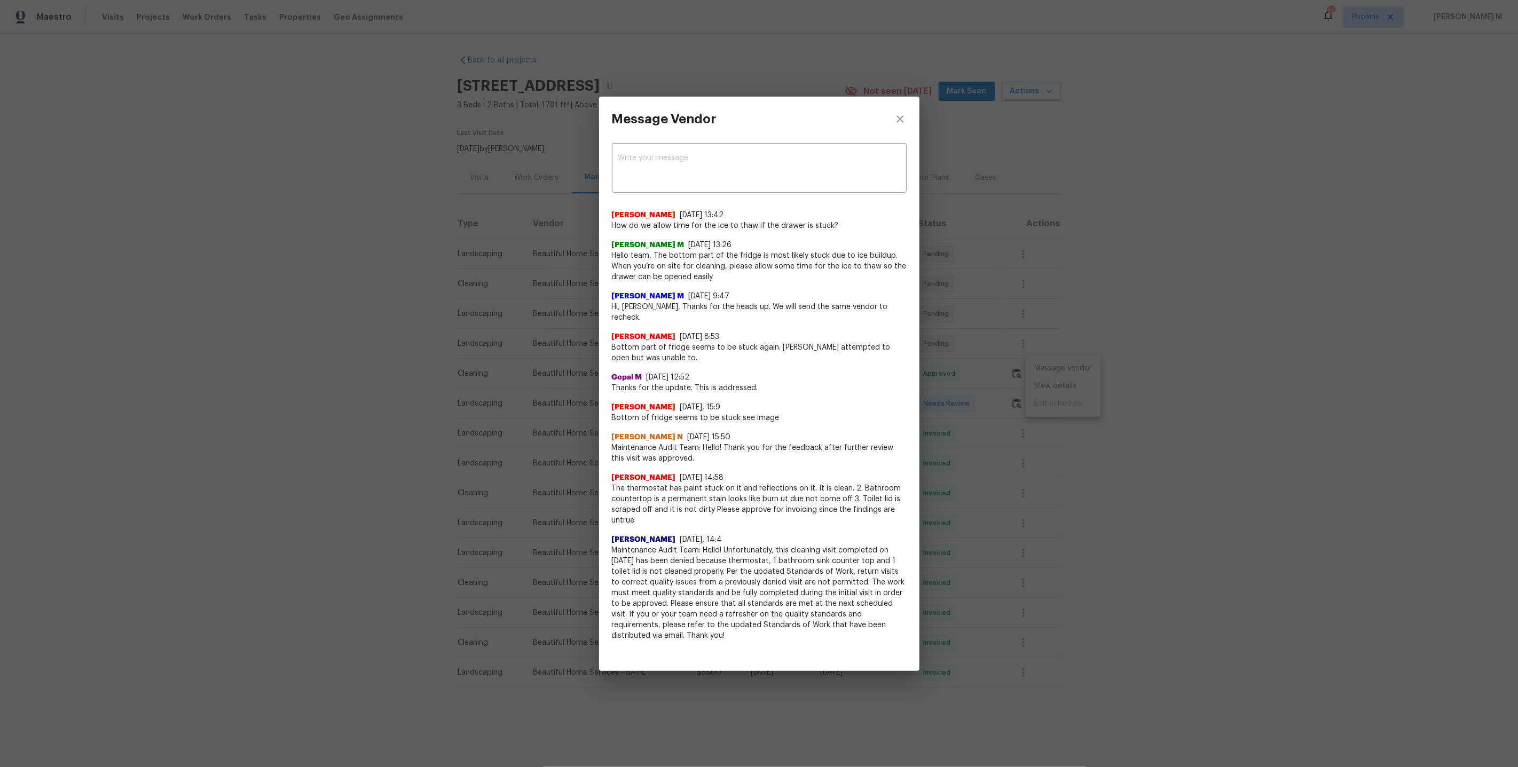
click at [606, 233] on div "x ​ Sonia Mariscal 9/15/25, 13:42 How do we allow time for the ice to thaw if t…" at bounding box center [759, 398] width 320 height 513
drag, startPoint x: 611, startPoint y: 229, endPoint x: 839, endPoint y: 231, distance: 228.0
click at [839, 231] on div "x ​ Sonia Mariscal 9/15/25, 13:42 How do we allow time for the ice to thaw if t…" at bounding box center [759, 398] width 320 height 513
copy span "How do we allow time for the ice to thaw if the drawer is stuck?"
click at [1001, 411] on div "Message Vendor x ​ Sonia Mariscal 9/15/25, 13:42 How do we allow time for the i…" at bounding box center [759, 383] width 1518 height 767
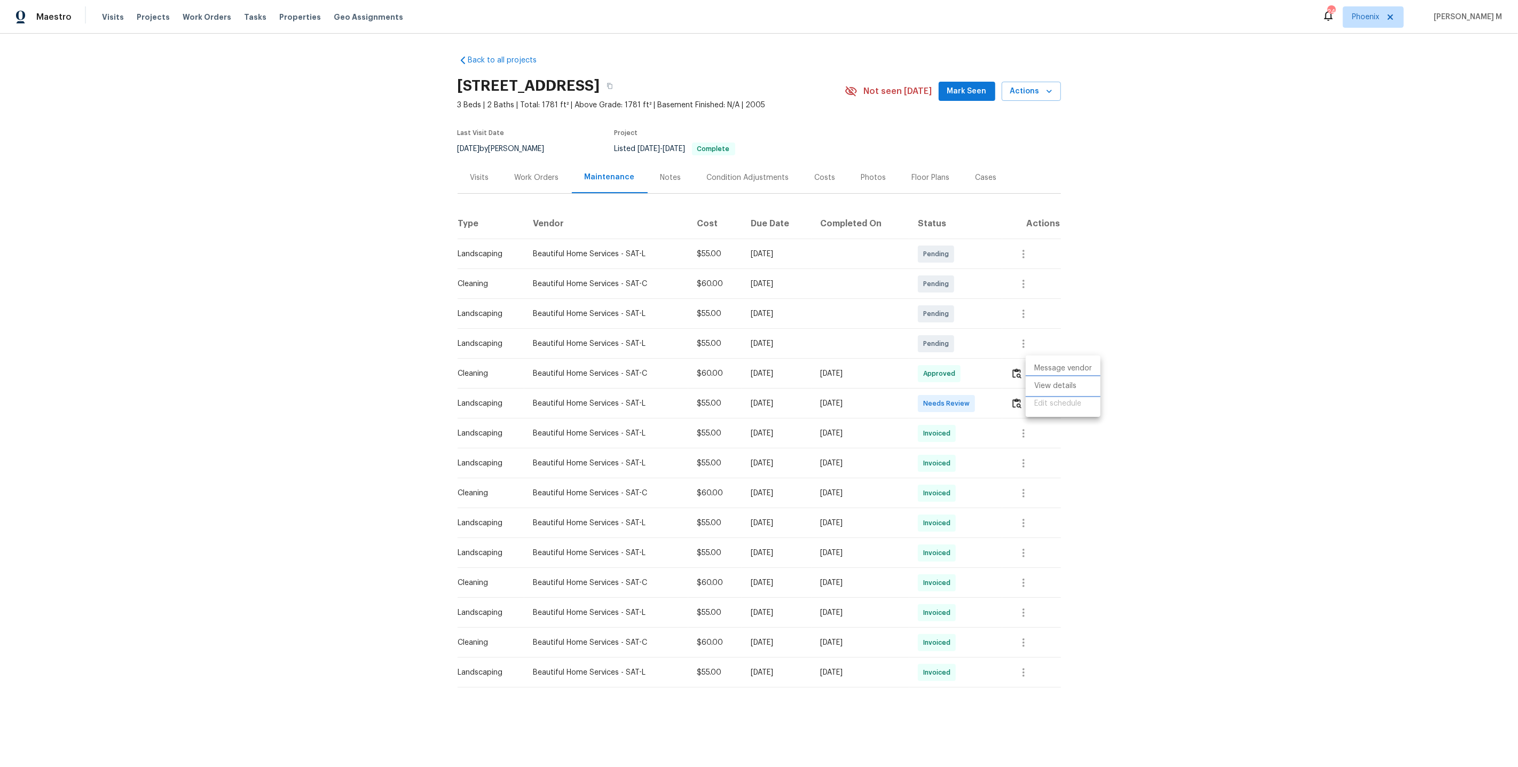
click at [1049, 384] on li "View details" at bounding box center [1063, 387] width 75 height 18
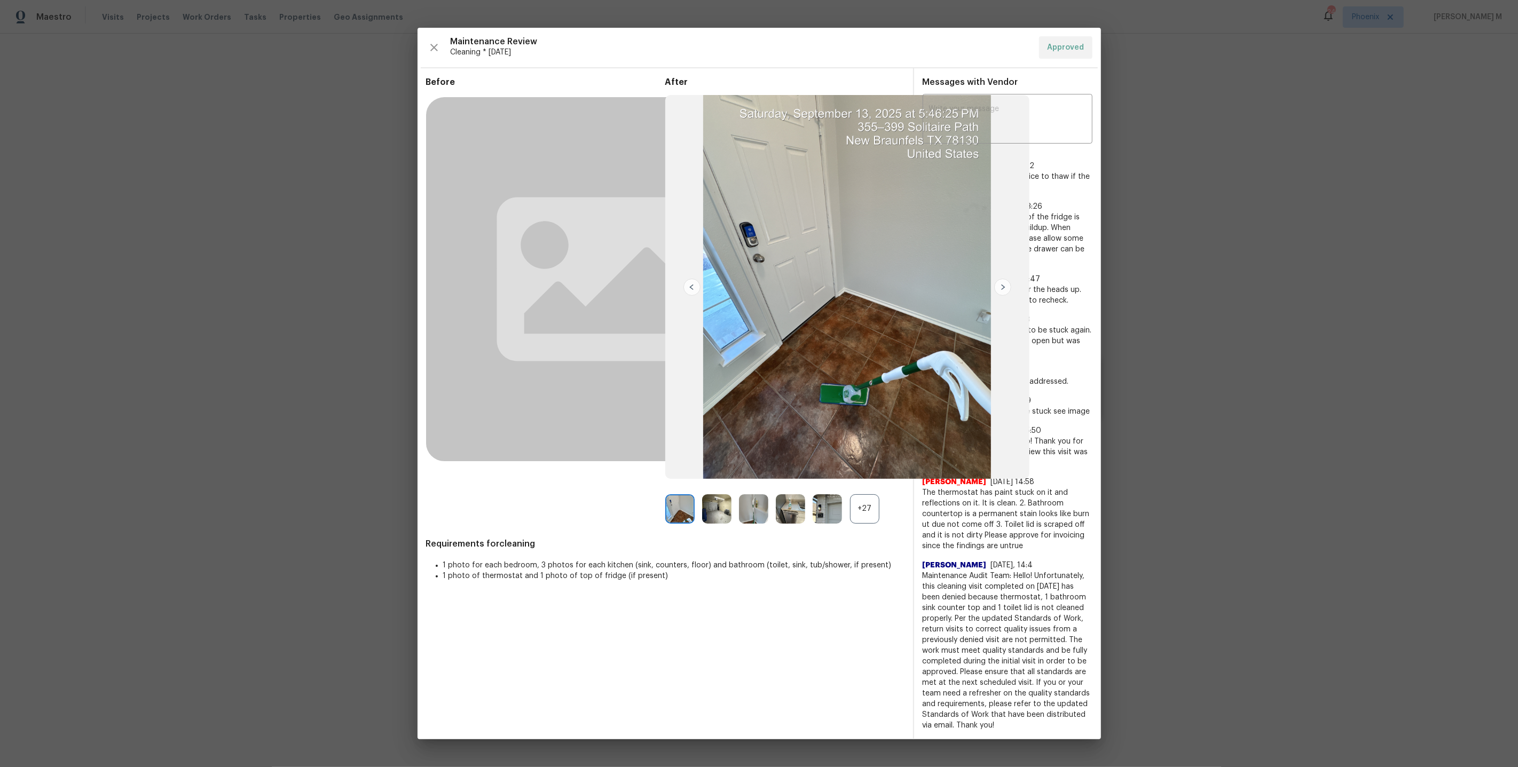
click at [863, 524] on div "+27" at bounding box center [864, 508] width 29 height 29
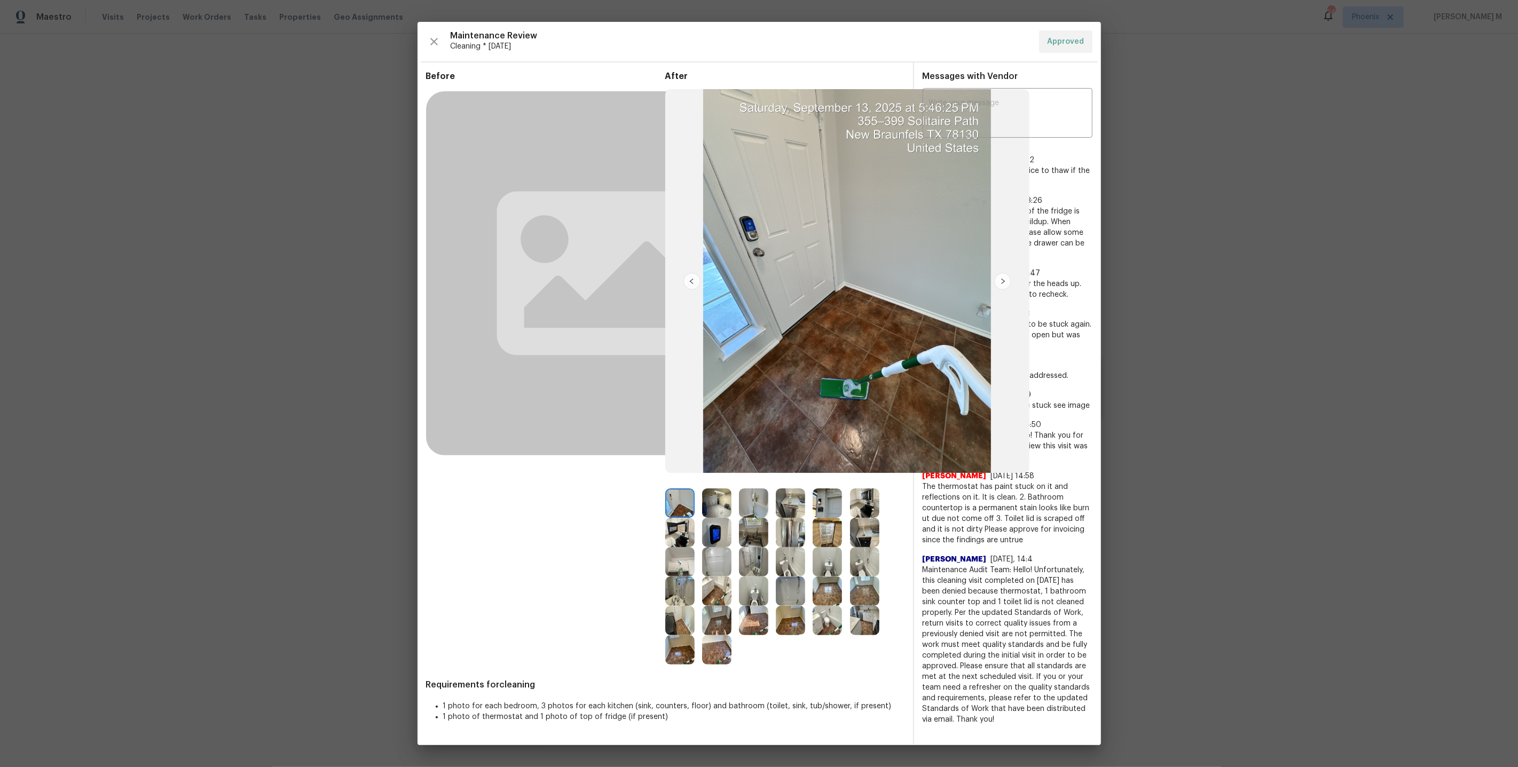
click at [682, 599] on img at bounding box center [679, 591] width 29 height 29
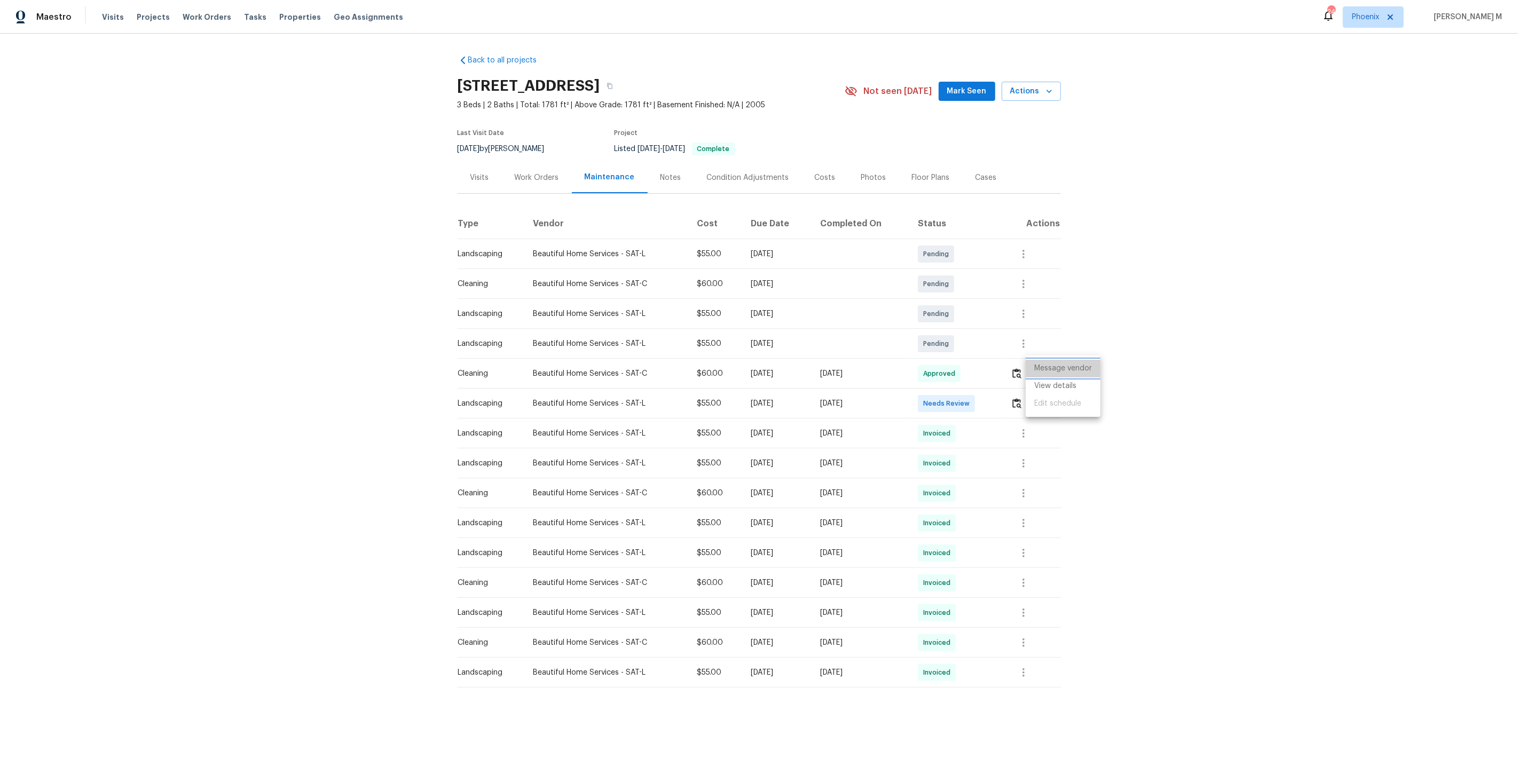
click at [1070, 365] on li "Message vendor" at bounding box center [1063, 369] width 75 height 18
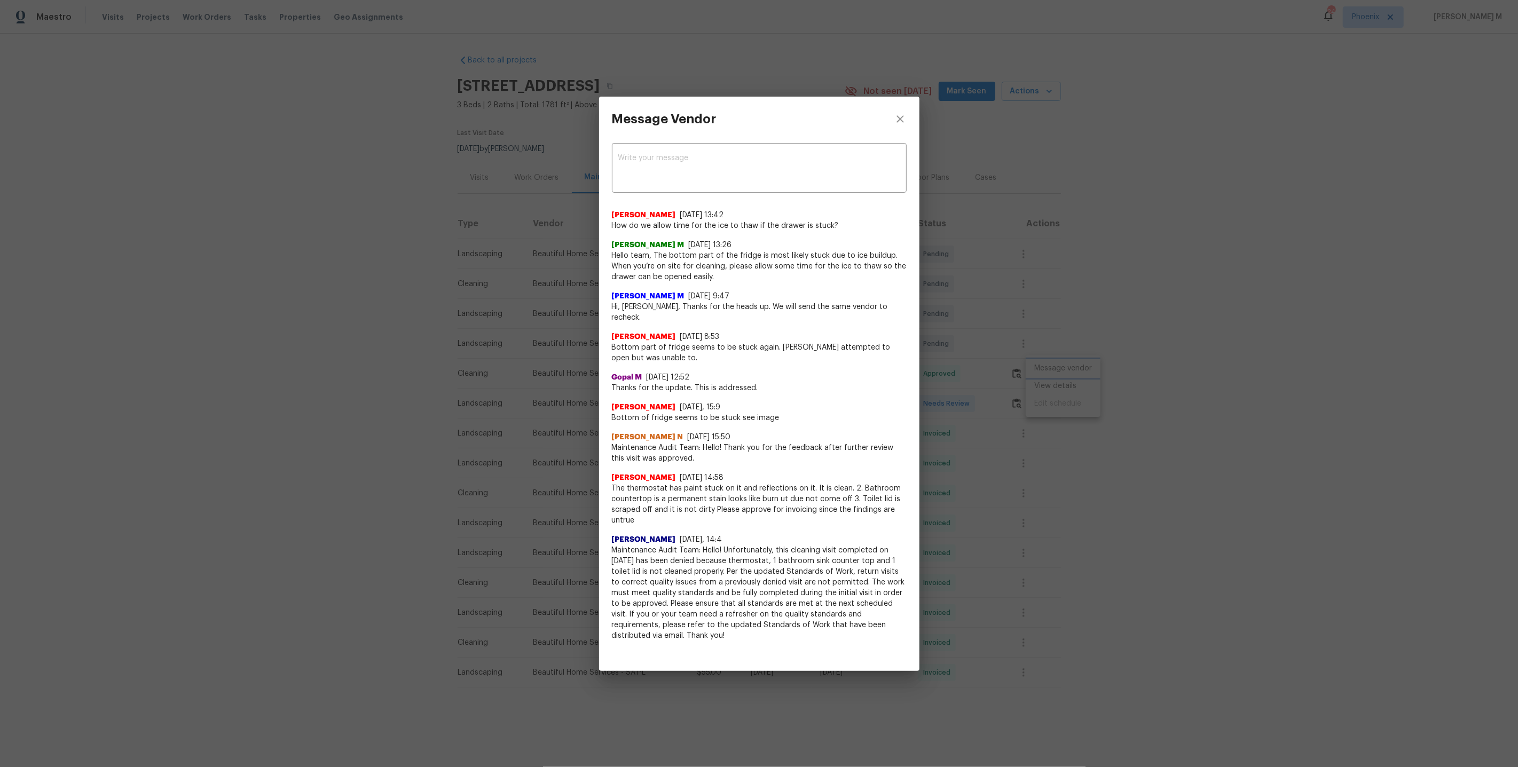
click at [1056, 349] on div "Message Vendor x ​ Sonia Mariscal 9/15/25, 13:42 How do we allow time for the i…" at bounding box center [759, 383] width 1518 height 767
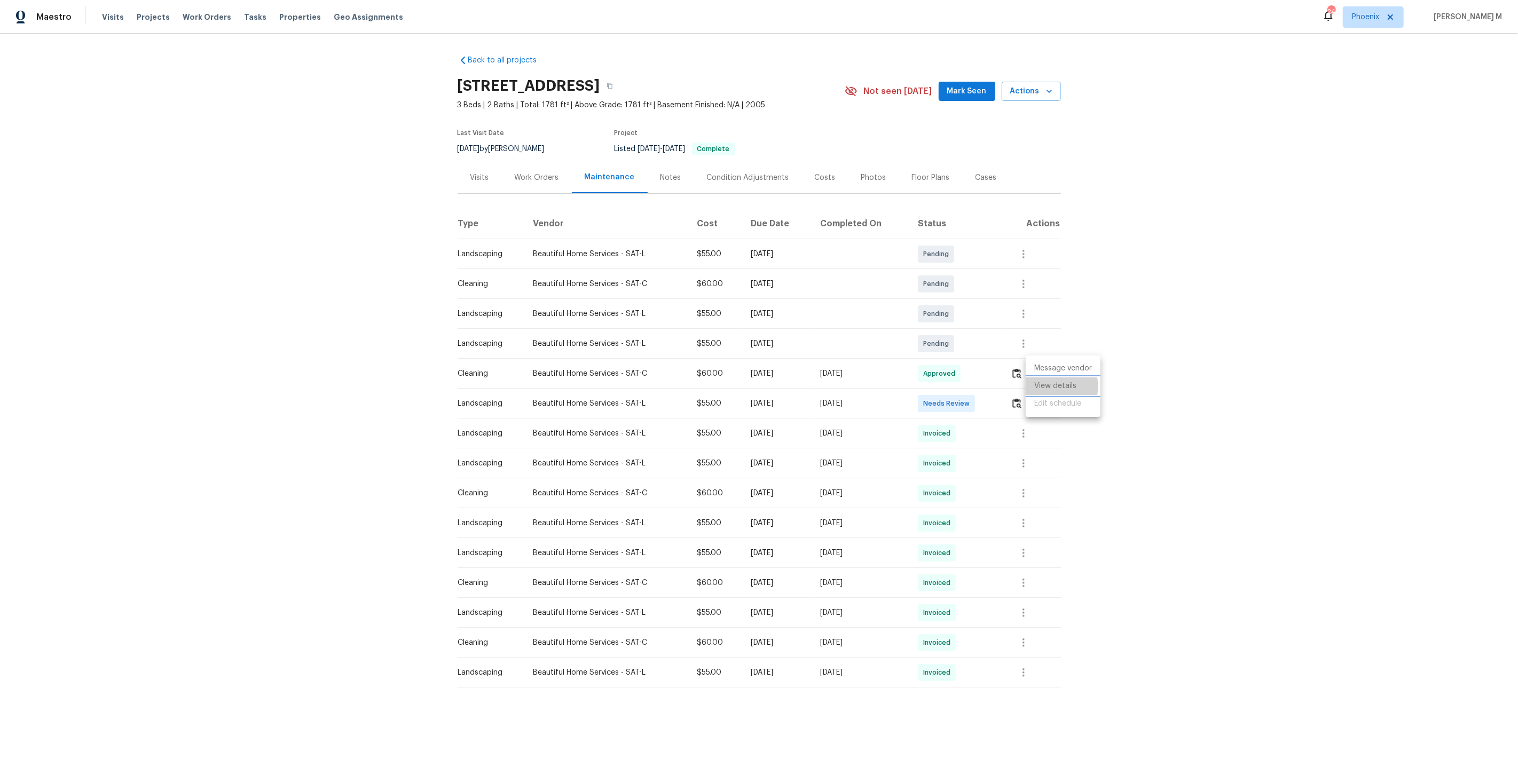
click at [1061, 386] on li "View details" at bounding box center [1063, 387] width 75 height 18
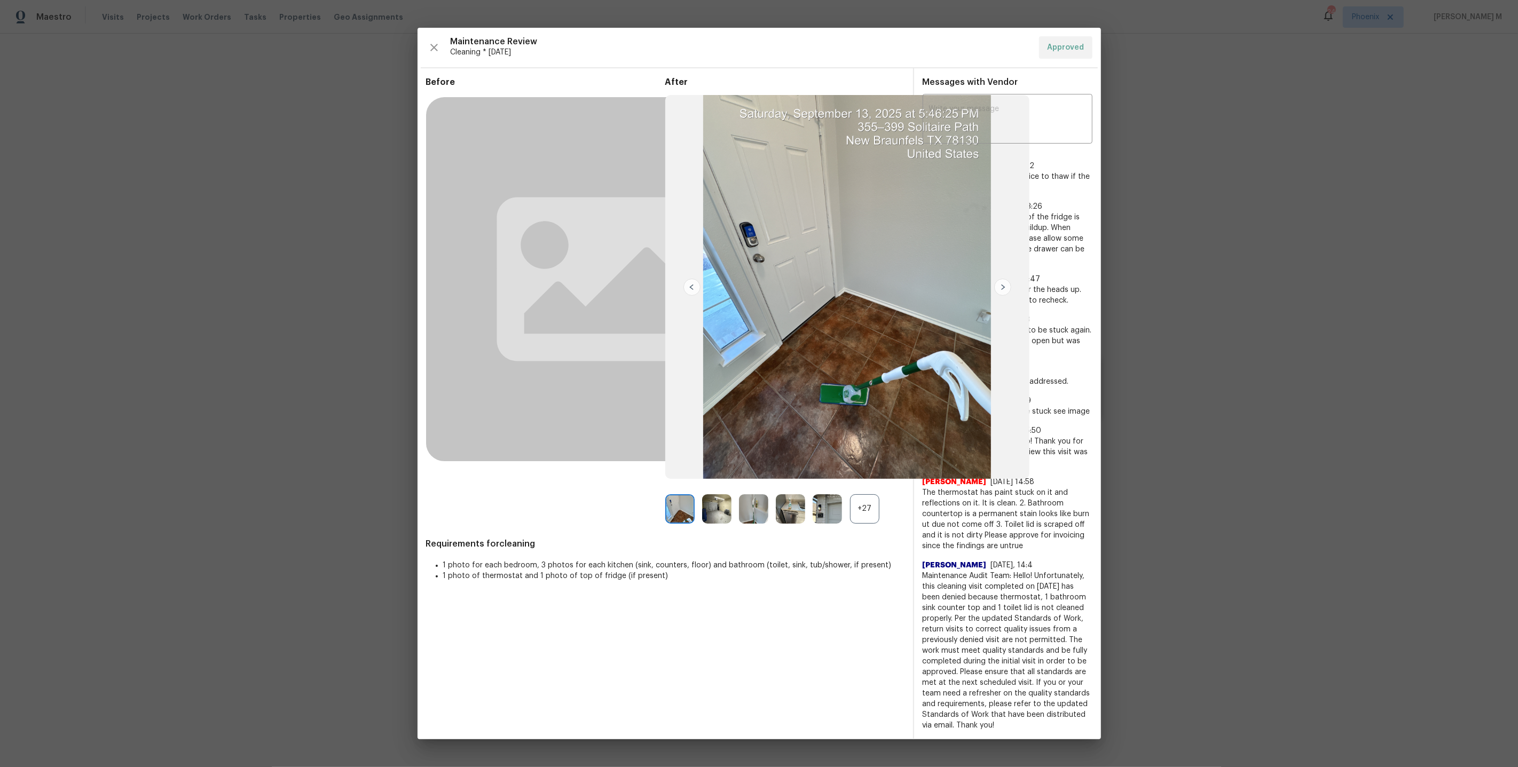
click at [854, 517] on div "+27" at bounding box center [864, 508] width 29 height 29
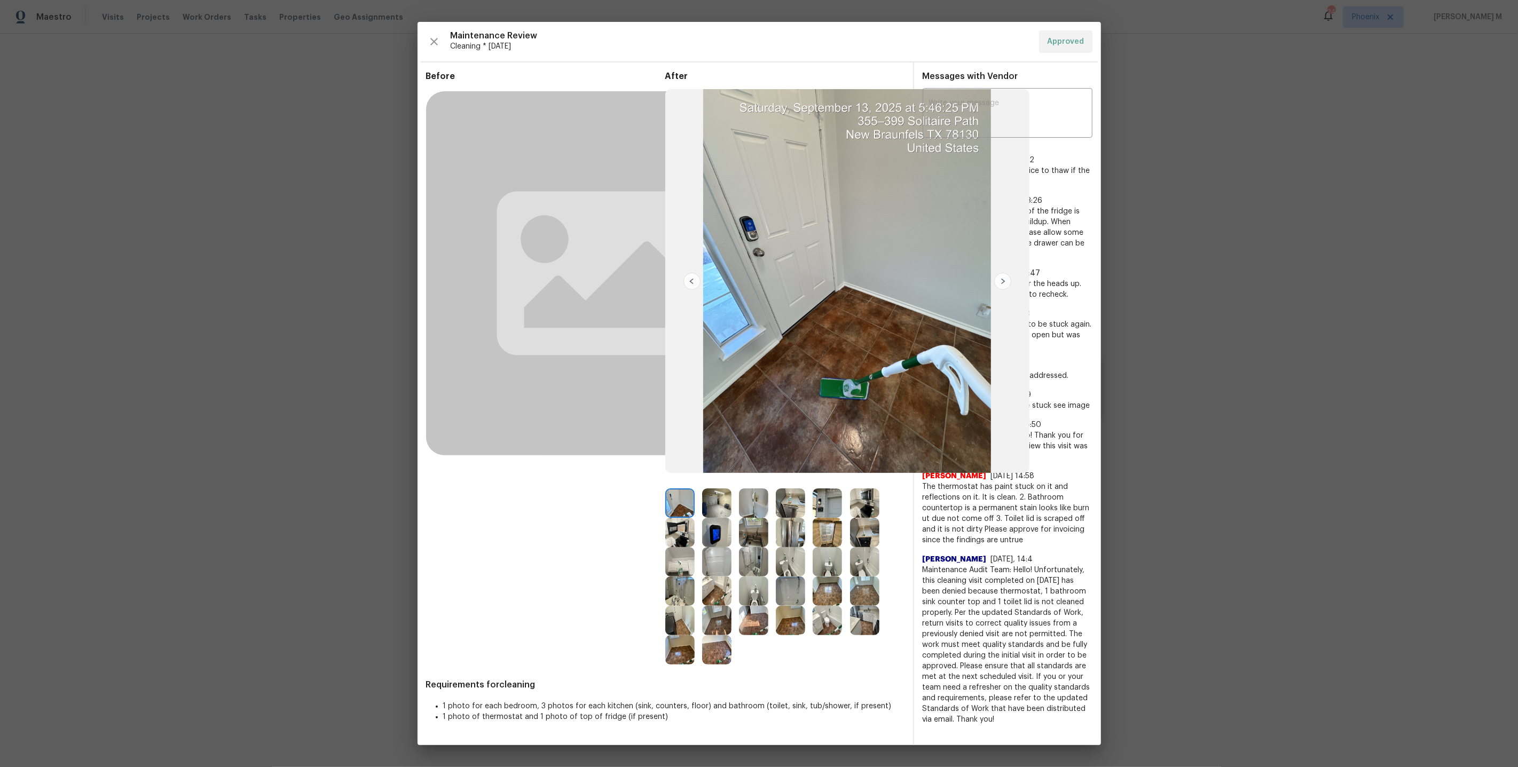
click at [822, 532] on img at bounding box center [827, 532] width 29 height 29
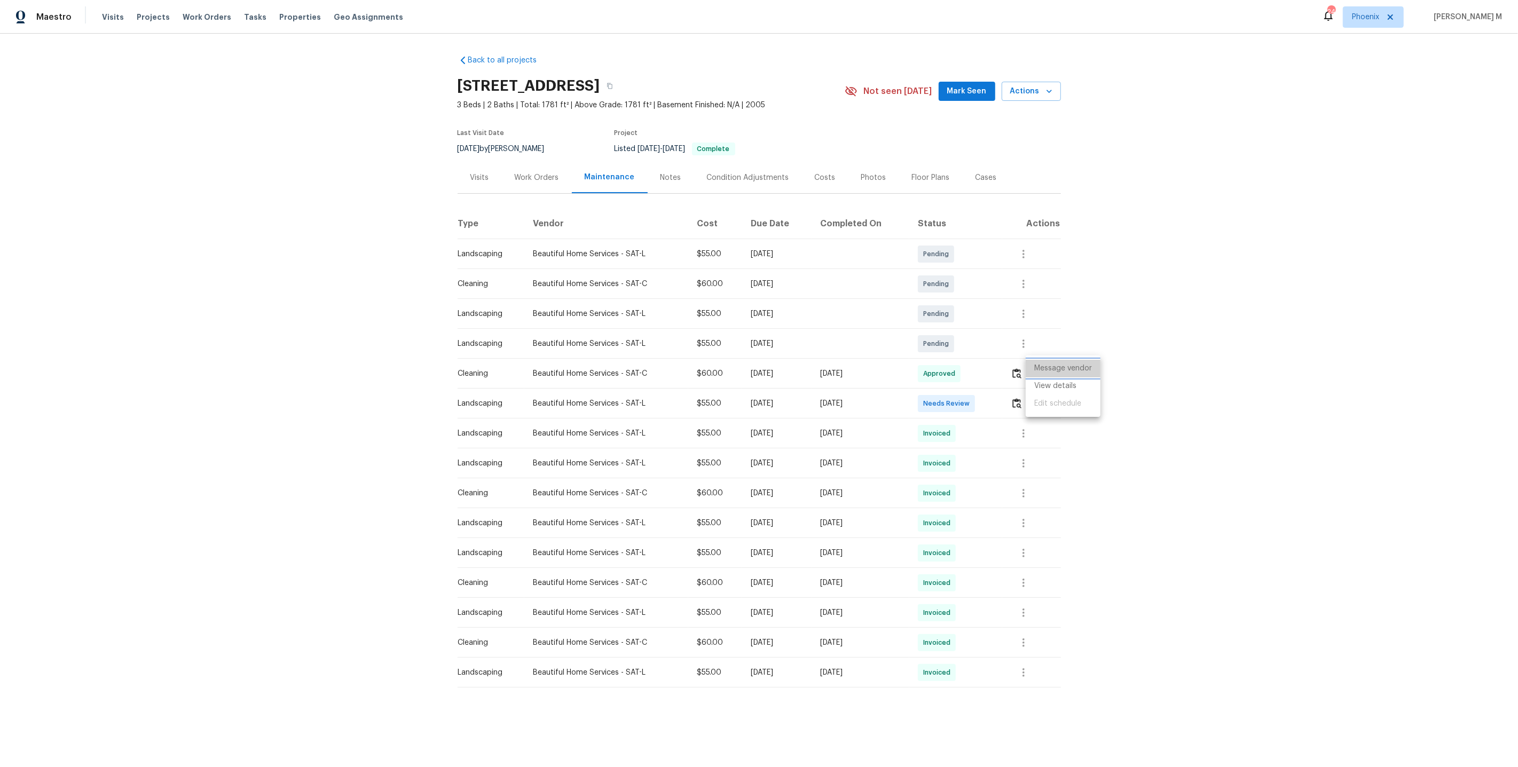
click at [1063, 371] on li "Message vendor" at bounding box center [1063, 369] width 75 height 18
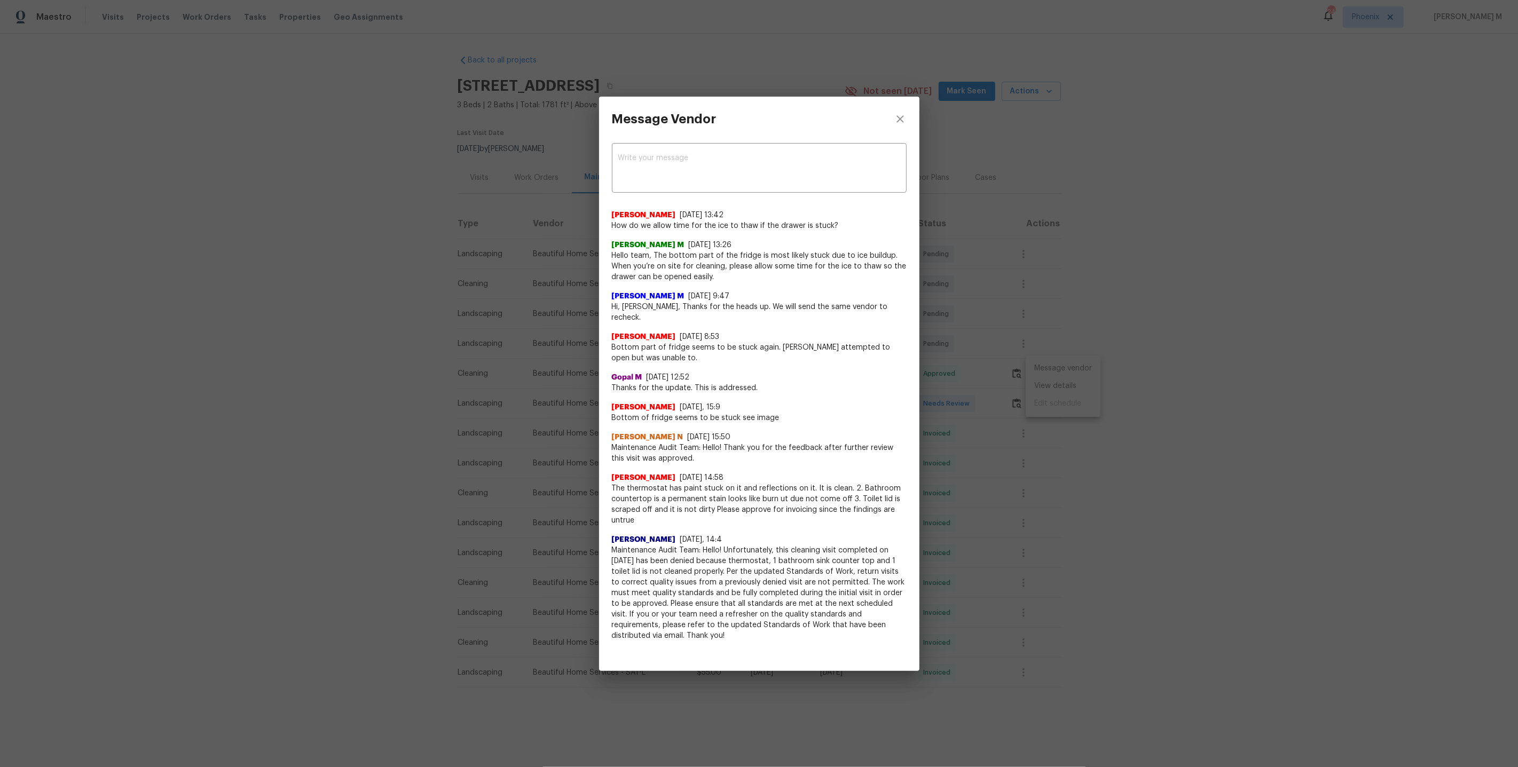
click at [670, 231] on span "How do we allow time for the ice to thaw if the drawer is stuck?" at bounding box center [759, 226] width 295 height 11
copy span "How do we allow time for the ice to thaw if the drawer is stuck?"
click at [372, 168] on div "Message Vendor x ​ Sonia Mariscal 9/15/25, 13:42 How do we allow time for the i…" at bounding box center [759, 383] width 1518 height 767
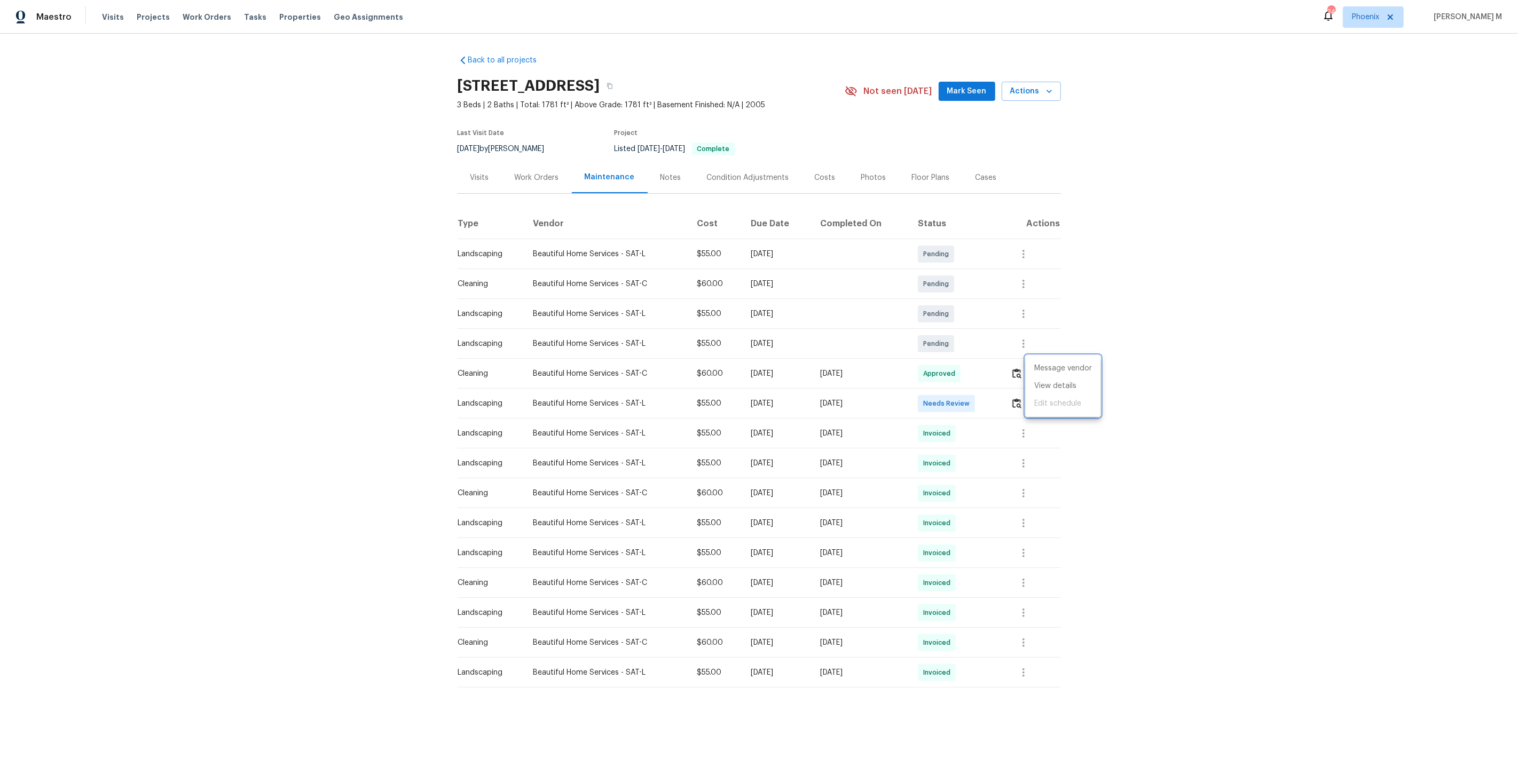
click at [542, 178] on div at bounding box center [759, 383] width 1518 height 767
click at [522, 181] on div "Work Orders" at bounding box center [537, 178] width 70 height 32
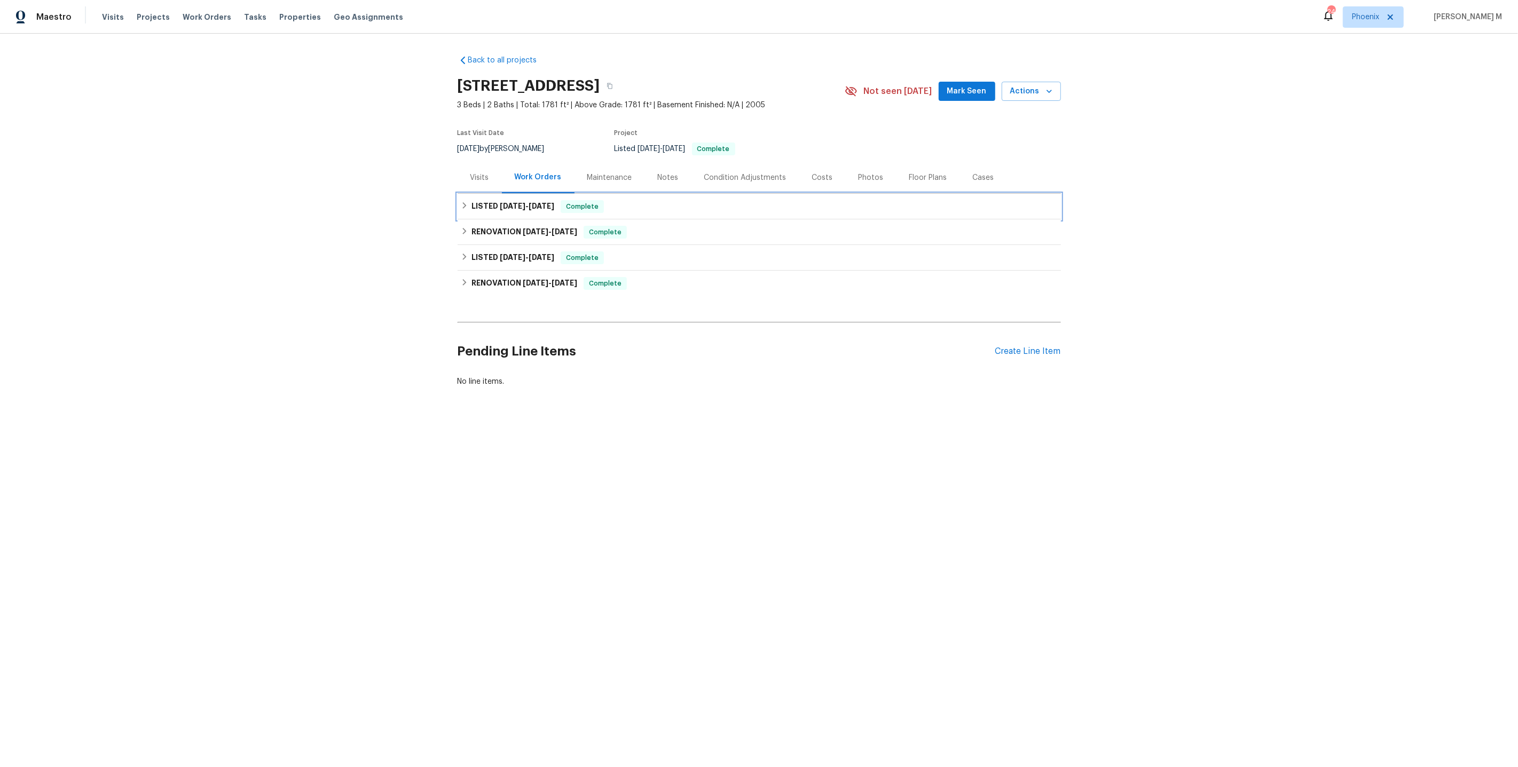
click at [508, 206] on h6 "LISTED 8/21/25 - 8/27/25" at bounding box center [513, 206] width 83 height 13
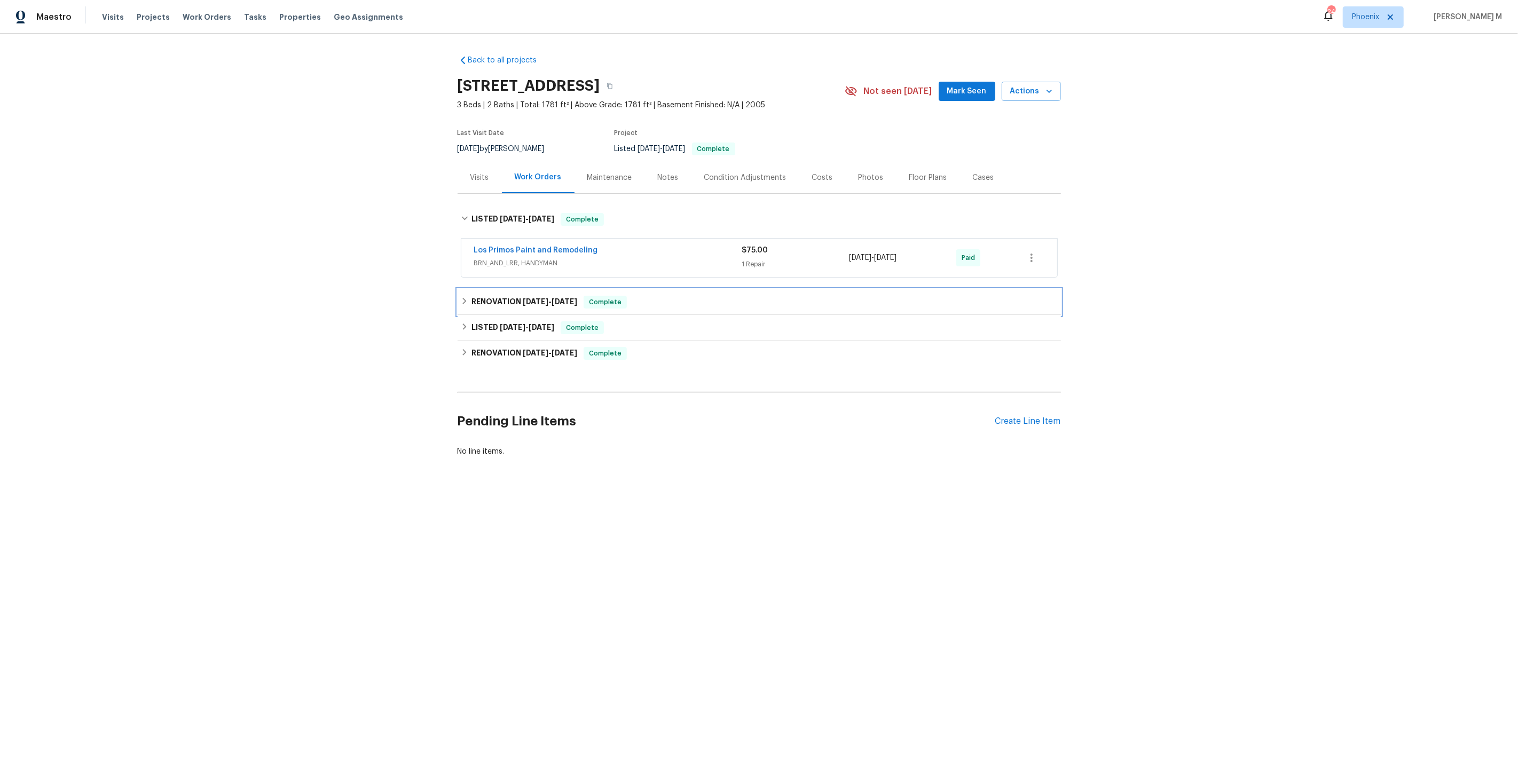
click at [513, 296] on h6 "RENOVATION 7/29/25 - 7/31/25" at bounding box center [525, 302] width 106 height 13
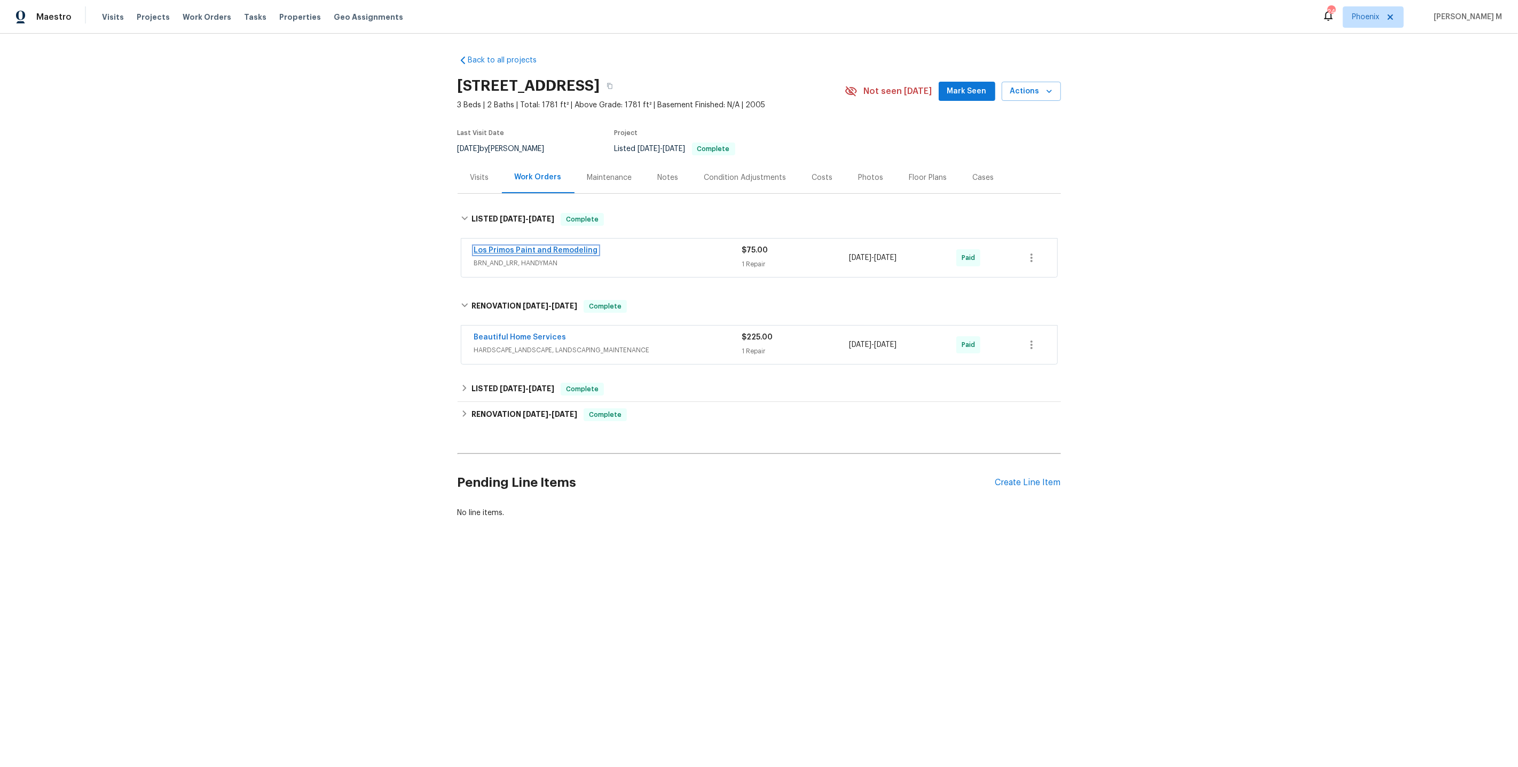
click at [522, 247] on link "Los Primos Paint and Remodeling" at bounding box center [536, 250] width 124 height 7
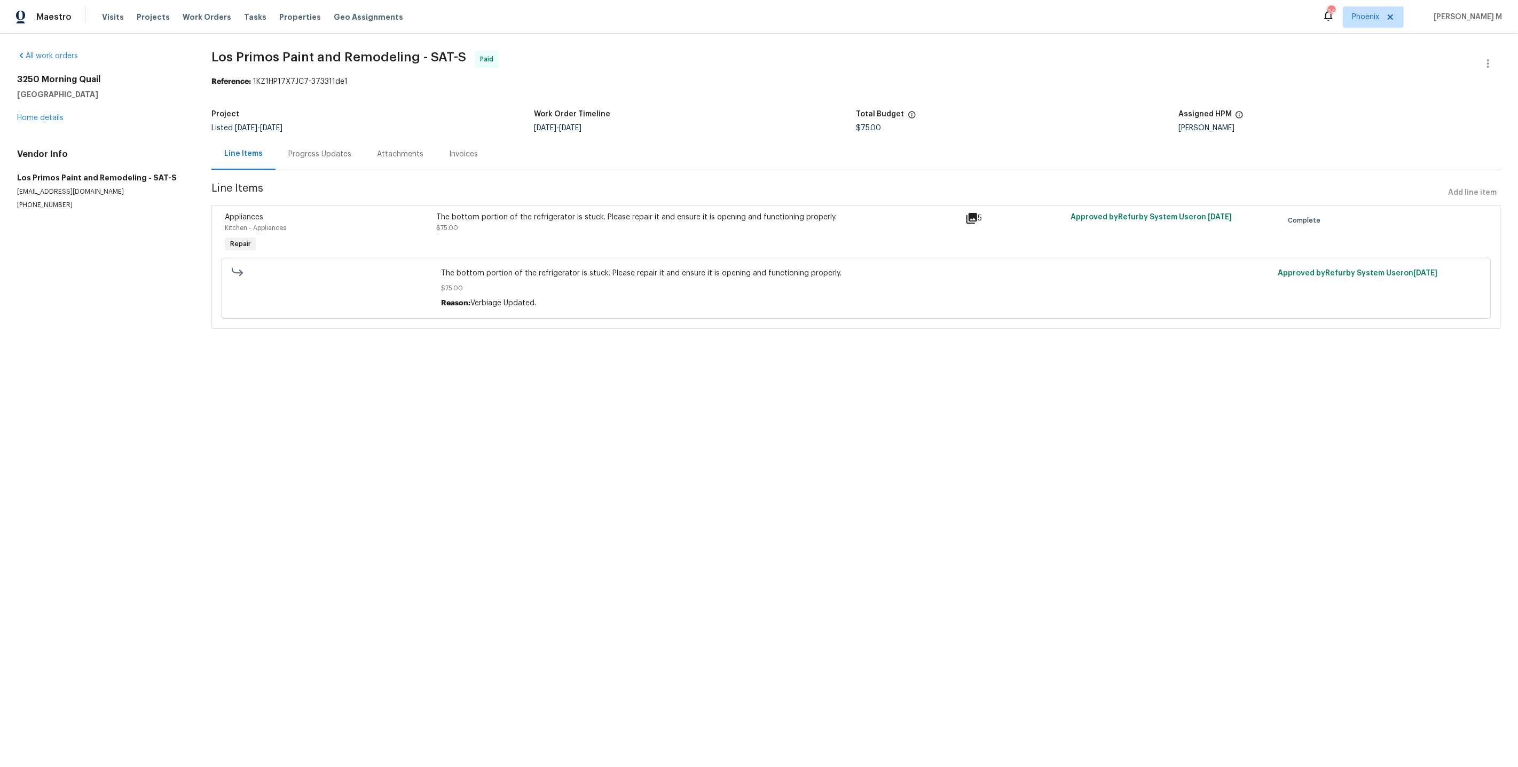
click at [302, 158] on div "Progress Updates" at bounding box center [320, 154] width 89 height 32
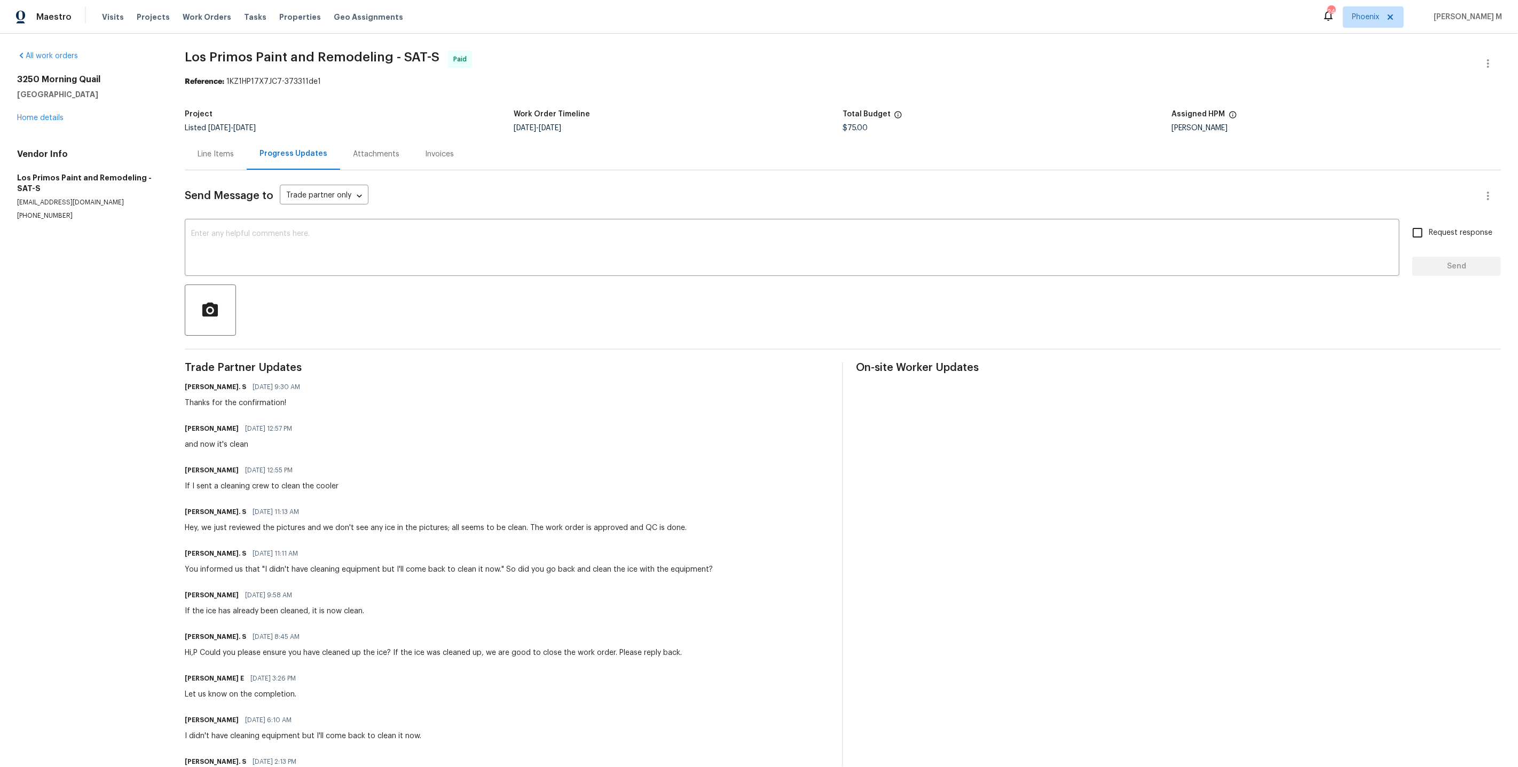
click at [217, 151] on div "Line Items" at bounding box center [216, 154] width 36 height 11
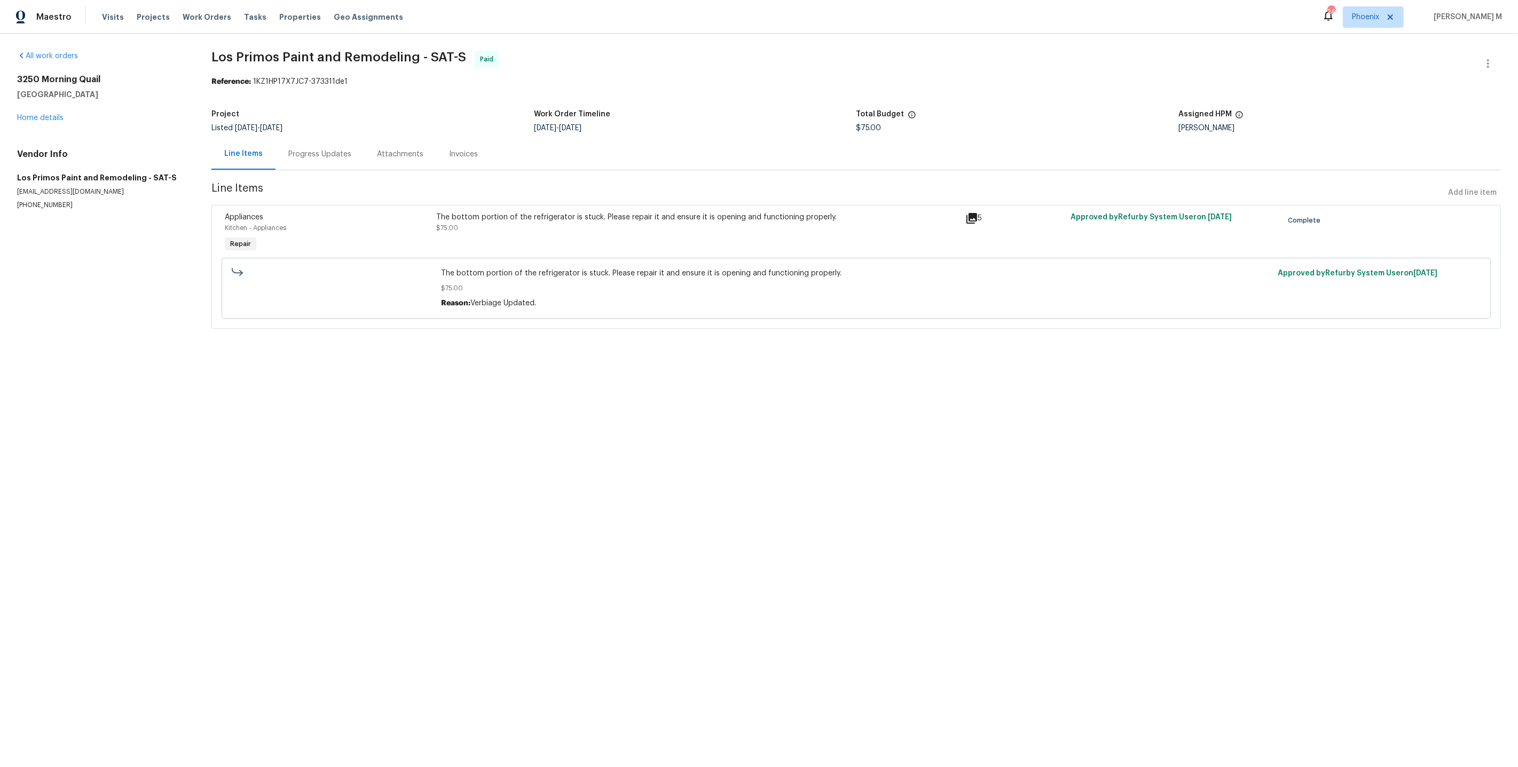
click at [600, 205] on div "Appliances Kitchen - Appliances Repair The bottom portion of the refrigerator i…" at bounding box center [856, 267] width 1290 height 124
click at [600, 212] on div "The bottom portion of the refrigerator is stuck. Please repair it and ensure it…" at bounding box center [697, 217] width 522 height 11
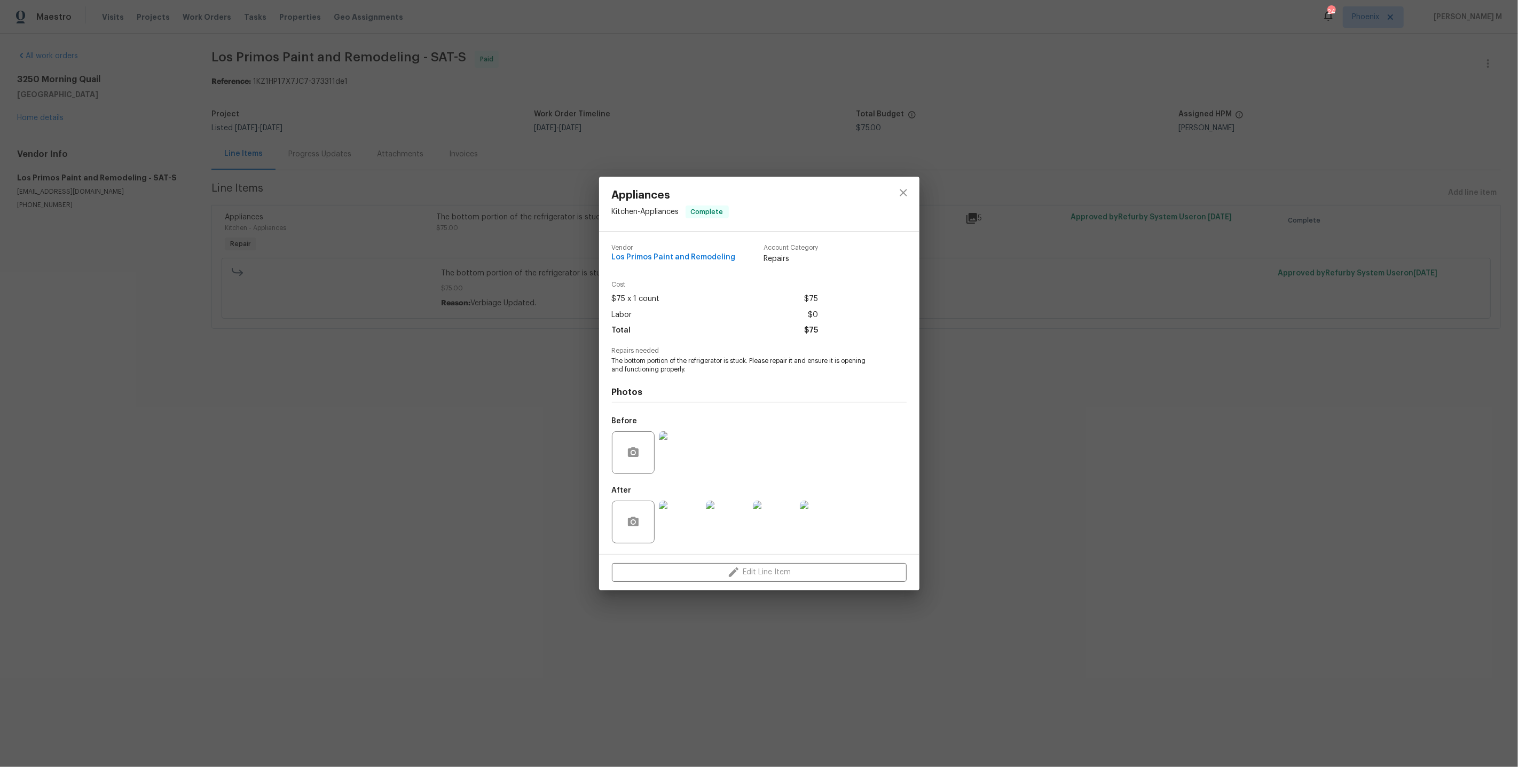
click at [684, 457] on img at bounding box center [680, 452] width 43 height 43
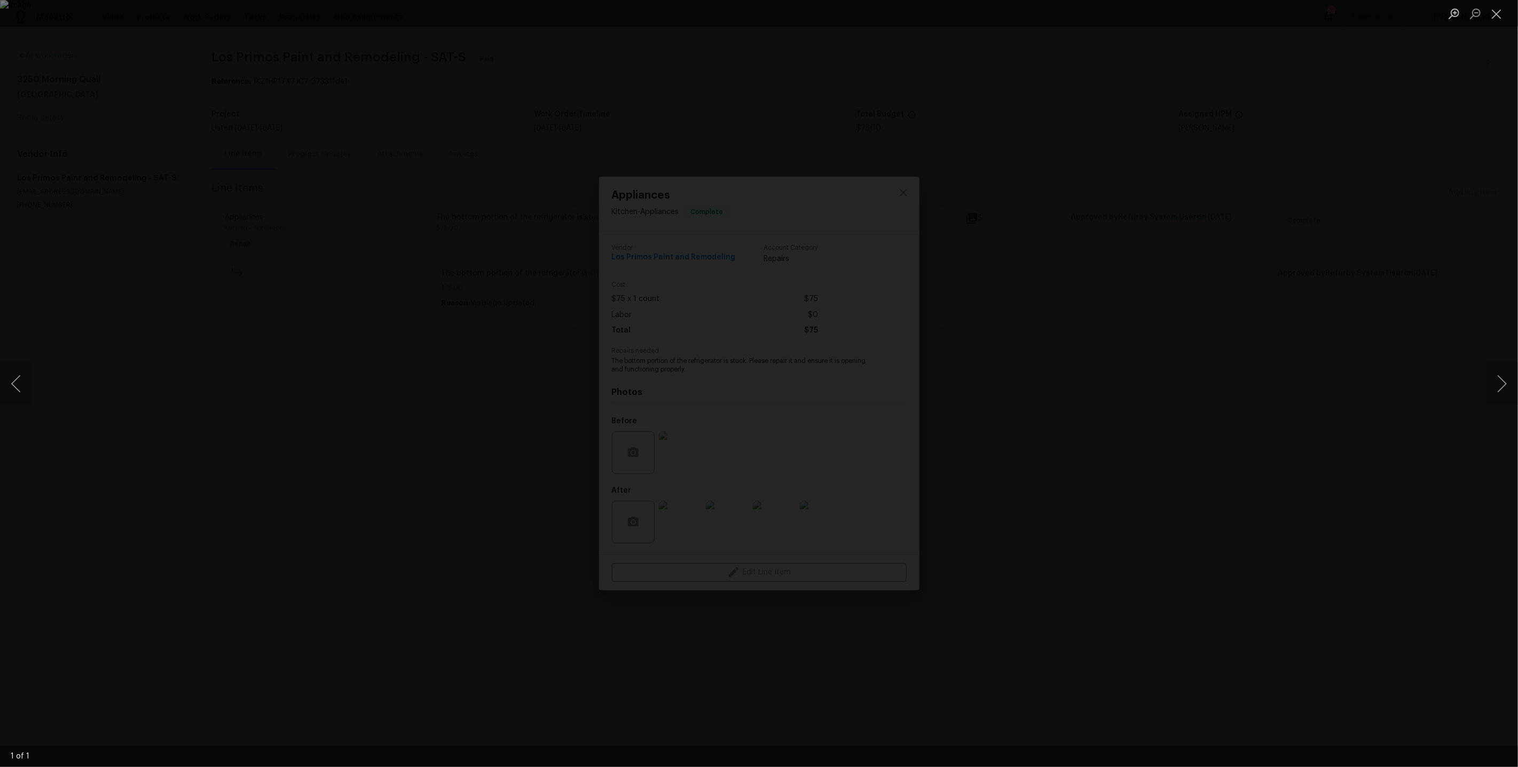
click at [1240, 424] on div "Lightbox" at bounding box center [759, 383] width 1518 height 767
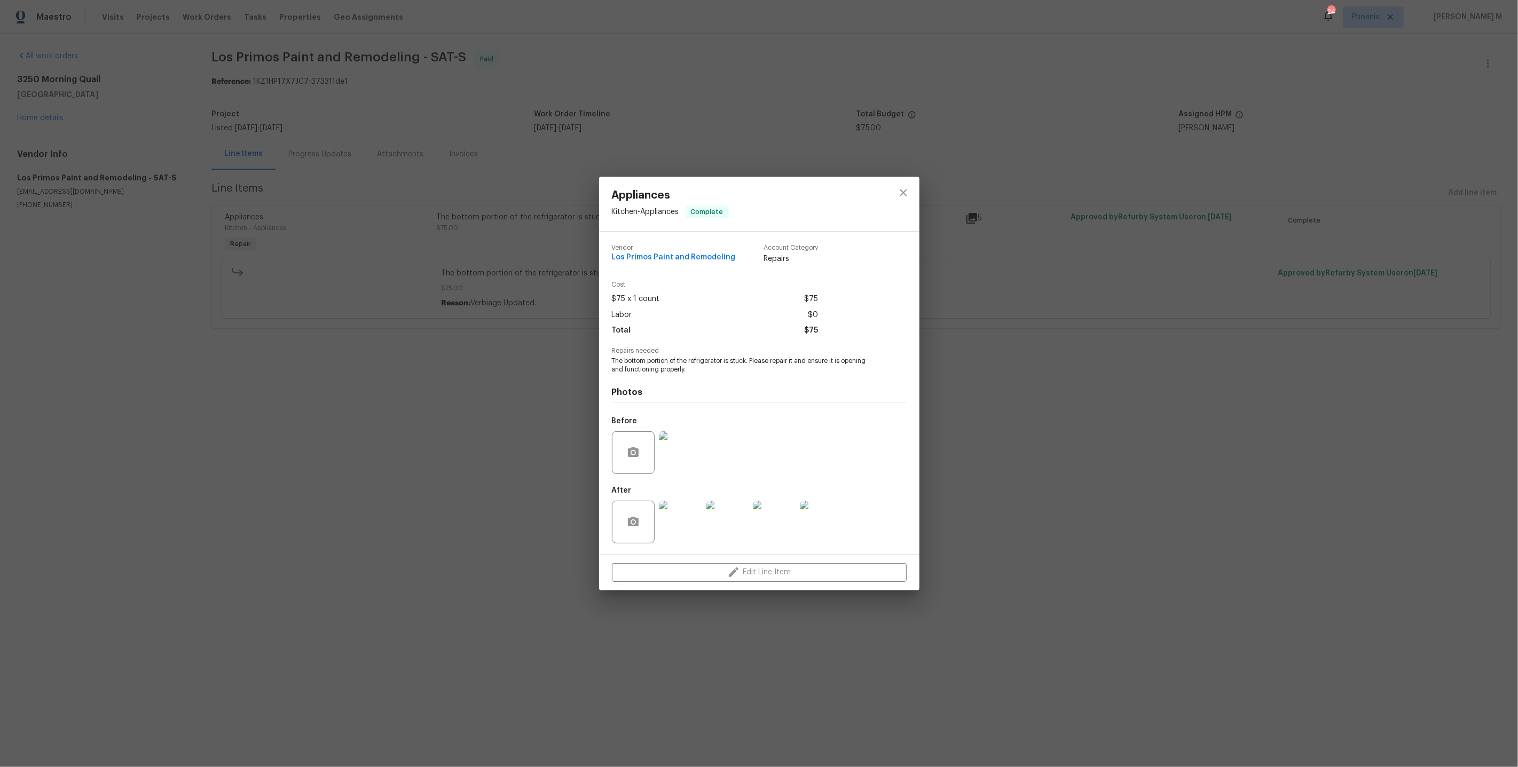
click at [693, 520] on img at bounding box center [680, 522] width 43 height 43
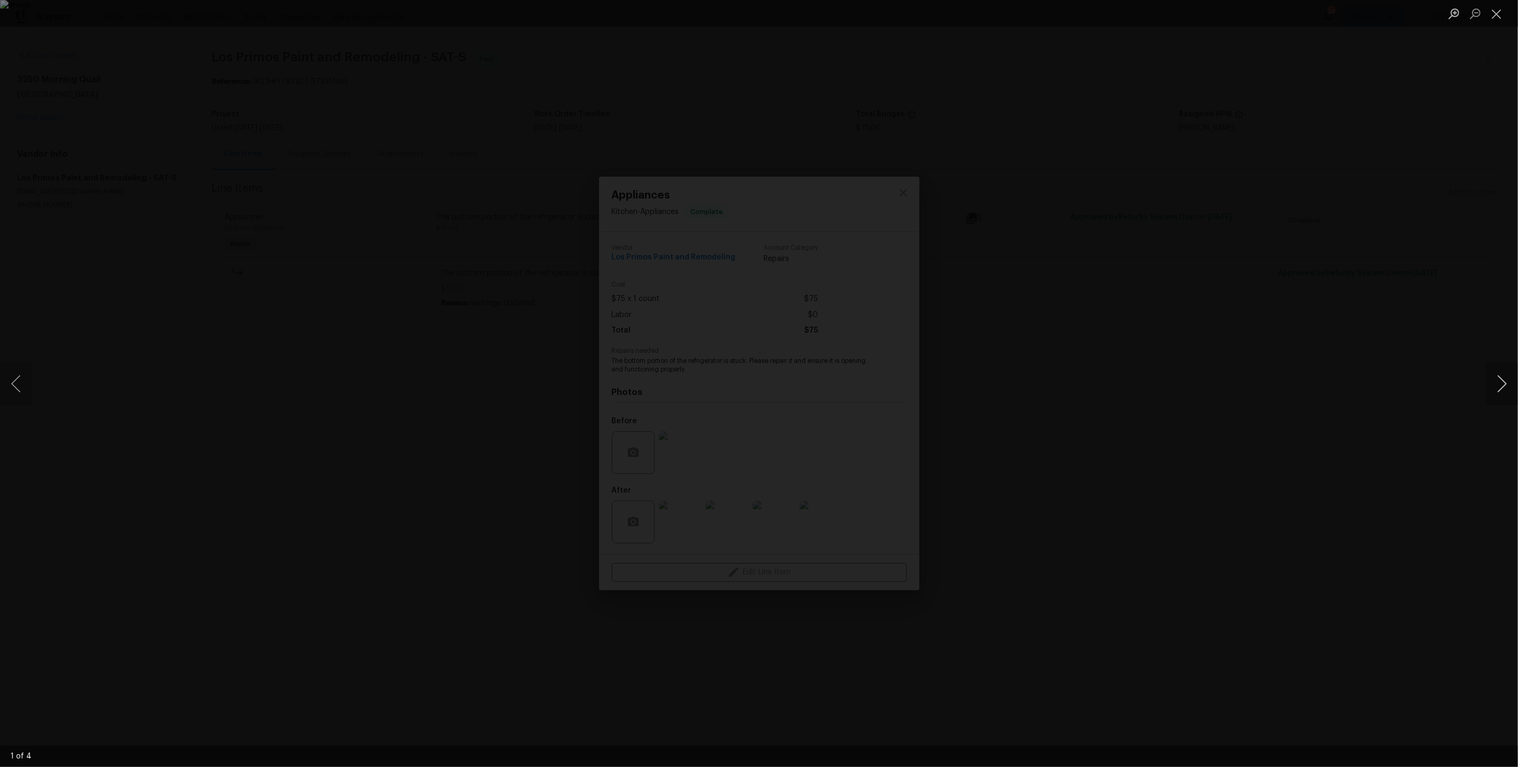
click at [1496, 381] on button "Next image" at bounding box center [1502, 384] width 32 height 43
click at [1501, 396] on button "Next image" at bounding box center [1502, 384] width 32 height 43
click at [1499, 383] on button "Next image" at bounding box center [1502, 384] width 32 height 43
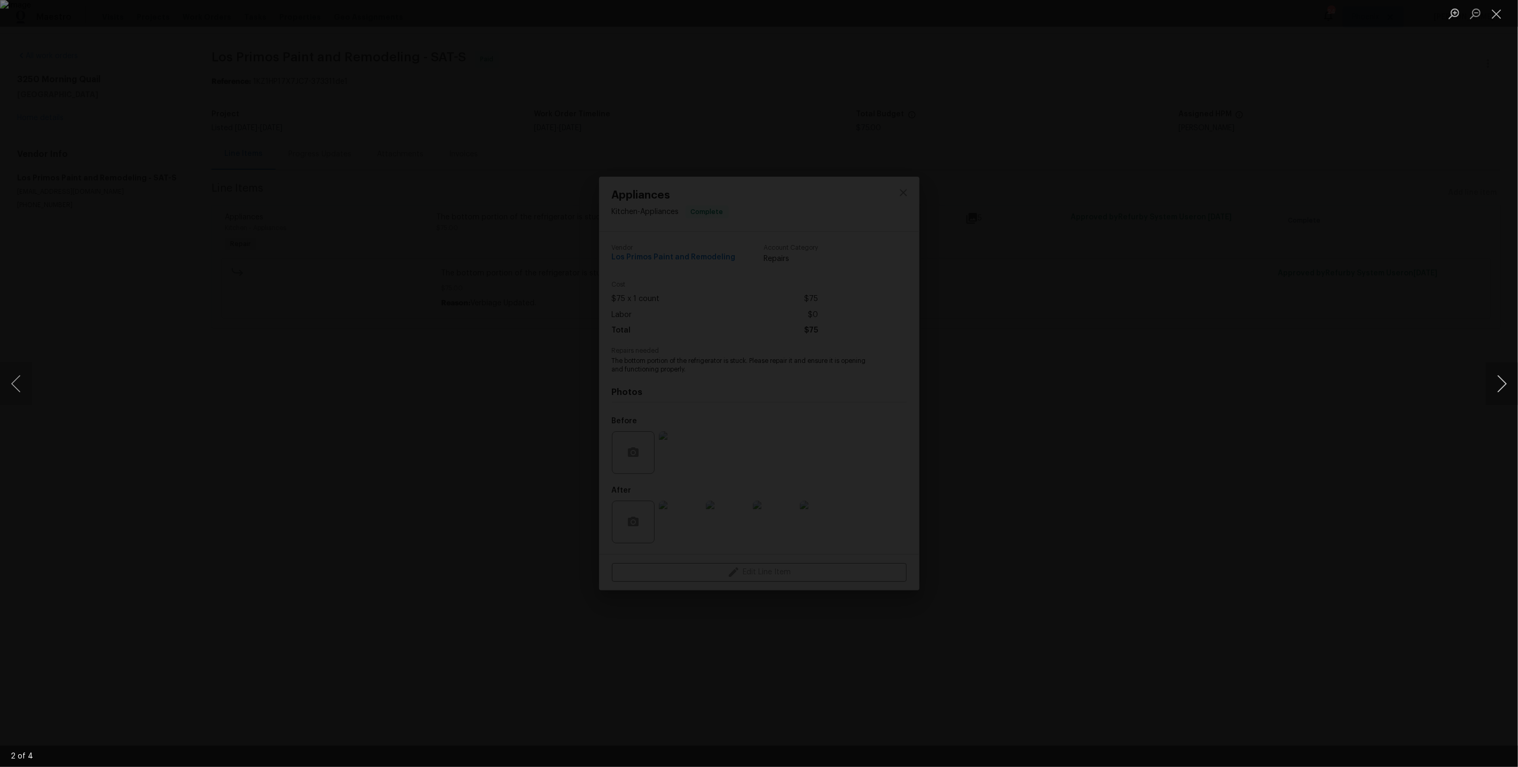
click at [1499, 383] on button "Next image" at bounding box center [1502, 384] width 32 height 43
click at [1396, 261] on div "Lightbox" at bounding box center [759, 383] width 1518 height 767
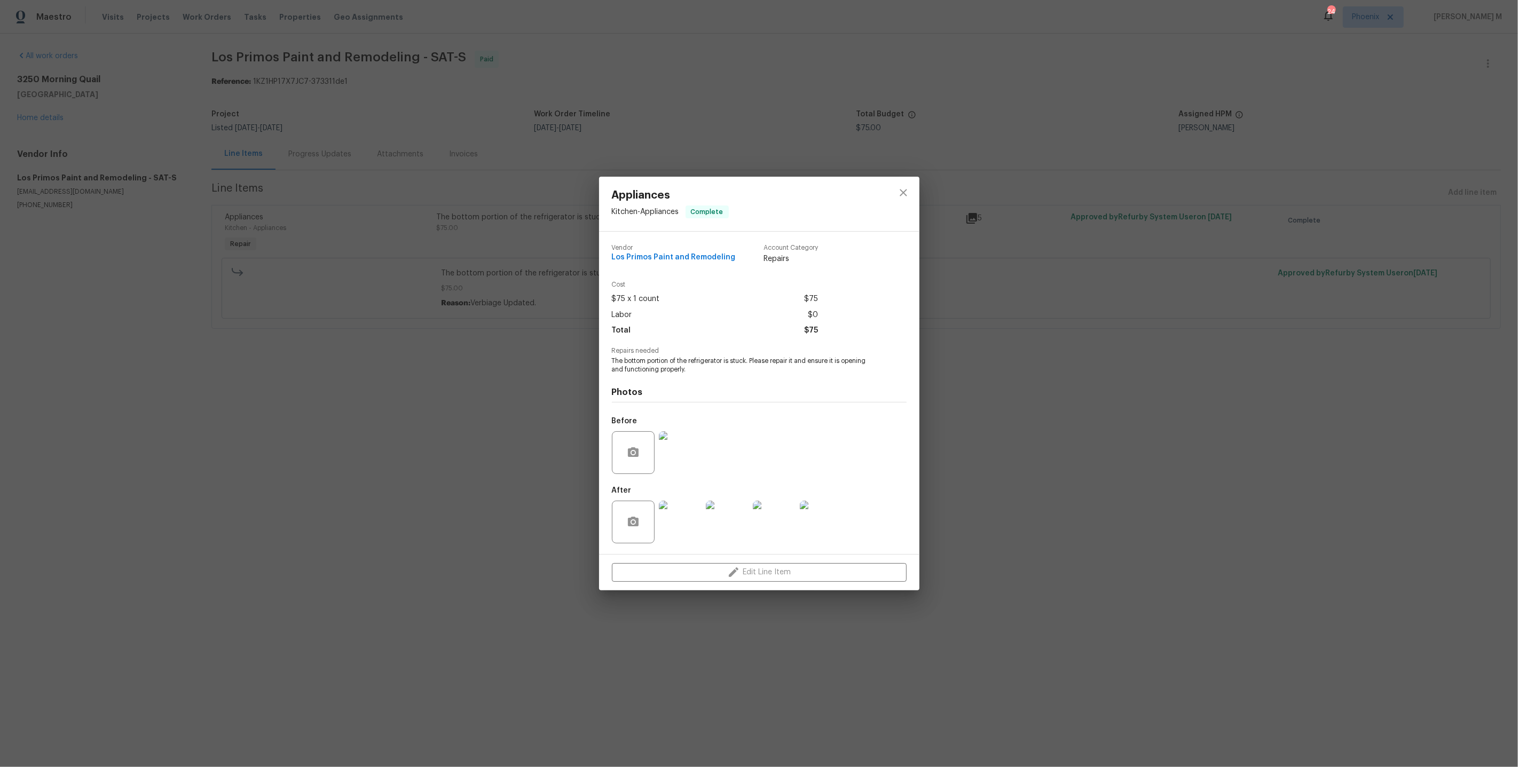
click at [1060, 189] on div "Appliances Kitchen - Appliances Complete Vendor Los Primos Paint and Remodeling…" at bounding box center [759, 383] width 1518 height 767
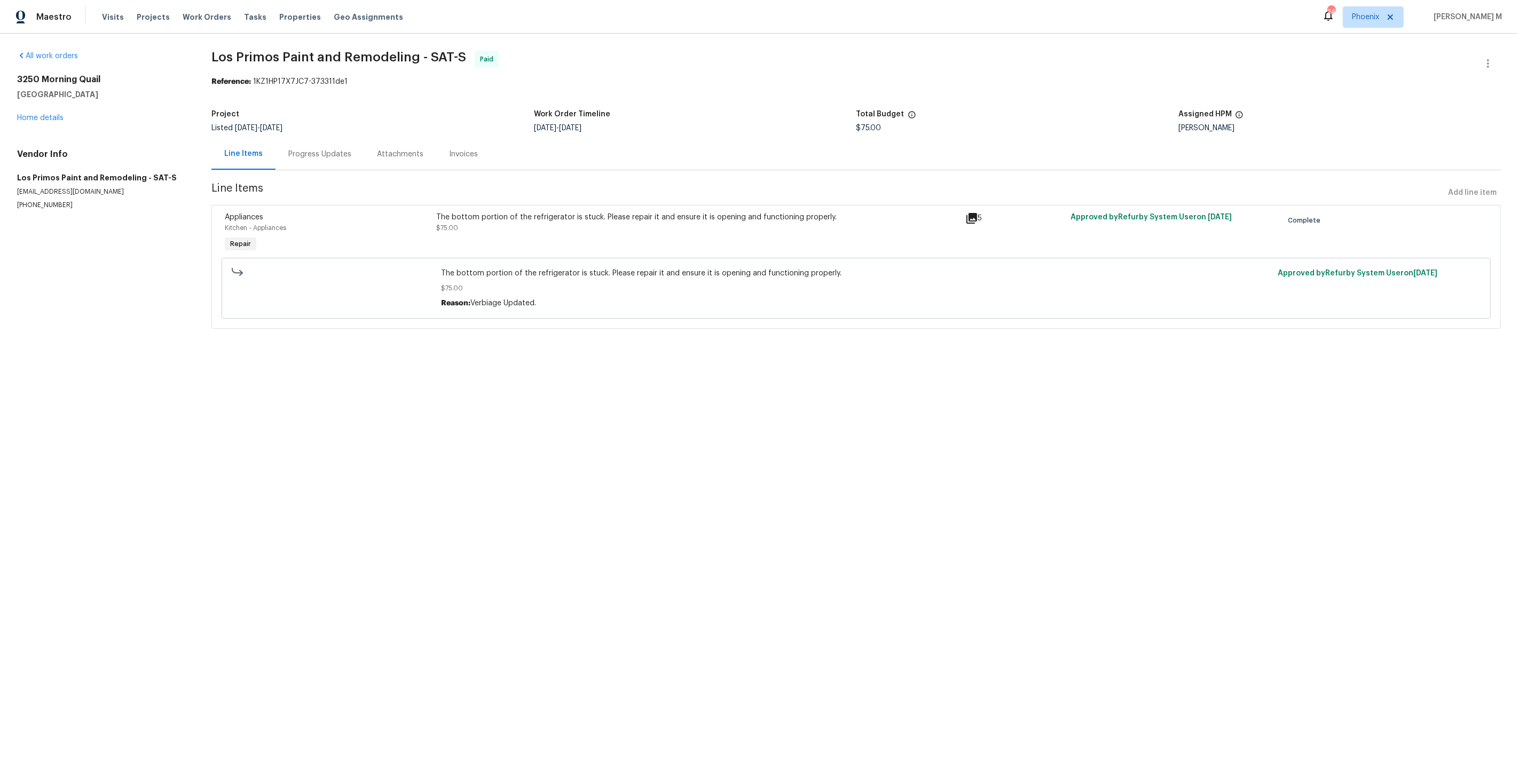
click at [686, 219] on div "The bottom portion of the refrigerator is stuck. Please repair it and ensure it…" at bounding box center [697, 222] width 522 height 21
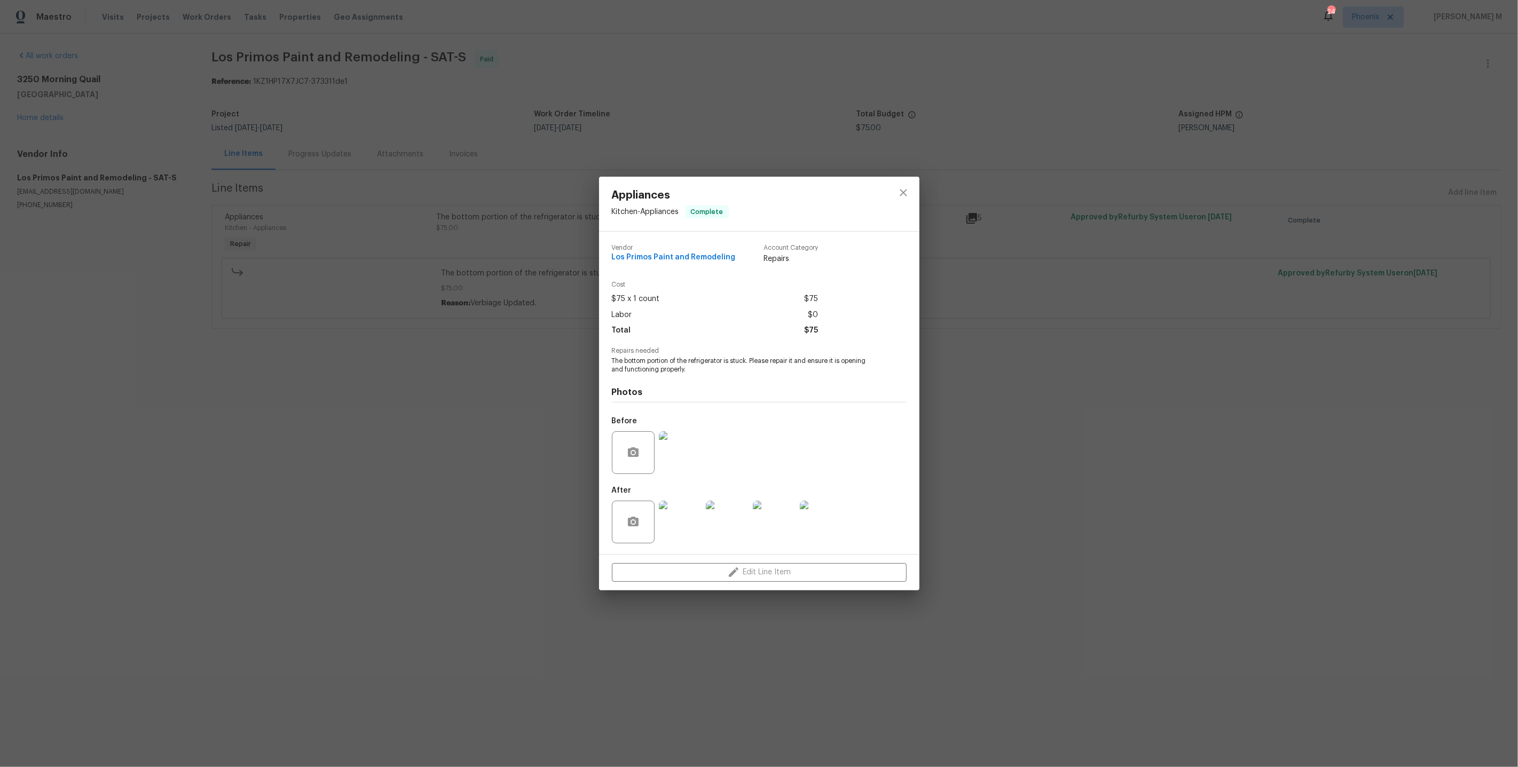
click at [824, 521] on img at bounding box center [821, 522] width 43 height 43
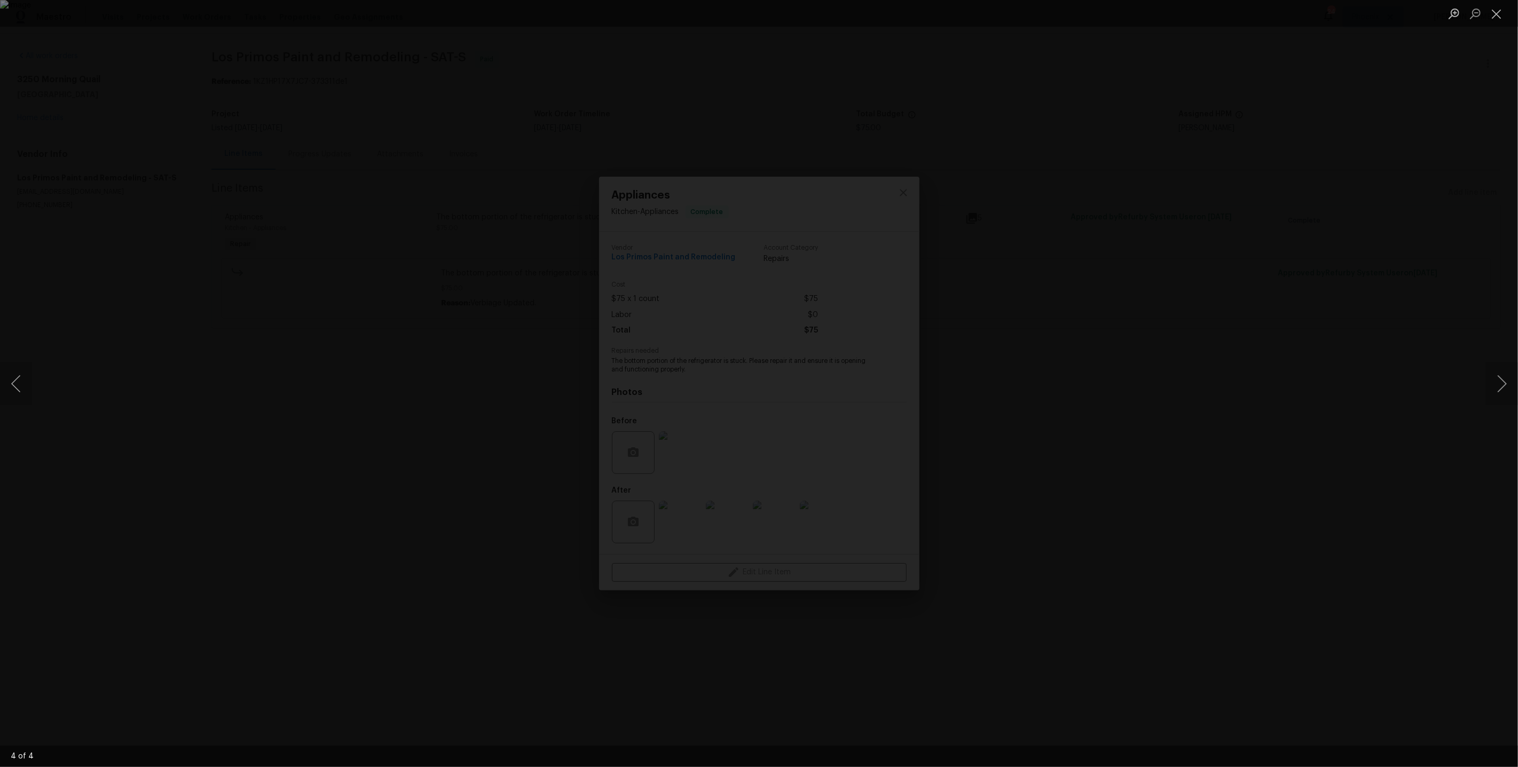
drag, startPoint x: 1507, startPoint y: 384, endPoint x: 1509, endPoint y: 418, distance: 34.2
click at [1509, 414] on div "4 of 4" at bounding box center [759, 383] width 1518 height 767
click at [1502, 380] on button "Next image" at bounding box center [1502, 384] width 32 height 43
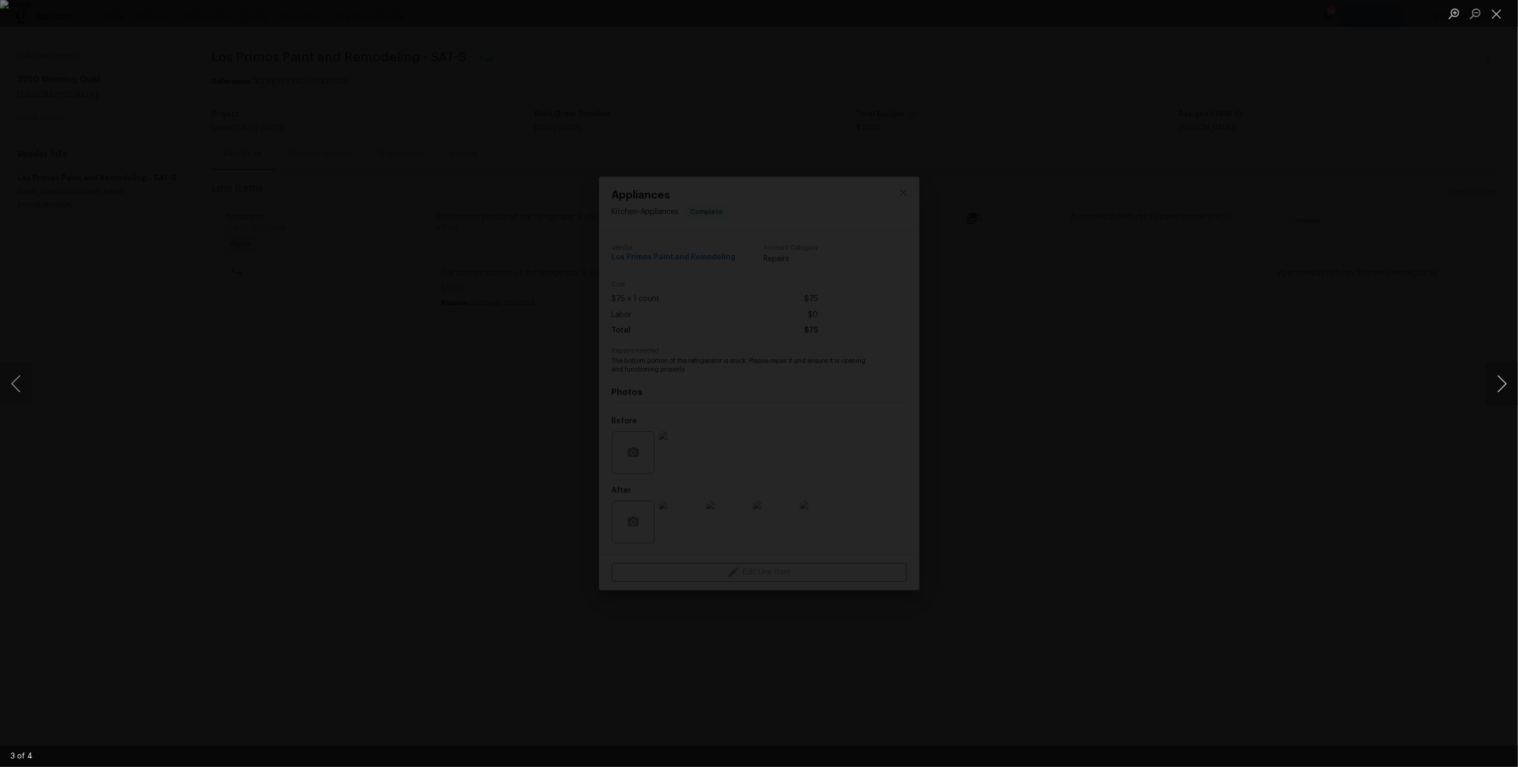
click at [1502, 380] on button "Next image" at bounding box center [1502, 384] width 32 height 43
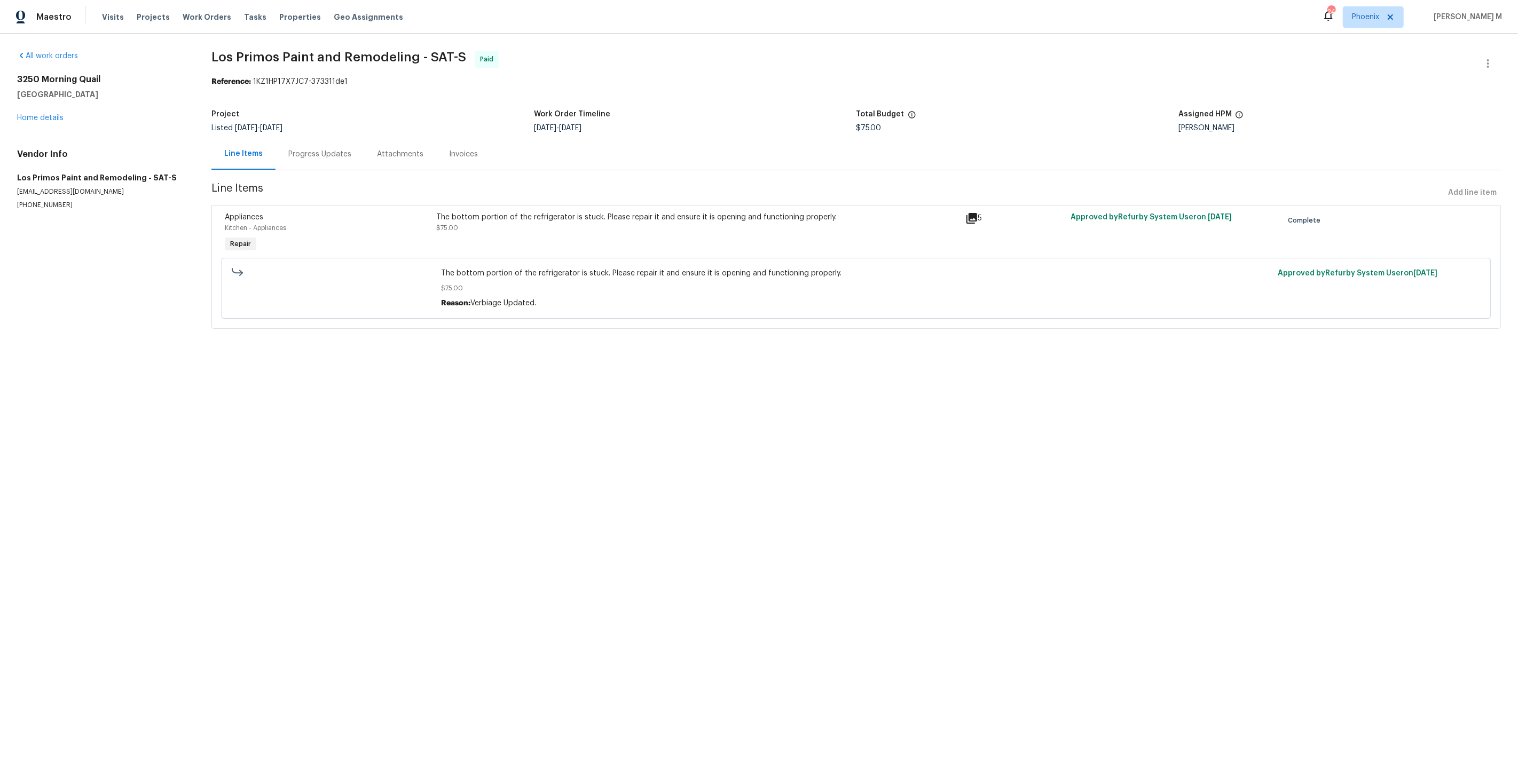
click at [584, 237] on div "The bottom portion of the refrigerator is stuck. Please repair it and ensure it…" at bounding box center [697, 233] width 529 height 49
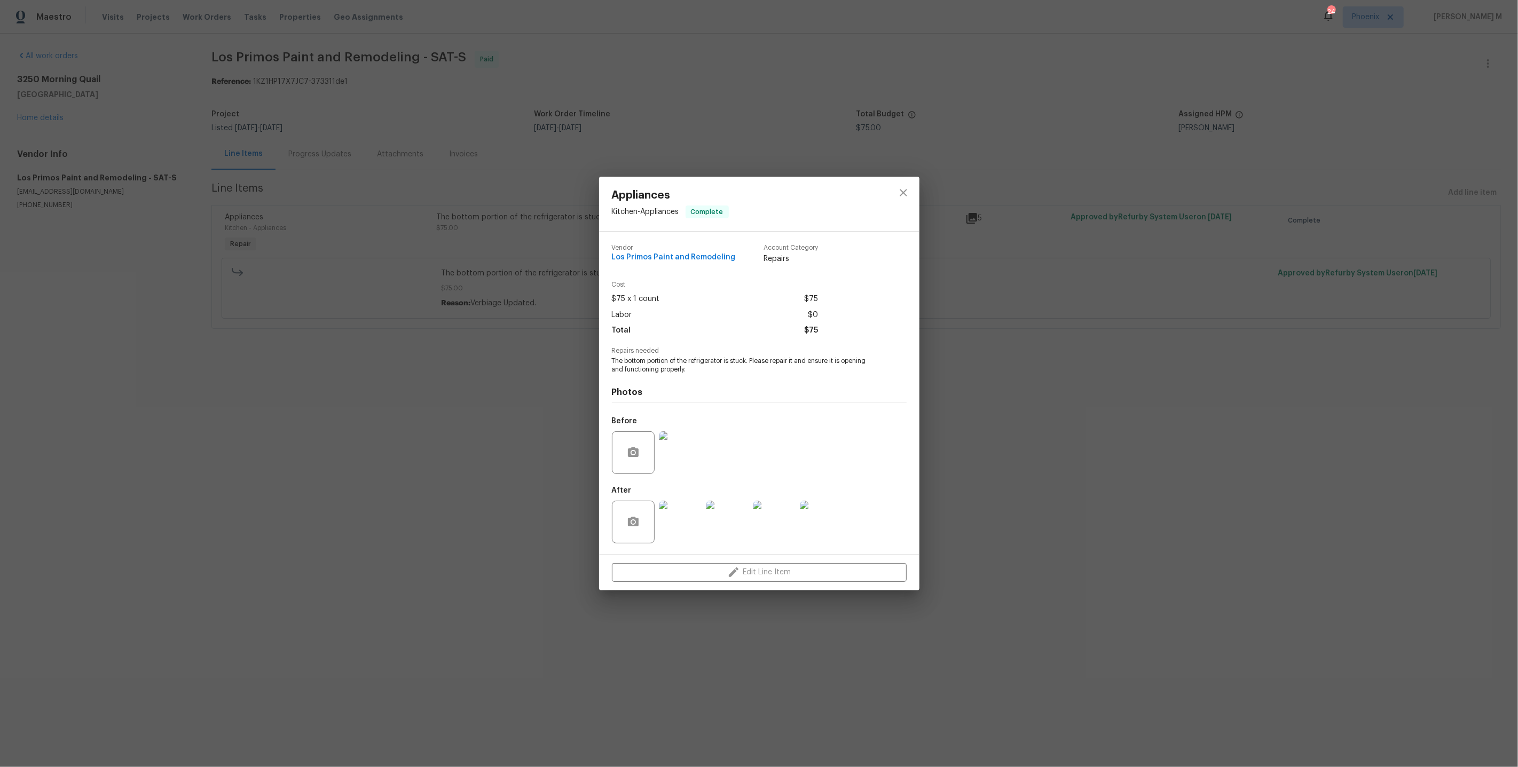
click at [678, 449] on img at bounding box center [680, 452] width 43 height 43
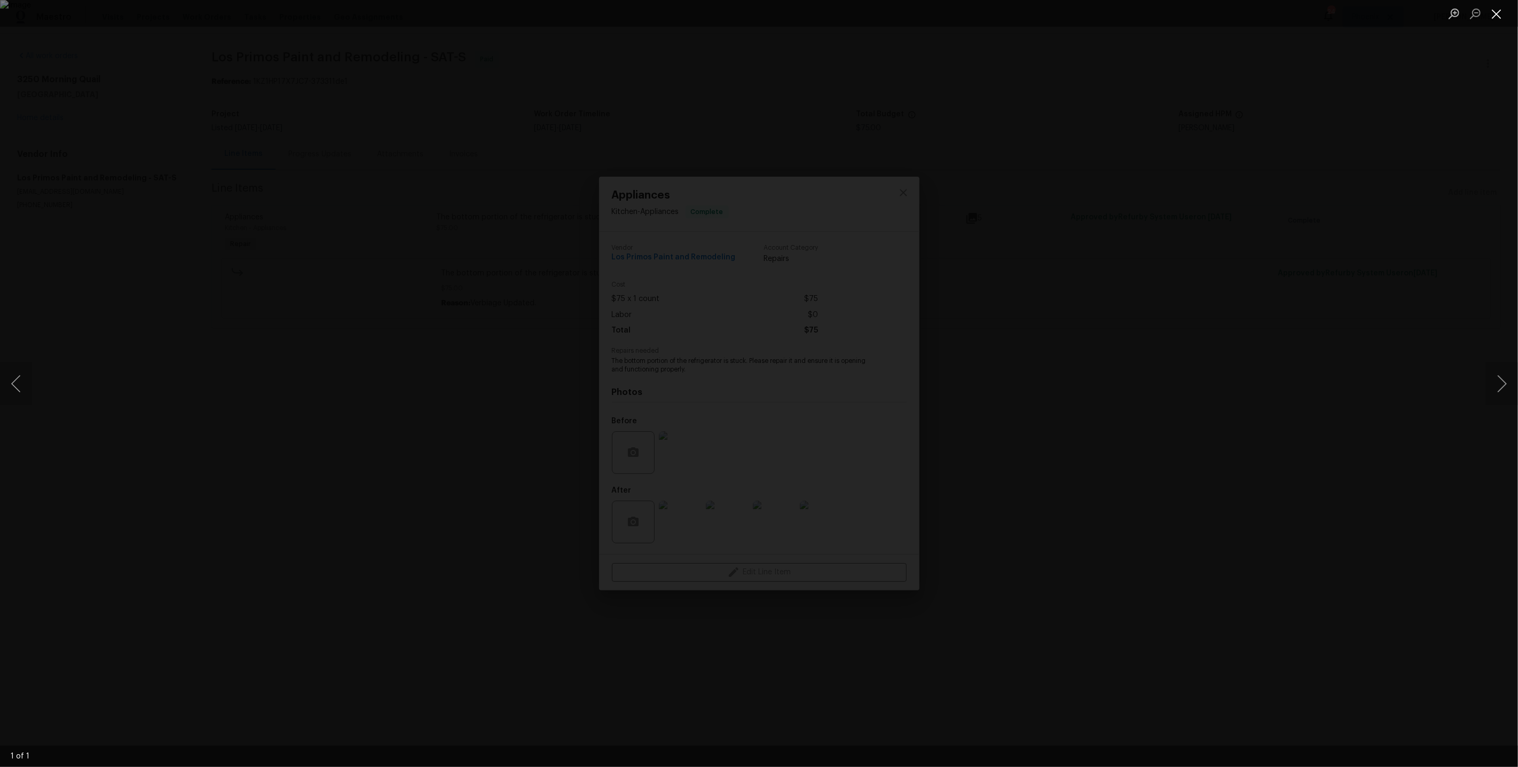
click at [1502, 6] on button "Close lightbox" at bounding box center [1496, 13] width 21 height 19
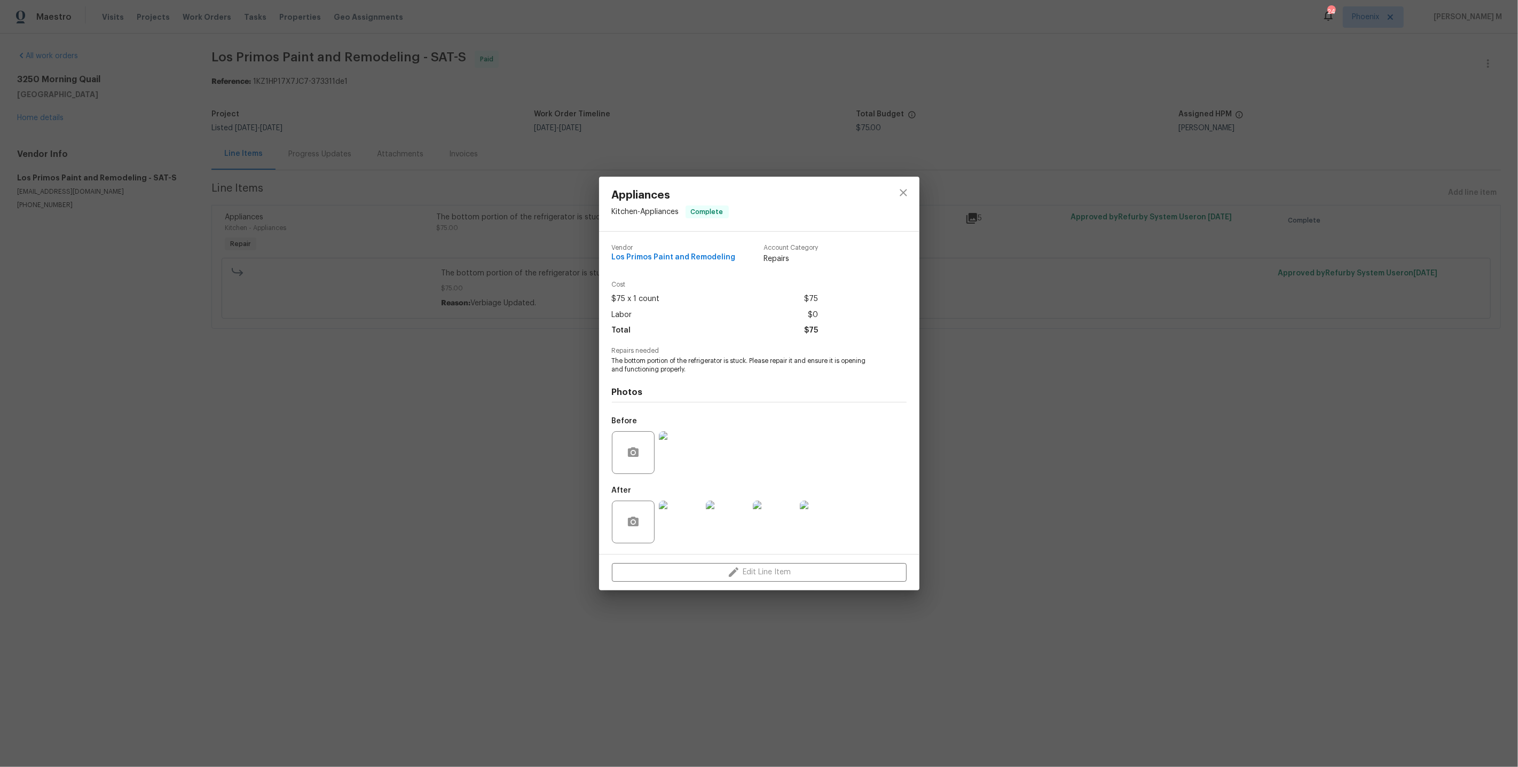
click at [819, 528] on img at bounding box center [821, 522] width 43 height 43
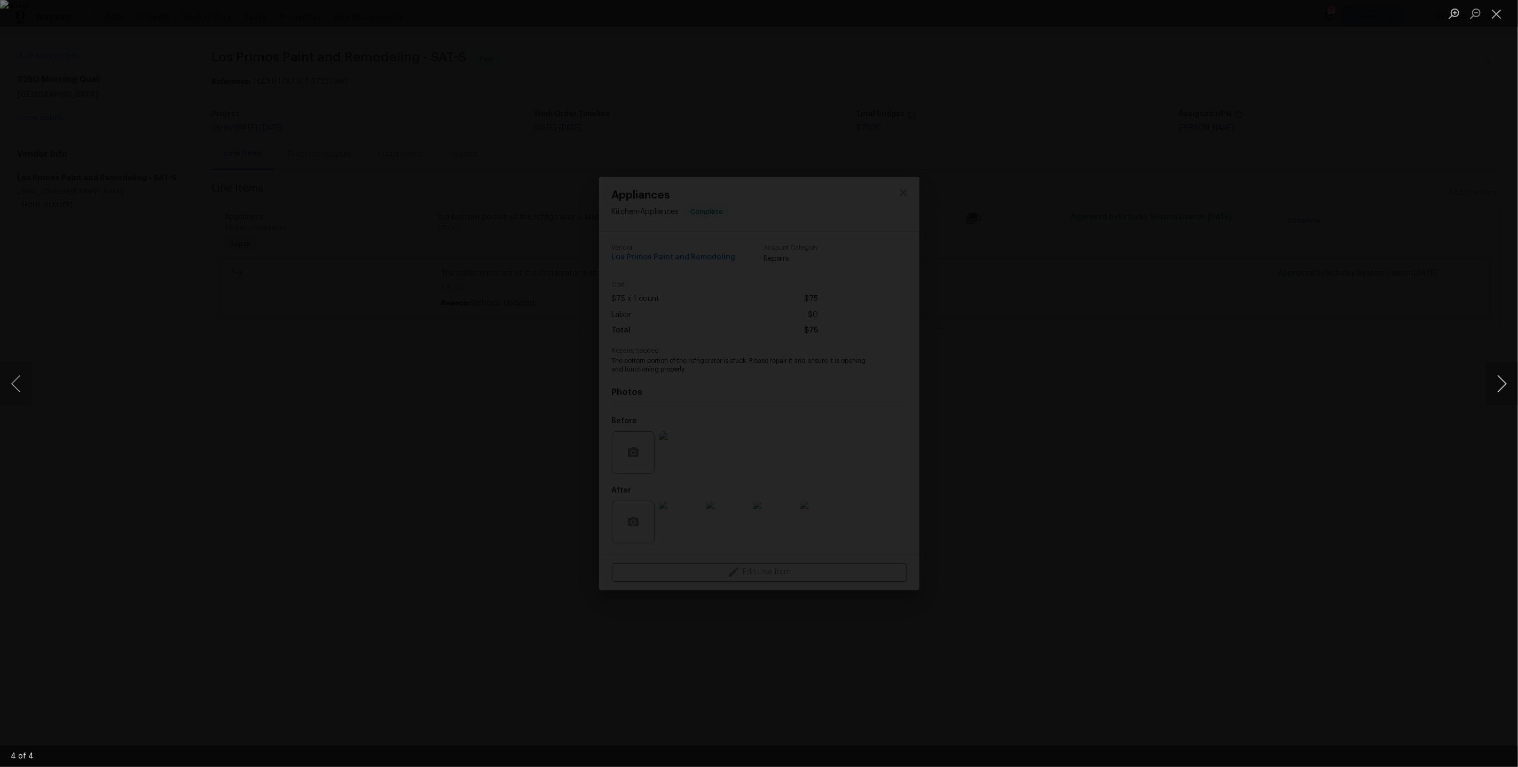
click at [1506, 383] on button "Next image" at bounding box center [1502, 384] width 32 height 43
click at [1502, 382] on button "Next image" at bounding box center [1502, 384] width 32 height 43
click at [1495, 6] on button "Close lightbox" at bounding box center [1496, 13] width 21 height 19
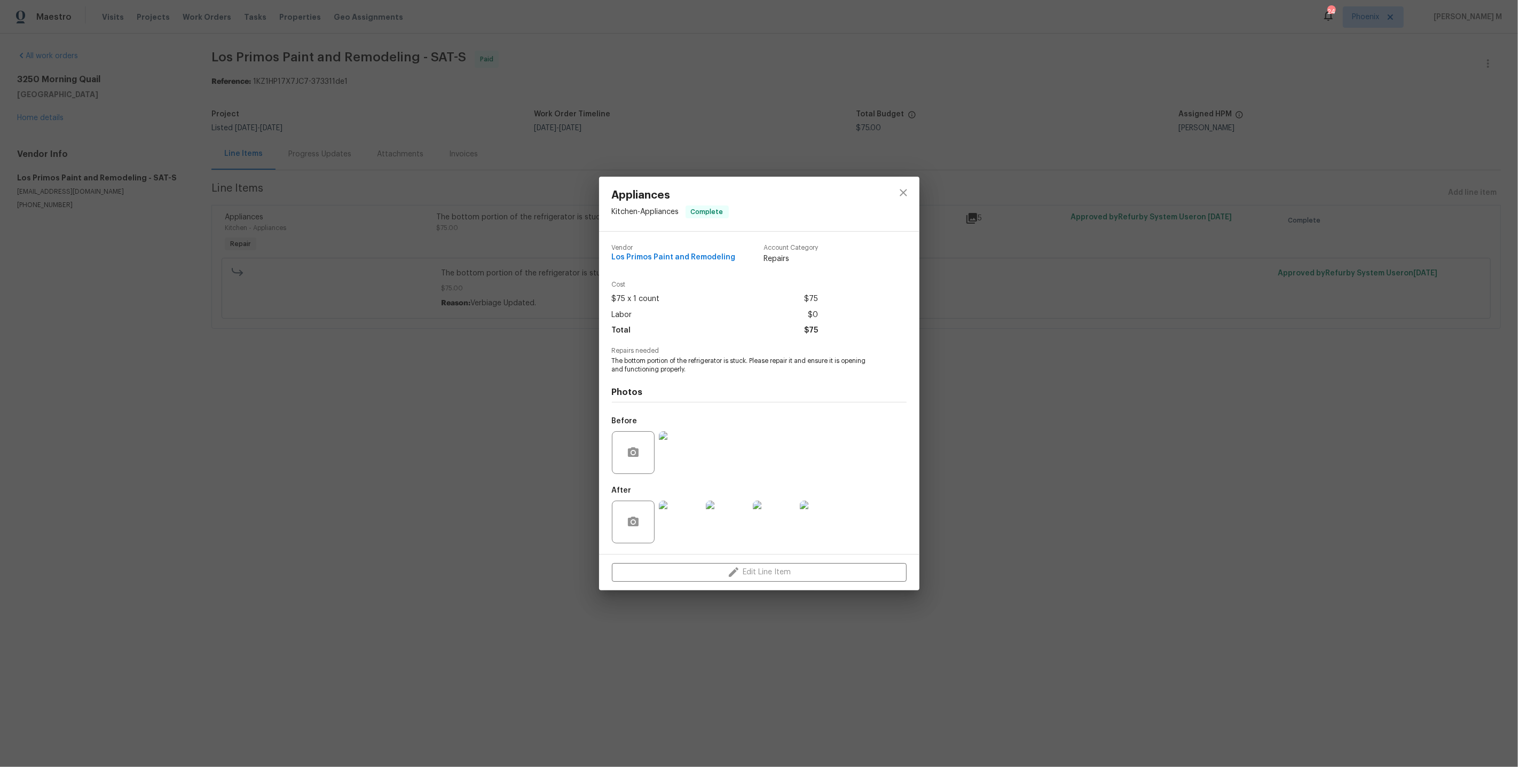
click at [732, 529] on img at bounding box center [727, 522] width 43 height 43
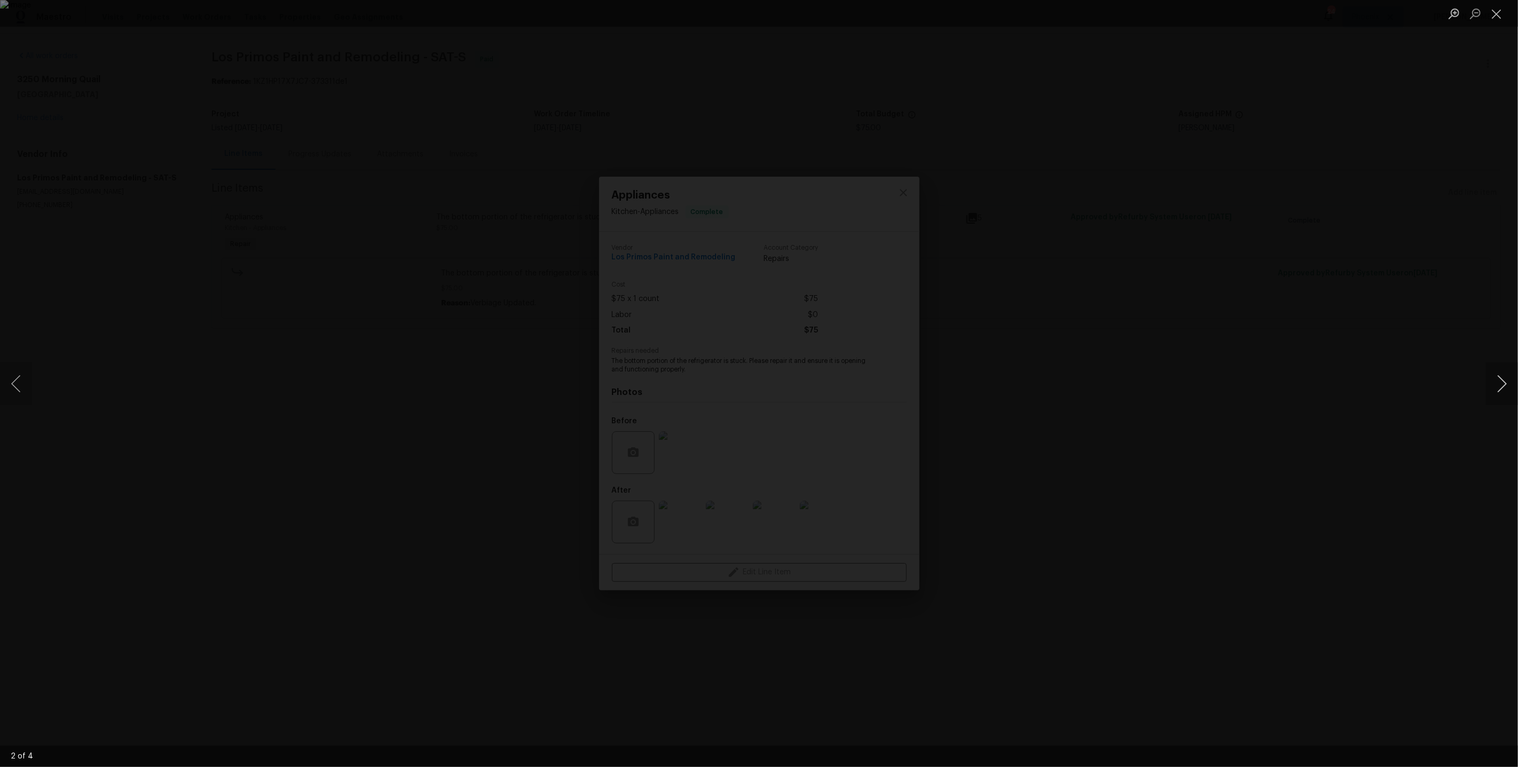
click at [1494, 382] on button "Next image" at bounding box center [1502, 384] width 32 height 43
click at [16, 385] on button "Previous image" at bounding box center [16, 384] width 32 height 43
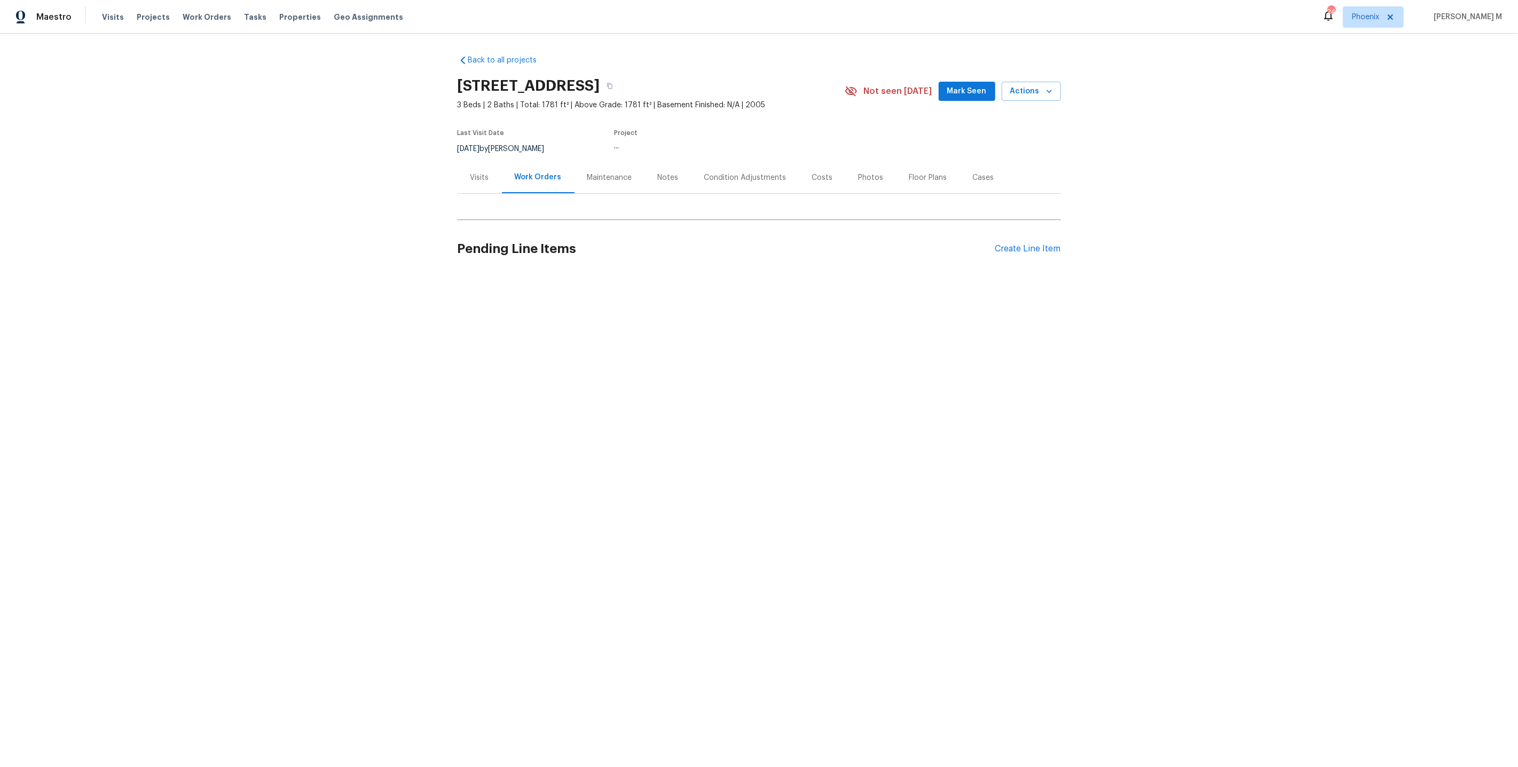
click at [593, 178] on div "Maintenance" at bounding box center [610, 178] width 70 height 32
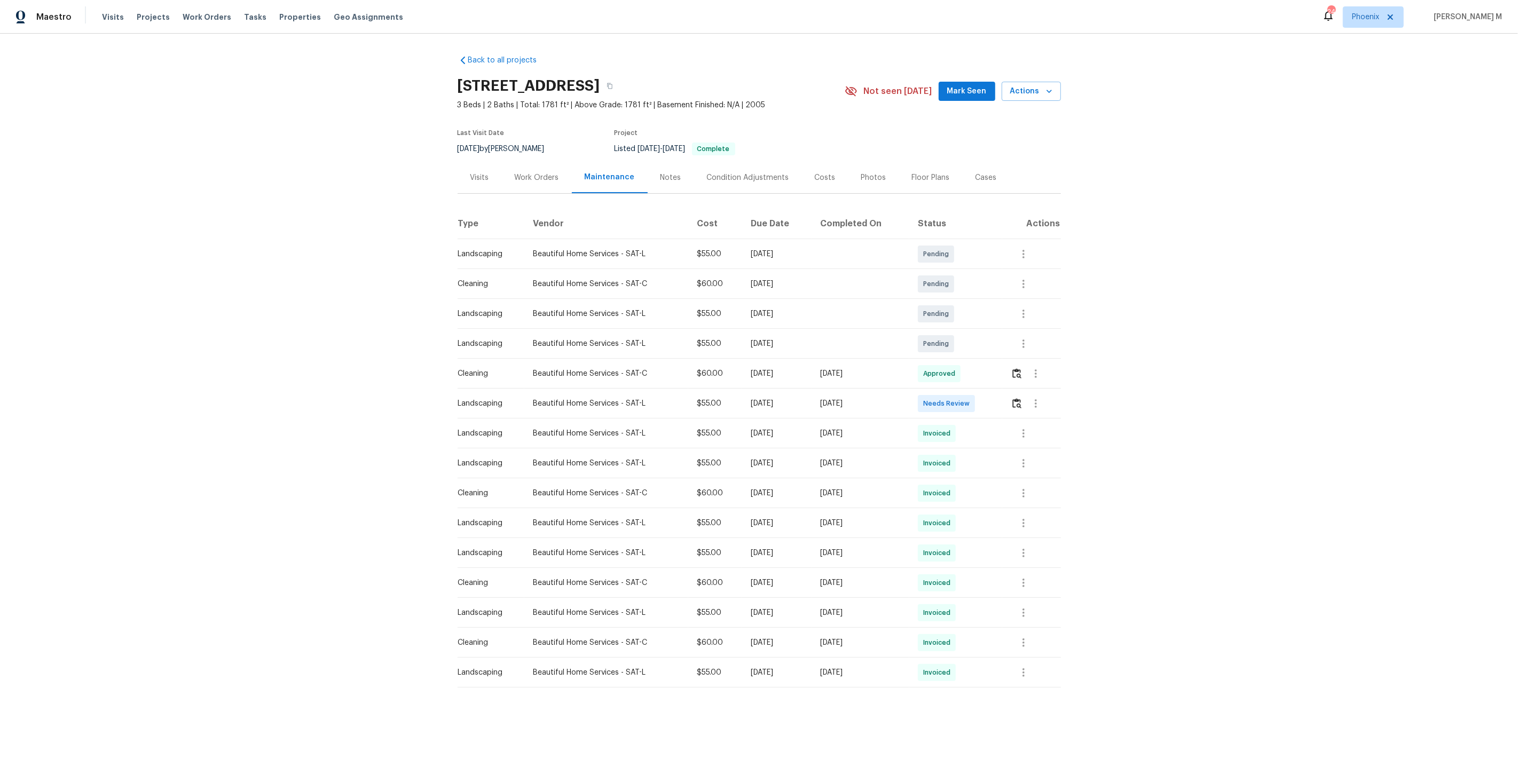
click at [1025, 374] on div at bounding box center [1036, 374] width 26 height 26
click at [1018, 371] on img "button" at bounding box center [1016, 373] width 9 height 10
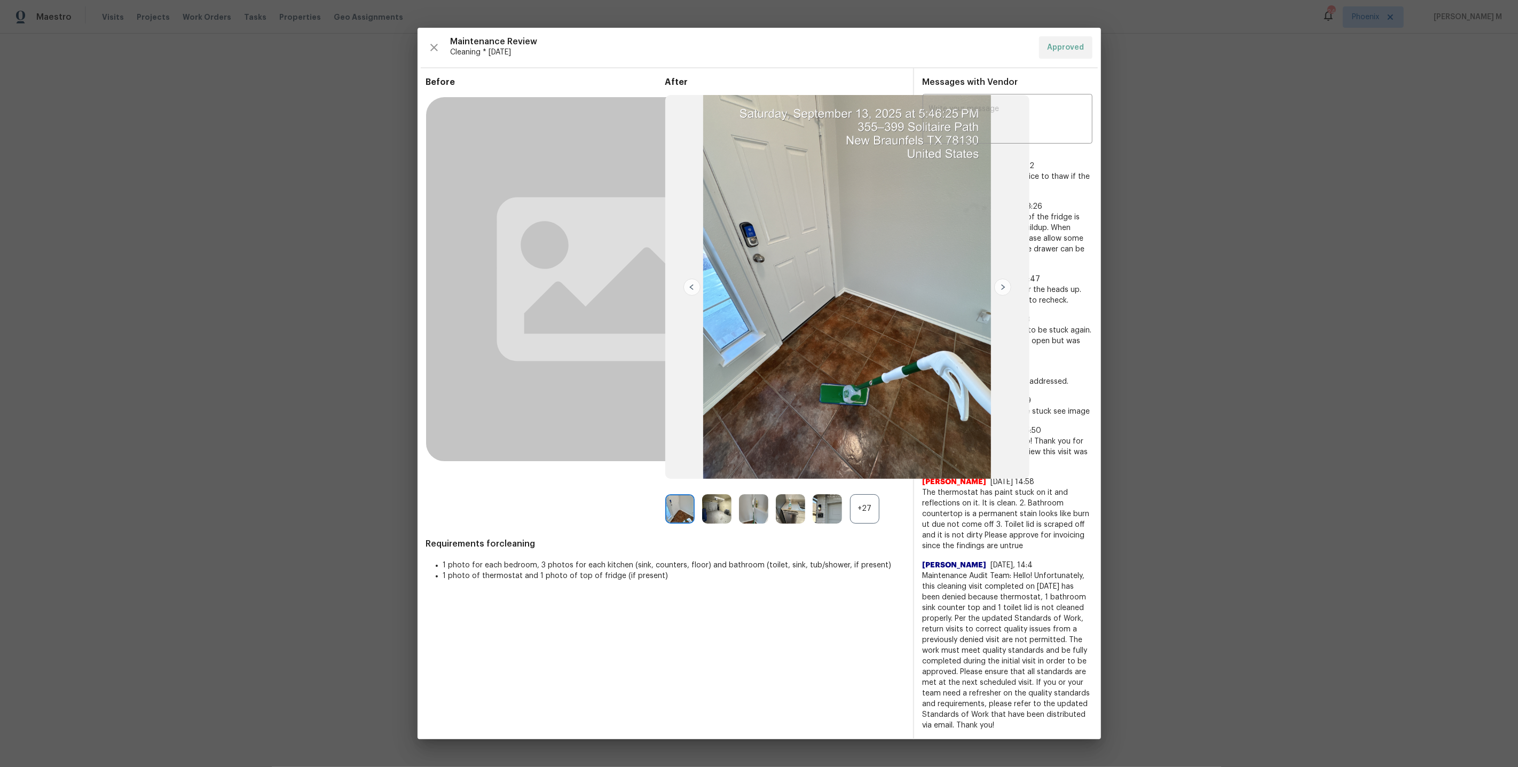
click at [1059, 253] on span "Hello team, The bottom part of the fridge is most likely stuck due to ice build…" at bounding box center [1008, 238] width 170 height 53
copy span "Hello team, The bottom part of the fridge is most likely stuck due to ice build…"
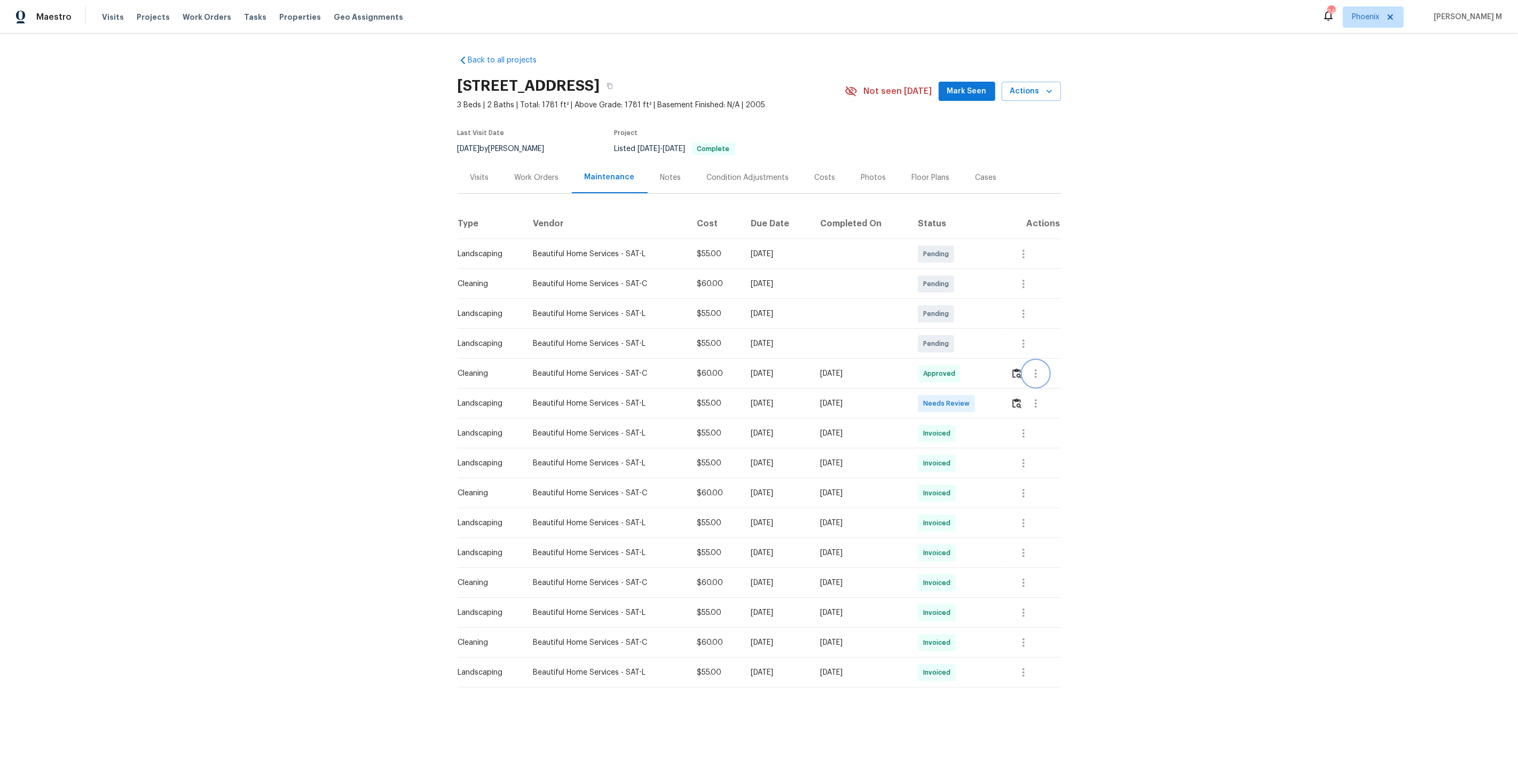
click at [1038, 370] on icon "button" at bounding box center [1036, 373] width 13 height 13
click at [1054, 387] on li "View details" at bounding box center [1063, 387] width 75 height 18
click at [1056, 364] on li "Message vendor" at bounding box center [1063, 369] width 75 height 18
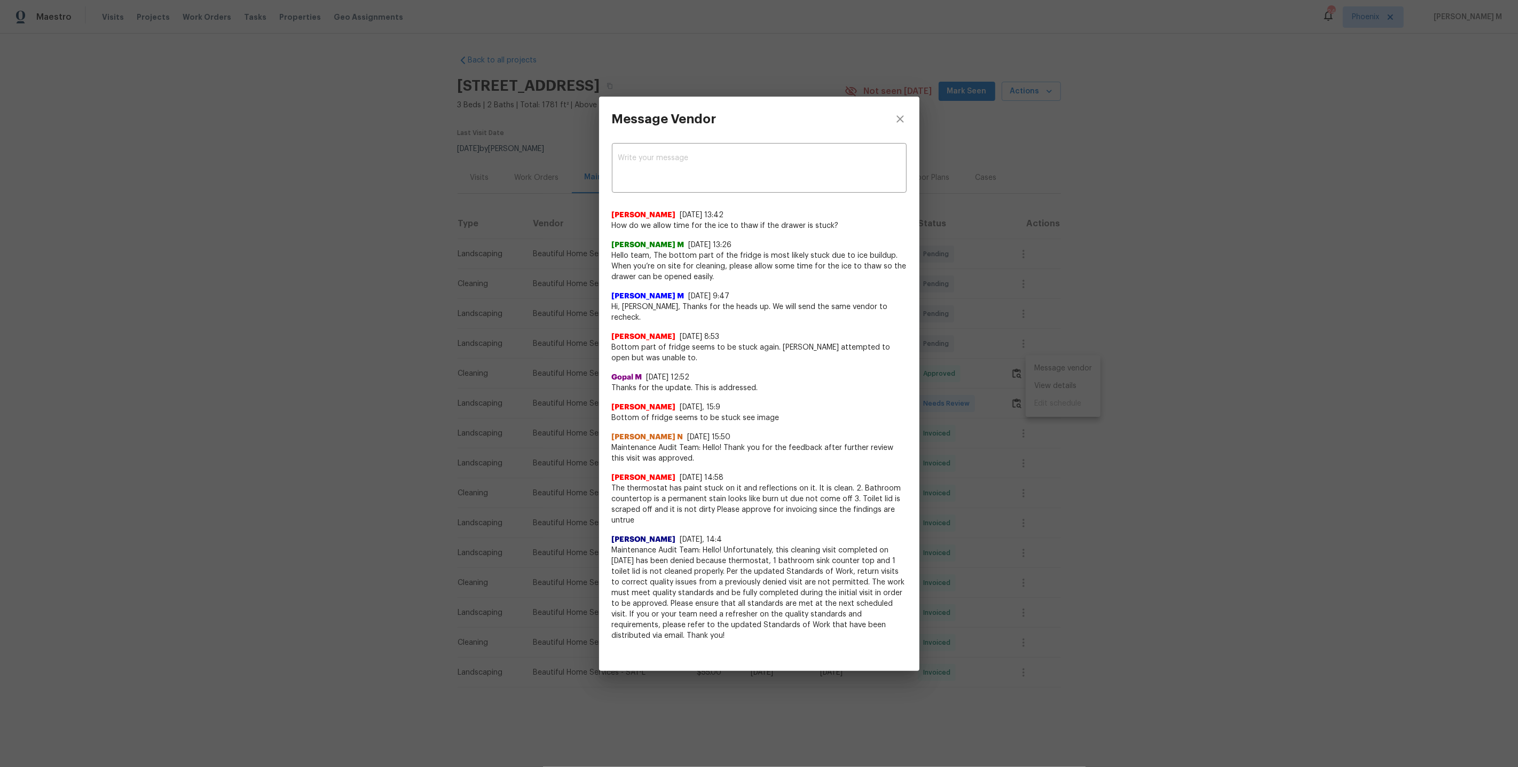
click at [695, 221] on div "9/15/25, 13:42" at bounding box center [702, 215] width 44 height 11
copy span "9/15/25, 13:42"
click at [694, 230] on span "How do we allow time for the ice to thaw if the drawer is stuck?" at bounding box center [759, 226] width 295 height 11
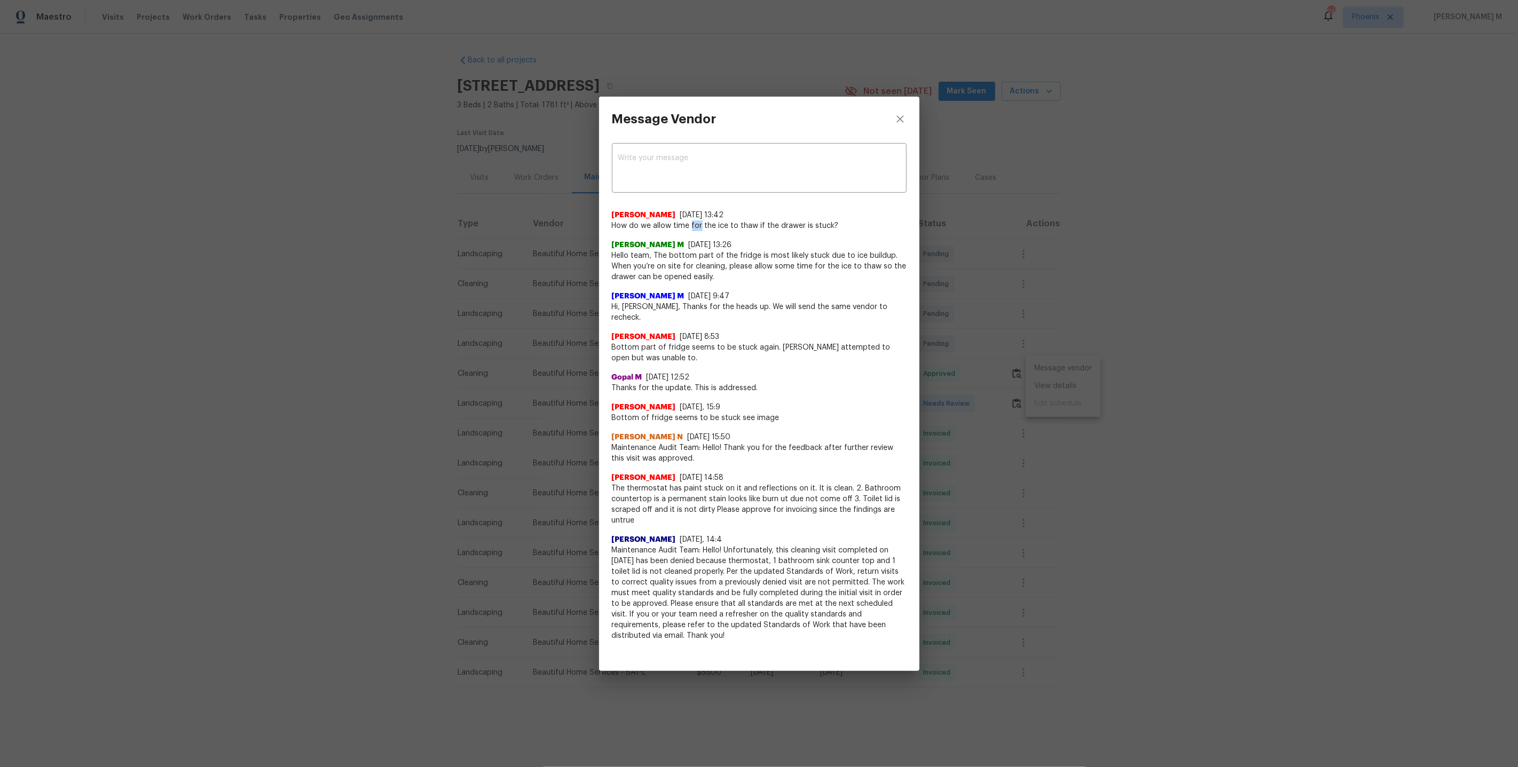
click at [694, 230] on span "How do we allow time for the ice to thaw if the drawer is stuck?" at bounding box center [759, 226] width 295 height 11
copy span "How do we allow time for the ice to thaw if the drawer is stuck?"
click at [679, 179] on textarea at bounding box center [759, 169] width 282 height 30
paste textarea "last time we had a tech out, they confirmed the drawer was stuck due to ice bui…"
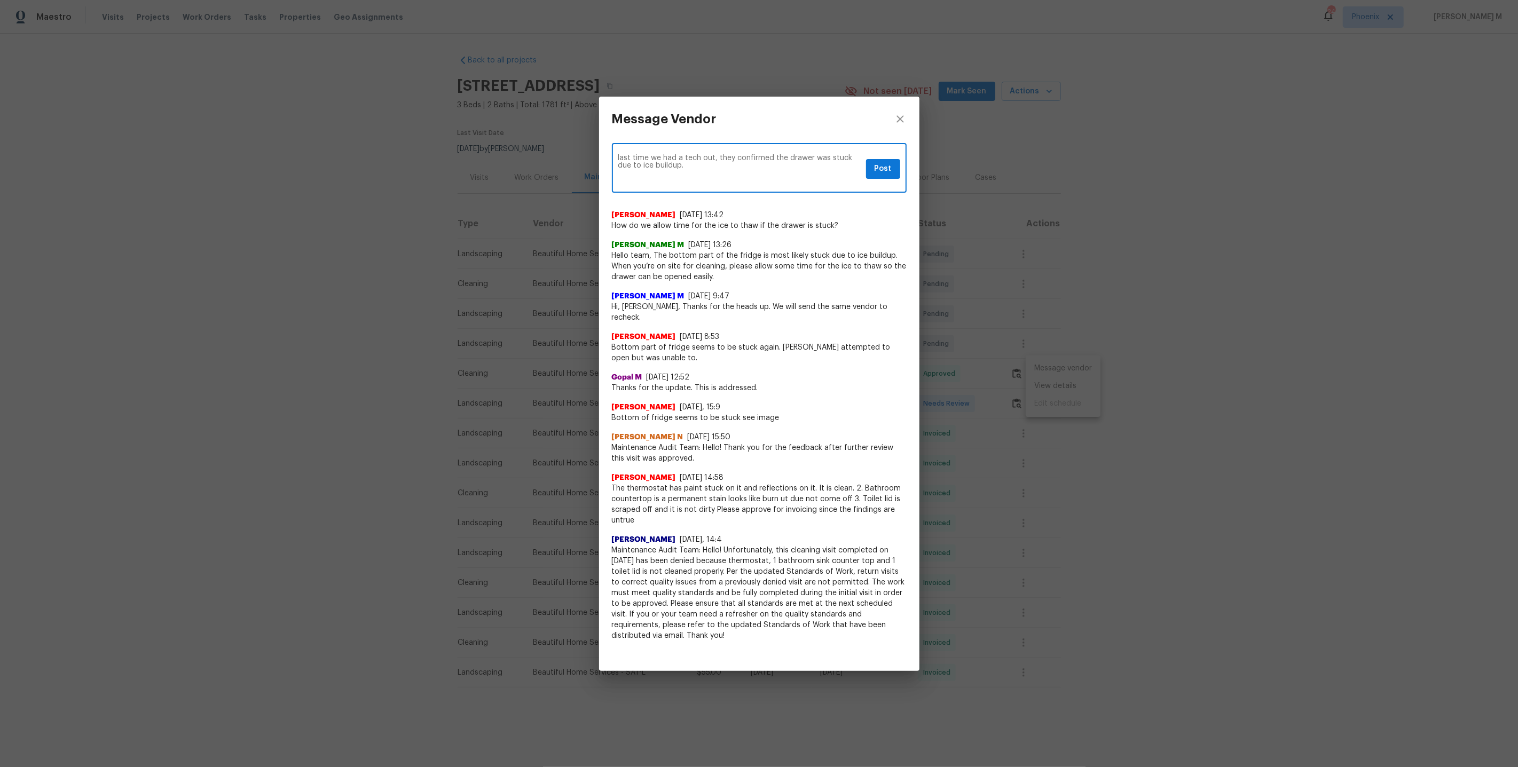
click at [620, 166] on textarea "last time we had a tech out, they confirmed the drawer was stuck due to ice bui…" at bounding box center [740, 169] width 244 height 30
click at [727, 174] on textarea "Sonia, Last time we had a tech out, they confirmed the drawer was stuck due to …" at bounding box center [740, 169] width 244 height 30
paste textarea "just turn off the fridge or unplug it for a few hours so the ice can melt and t…"
drag, startPoint x: 704, startPoint y: 172, endPoint x: 781, endPoint y: 175, distance: 76.4
click at [781, 175] on textarea "Sonia, Last time we had a tech out, they confirmed the drawer was stuck due to …" at bounding box center [740, 169] width 244 height 30
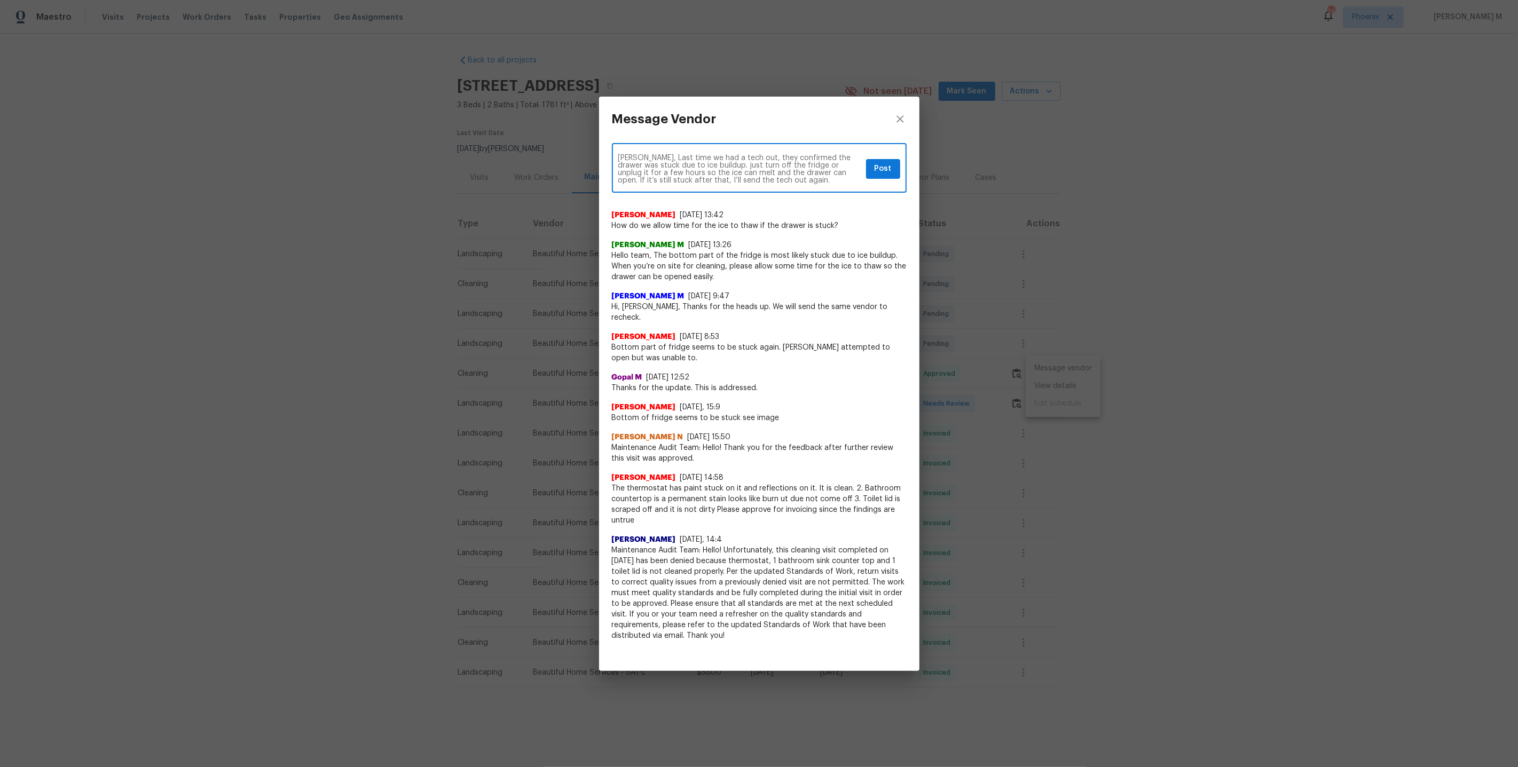
click at [787, 175] on textarea "Sonia, Last time we had a tech out, they confirmed the drawer was stuck due to …" at bounding box center [740, 169] width 244 height 30
paste textarea "Turning it off stops the cooling process"
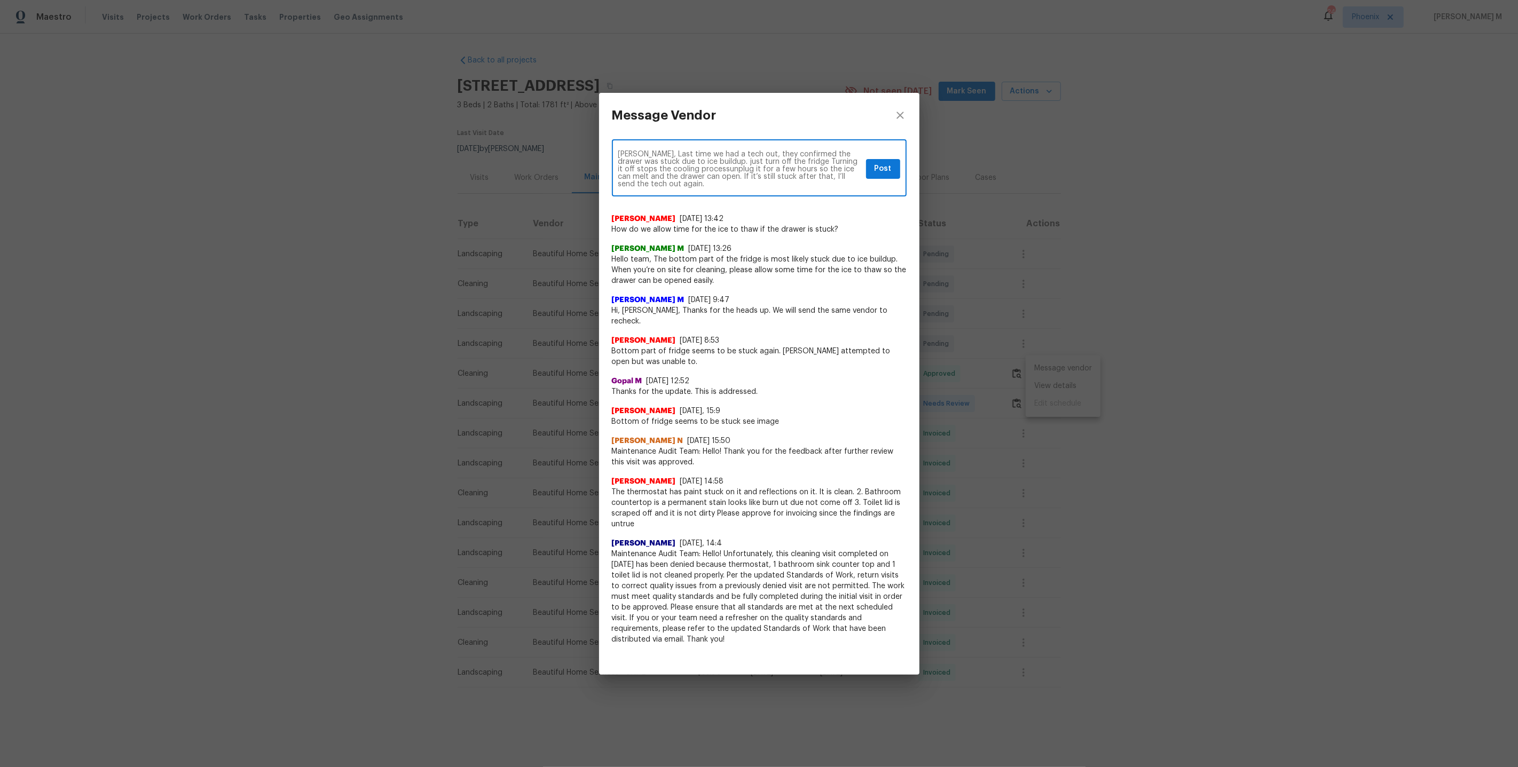
click at [783, 169] on textarea "Sonia, Last time we had a tech out, they confirmed the drawer was stuck due to …" at bounding box center [740, 169] width 244 height 37
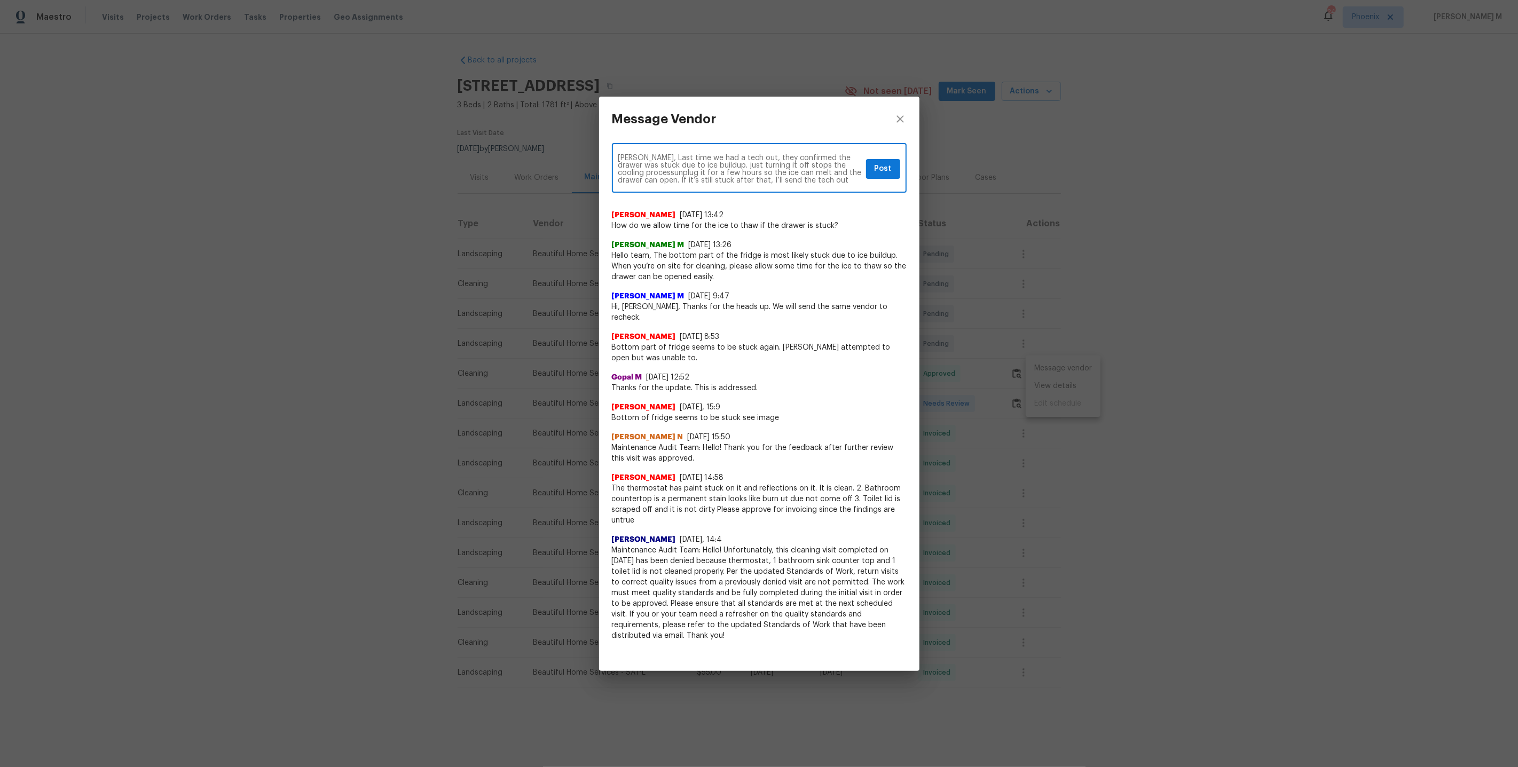
click at [653, 181] on textarea "Sonia, Last time we had a tech out, they confirmed the drawer was stuck due to …" at bounding box center [740, 169] width 244 height 30
click at [838, 172] on textarea "Sonia, Last time we had a tech out, they confirmed the drawer was stuck due to …" at bounding box center [740, 169] width 244 height 30
click at [0, 0] on span "process" at bounding box center [0, 0] width 0 height 0
type textarea "Sonia, Last time we had a tech out, they confirmed the drawer was stuck due to …"
click at [896, 163] on div "Sonia, Last time we had a tech out, they confirmed the drawer was stuck due to …" at bounding box center [759, 169] width 295 height 47
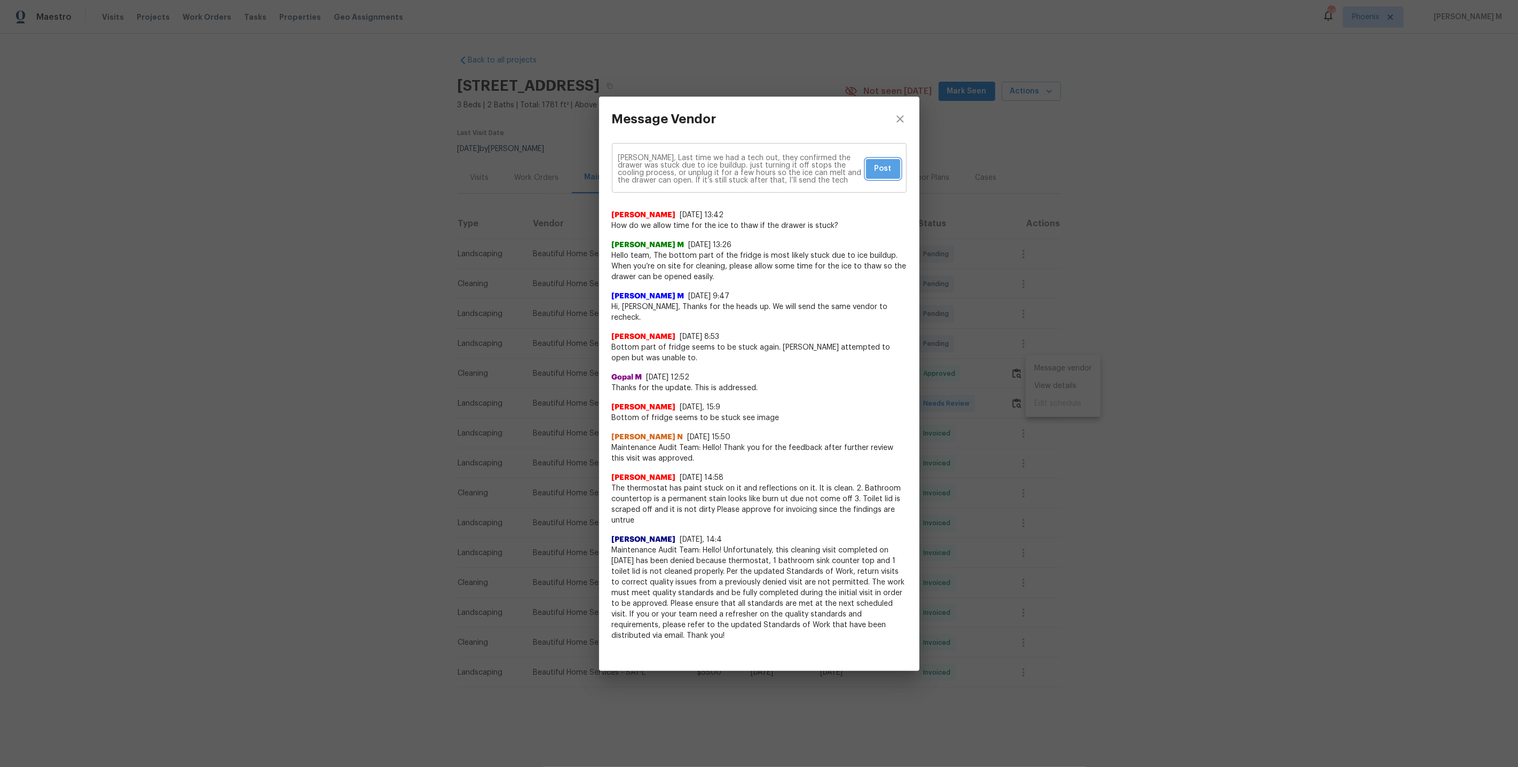
click at [887, 172] on span "Post" at bounding box center [883, 168] width 17 height 13
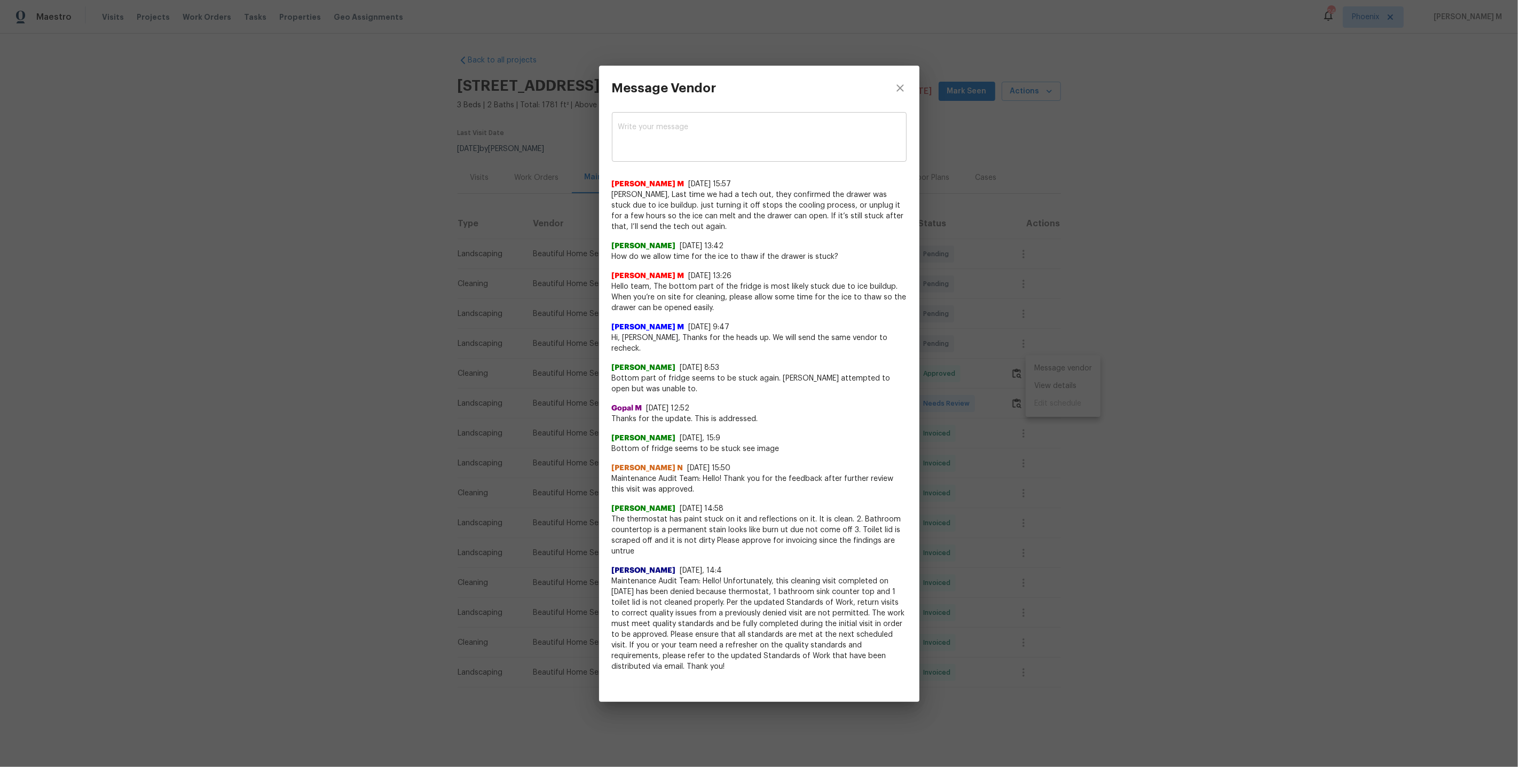
click at [703, 312] on span "Hello team, The bottom part of the fridge is most likely stuck due to ice build…" at bounding box center [759, 297] width 295 height 32
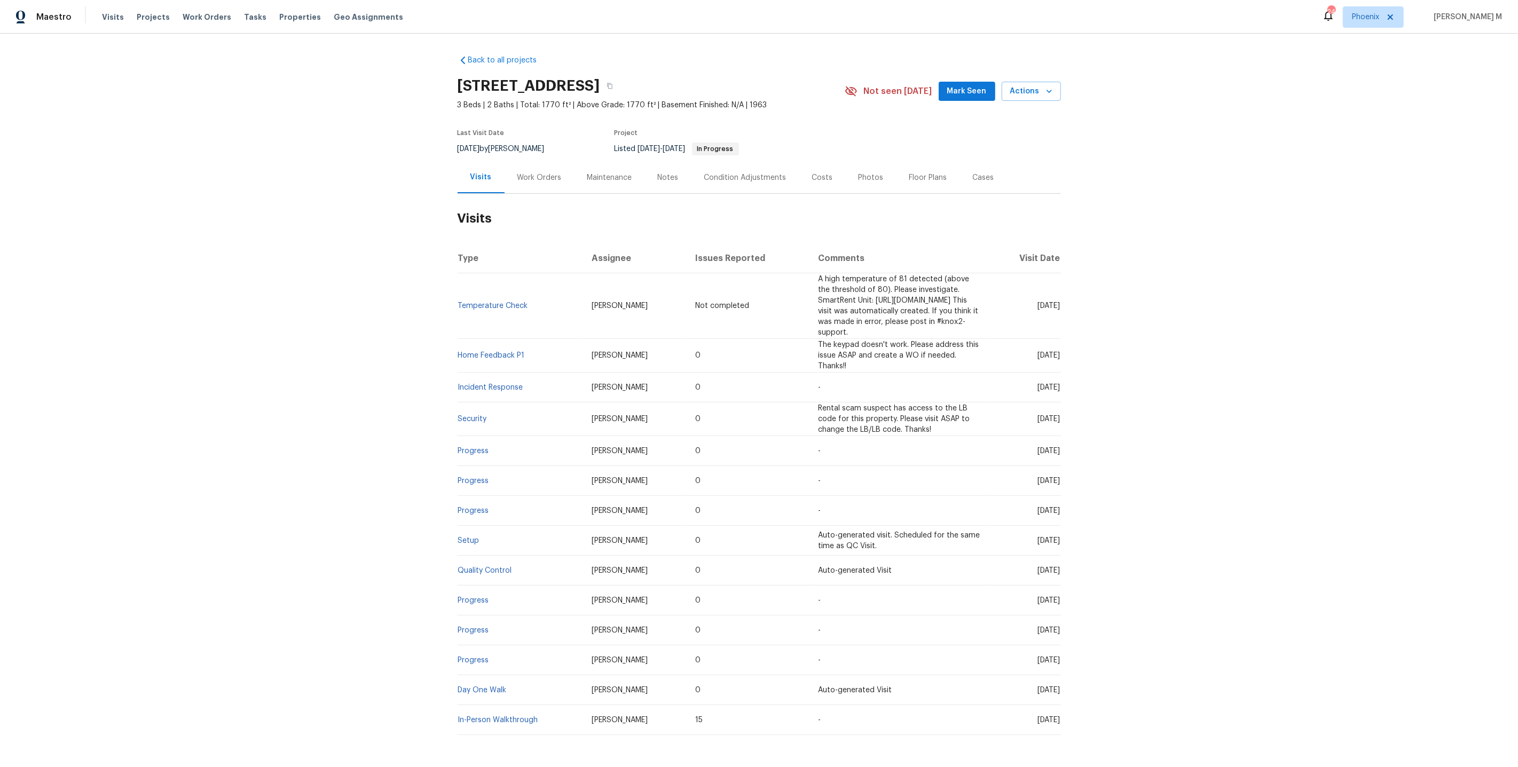
click at [505, 231] on h2 "Visits" at bounding box center [759, 219] width 603 height 50
click at [508, 184] on div "Work Orders" at bounding box center [540, 178] width 70 height 32
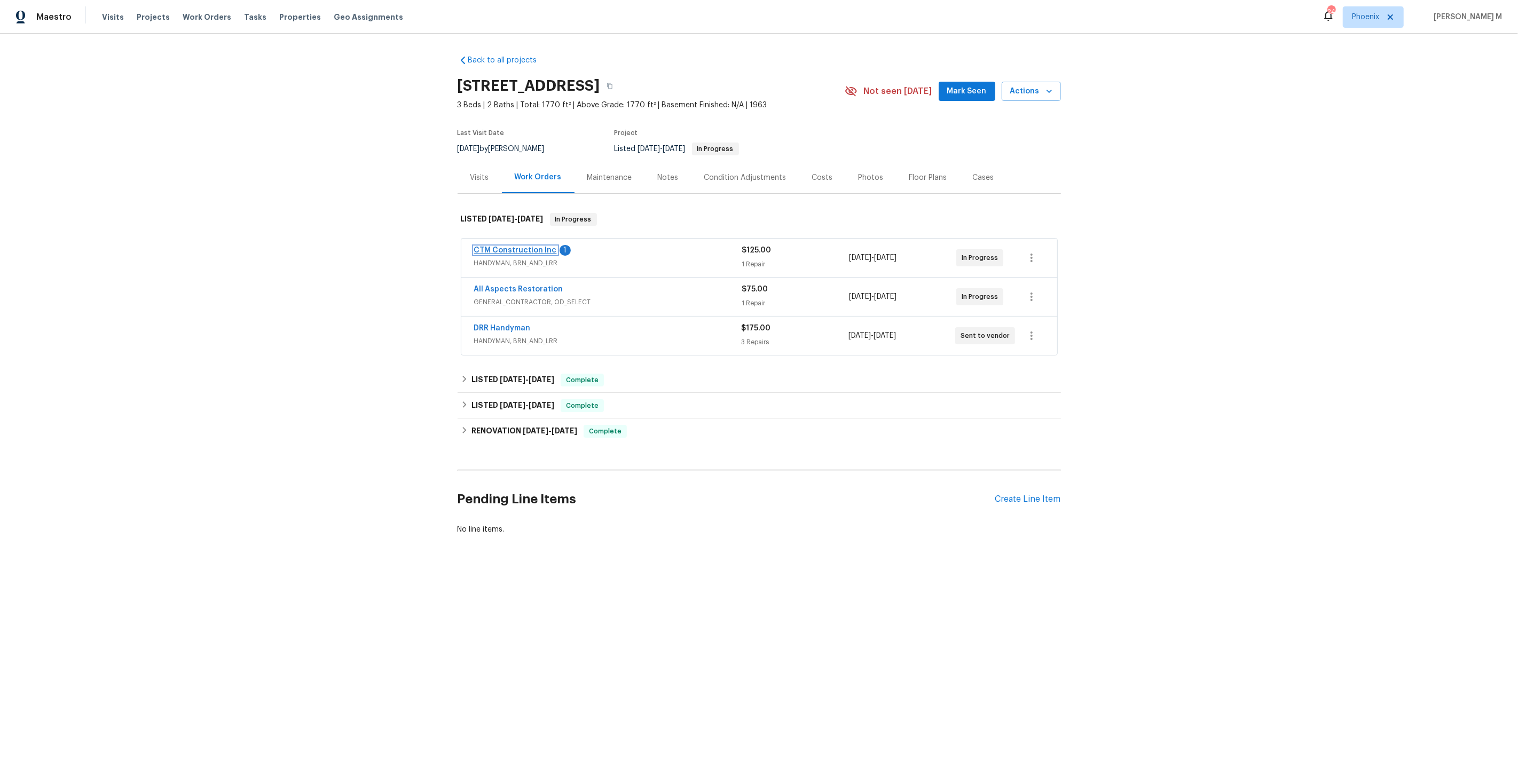
click at [523, 247] on link "CTM Construction Inc" at bounding box center [515, 250] width 83 height 7
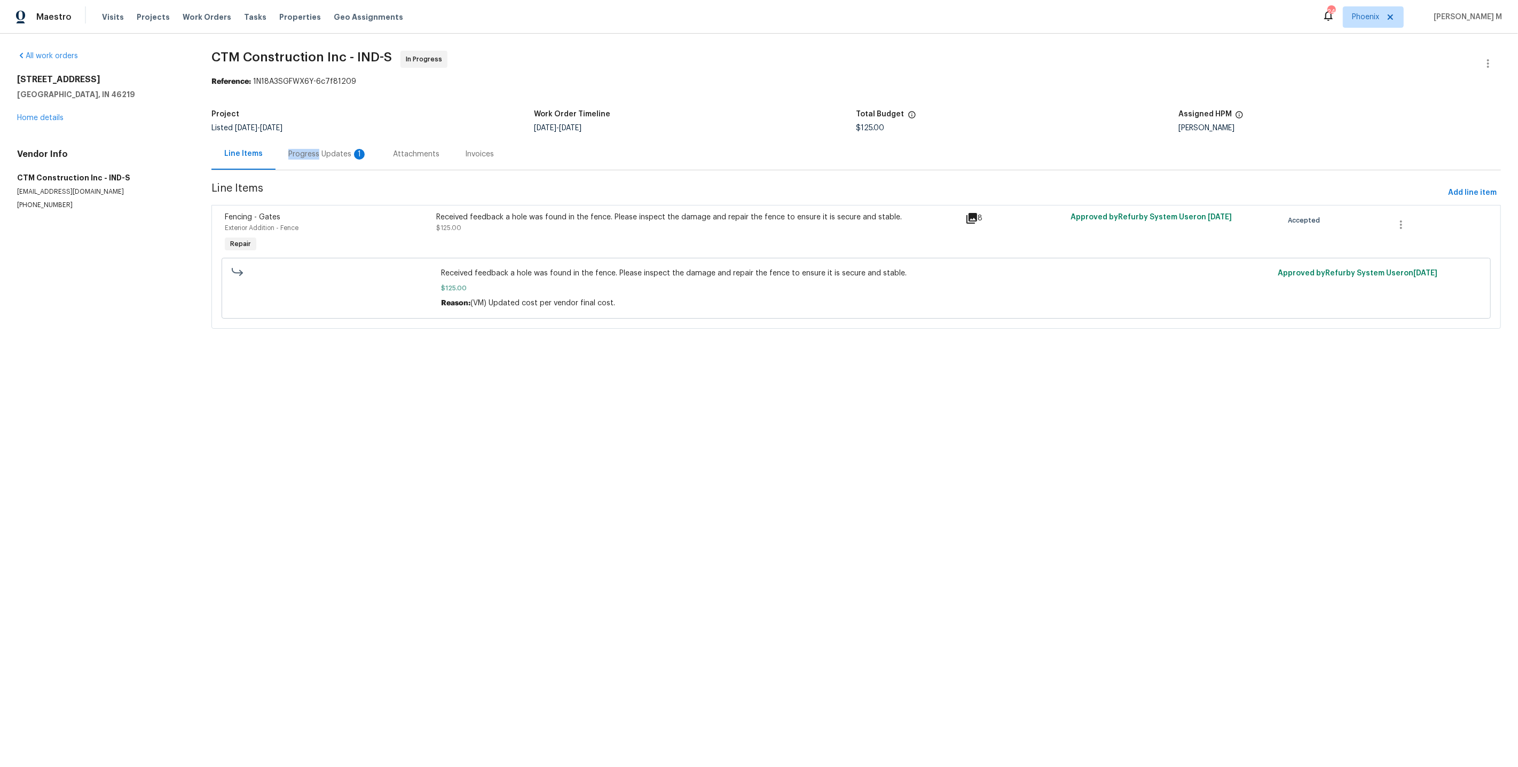
click at [301, 142] on div "Progress Updates 1" at bounding box center [328, 154] width 105 height 32
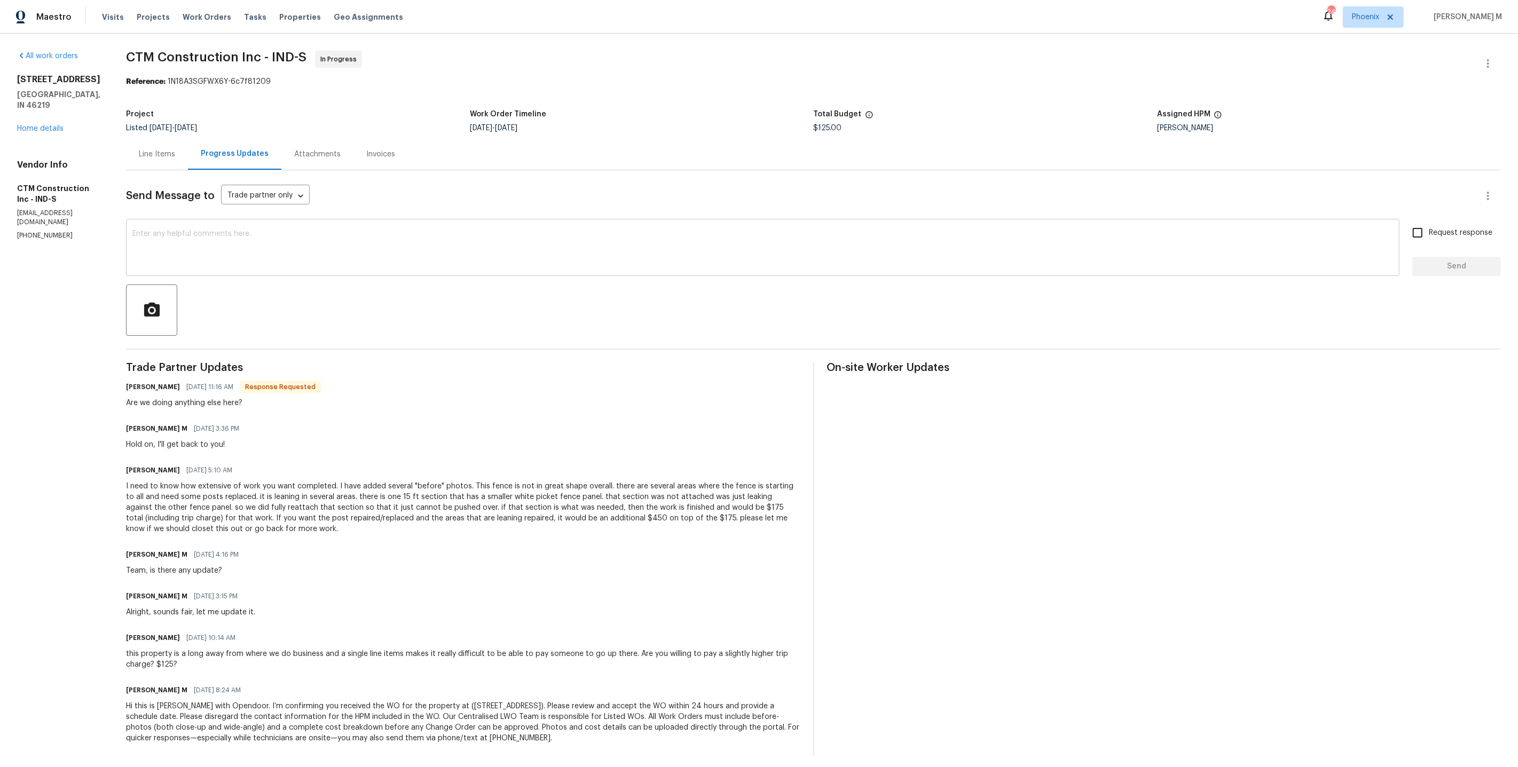
click at [278, 258] on textarea at bounding box center [762, 248] width 1261 height 37
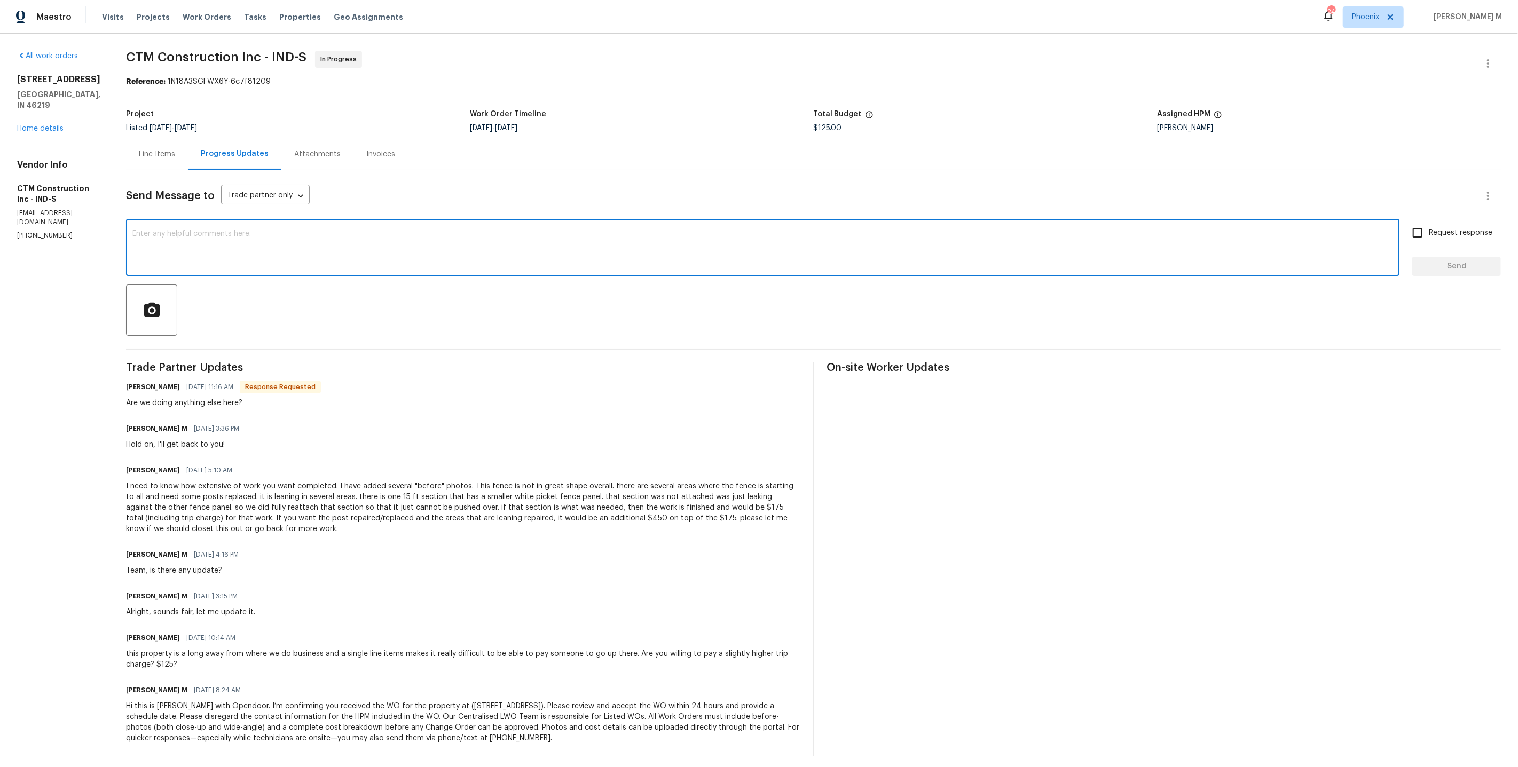
click at [267, 242] on textarea at bounding box center [762, 248] width 1261 height 37
type textarea "It still on David, I'll le you knwo shortly."
click at [47, 125] on link "Home details" at bounding box center [40, 128] width 46 height 7
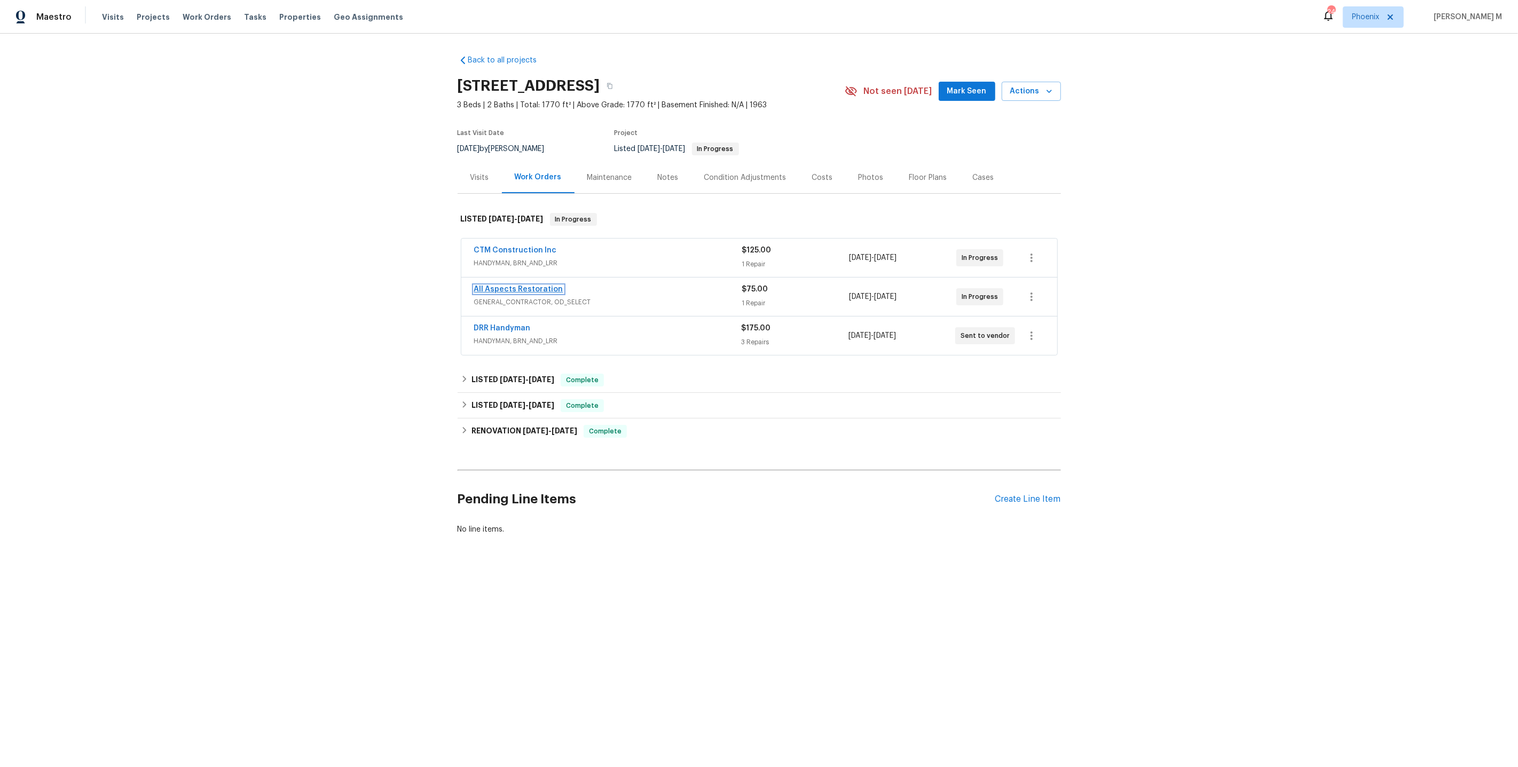
click at [537, 286] on link "All Aspects Restoration" at bounding box center [518, 289] width 89 height 7
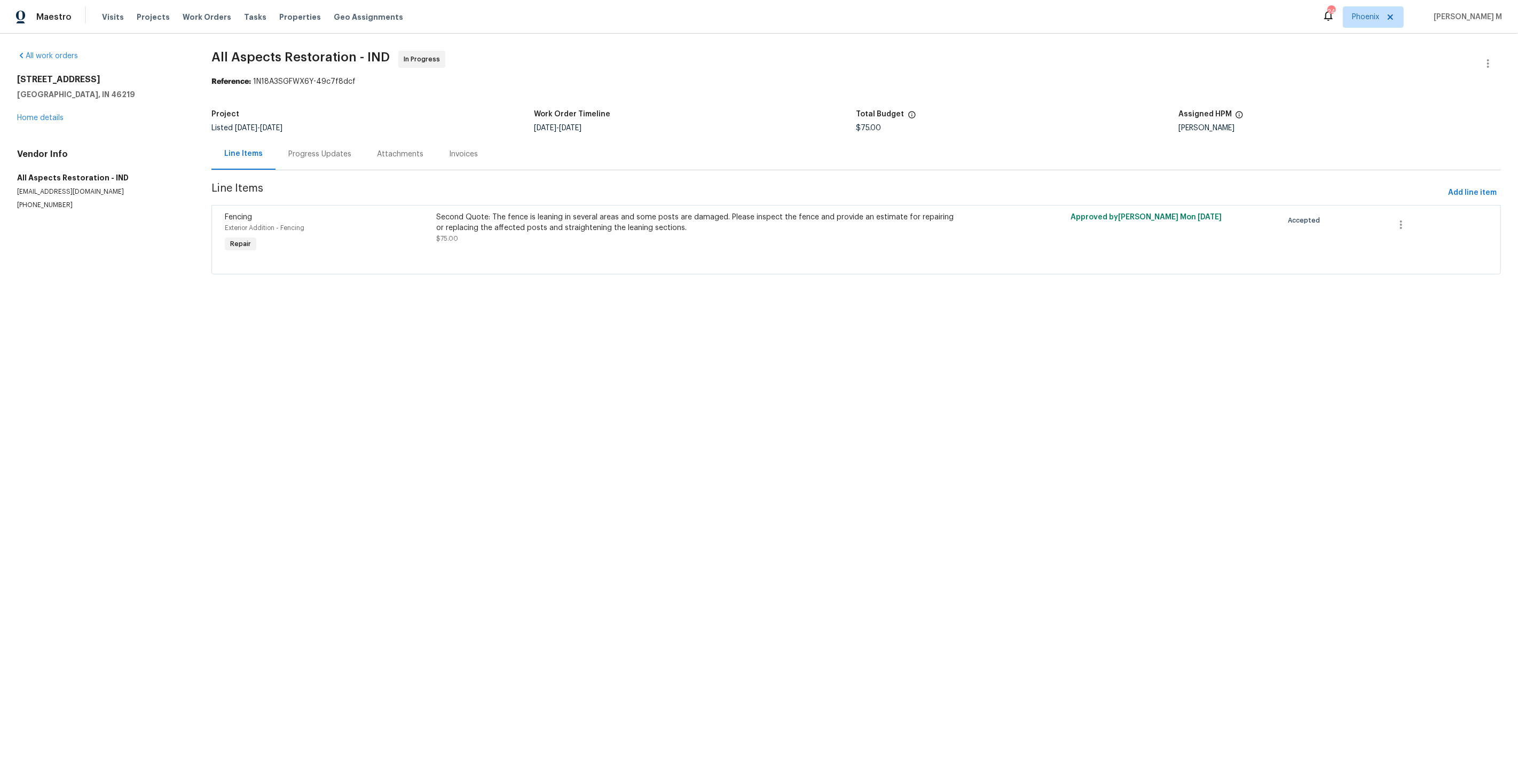
click at [291, 155] on div "Progress Updates" at bounding box center [320, 154] width 89 height 32
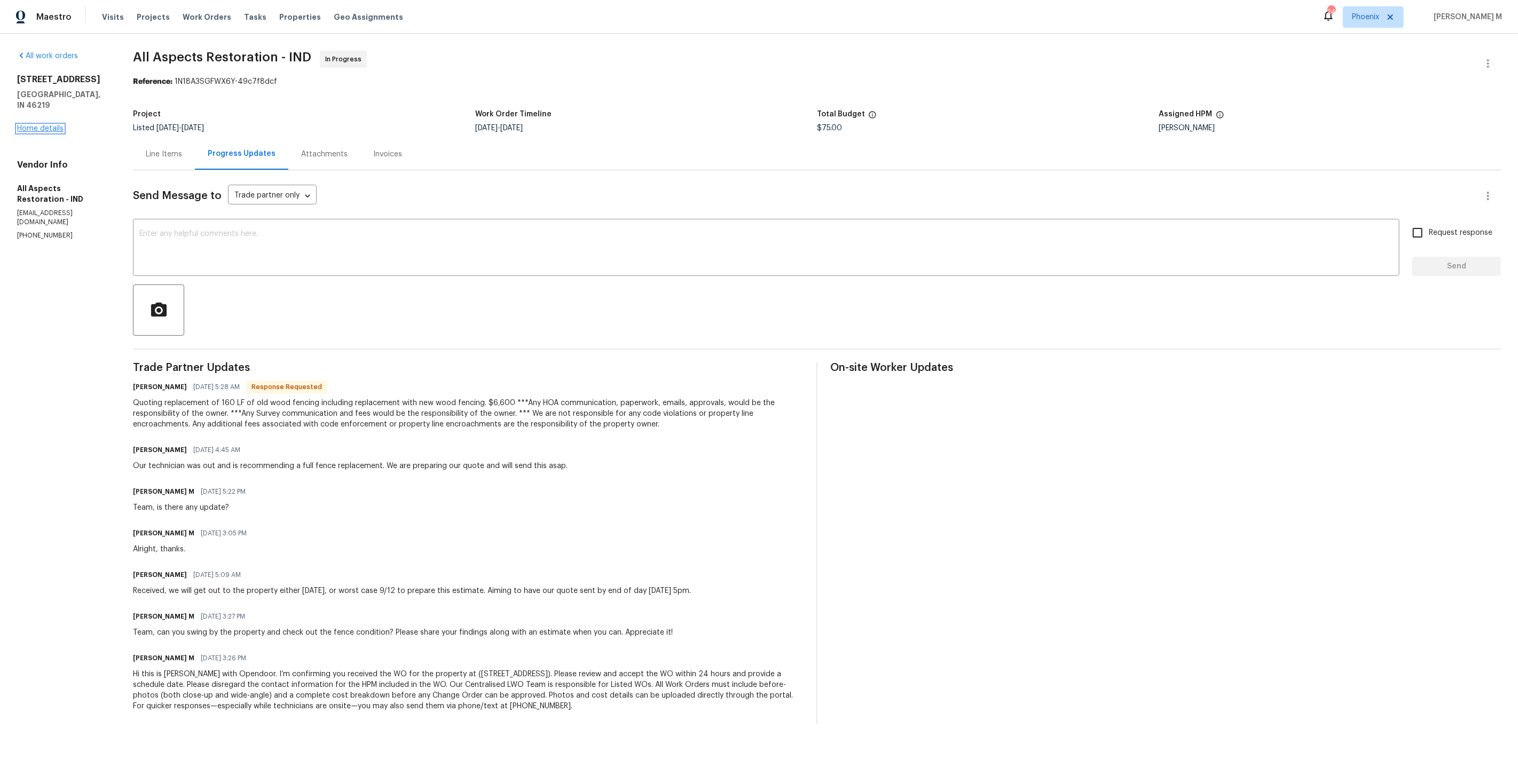
click at [50, 125] on link "Home details" at bounding box center [40, 128] width 46 height 7
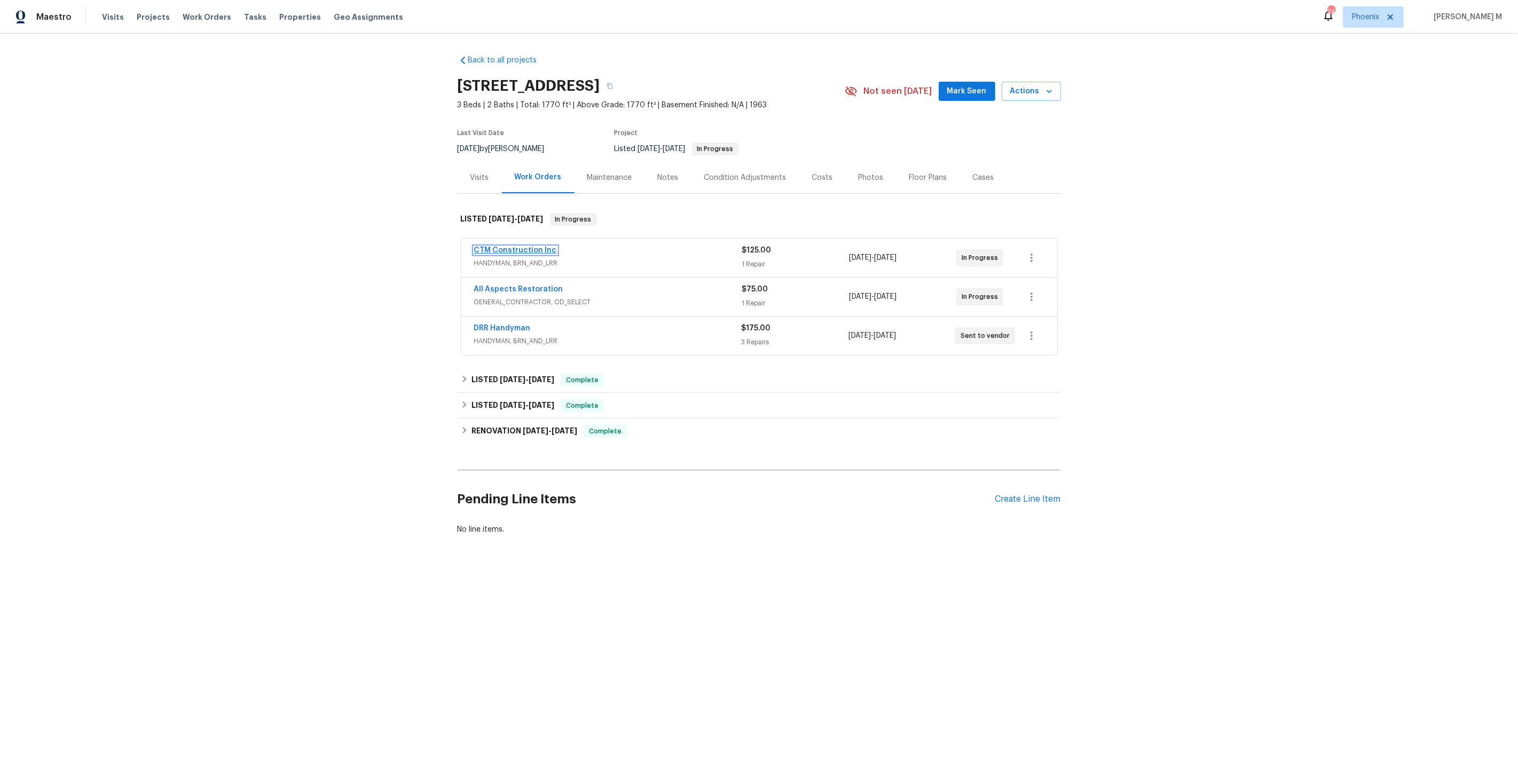
click at [507, 247] on link "CTM Construction Inc" at bounding box center [515, 250] width 83 height 7
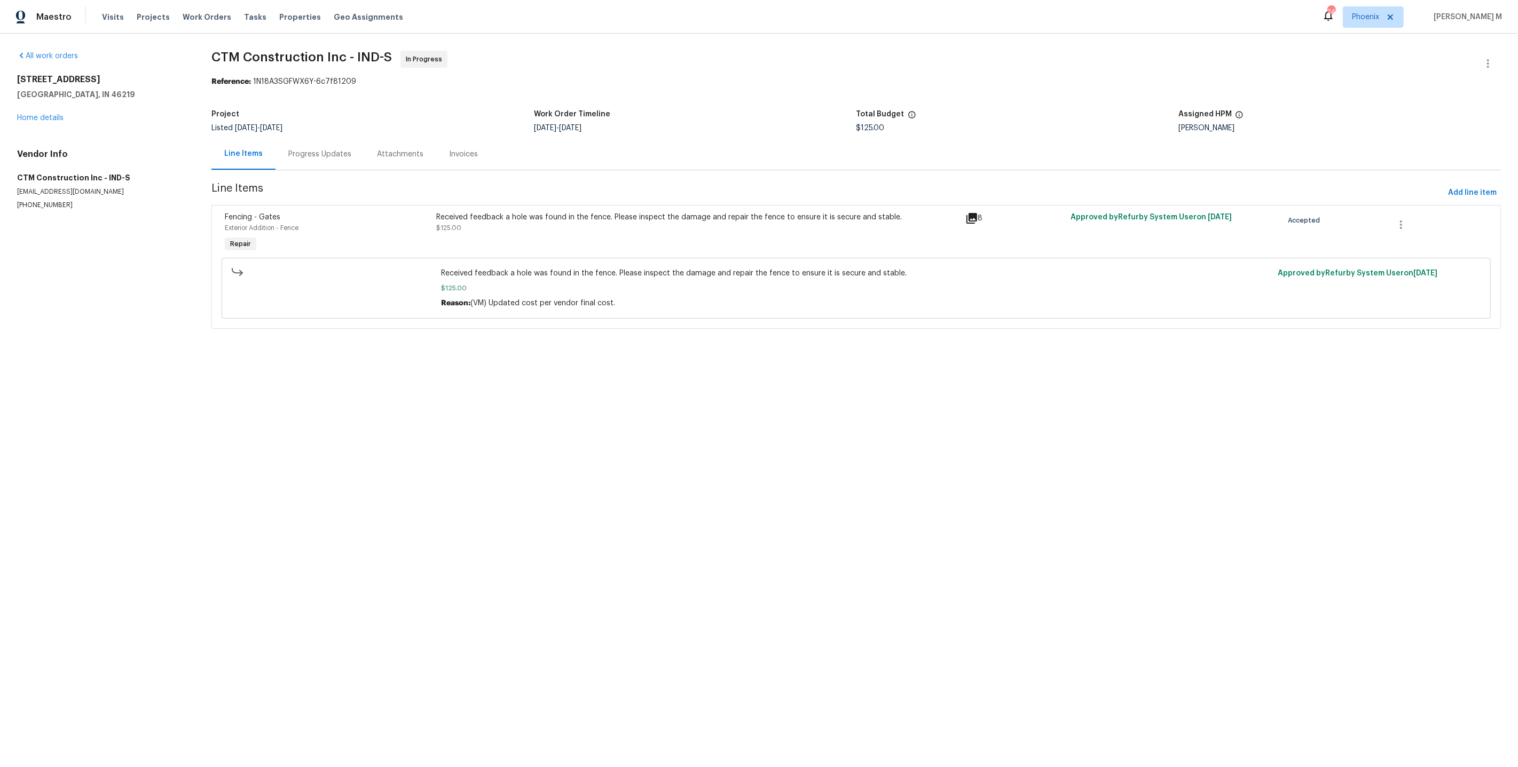
click at [323, 149] on div "Progress Updates" at bounding box center [319, 154] width 63 height 11
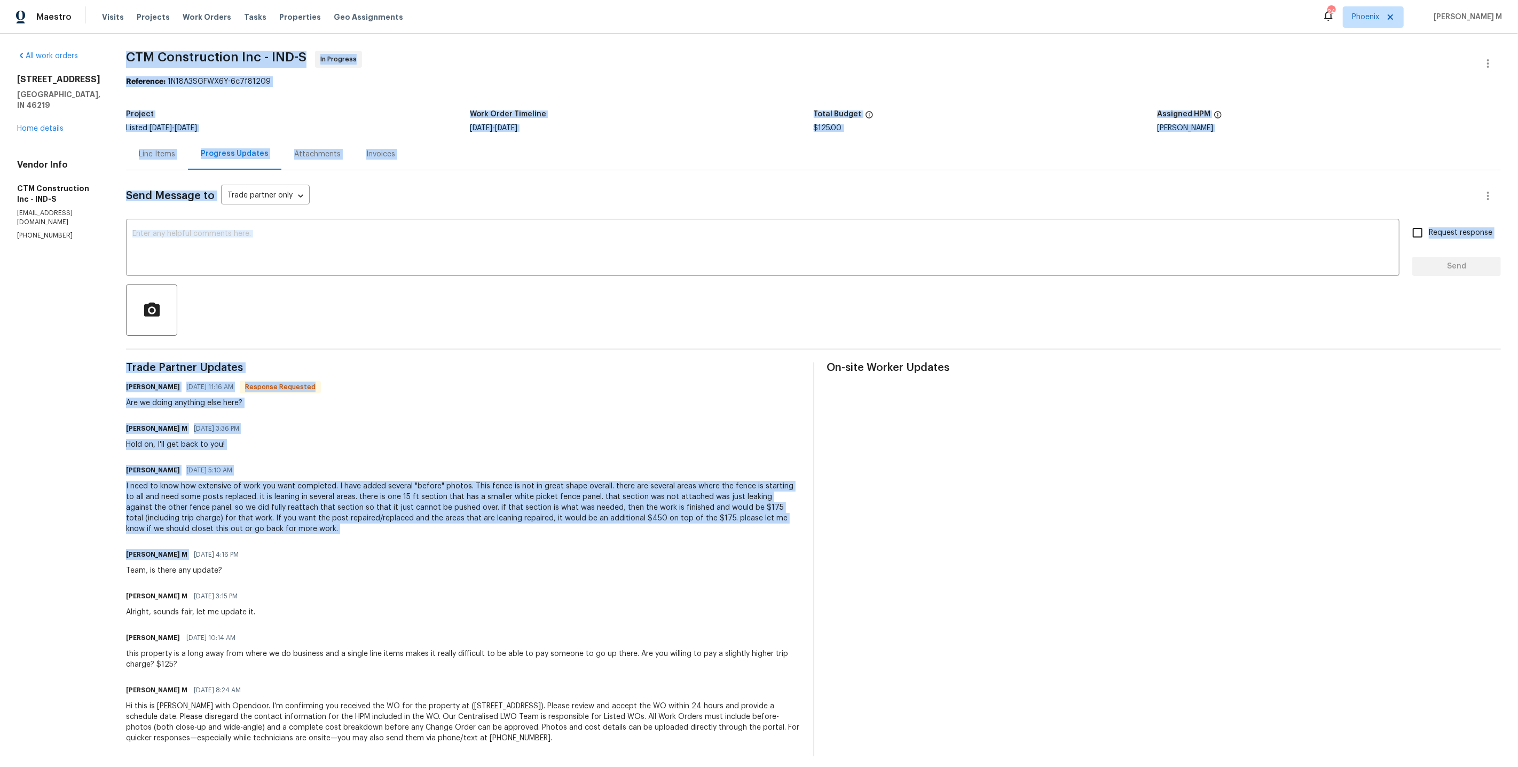
drag, startPoint x: 286, startPoint y: 528, endPoint x: 107, endPoint y: 460, distance: 190.6
click at [107, 460] on div "All work orders 8040 Goldenrod Ct Indianapolis, IN 46219 Home details Vendor In…" at bounding box center [759, 404] width 1518 height 740
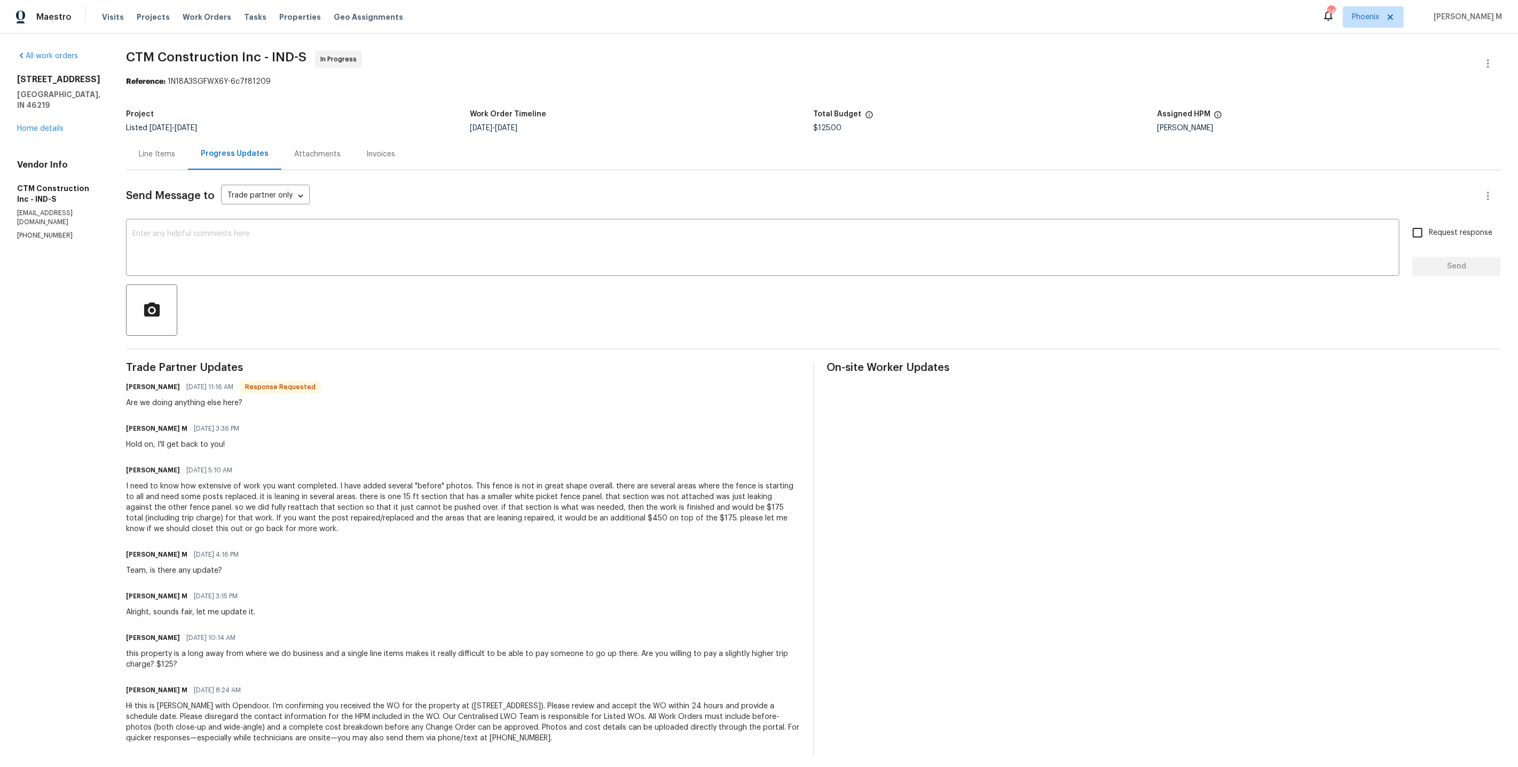
click at [171, 493] on div "I need to know how extensive of work you want completed. I have added several "…" at bounding box center [463, 507] width 674 height 53
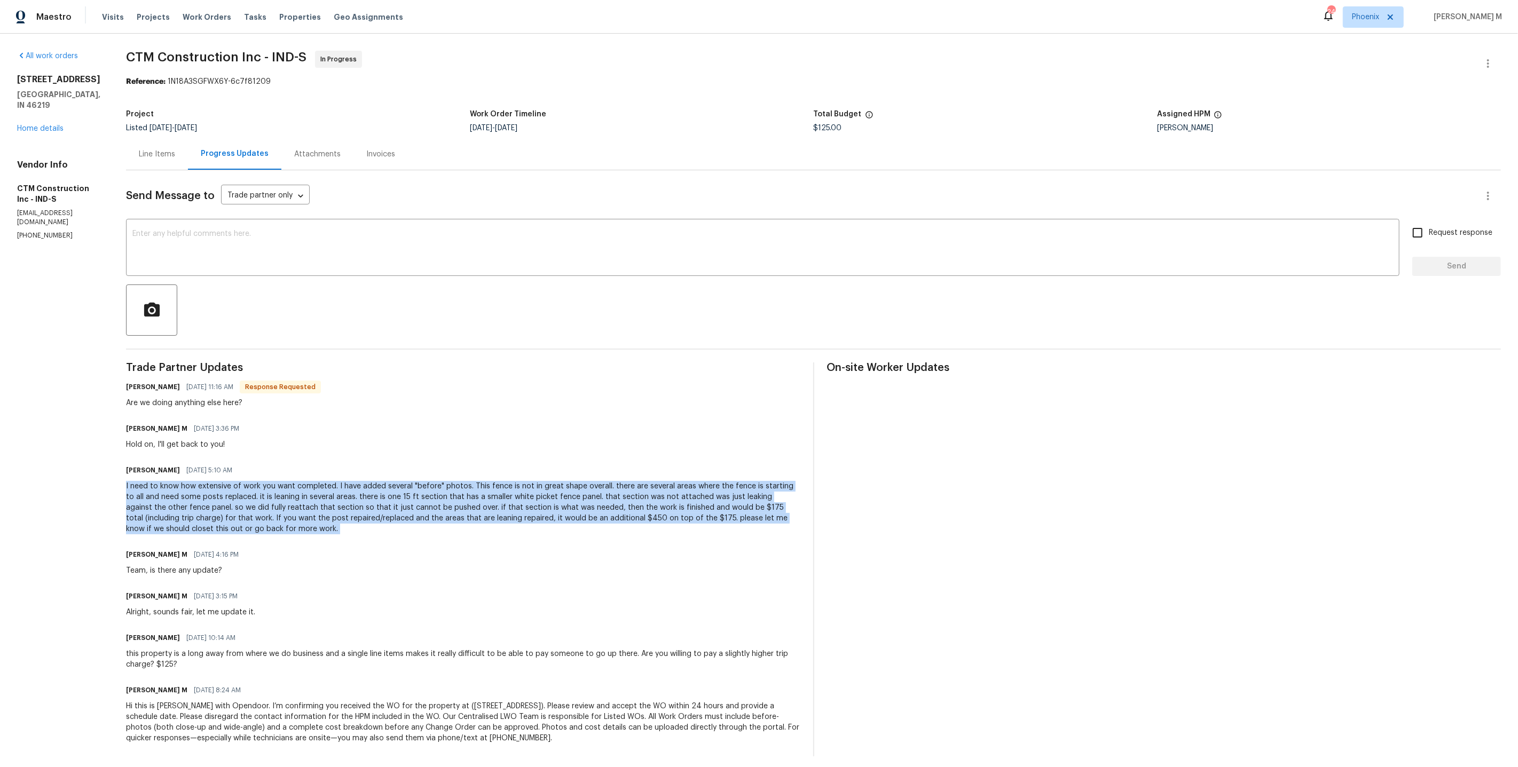
click at [171, 493] on div "I need to know how extensive of work you want completed. I have added several "…" at bounding box center [463, 507] width 674 height 53
copy div "I need to know how extensive of work you want completed. I have added several "…"
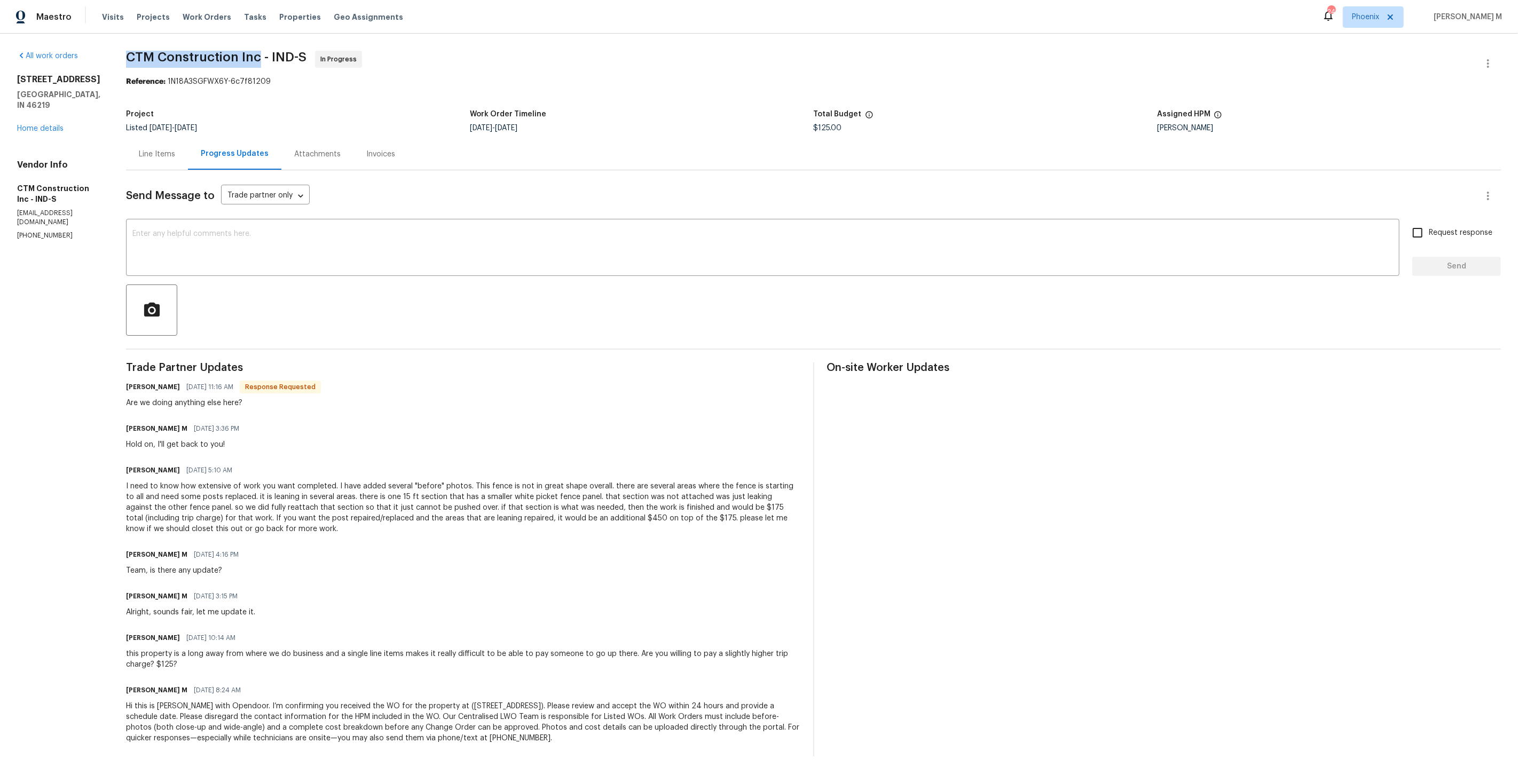
drag, startPoint x: 125, startPoint y: 50, endPoint x: 253, endPoint y: 62, distance: 128.8
click at [253, 62] on div "All work orders 8040 Goldenrod Ct Indianapolis, IN 46219 Home details Vendor In…" at bounding box center [759, 404] width 1518 height 740
copy span "CTM Construction Inc"
click at [24, 125] on link "Home details" at bounding box center [40, 128] width 46 height 7
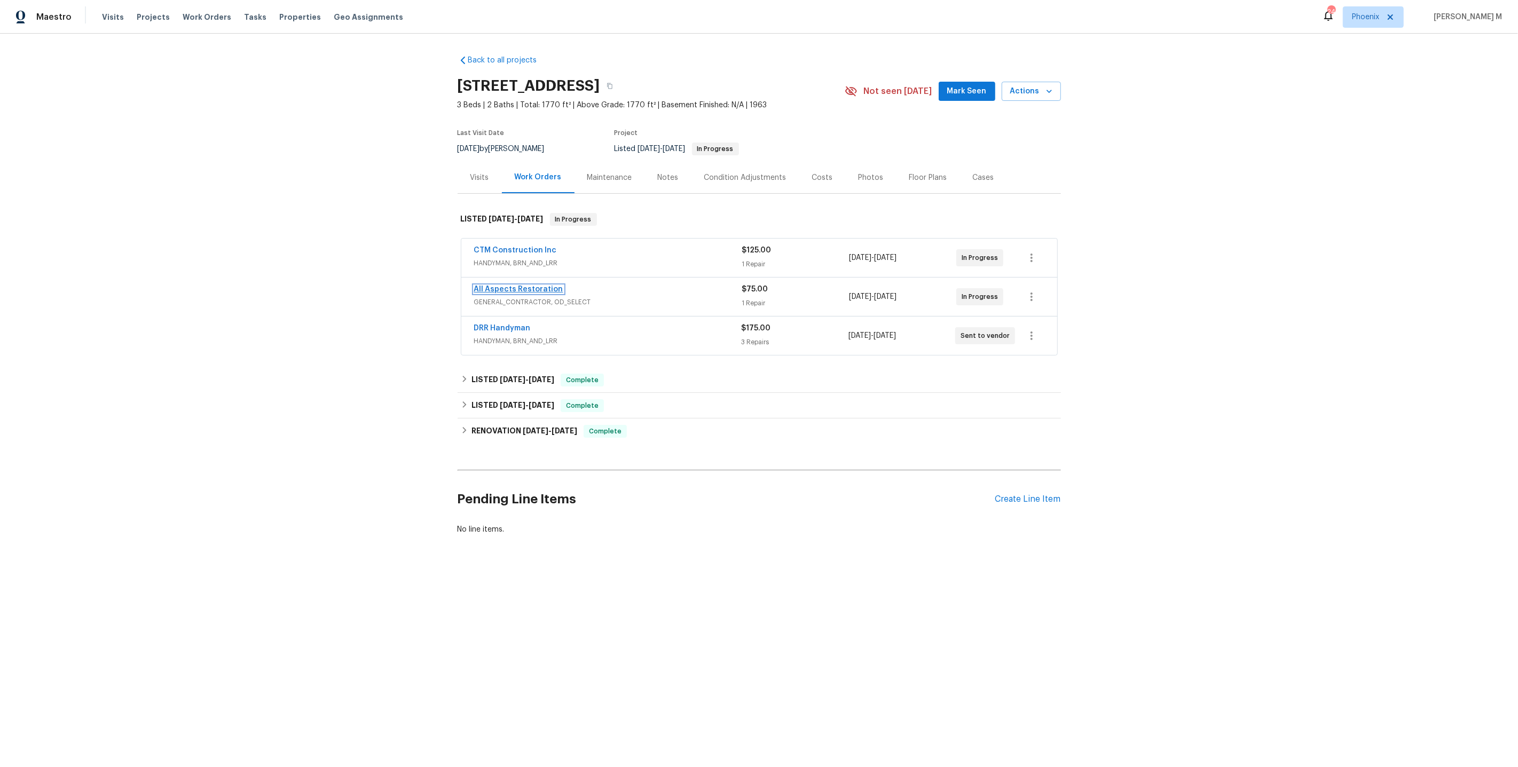
click at [514, 286] on link "All Aspects Restoration" at bounding box center [518, 289] width 89 height 7
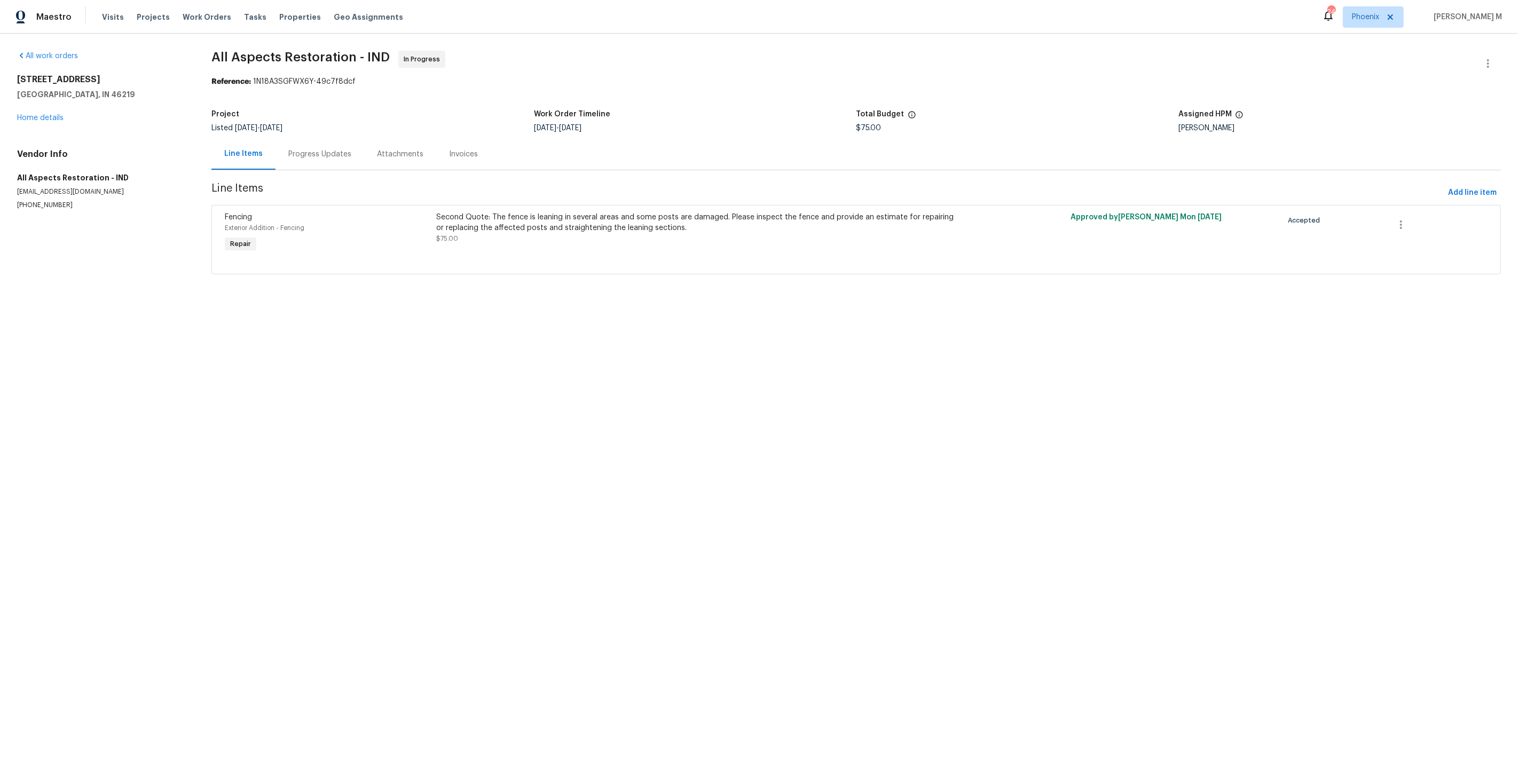
click at [313, 149] on div "Progress Updates" at bounding box center [319, 154] width 63 height 11
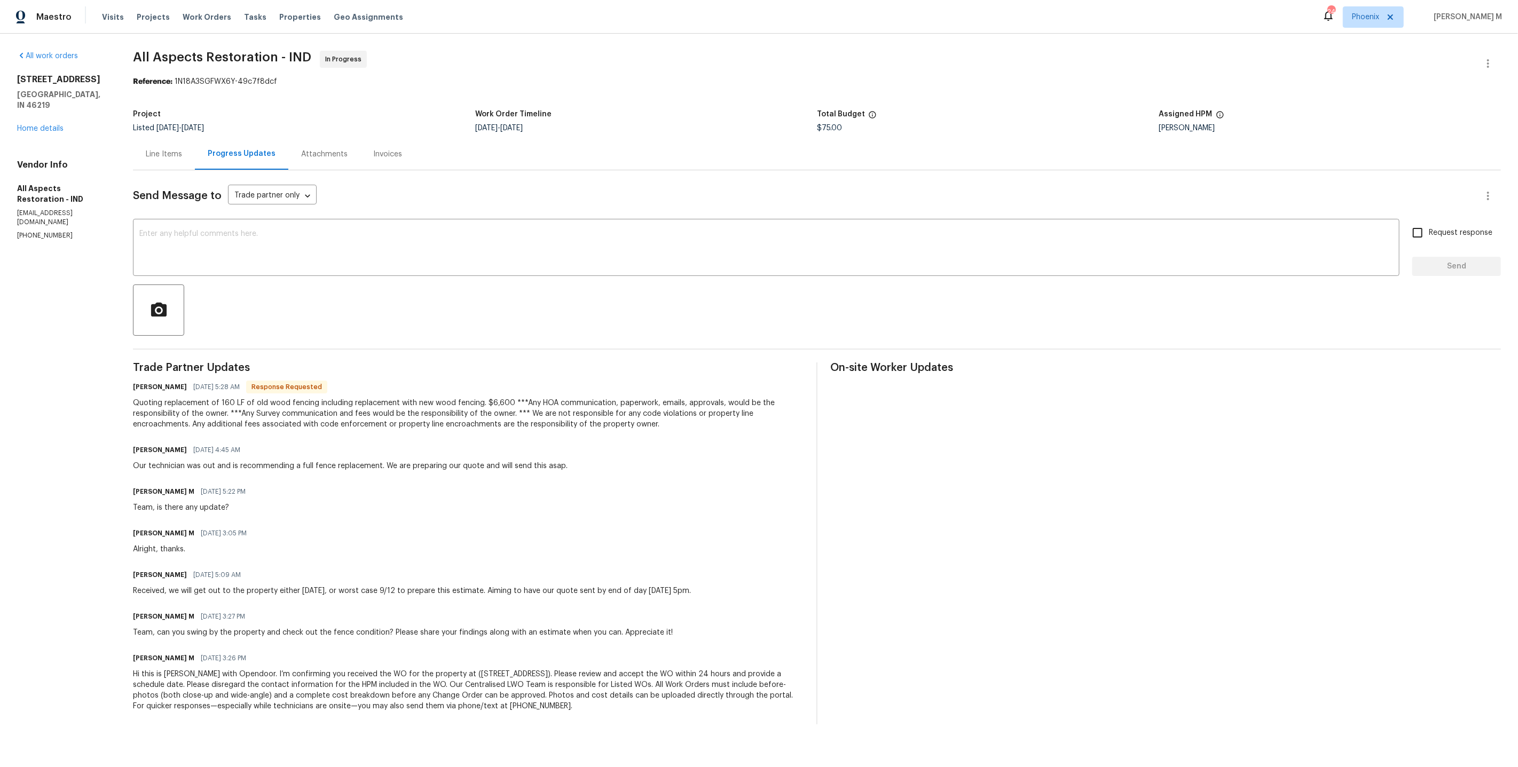
click at [231, 443] on div "James Kelso 09/15/2025 4:45 AM" at bounding box center [350, 450] width 435 height 15
click at [231, 461] on div "Our technician was out and is recommending a full fence replacement. We are pre…" at bounding box center [350, 466] width 435 height 11
copy div "Our technician was out and is recommending a full fence replacement. We are pre…"
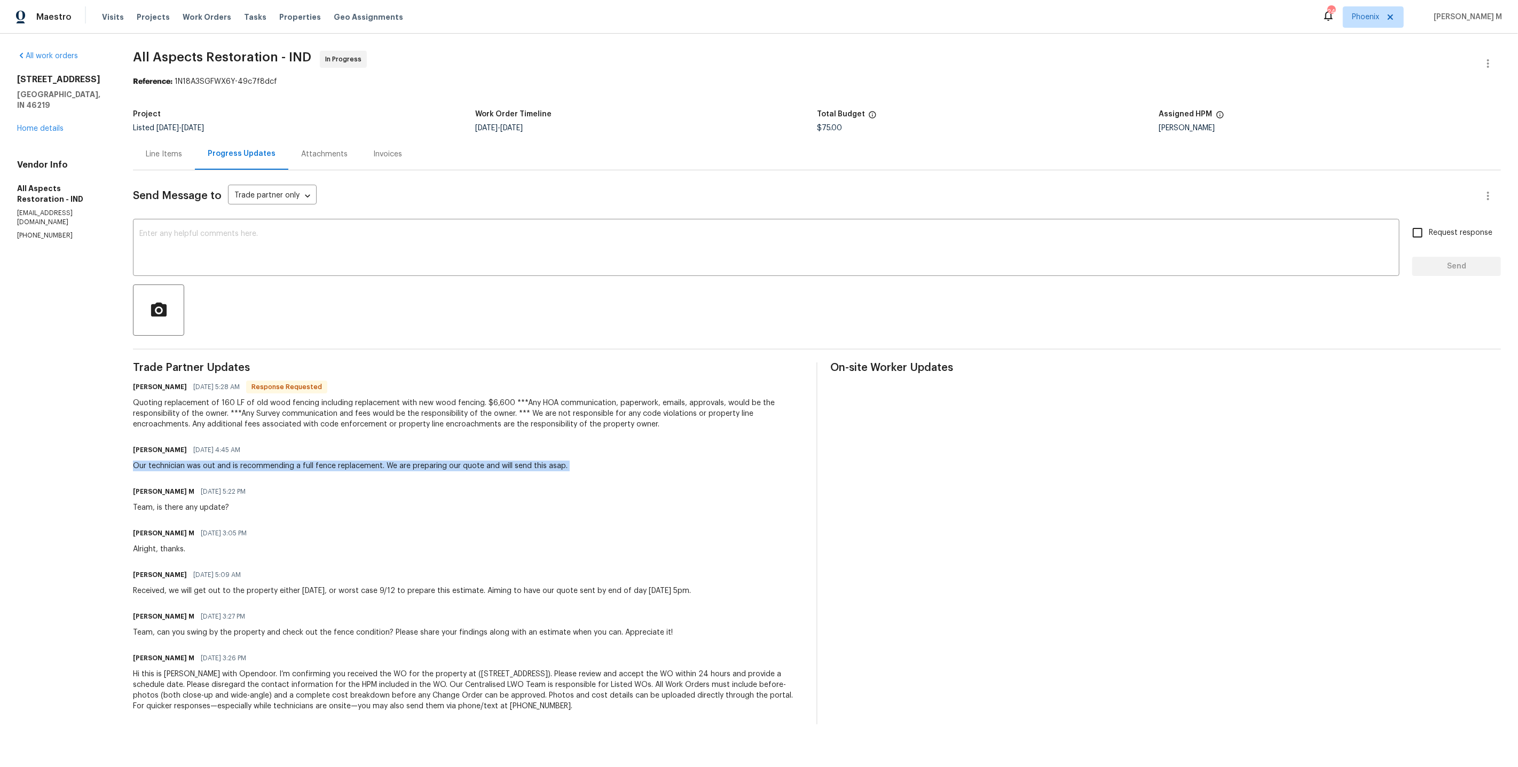
click at [237, 398] on div "Quoting replacement of 160 LF of old wood fencing including replacement with ne…" at bounding box center [468, 414] width 671 height 32
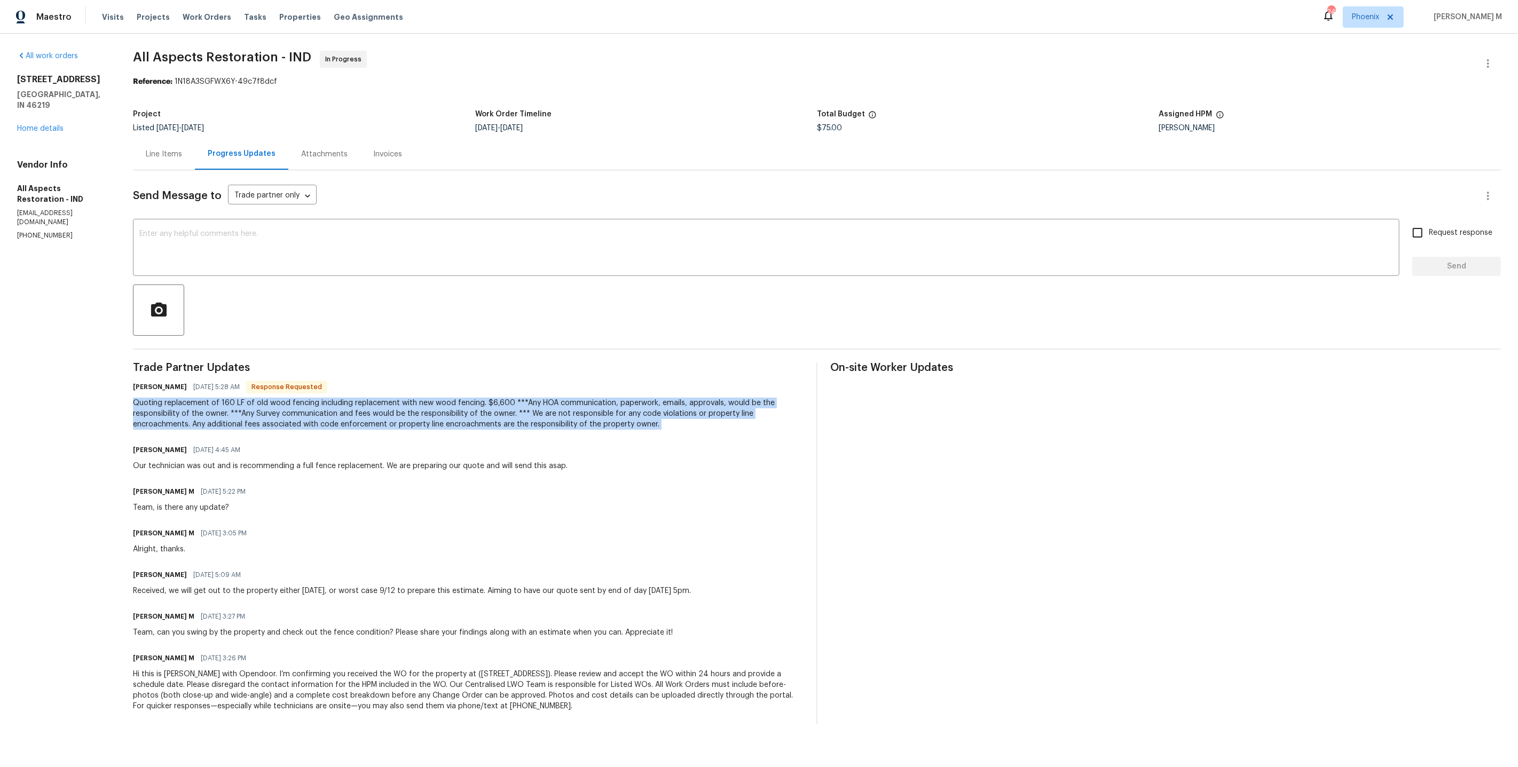
click at [237, 398] on div "Quoting replacement of 160 LF of old wood fencing including replacement with ne…" at bounding box center [468, 414] width 671 height 32
copy div "Quoting replacement of 160 LF of old wood fencing including replacement with ne…"
click at [216, 52] on span "All Aspects Restoration - IND" at bounding box center [222, 57] width 178 height 13
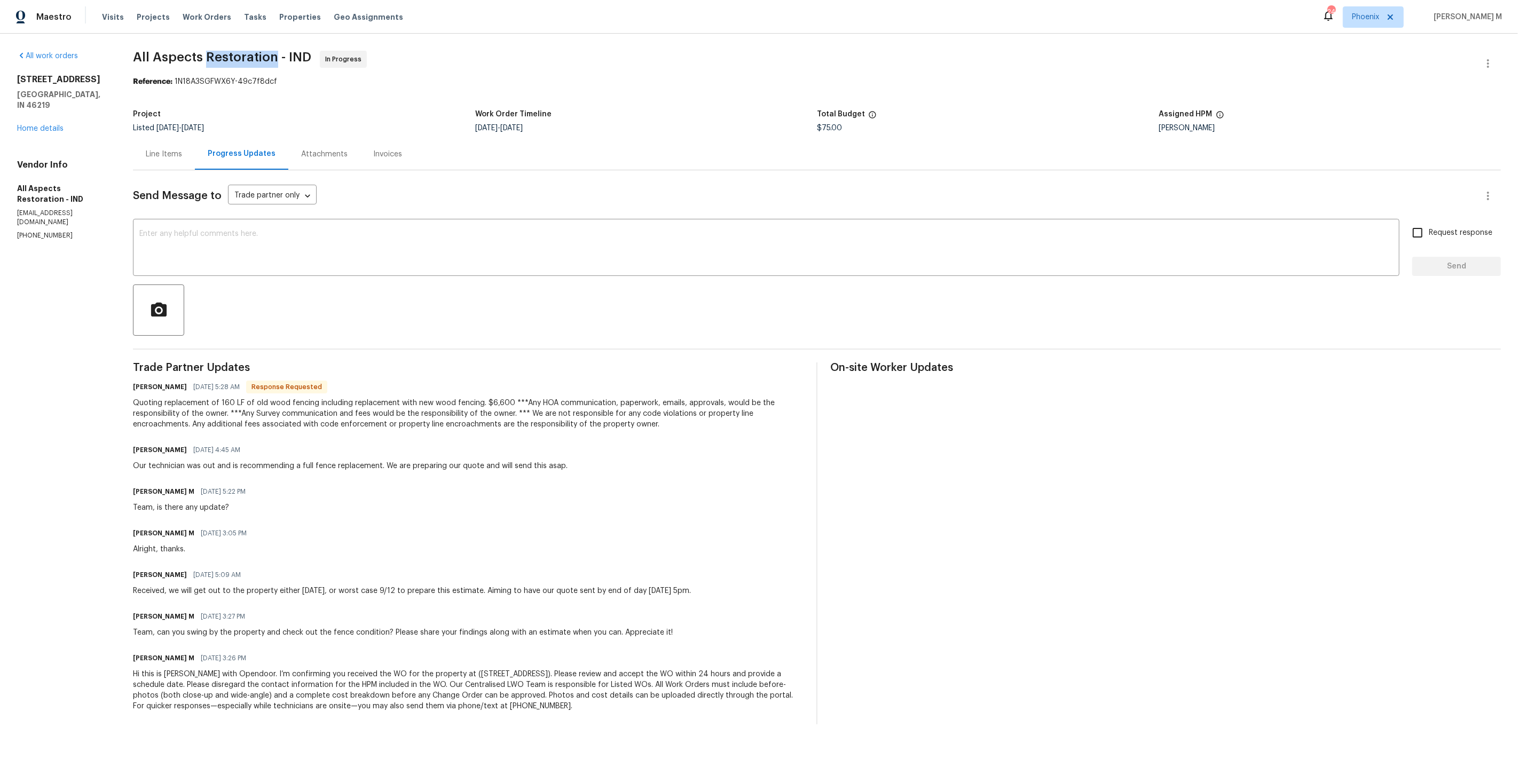
click at [216, 52] on span "All Aspects Restoration - IND" at bounding box center [222, 57] width 178 height 13
copy span "All Aspects Restoration - IND"
click at [295, 242] on textarea at bounding box center [766, 248] width 1254 height 37
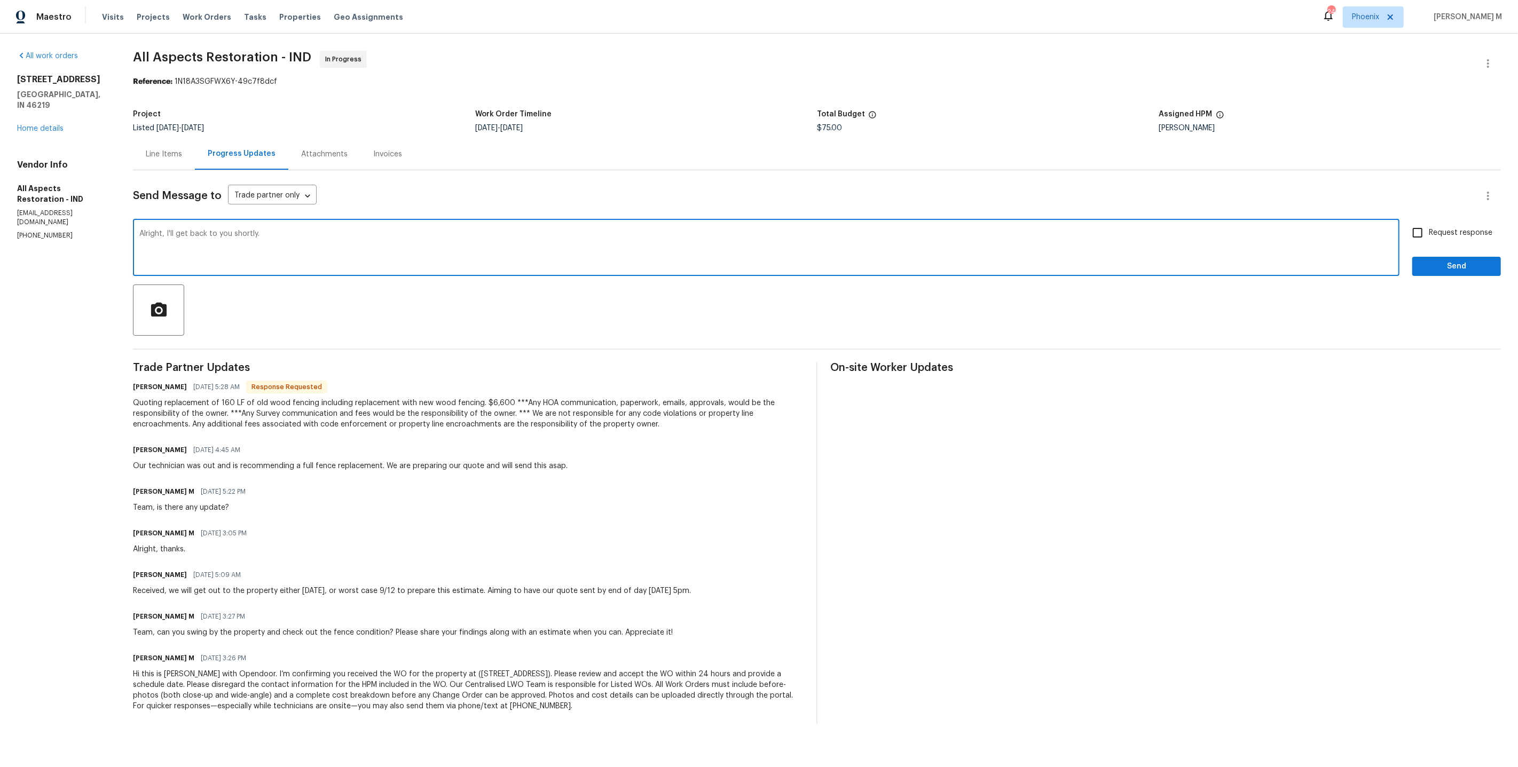
type textarea "Alright, I'll get back to you shortly."
click at [1456, 227] on span "Request response" at bounding box center [1461, 232] width 64 height 11
click at [1429, 225] on input "Request response" at bounding box center [1418, 233] width 22 height 22
checkbox input "true"
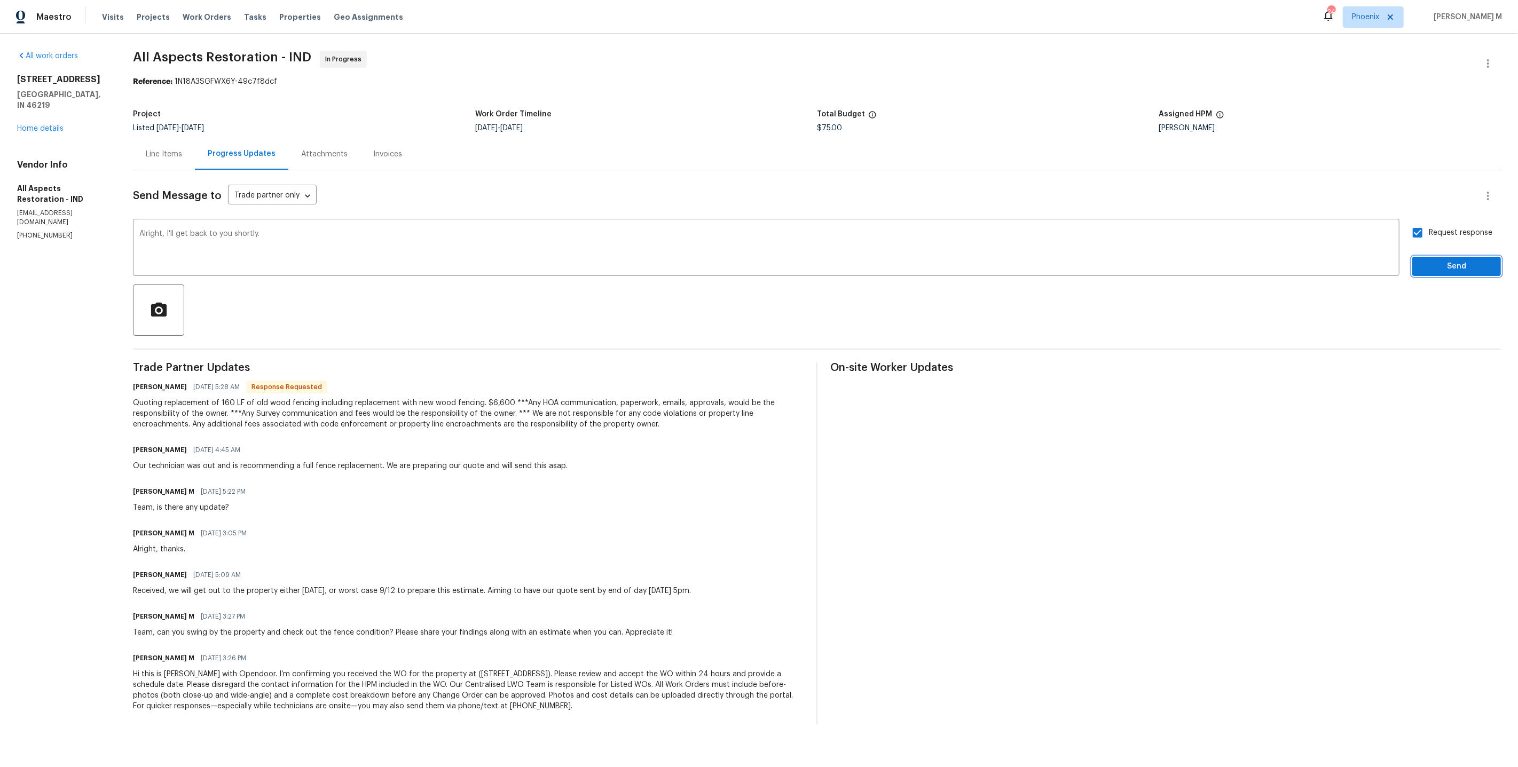
click at [1456, 260] on span "Send" at bounding box center [1457, 266] width 72 height 13
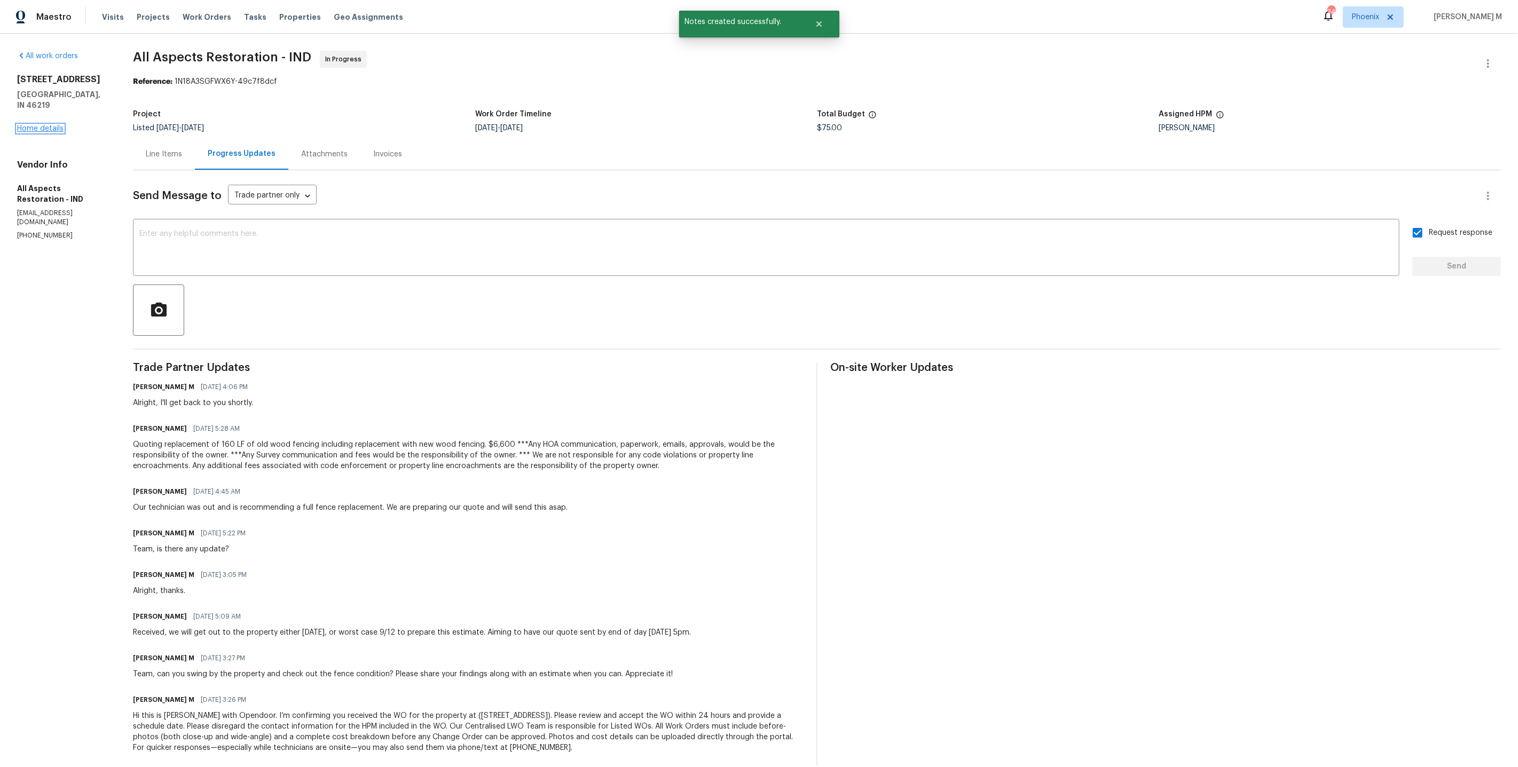
click at [42, 125] on link "Home details" at bounding box center [40, 128] width 46 height 7
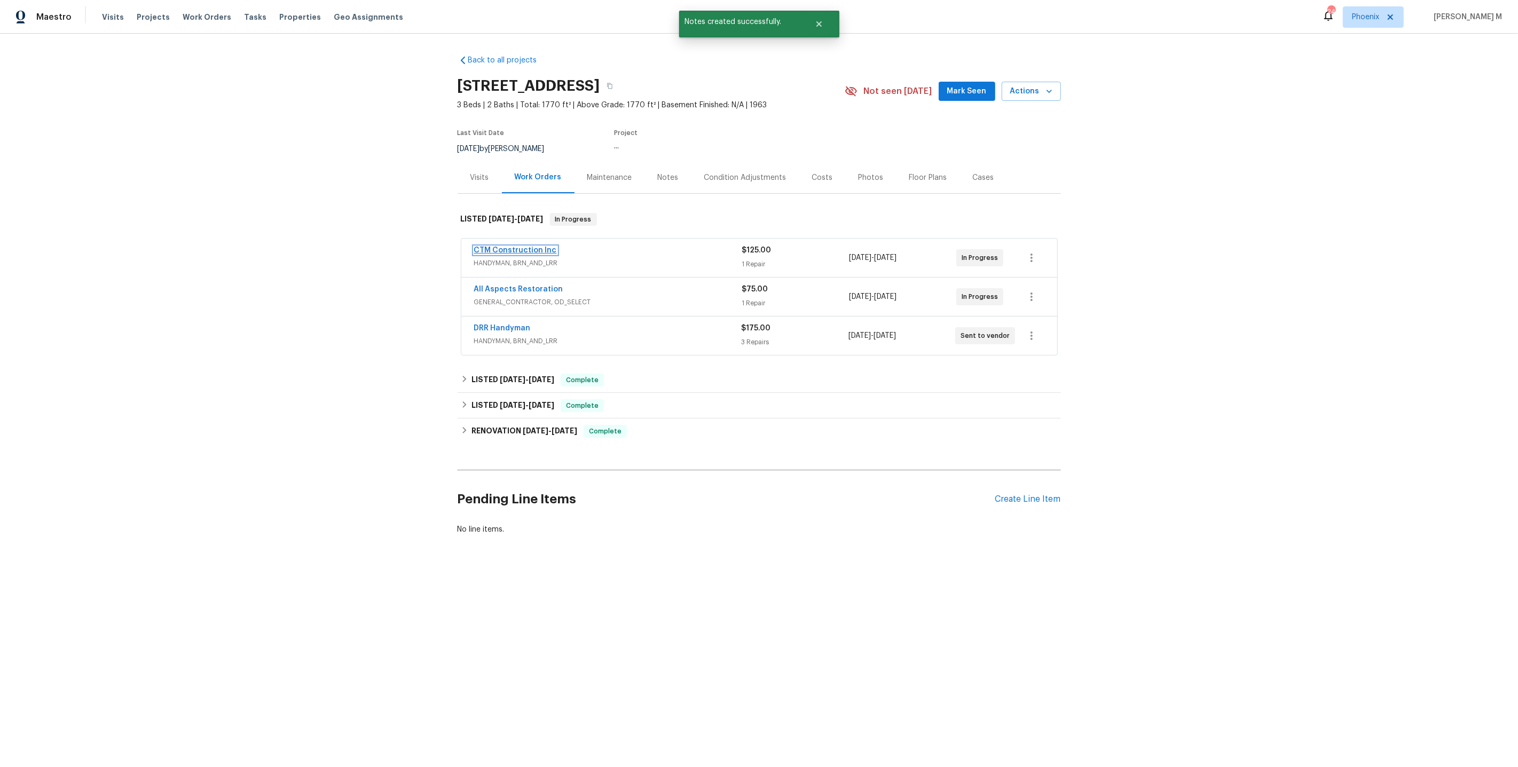
click at [517, 247] on link "CTM Construction Inc" at bounding box center [515, 250] width 83 height 7
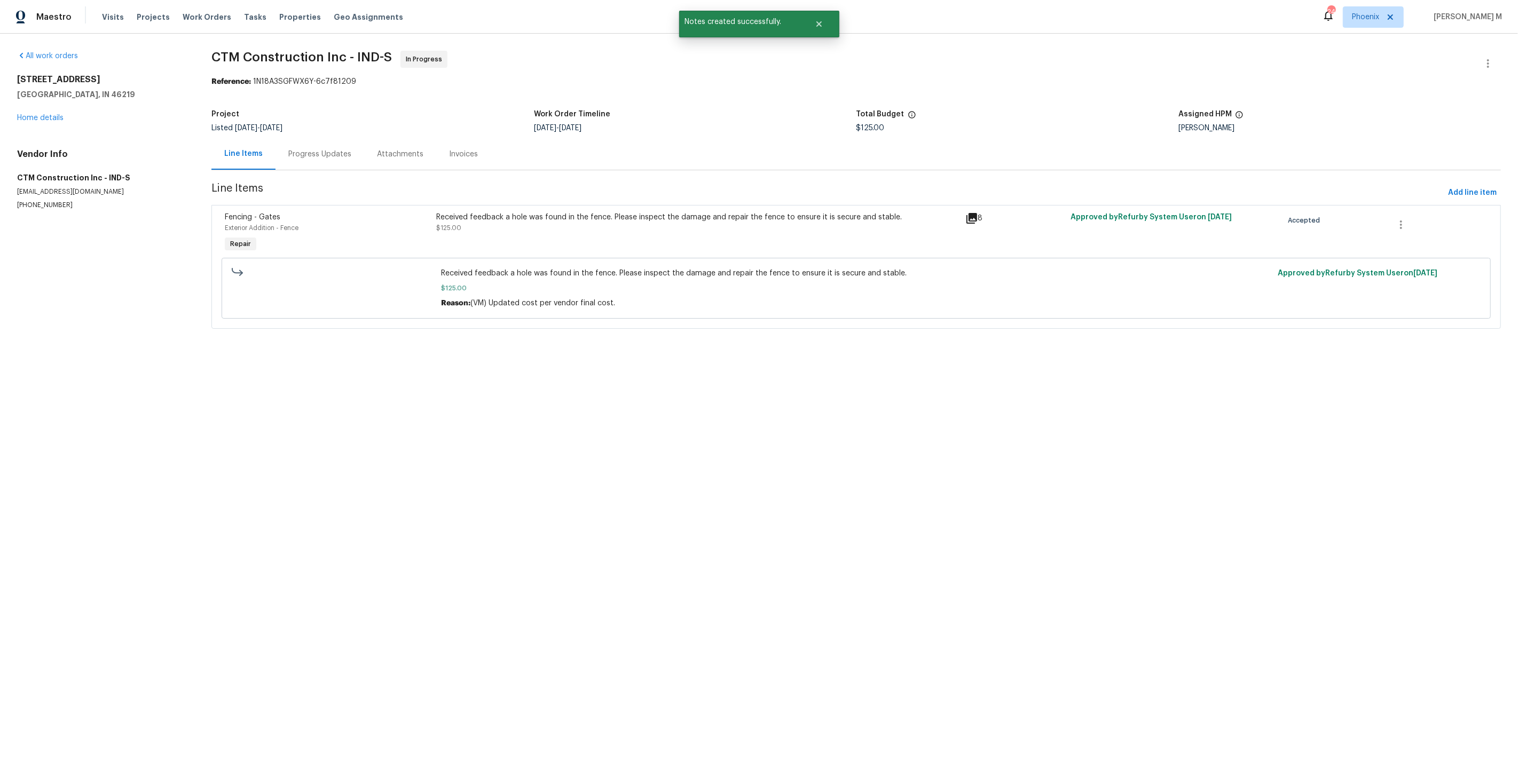
click at [276, 138] on div "Progress Updates" at bounding box center [320, 154] width 89 height 32
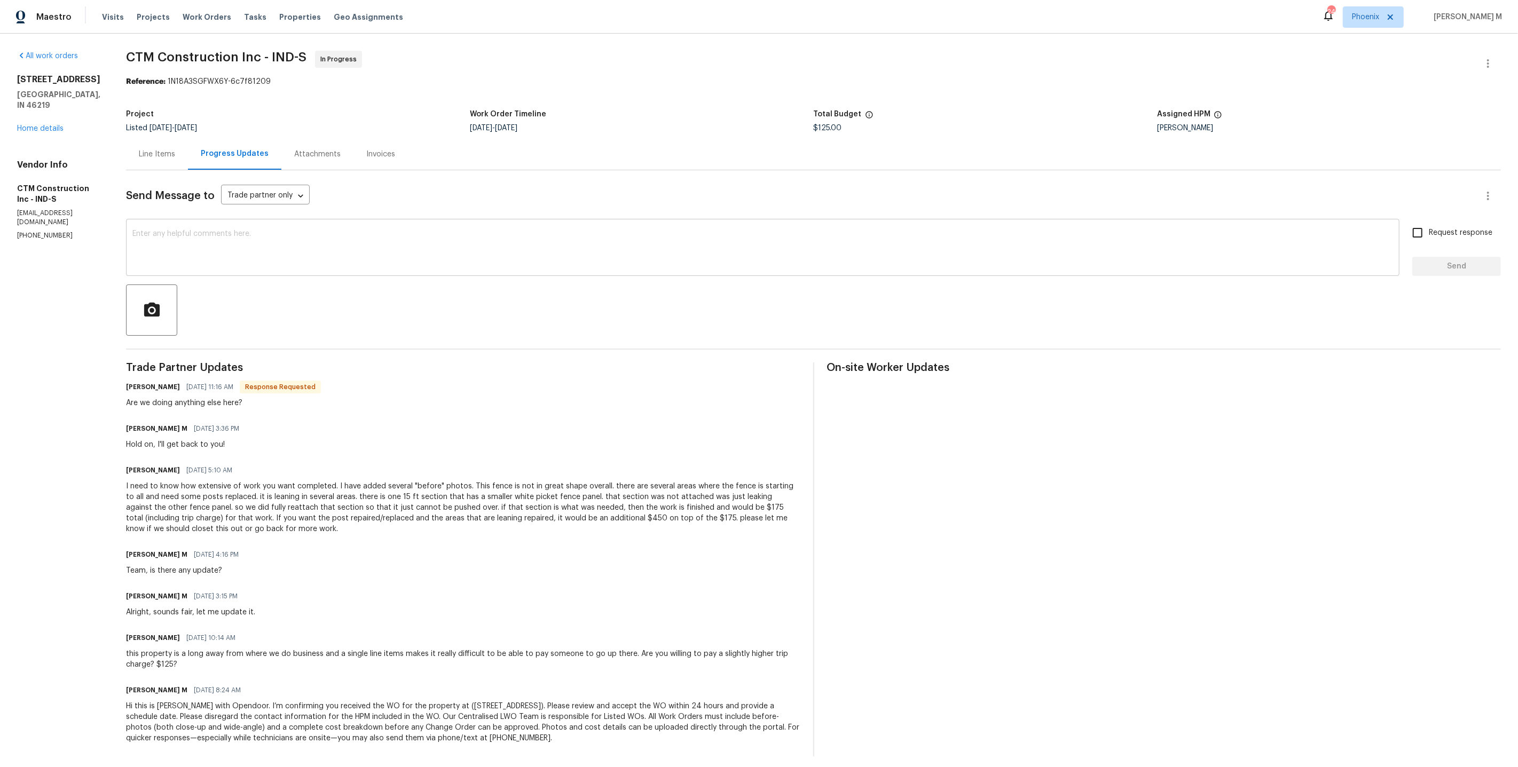
click at [315, 237] on textarea at bounding box center [762, 248] width 1261 height 37
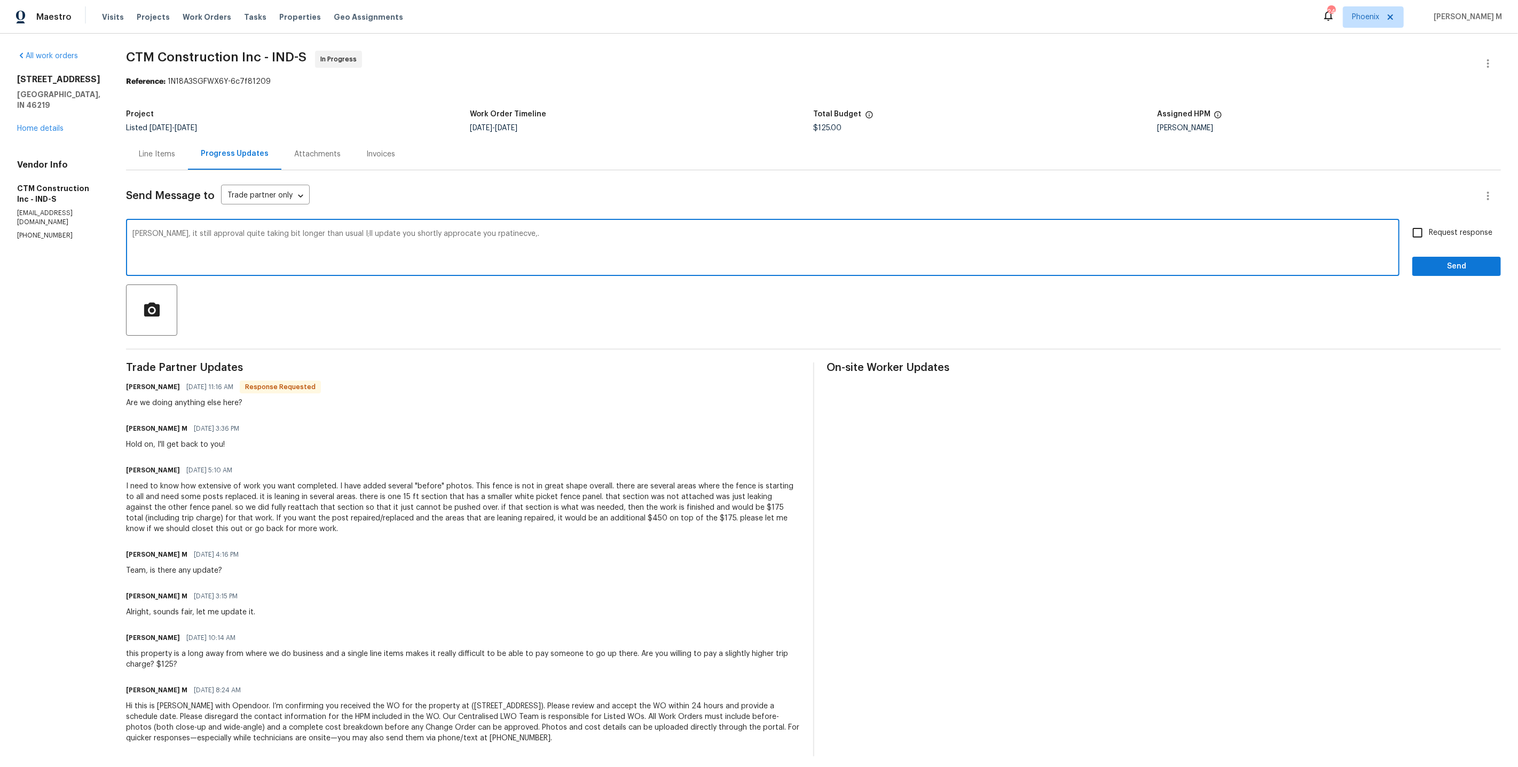
type textarea "David, it still approval quite taking bit longer than usual I;ll update you sho…"
click at [414, 247] on textarea at bounding box center [762, 248] width 1261 height 37
paste textarea "David, the approval is taking a bit longer than usual. I’ll update you as soon …"
type textarea "David, the approval is taking a bit longer than usual. I’ll update you as soon …"
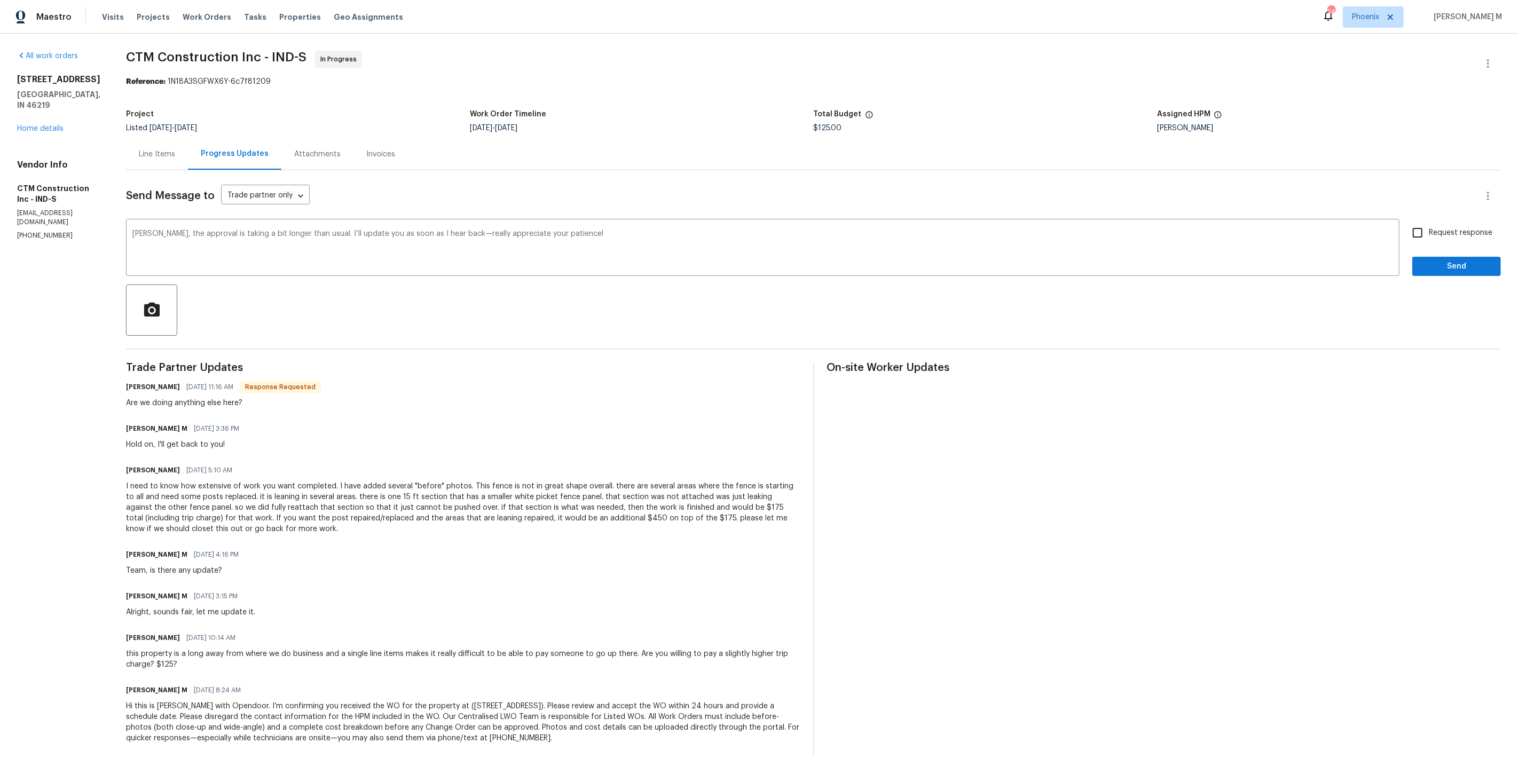
click at [1436, 210] on div "Send Message to Trade partner only Trade partner only ​ David, the approval is …" at bounding box center [813, 463] width 1375 height 586
click at [1436, 227] on span "Request response" at bounding box center [1461, 232] width 64 height 11
click at [1429, 222] on input "Request response" at bounding box center [1418, 233] width 22 height 22
checkbox input "true"
click at [1436, 269] on div "Send Message to Trade partner only Trade partner only ​ David, the approval is …" at bounding box center [813, 463] width 1375 height 586
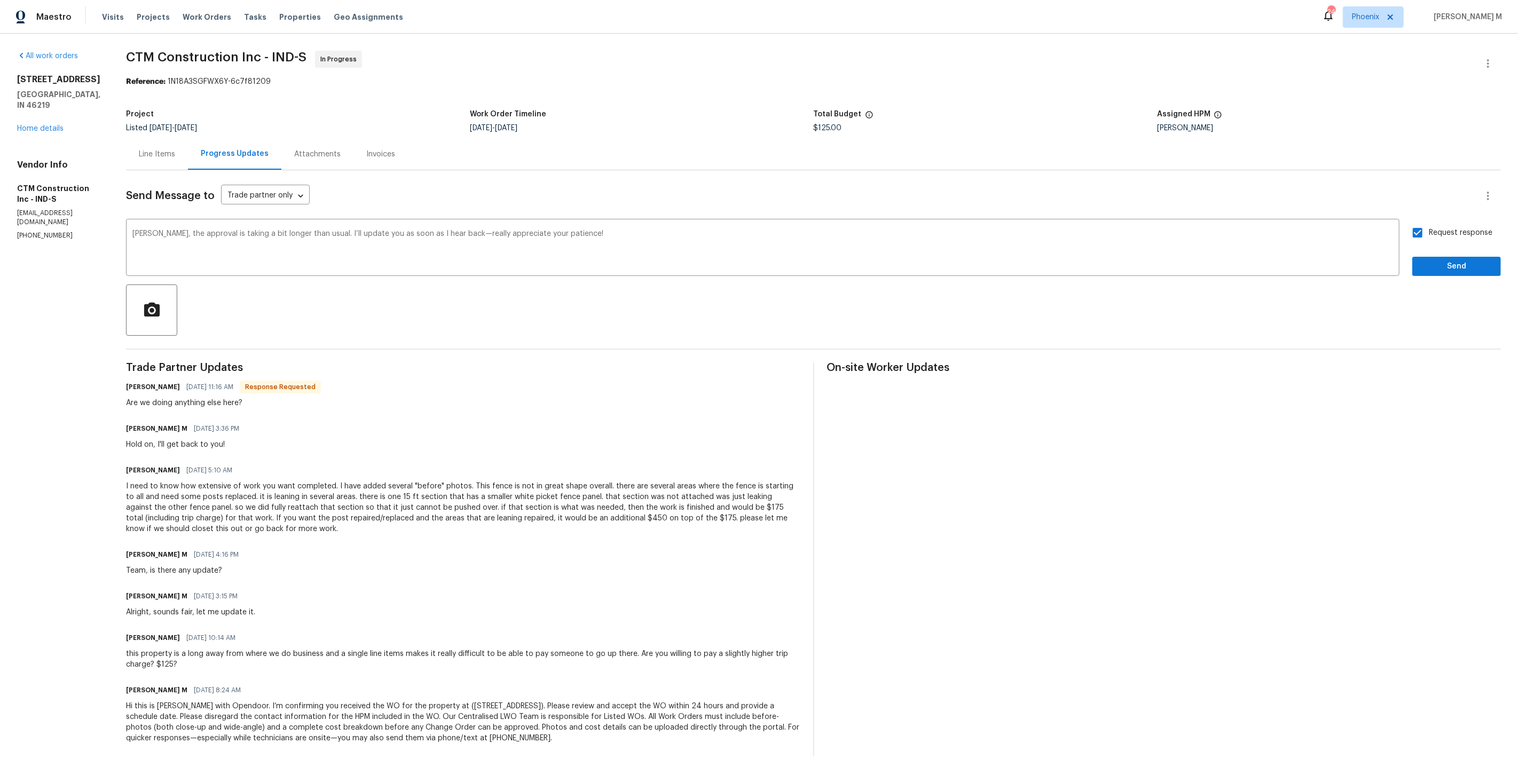
click at [1418, 255] on div "David, the approval is taking a bit longer than usual. I’ll update you as soon …" at bounding box center [813, 249] width 1375 height 54
click at [1422, 257] on button "Send" at bounding box center [1456, 267] width 89 height 20
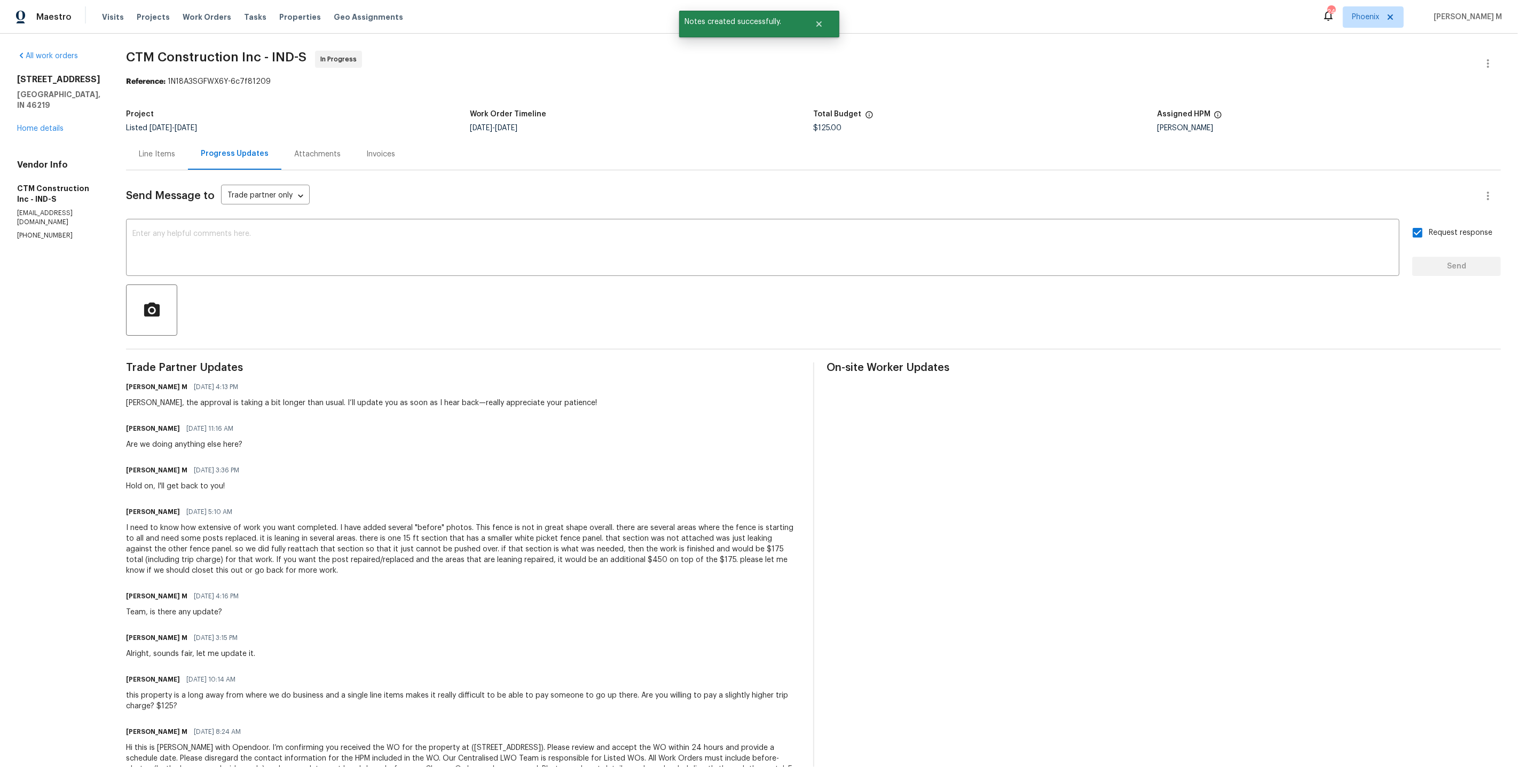
click at [49, 111] on div "8040 Goldenrod Ct Indianapolis, IN 46219 Home details" at bounding box center [58, 104] width 83 height 60
click at [49, 125] on link "Home details" at bounding box center [40, 128] width 46 height 7
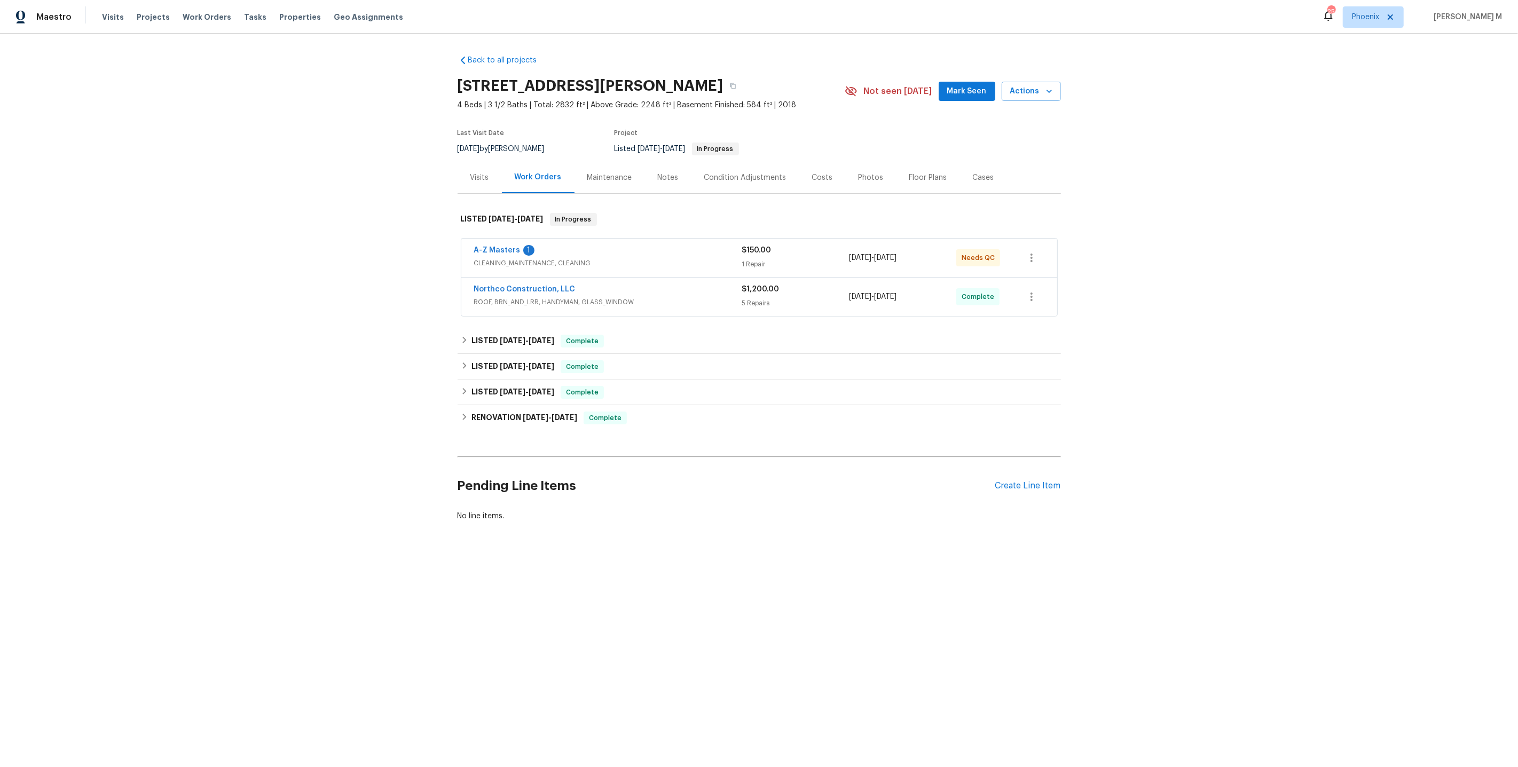
click at [501, 258] on span "CLEANING_MAINTENANCE, CLEANING" at bounding box center [608, 263] width 268 height 11
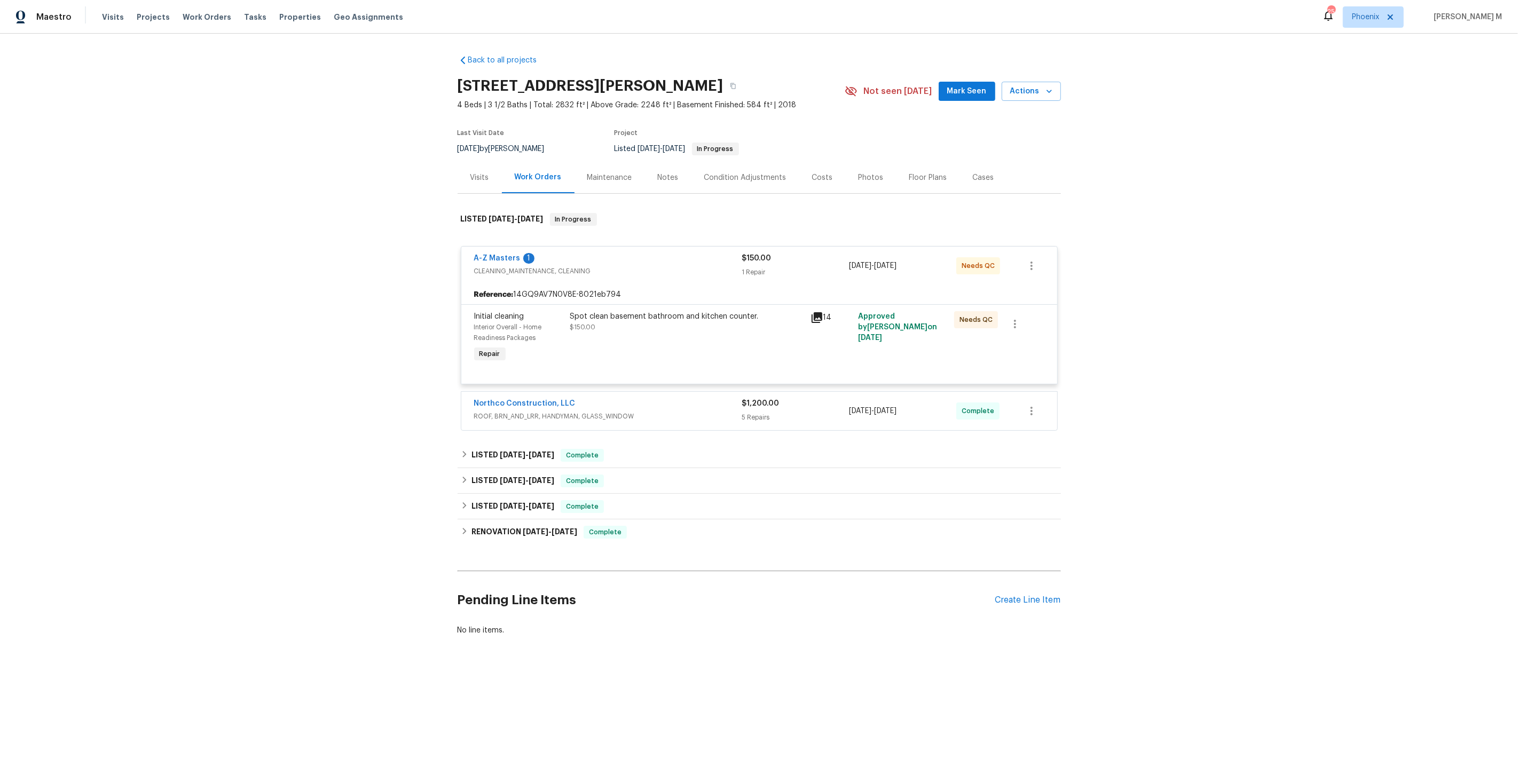
click at [553, 411] on span "ROOF, BRN_AND_LRR, HANDYMAN, GLASS_WINDOW" at bounding box center [608, 416] width 268 height 11
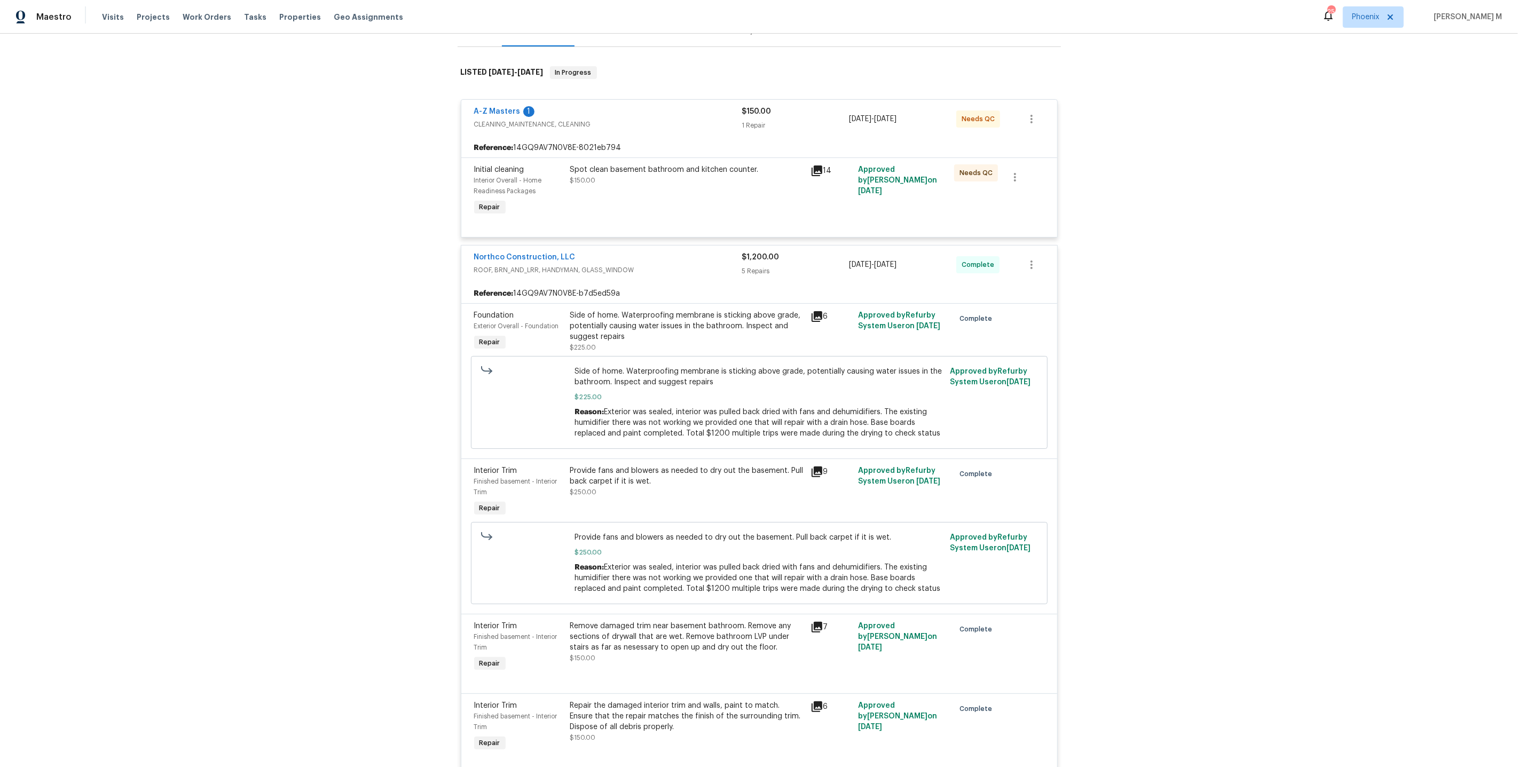
scroll to position [107, 0]
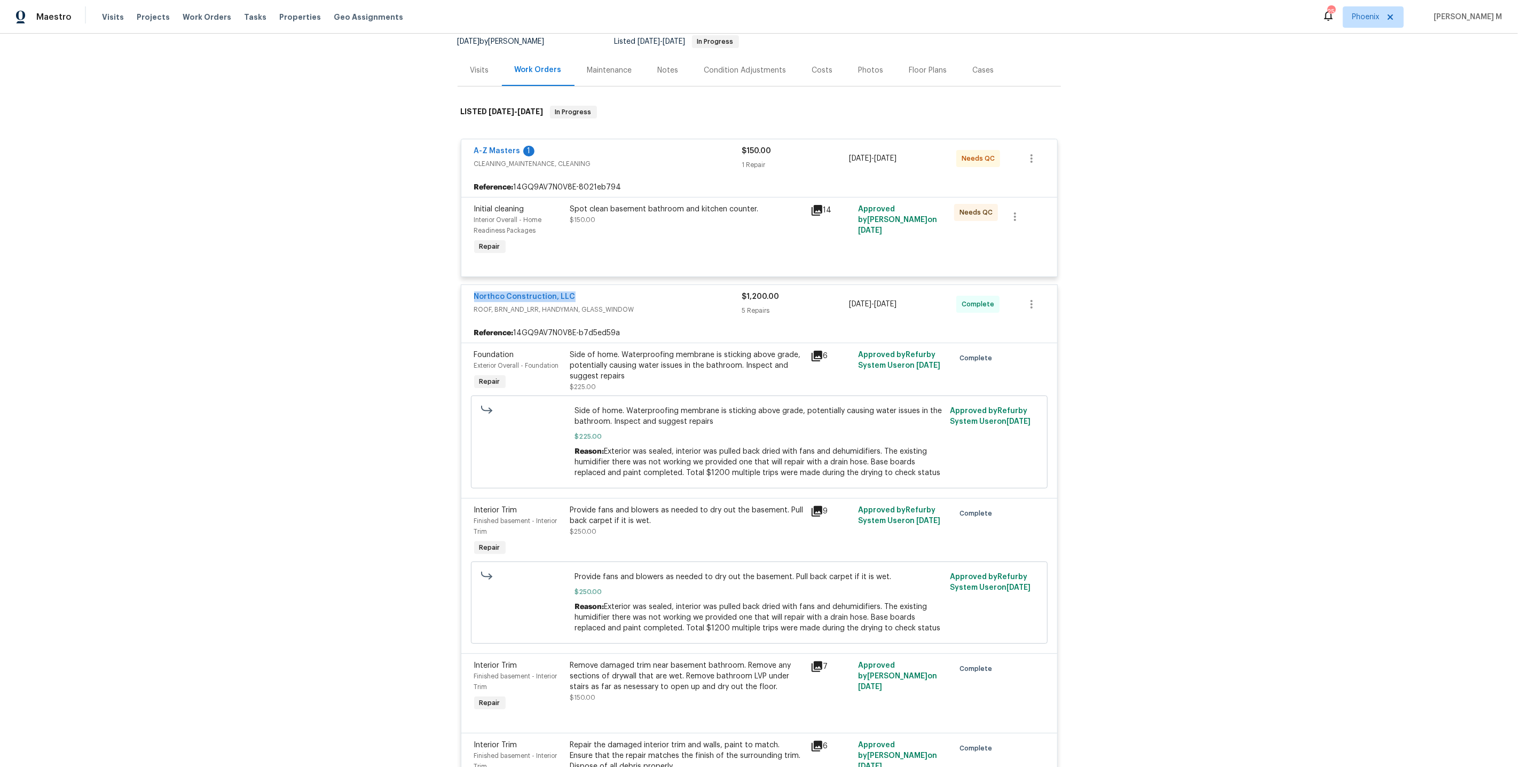
drag, startPoint x: 575, startPoint y: 284, endPoint x: 411, endPoint y: 284, distance: 163.9
click at [411, 284] on div "Back to all projects [STREET_ADDRESS][PERSON_NAME] 4 Beds | 3 1/2 Baths | Total…" at bounding box center [759, 401] width 1518 height 734
copy link "Northco Construction, LLC"
